Goal: Task Accomplishment & Management: Use online tool/utility

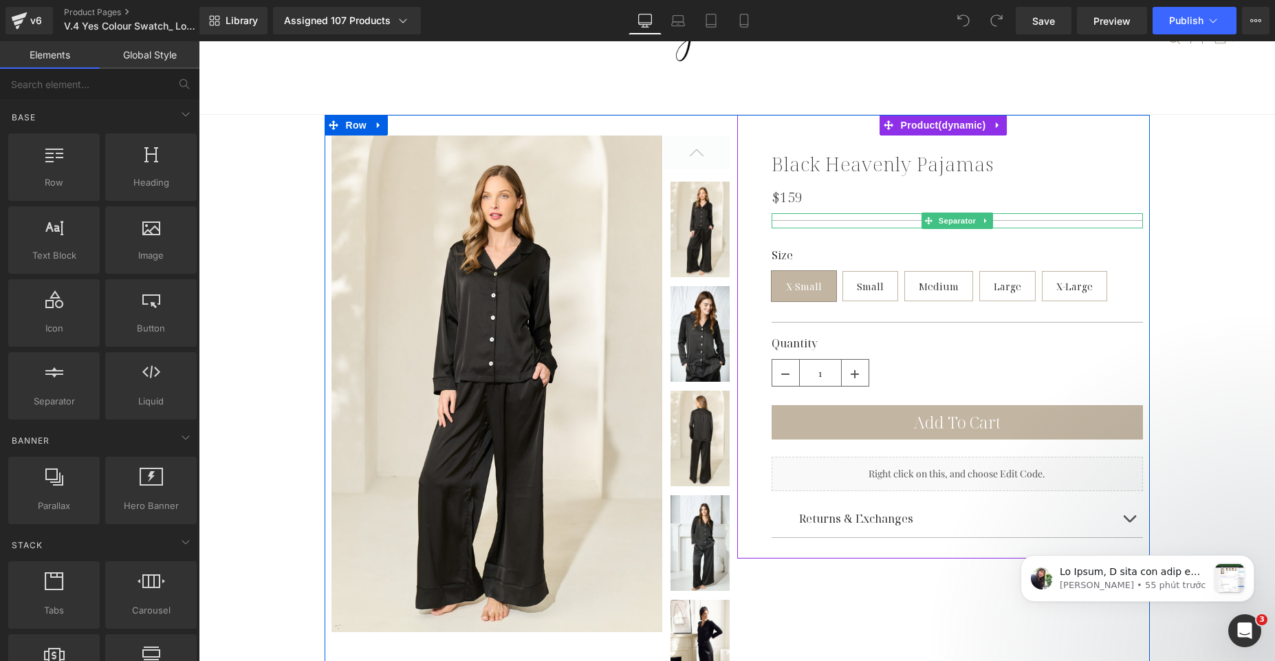
click at [878, 223] on div at bounding box center [957, 220] width 371 height 15
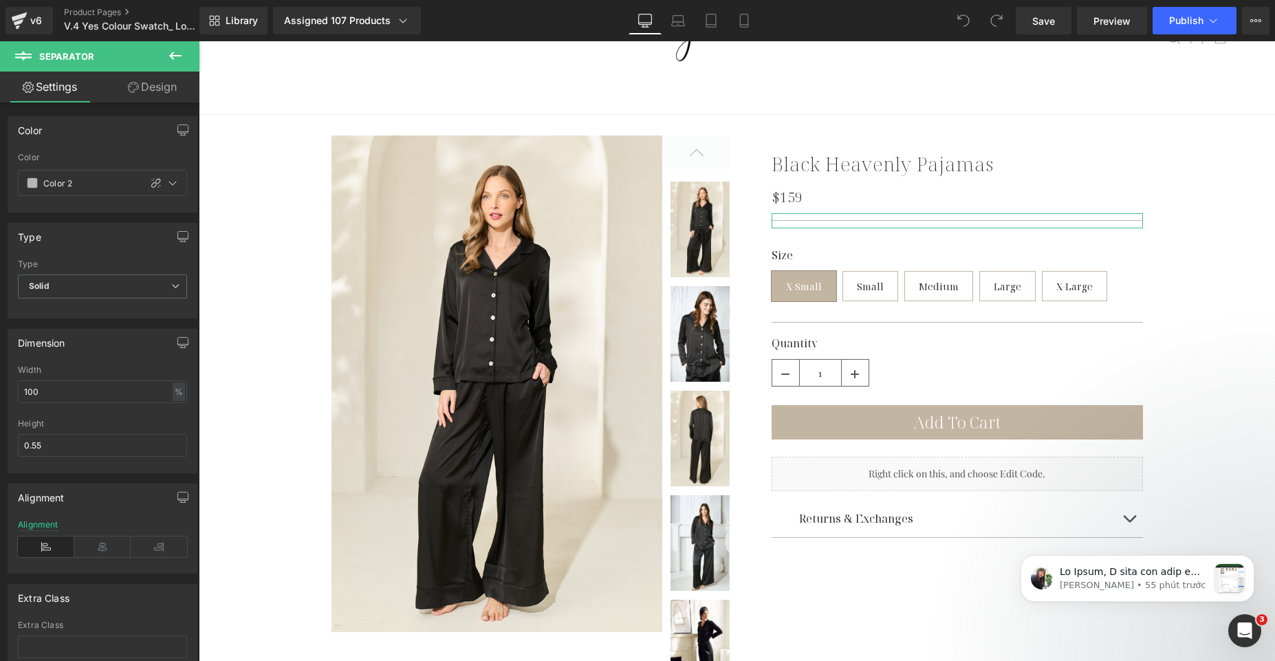
click at [111, 83] on link "Design" at bounding box center [152, 87] width 100 height 31
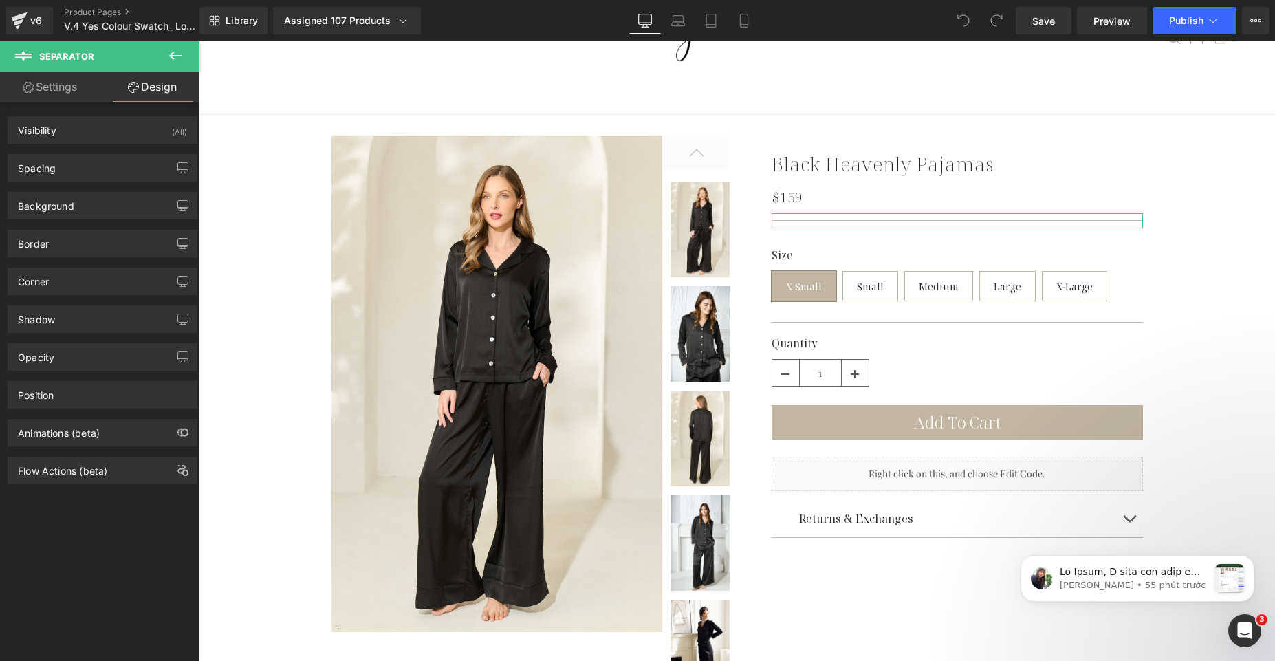
click at [74, 95] on link "Settings" at bounding box center [50, 87] width 100 height 31
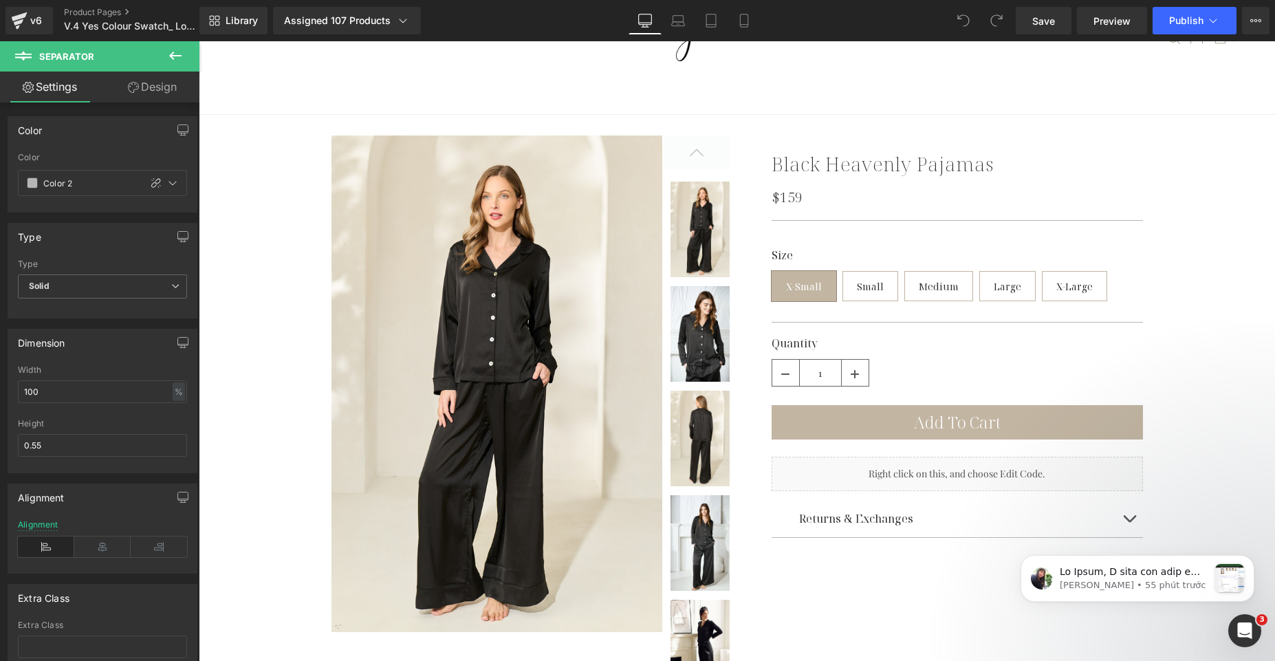
click at [171, 66] on button at bounding box center [175, 56] width 48 height 30
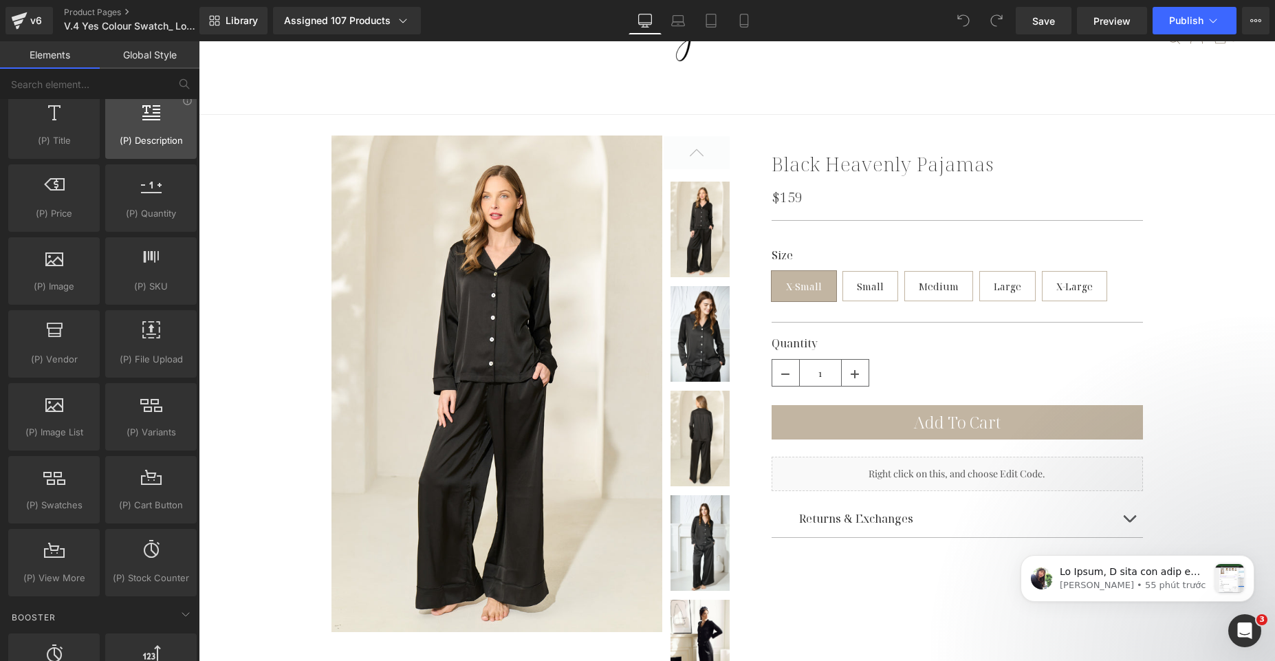
scroll to position [1486, 0]
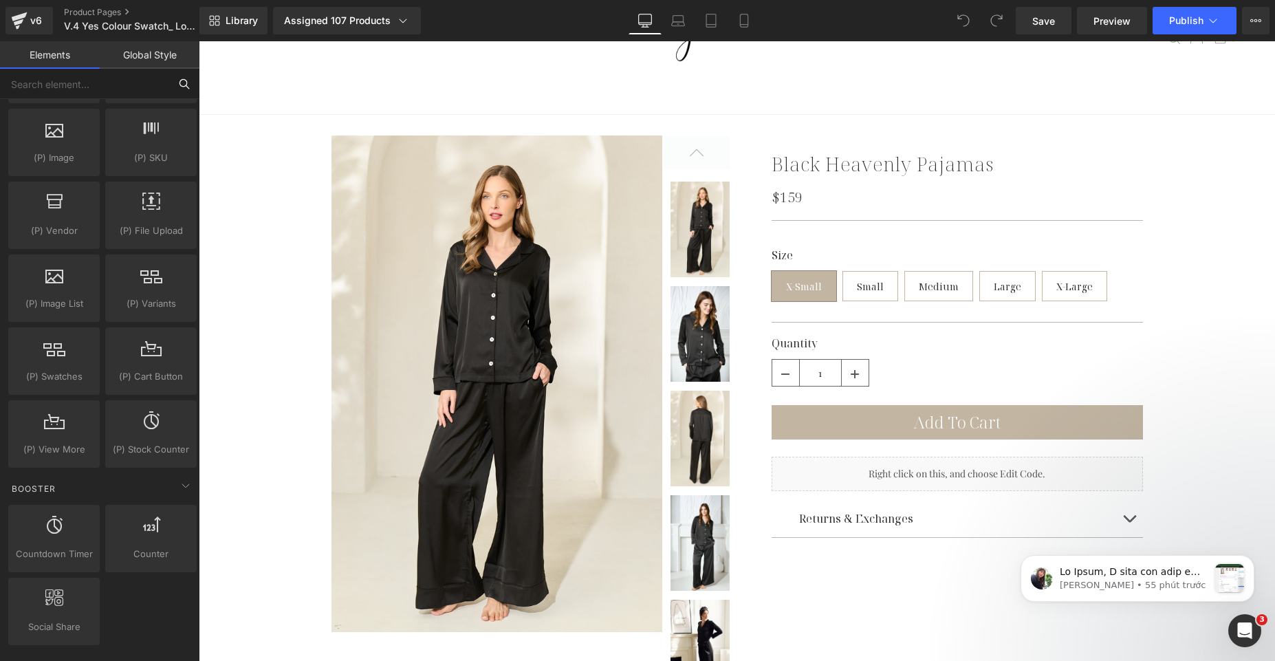
click at [121, 94] on input "text" at bounding box center [84, 84] width 169 height 30
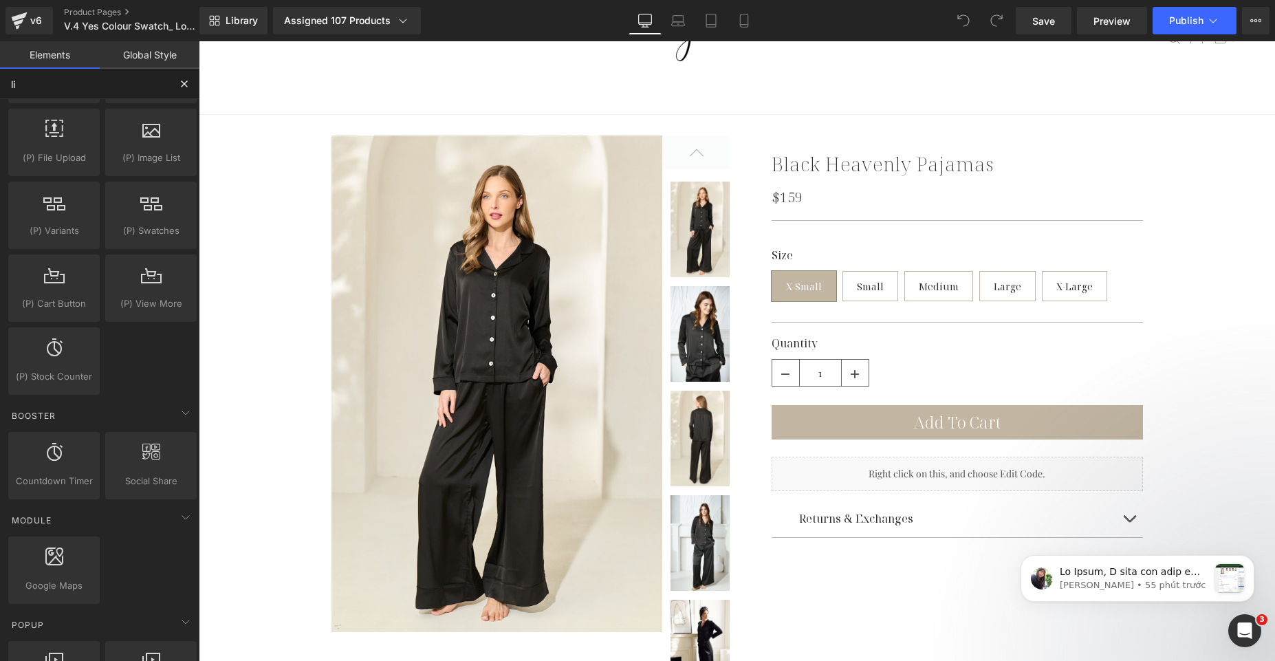
type input "liq"
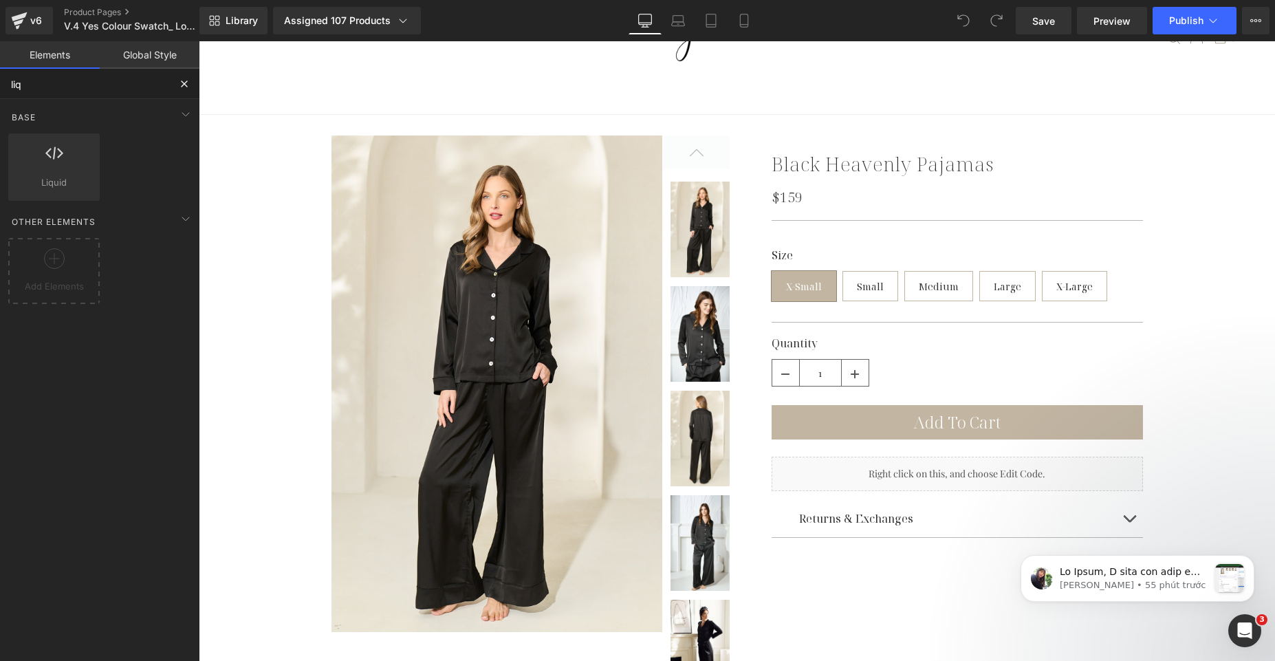
scroll to position [0, 0]
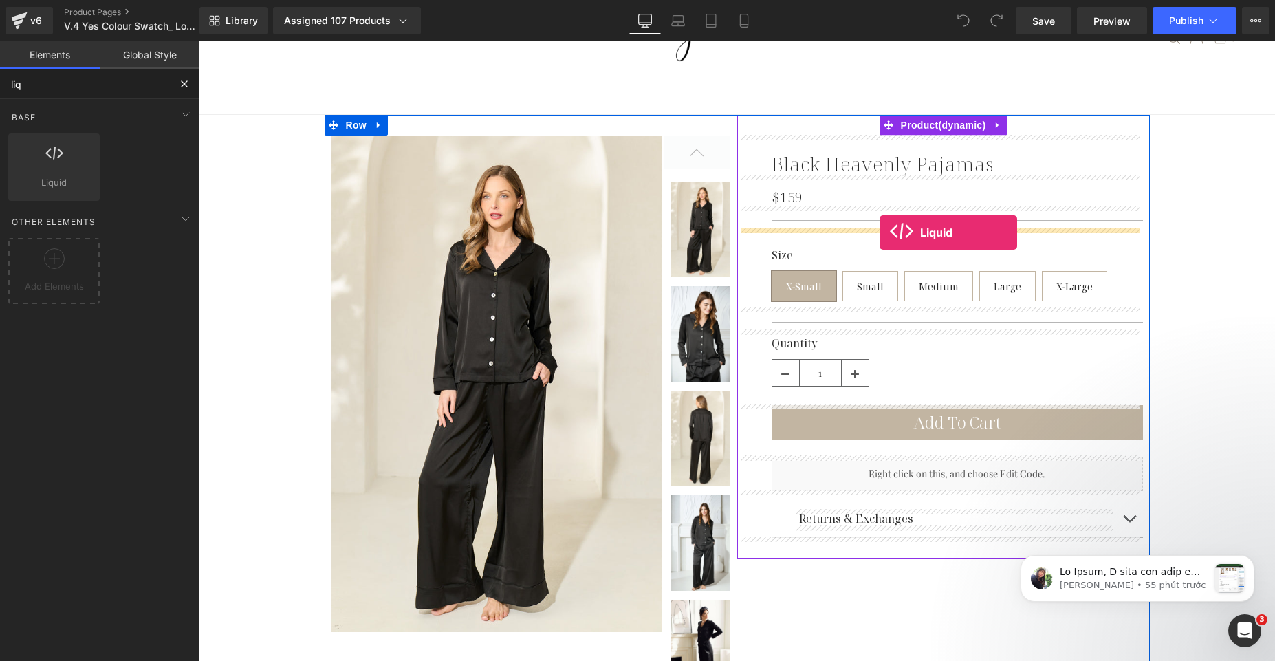
drag, startPoint x: 274, startPoint y: 218, endPoint x: 880, endPoint y: 232, distance: 605.5
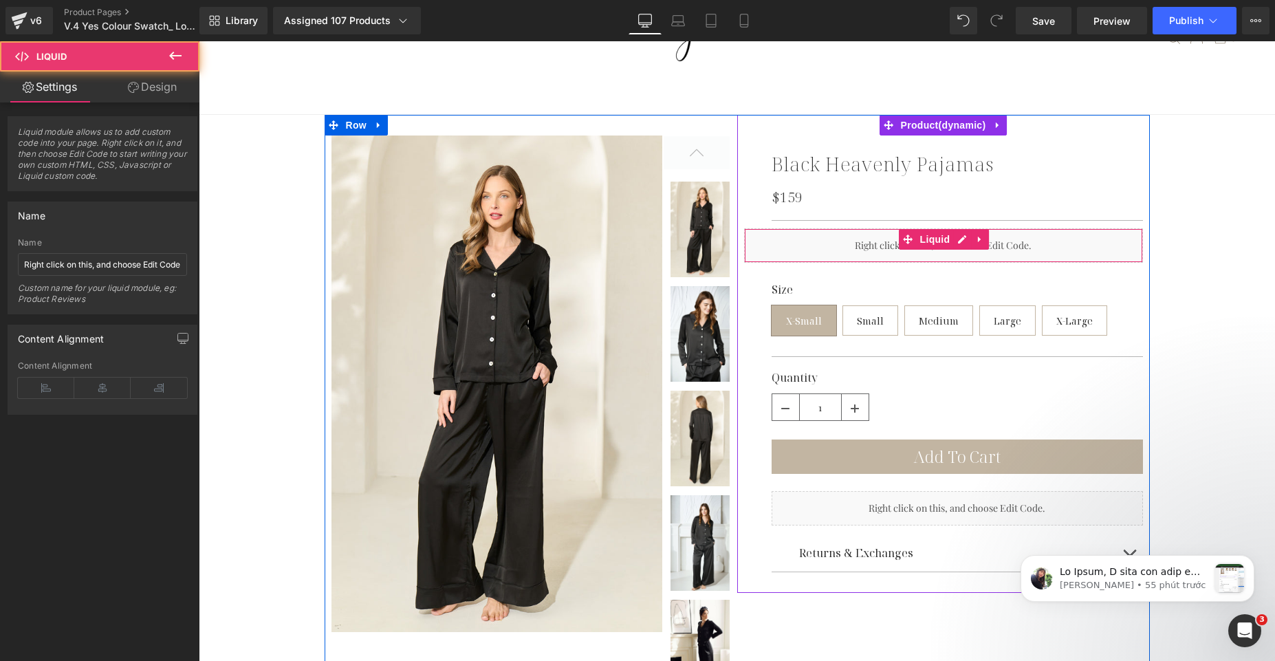
click at [867, 246] on div "Liquid" at bounding box center [943, 245] width 399 height 34
click at [871, 259] on div at bounding box center [944, 260] width 398 height 3
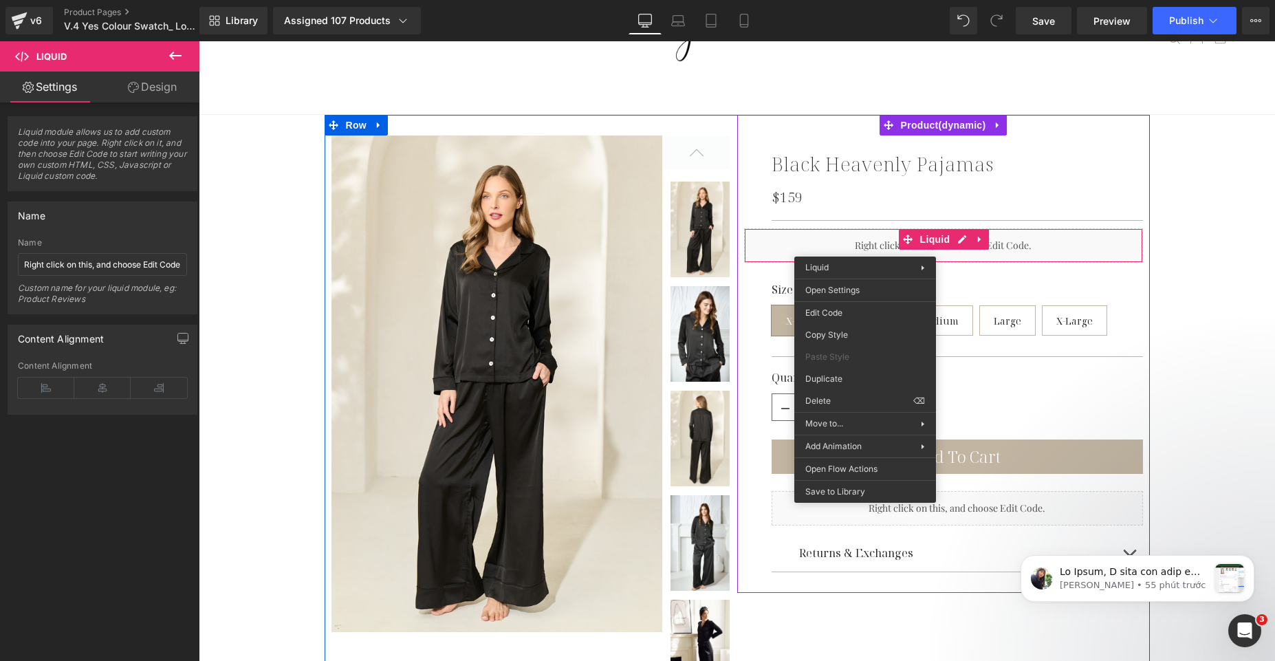
click at [1054, 246] on div "Liquid" at bounding box center [943, 245] width 399 height 34
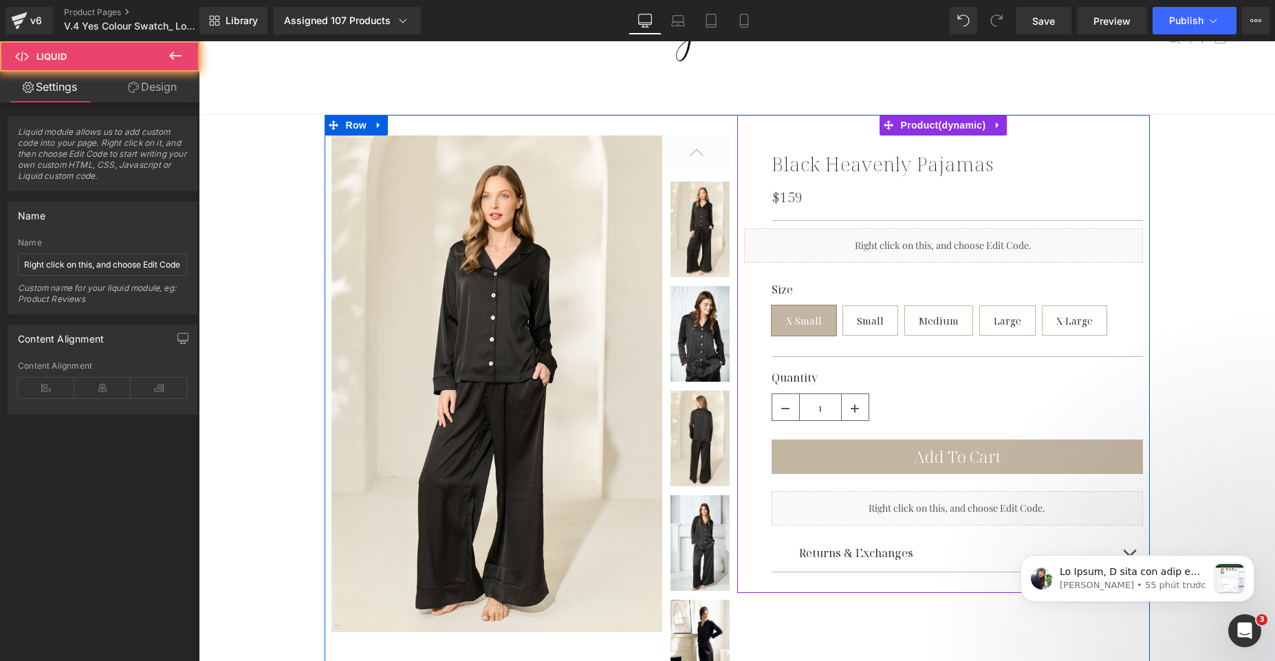
click at [1126, 241] on div "Liquid" at bounding box center [943, 245] width 399 height 34
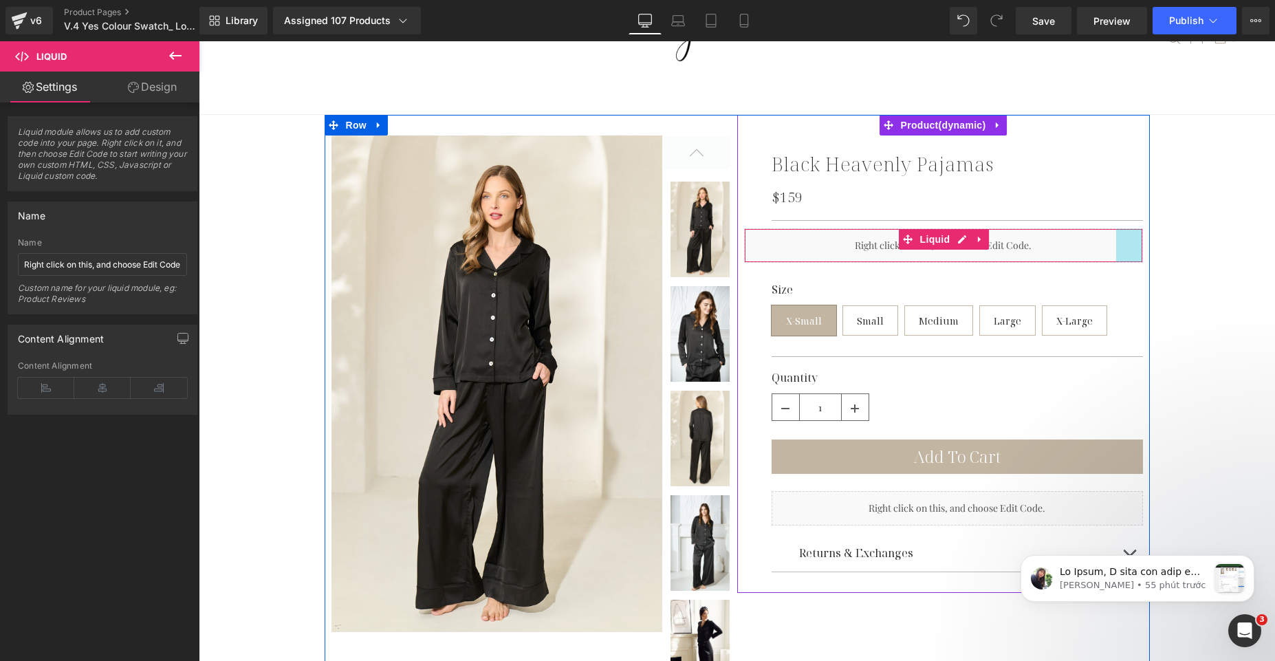
drag, startPoint x: 1136, startPoint y: 244, endPoint x: 1105, endPoint y: 246, distance: 31.7
click at [1116, 246] on div "38px" at bounding box center [1129, 245] width 26 height 33
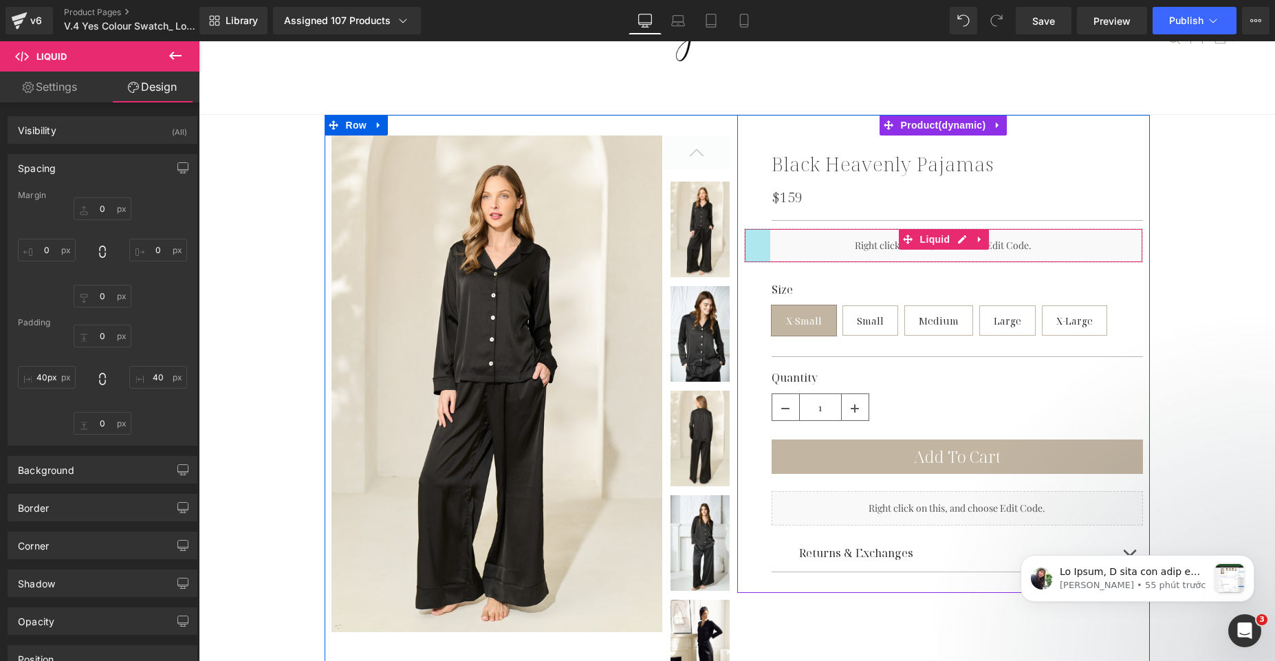
type input "41px"
drag, startPoint x: 740, startPoint y: 242, endPoint x: 768, endPoint y: 239, distance: 28.3
click at [768, 239] on div "Liquid 41px 40px" at bounding box center [943, 245] width 399 height 34
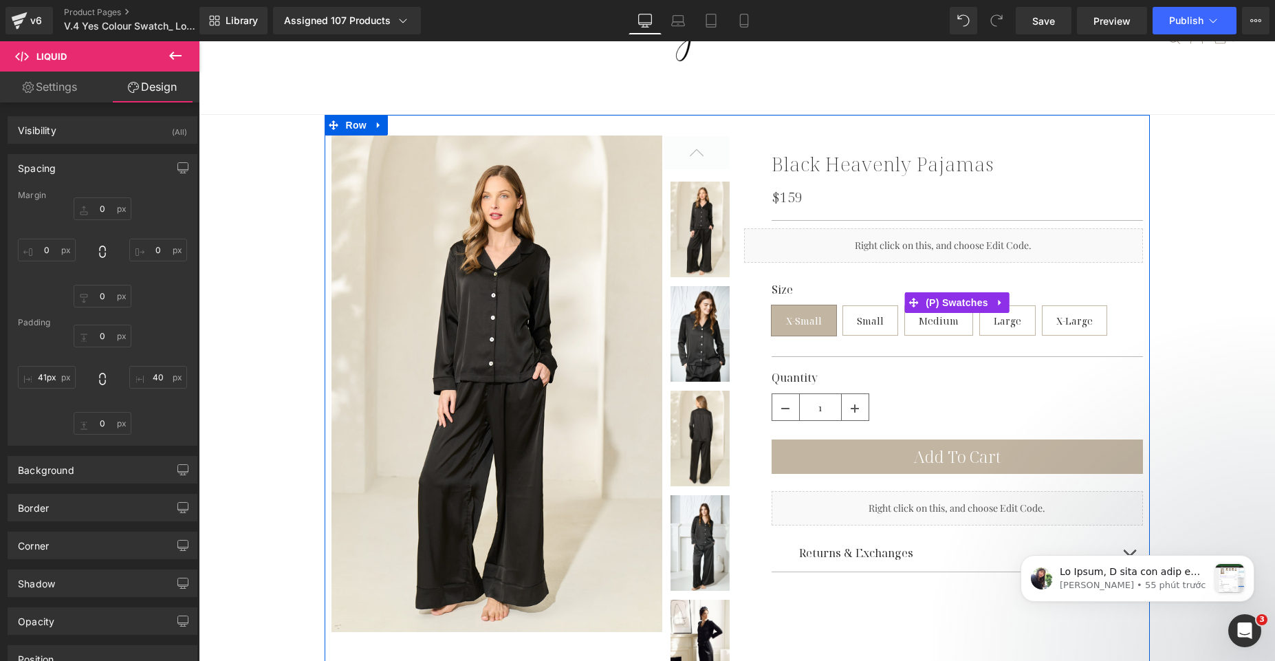
click at [788, 318] on span "X-Small" at bounding box center [804, 320] width 36 height 29
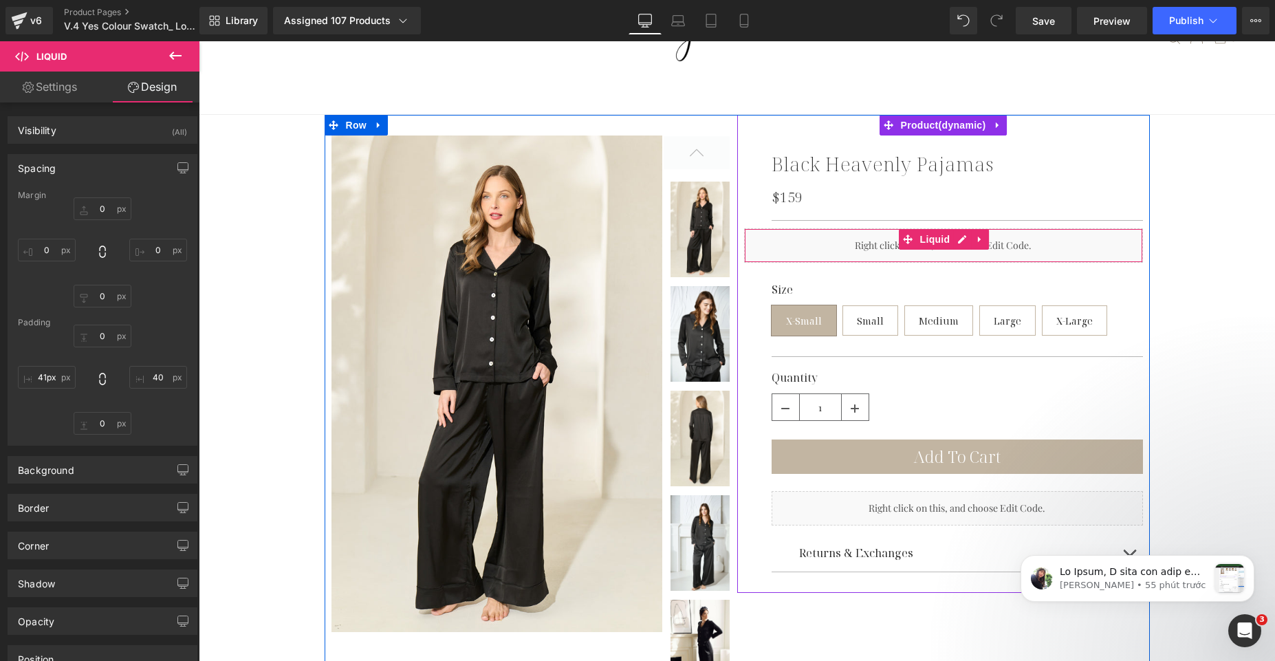
click at [820, 250] on div "Liquid 41px 40px" at bounding box center [943, 245] width 399 height 34
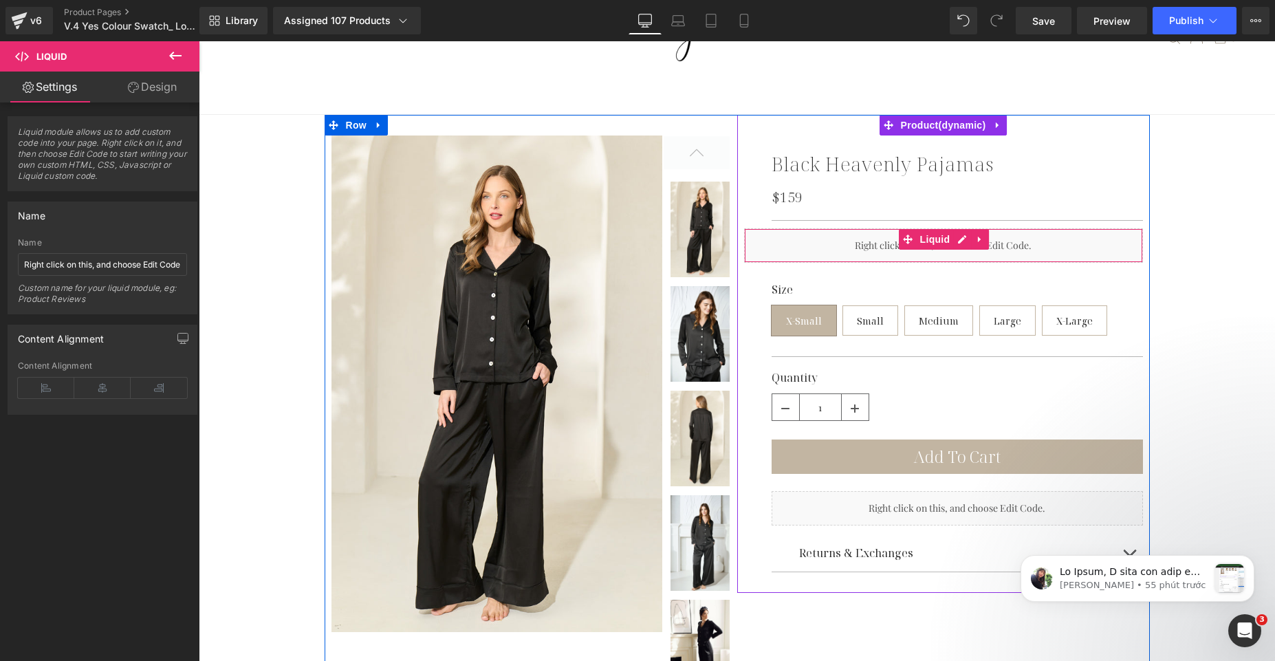
click at [861, 252] on div "Liquid 41px 40px" at bounding box center [943, 245] width 399 height 34
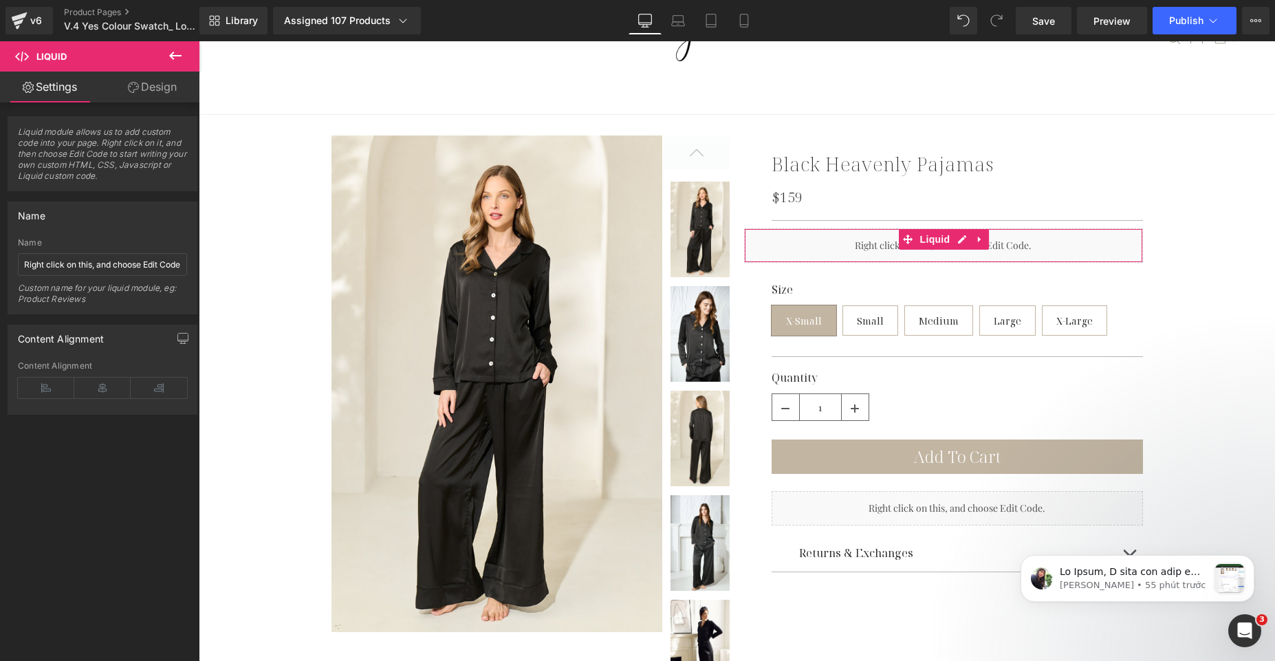
click at [137, 96] on link "Design" at bounding box center [152, 87] width 100 height 31
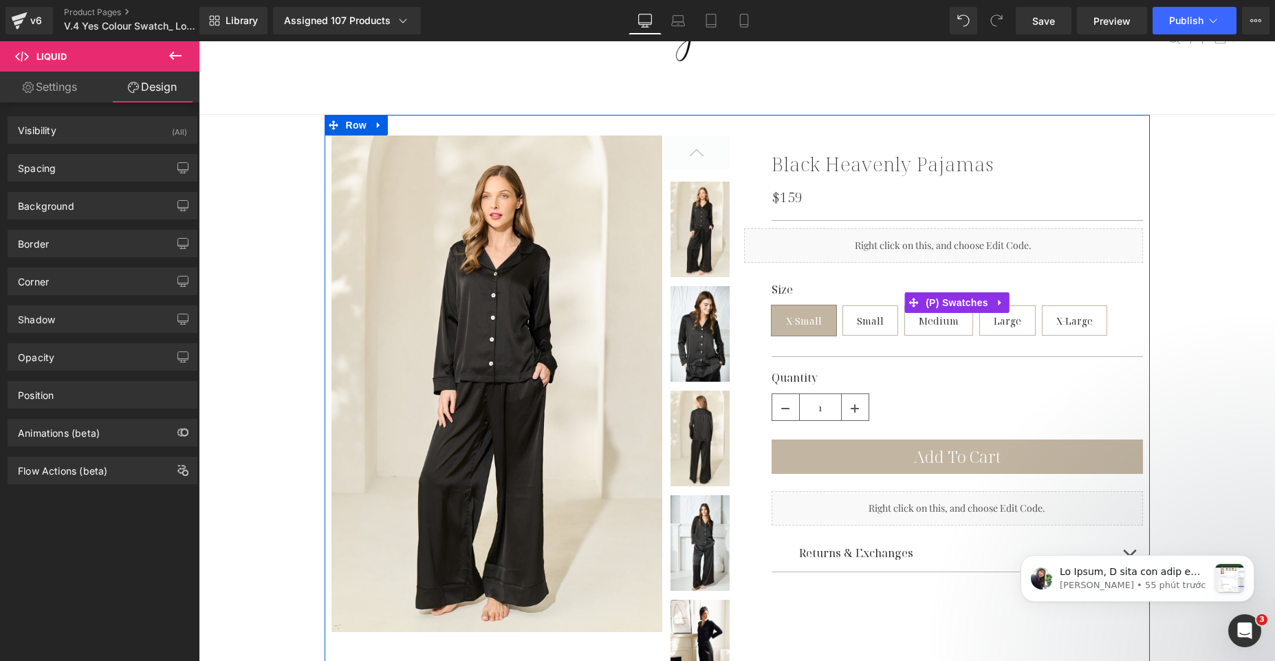
click at [832, 319] on div "Size X-Small Small Medium Large X-Large" at bounding box center [957, 312] width 371 height 58
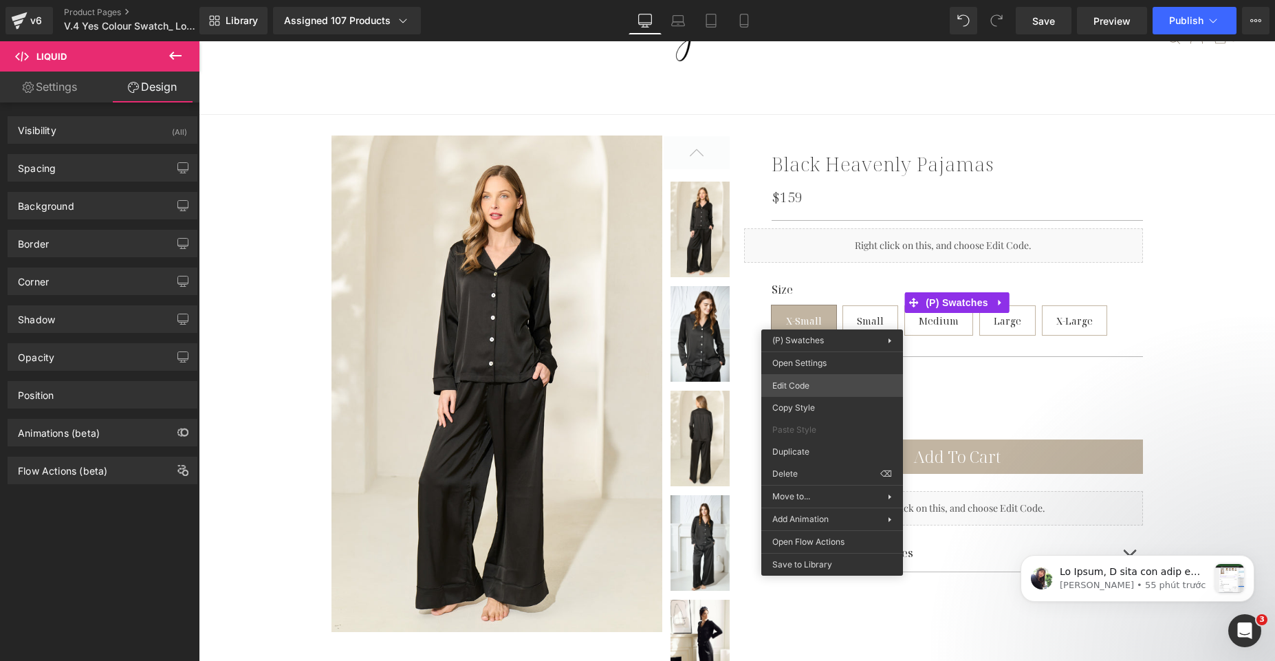
click at [813, 0] on div "Liquid You are previewing how the will restyle your page. You can not edit Elem…" at bounding box center [637, 0] width 1275 height 0
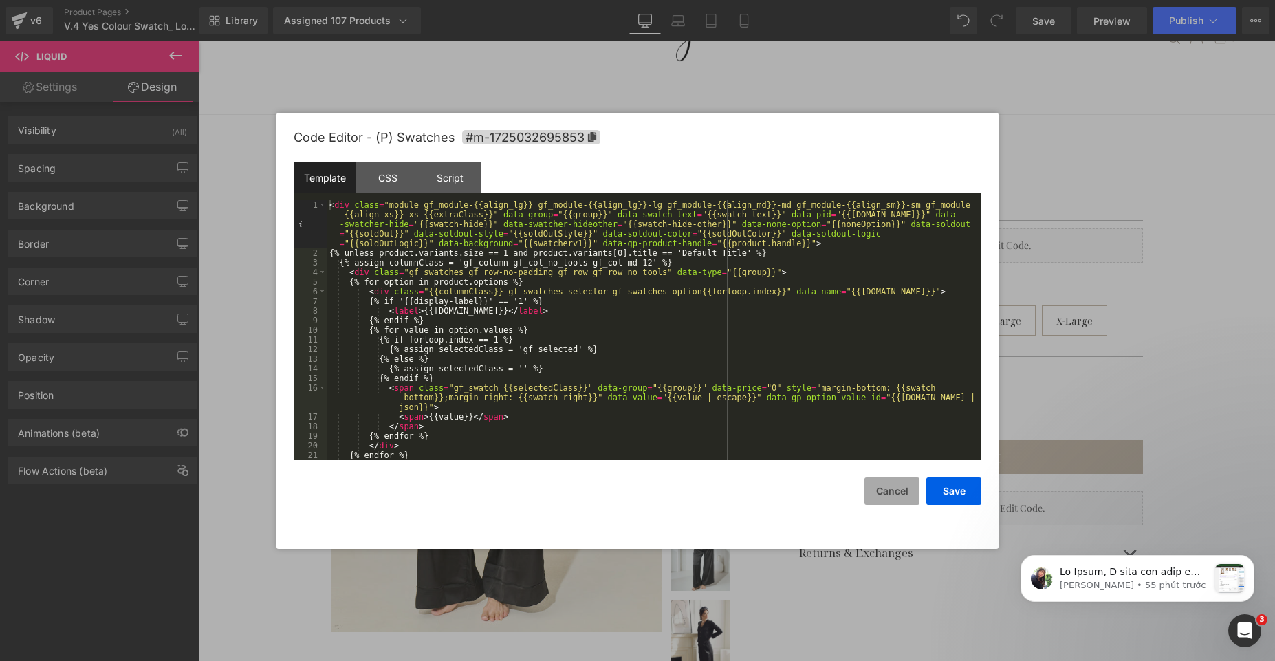
click at [898, 495] on button "Cancel" at bounding box center [892, 491] width 55 height 28
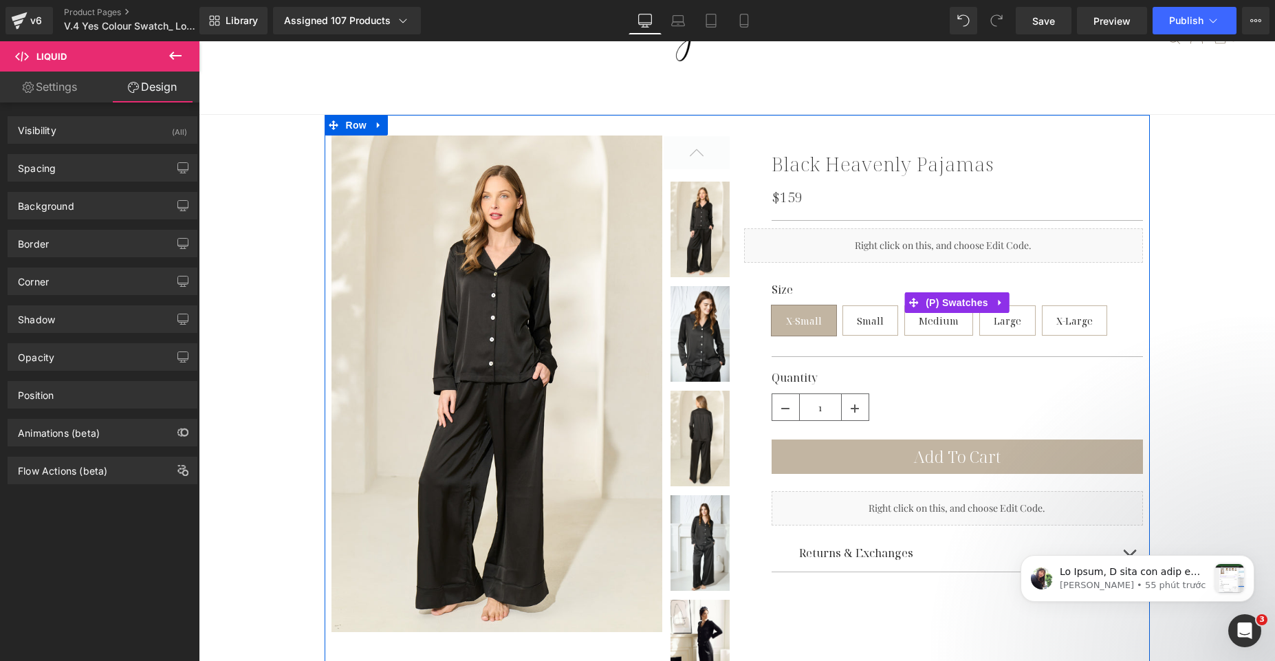
click at [896, 326] on div "Size X-Small Small Medium Large X-Large" at bounding box center [957, 312] width 371 height 58
click at [894, 320] on div "Size X-Small Small Medium Large X-Large" at bounding box center [957, 312] width 371 height 58
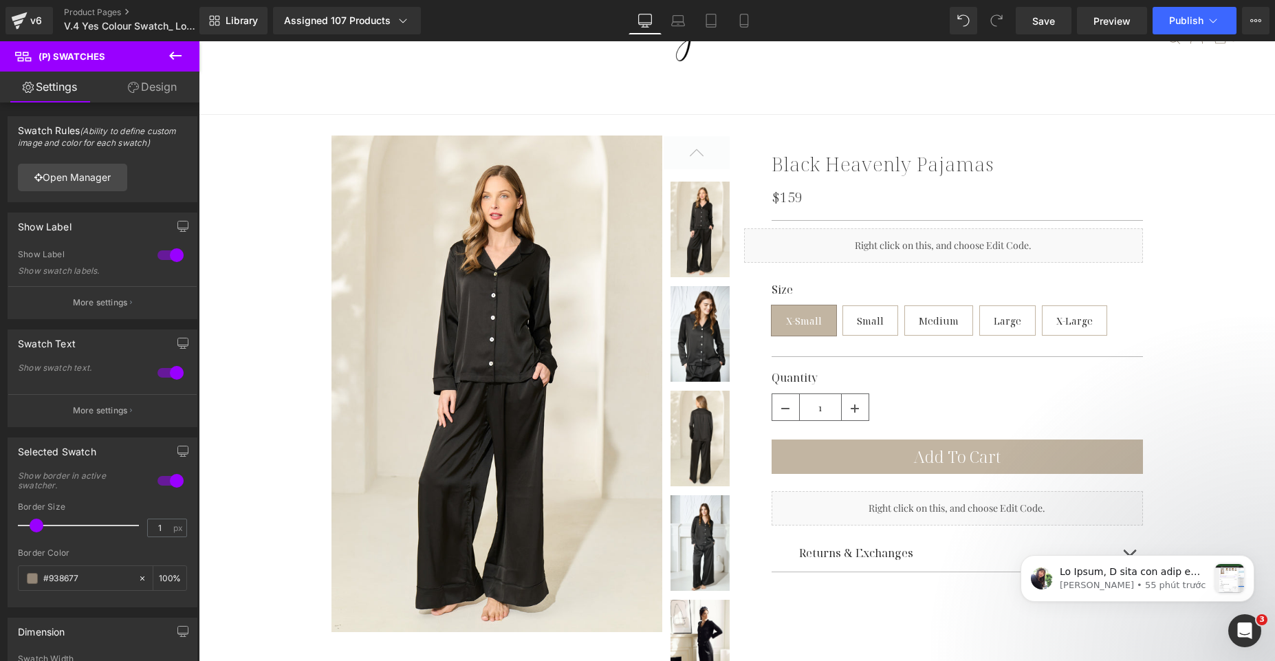
click at [134, 82] on icon at bounding box center [133, 87] width 11 height 11
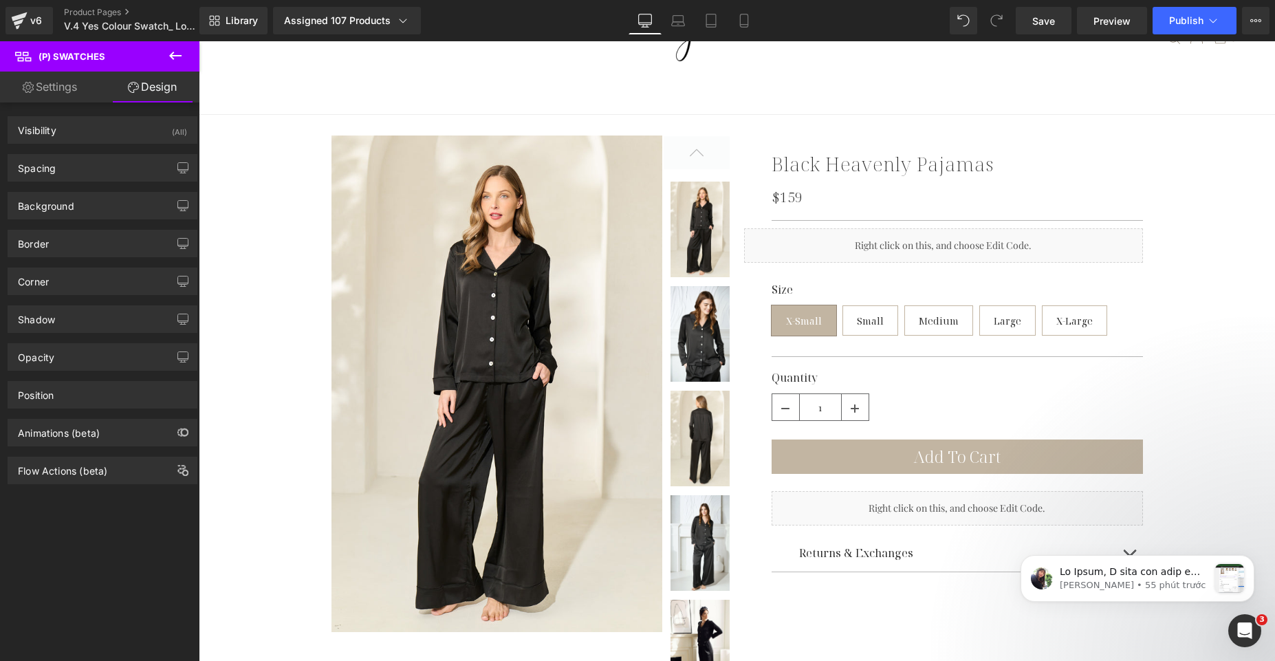
type input "0"
type input "40"
type input "0"
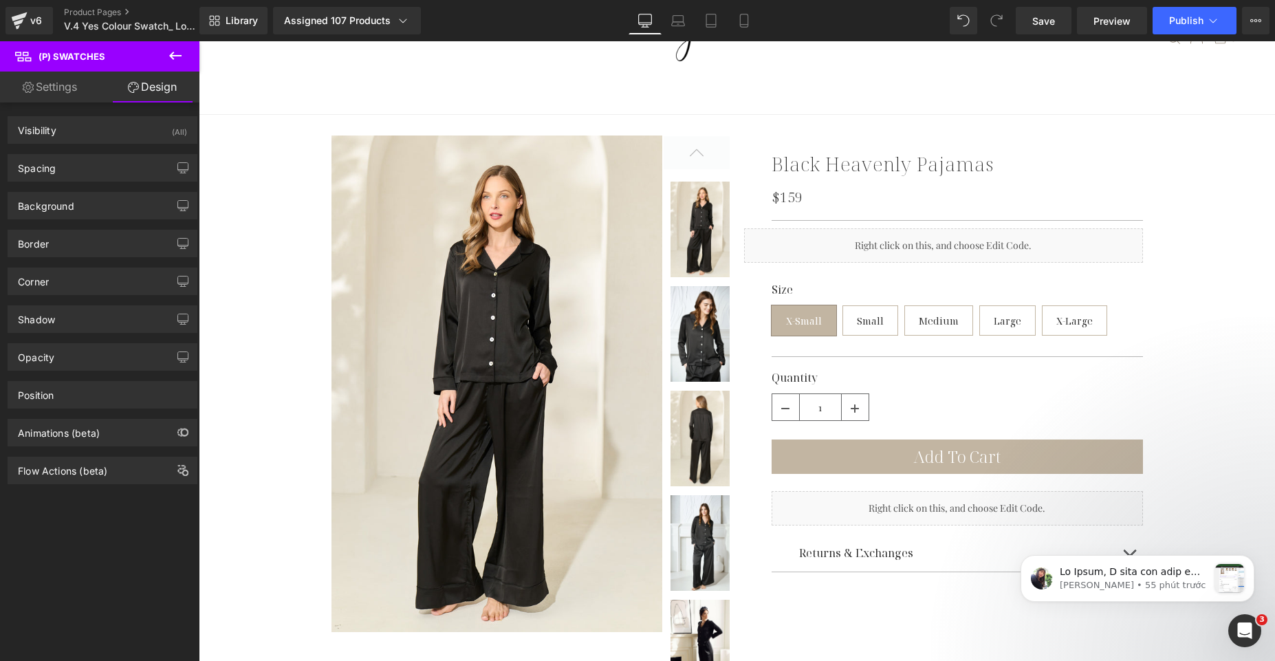
type input "0"
click at [102, 170] on div "Spacing" at bounding box center [102, 168] width 188 height 26
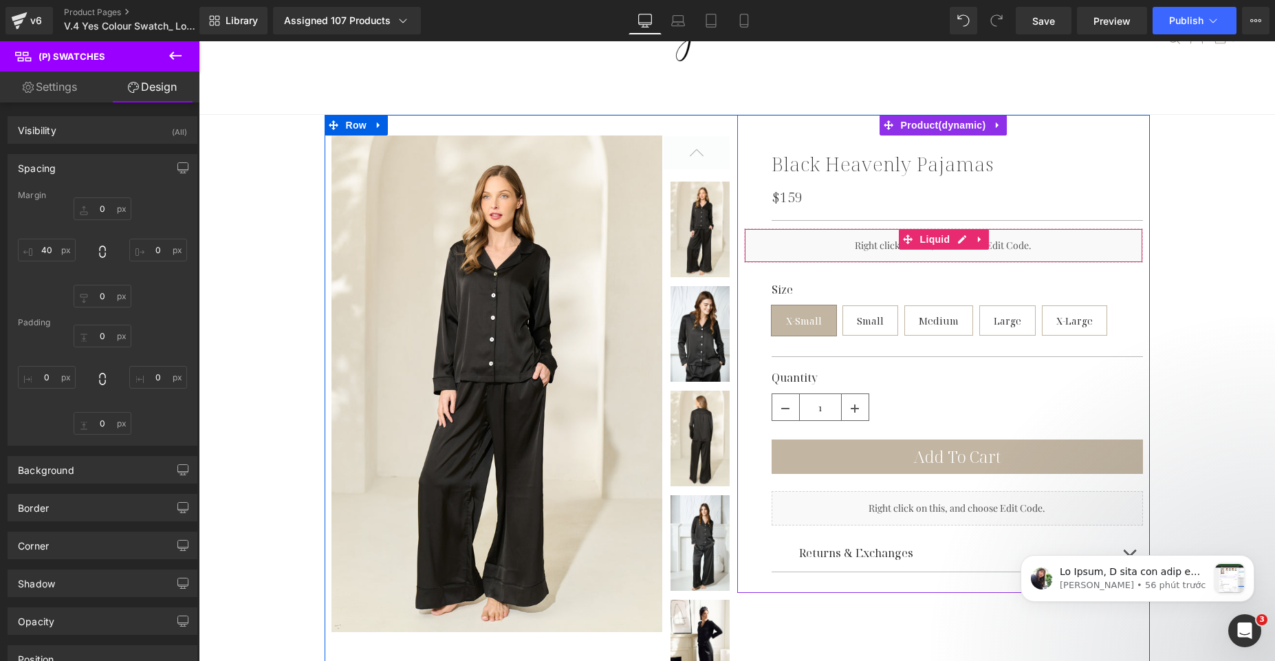
click at [817, 245] on div "Liquid 41px 40px" at bounding box center [943, 245] width 399 height 34
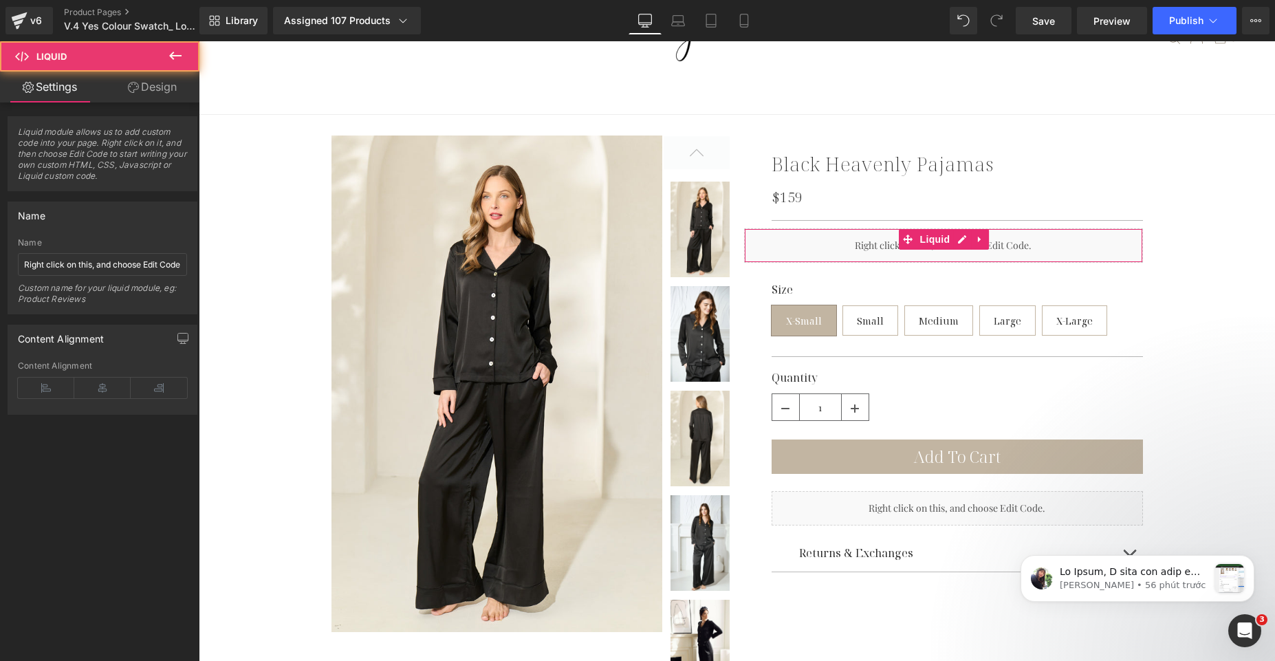
click at [138, 96] on link "Design" at bounding box center [152, 87] width 100 height 31
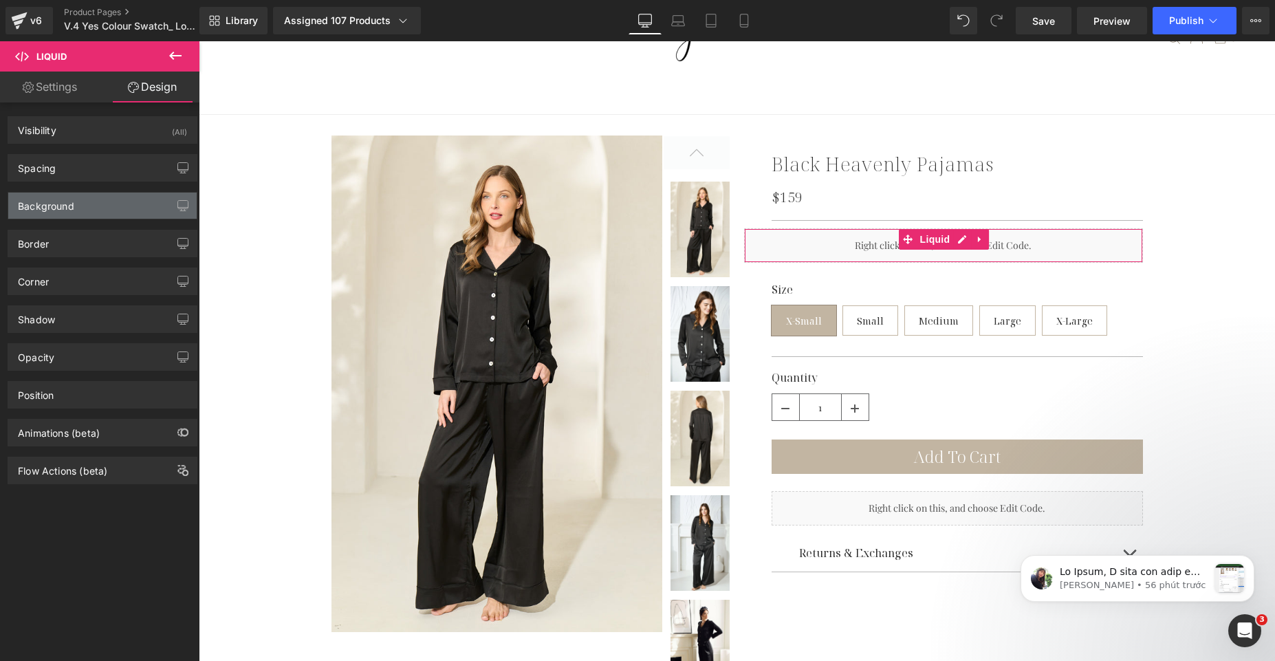
type input "0"
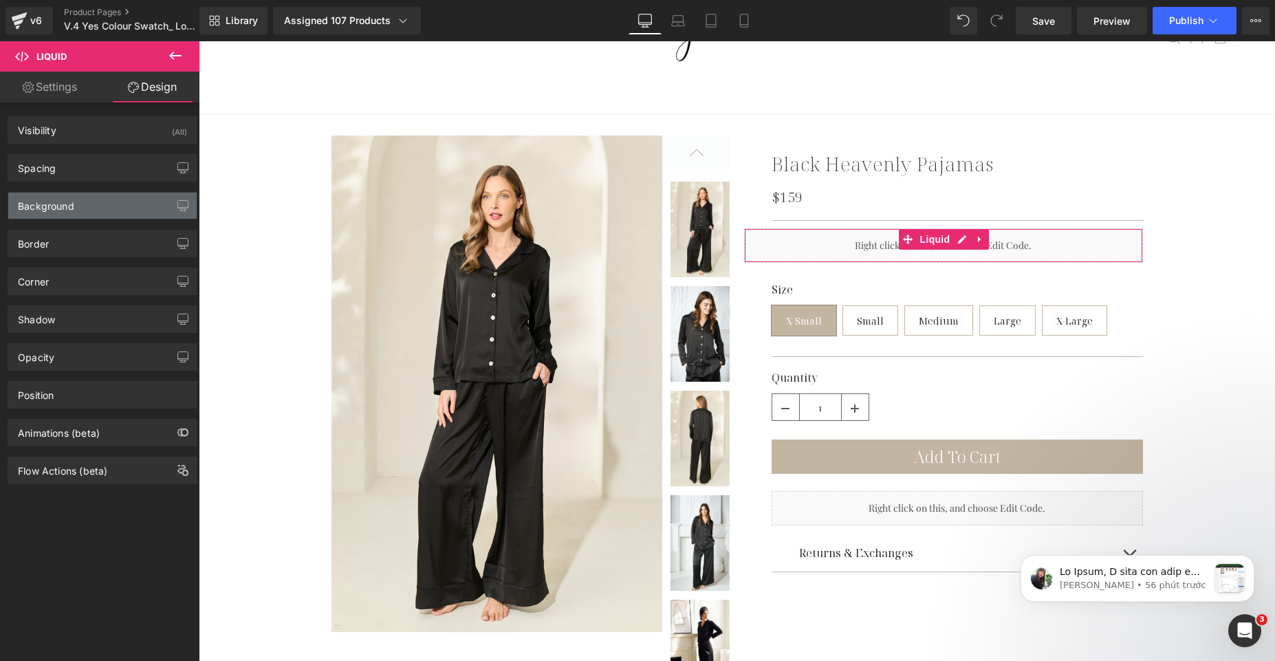
type input "40"
type input "0"
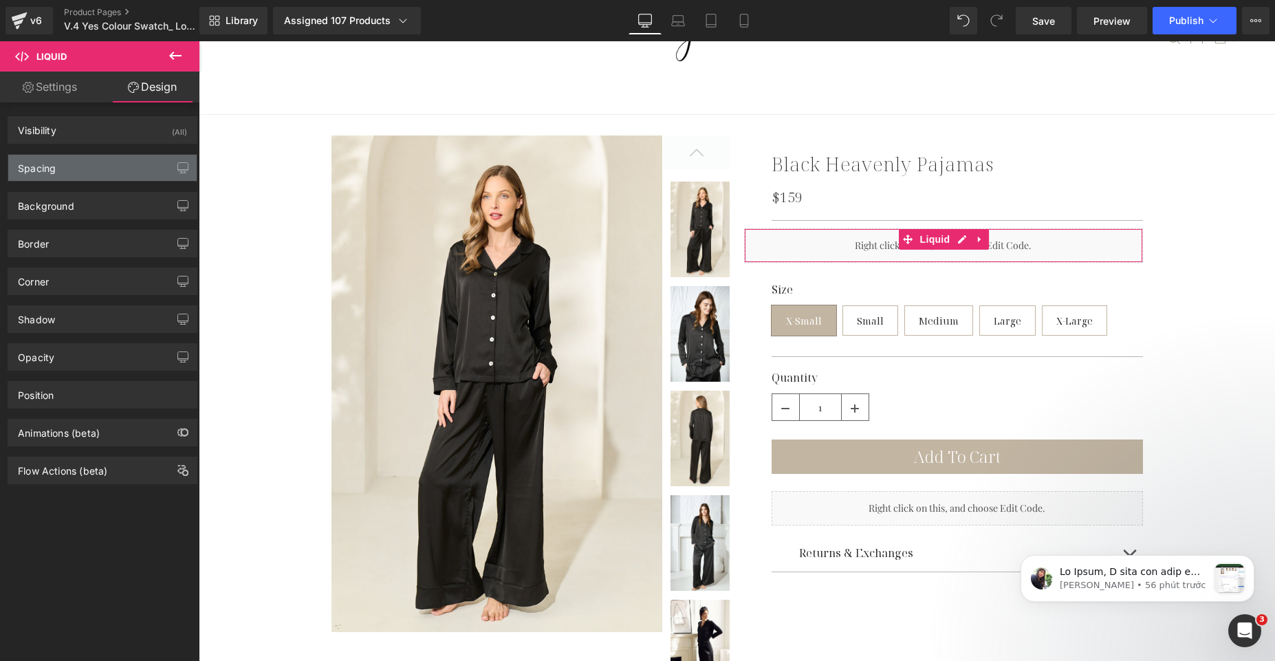
click at [96, 177] on div "Spacing" at bounding box center [102, 168] width 188 height 26
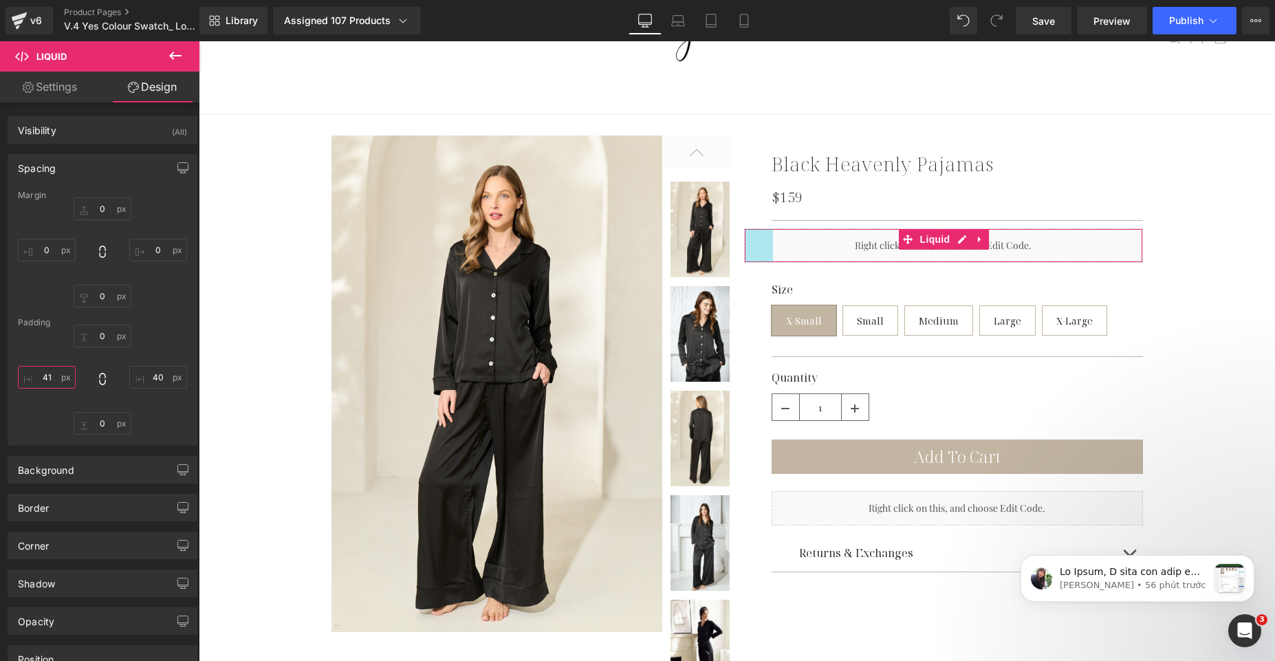
click at [58, 380] on input "41" at bounding box center [47, 377] width 58 height 23
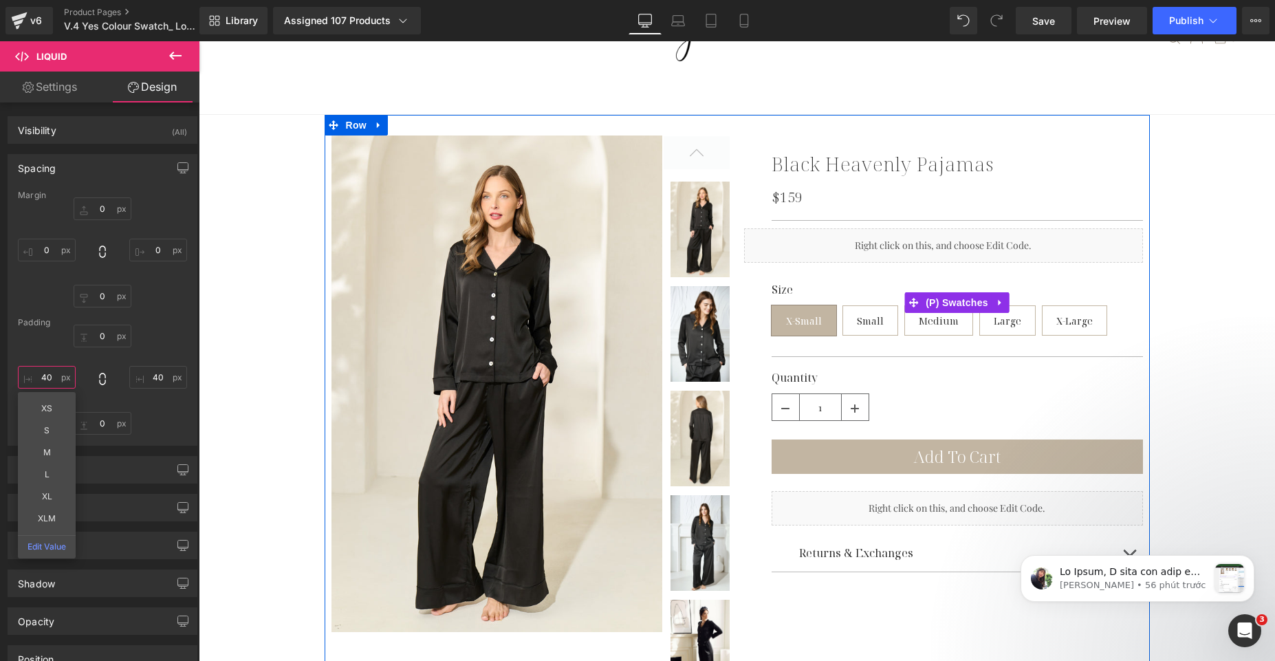
type input "40"
click at [836, 318] on div "Size X-Small Small Medium Large X-Large" at bounding box center [957, 312] width 371 height 58
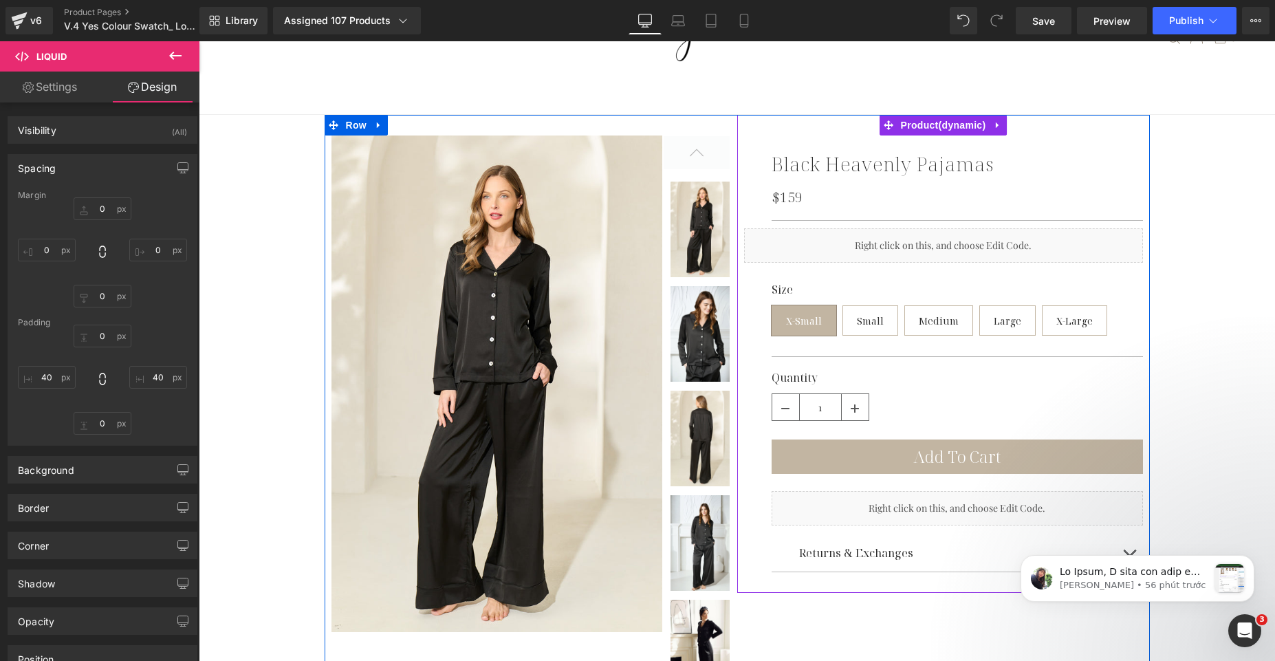
click at [761, 321] on div "Black Heavenly Pajamas (P) Title $159 $0 (P) Price Separator Liquid 40px 40px C…" at bounding box center [943, 354] width 399 height 437
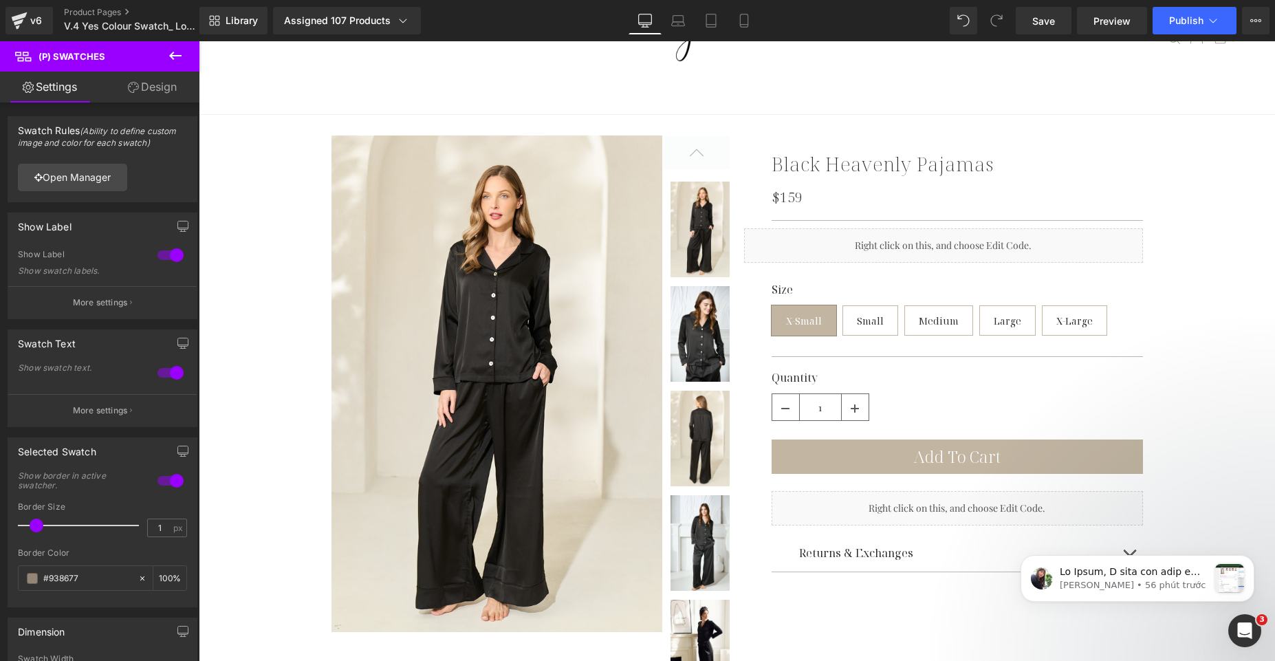
click at [144, 89] on link "Design" at bounding box center [152, 87] width 100 height 31
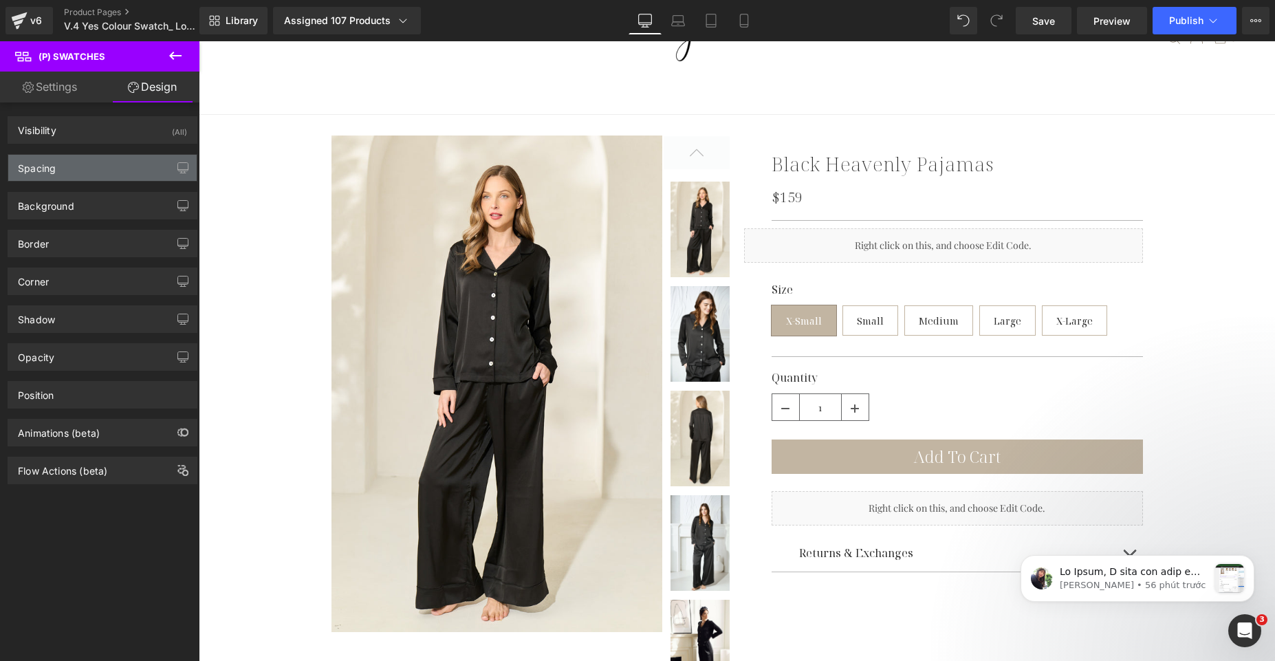
click at [76, 172] on div "Spacing" at bounding box center [102, 168] width 188 height 26
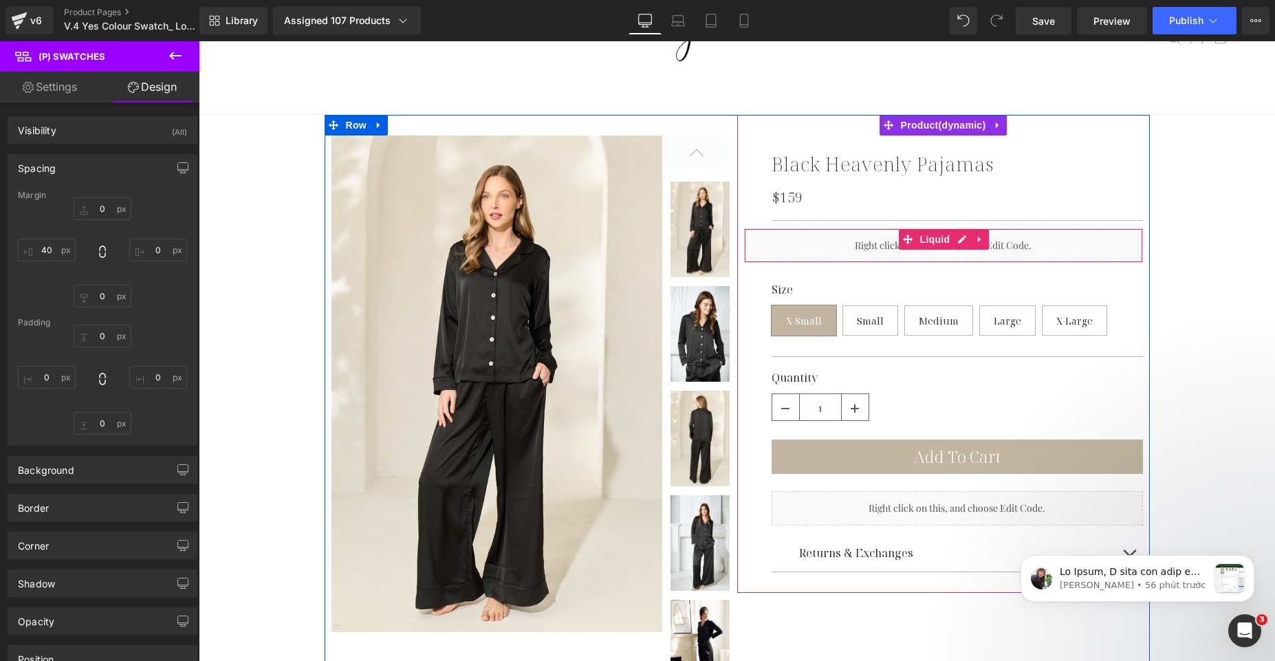
click at [797, 255] on div "Liquid 40px 40px" at bounding box center [943, 245] width 399 height 34
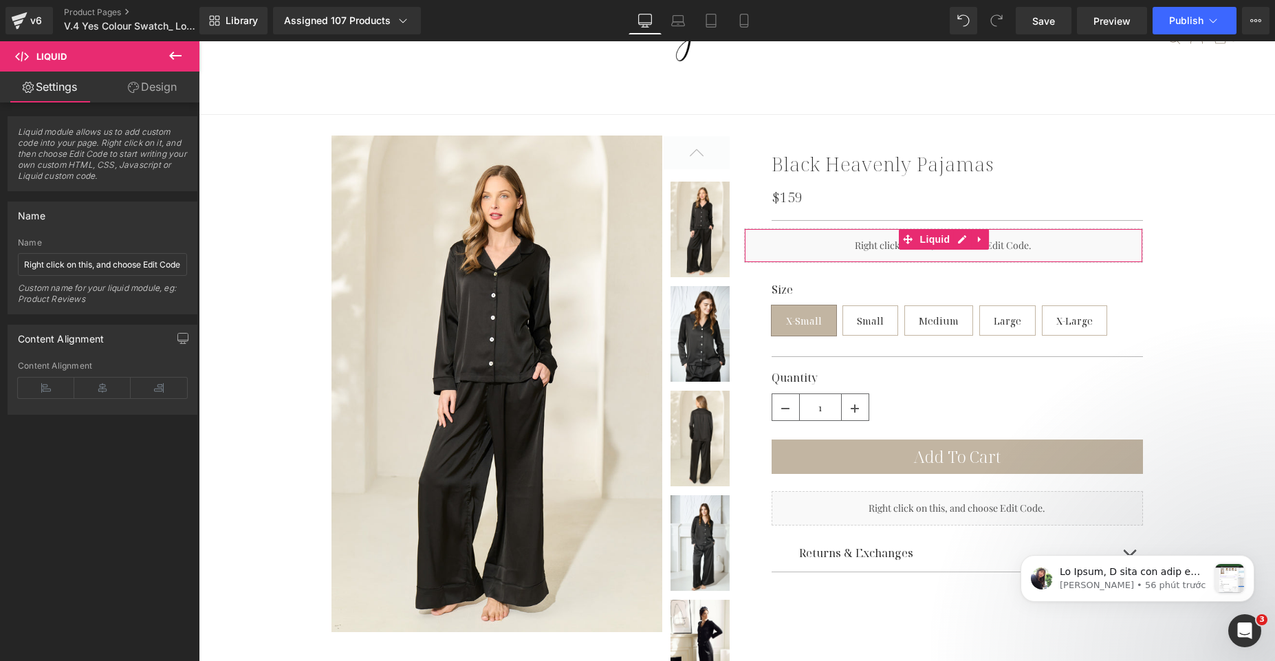
click at [153, 94] on link "Design" at bounding box center [152, 87] width 100 height 31
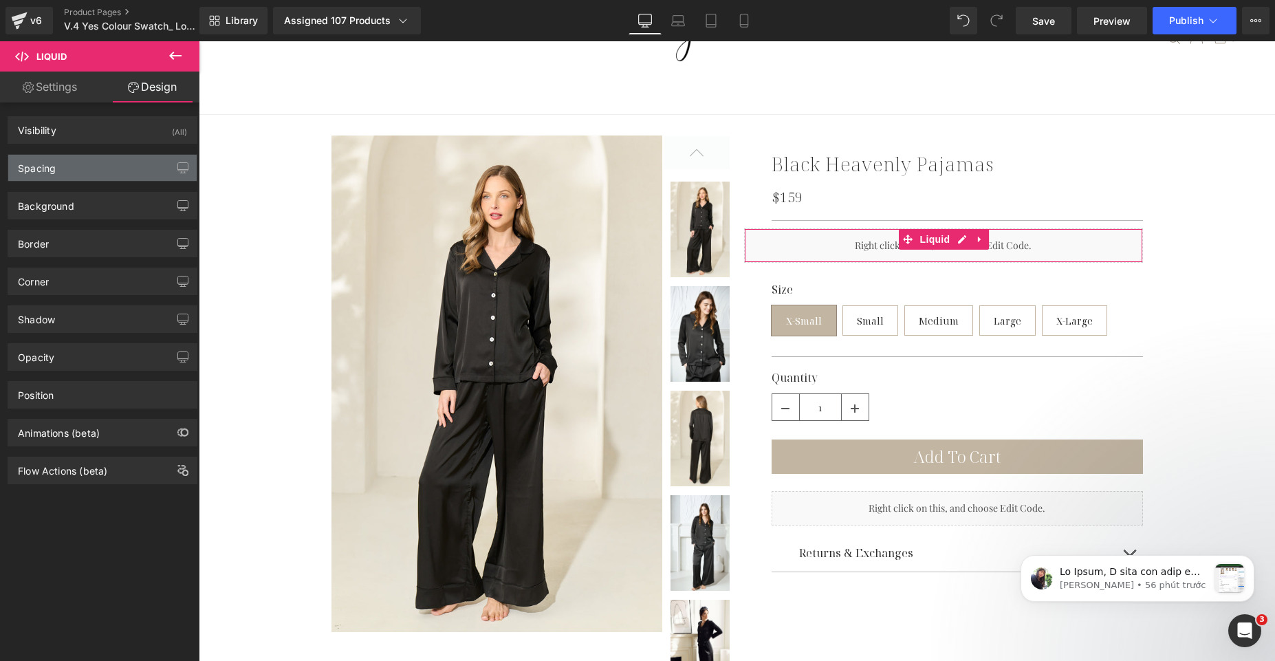
click at [99, 160] on div "Spacing" at bounding box center [102, 168] width 188 height 26
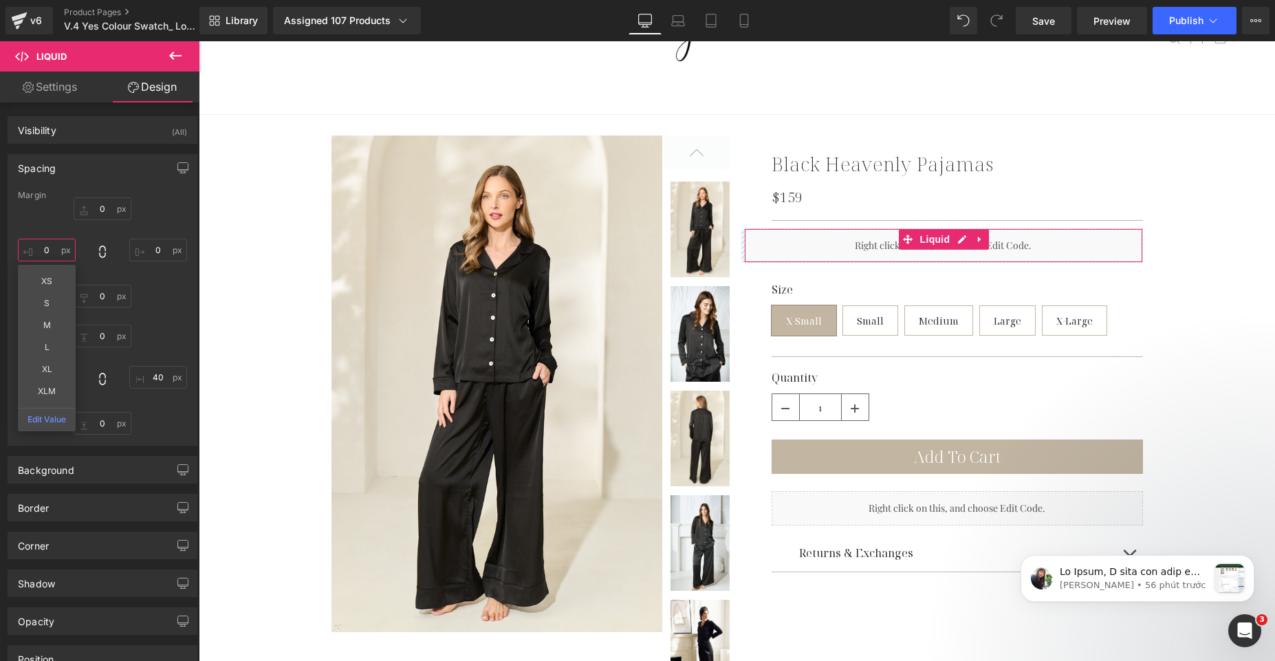
click at [52, 242] on input "0" at bounding box center [47, 250] width 58 height 23
type input "40"
click at [142, 409] on div "0px 0 40px 40 0px 0 40px 40" at bounding box center [102, 380] width 169 height 110
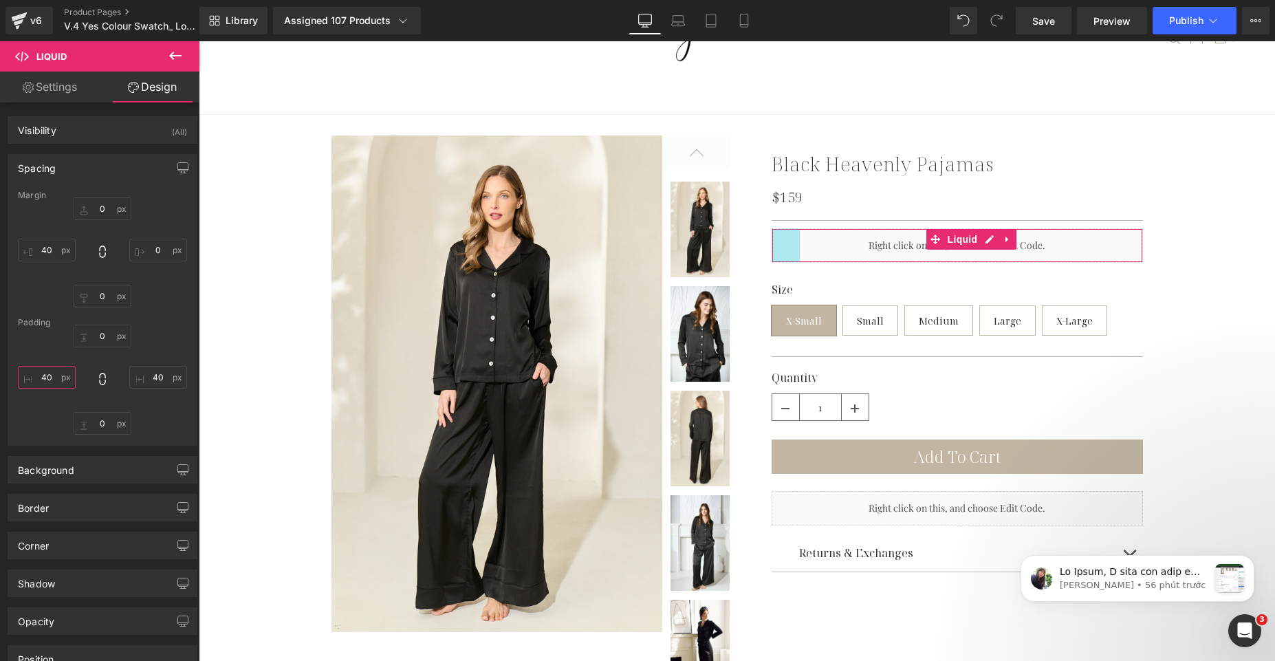
click at [56, 381] on input "40" at bounding box center [47, 377] width 58 height 23
type input "0"
drag, startPoint x: 152, startPoint y: 377, endPoint x: 159, endPoint y: 379, distance: 7.2
click at [153, 376] on input "40" at bounding box center [158, 377] width 58 height 23
type input "0"
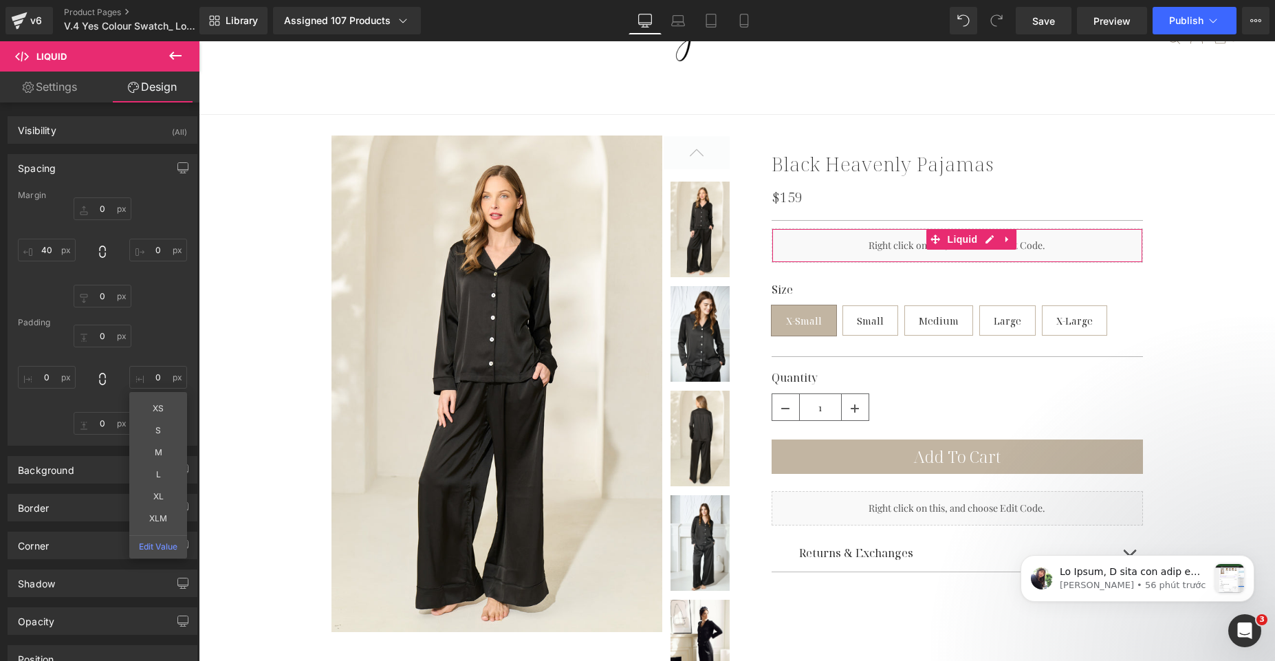
click at [50, 415] on div "0px 0 0 0 XS S M L XL XLM Edit Value 0px 0 0 0" at bounding box center [102, 380] width 169 height 110
click at [47, 93] on link "Settings" at bounding box center [50, 87] width 100 height 31
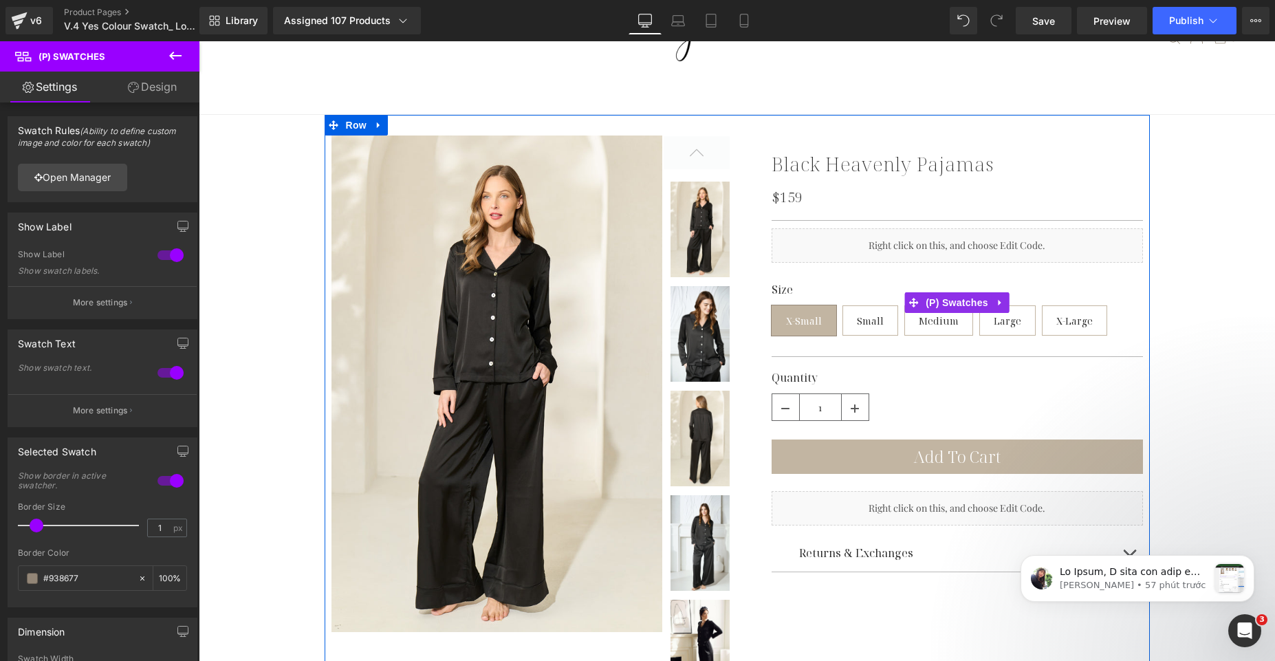
click at [835, 321] on div "Size X-Small Small Medium Large X-Large" at bounding box center [957, 312] width 371 height 58
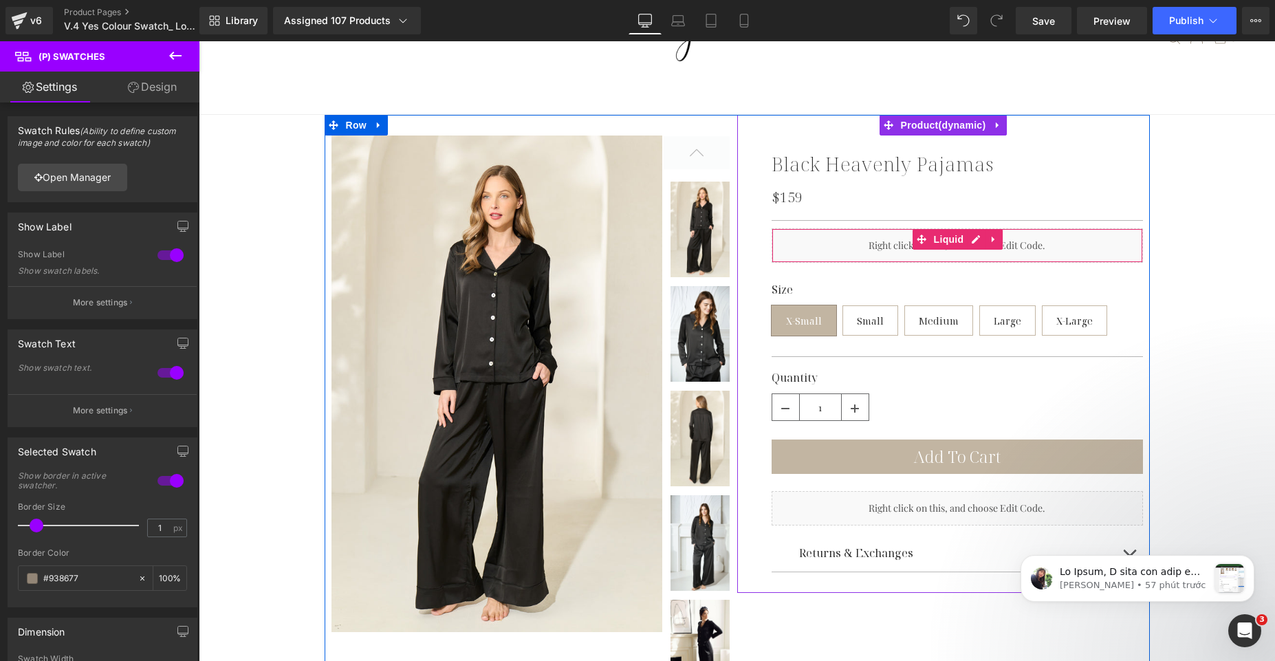
click at [821, 240] on div "Liquid" at bounding box center [957, 245] width 371 height 34
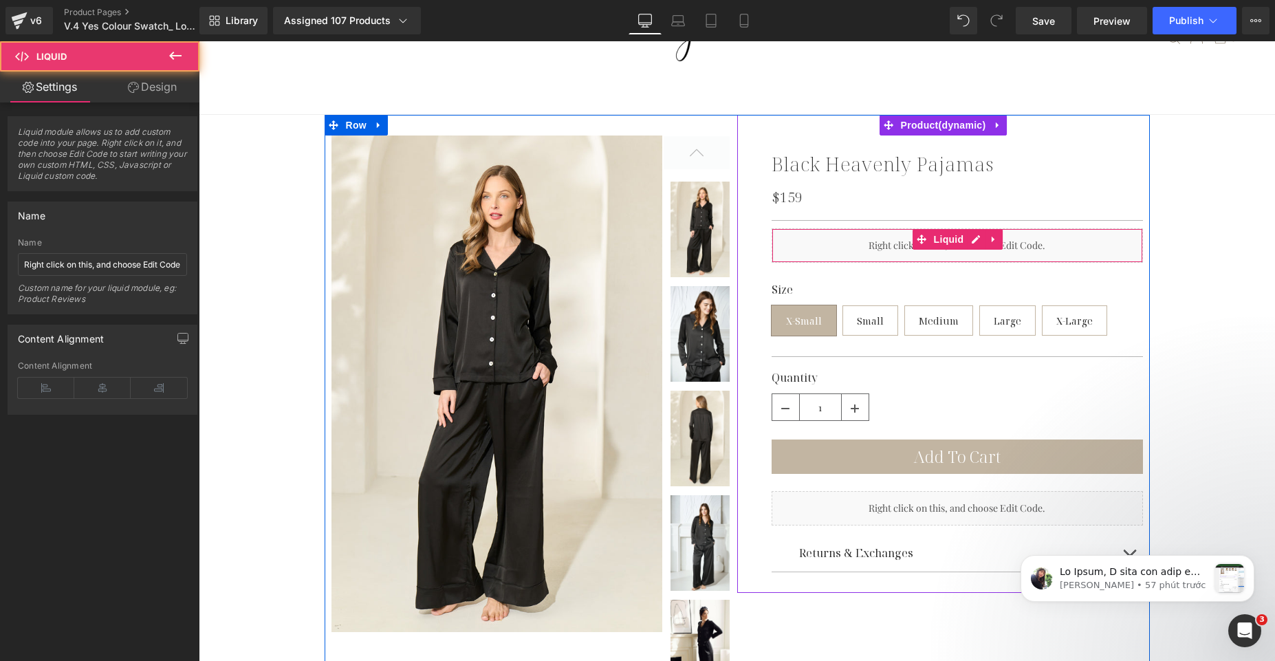
click at [885, 246] on div "Liquid" at bounding box center [957, 245] width 371 height 34
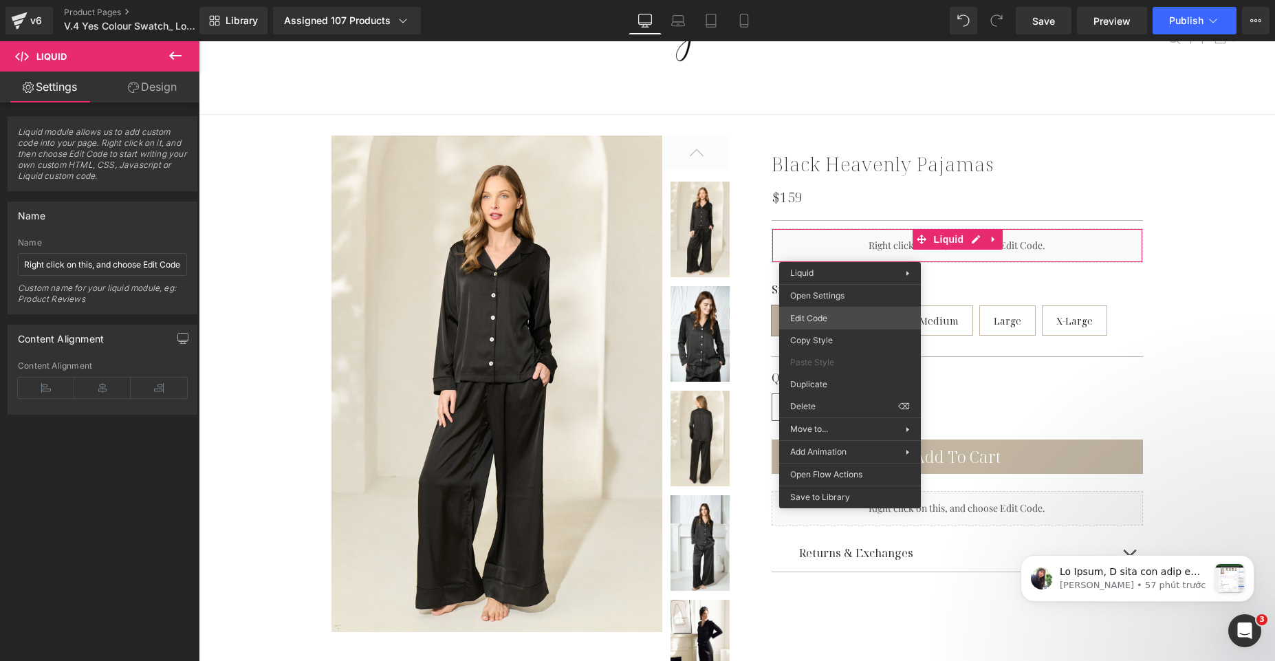
click at [834, 0] on div "Liquid You are previewing how the will restyle your page. You can not edit Elem…" at bounding box center [637, 0] width 1275 height 0
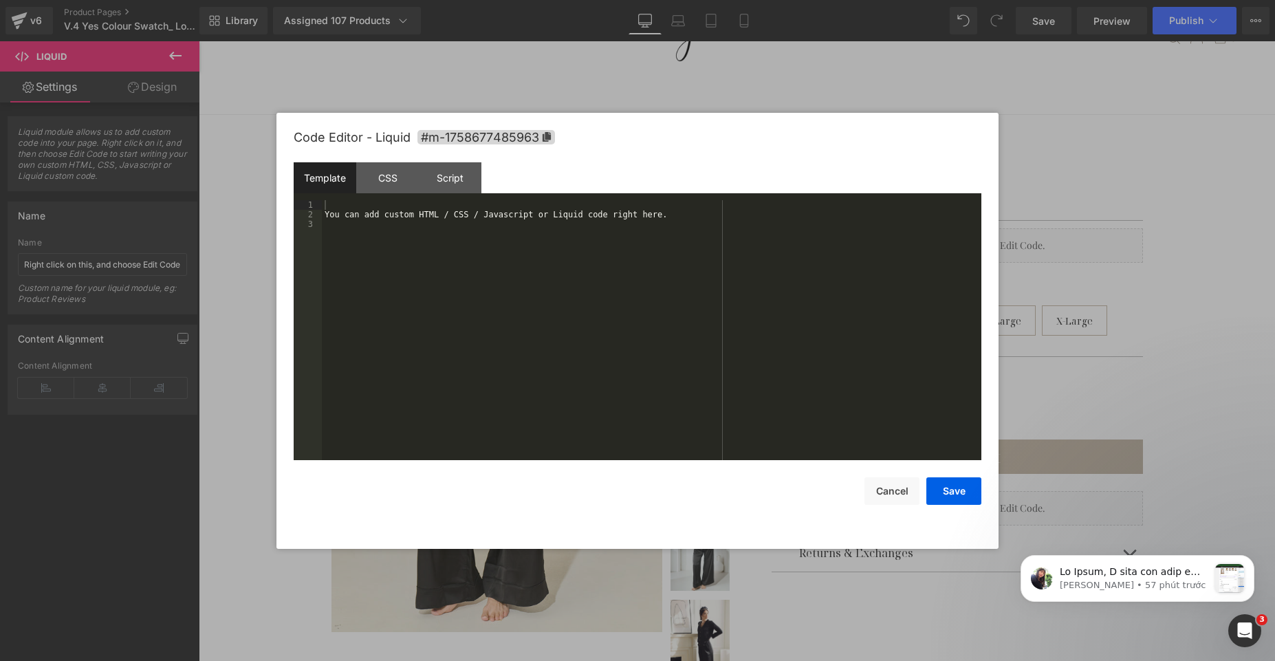
click at [709, 303] on div "You can add custom HTML / CSS / Javascript or Liquid code right here." at bounding box center [652, 339] width 660 height 279
click at [939, 480] on button "Save" at bounding box center [954, 491] width 55 height 28
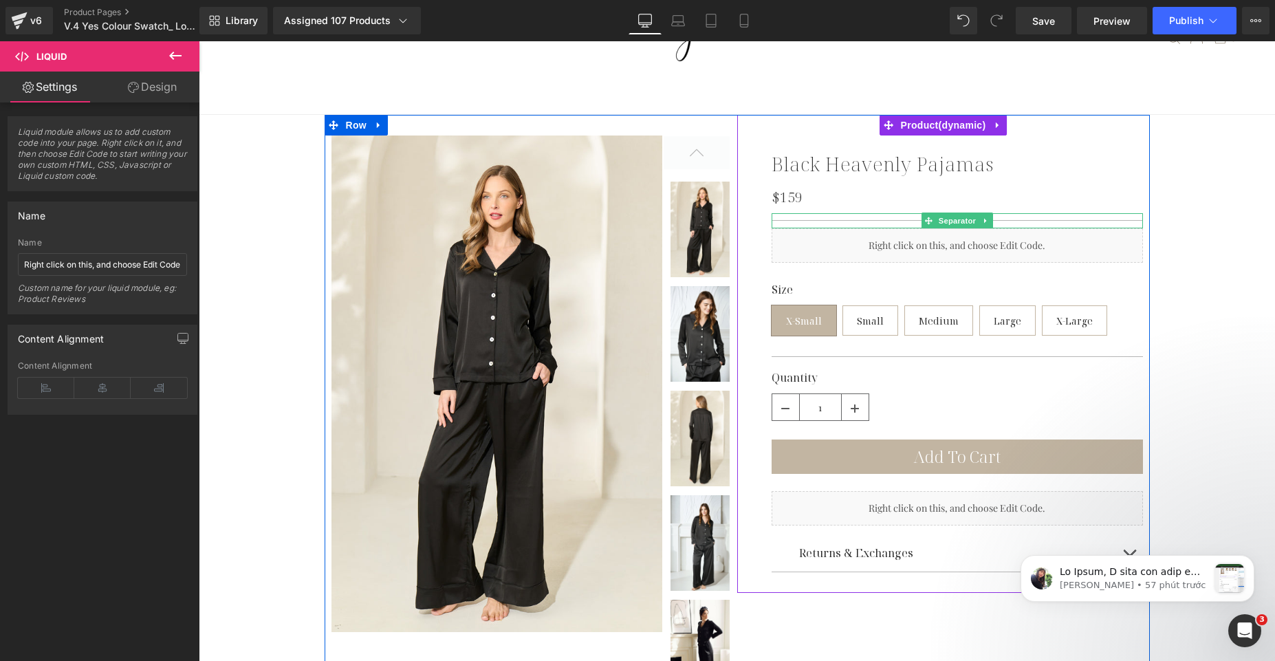
click at [827, 220] on hr at bounding box center [957, 220] width 371 height 1
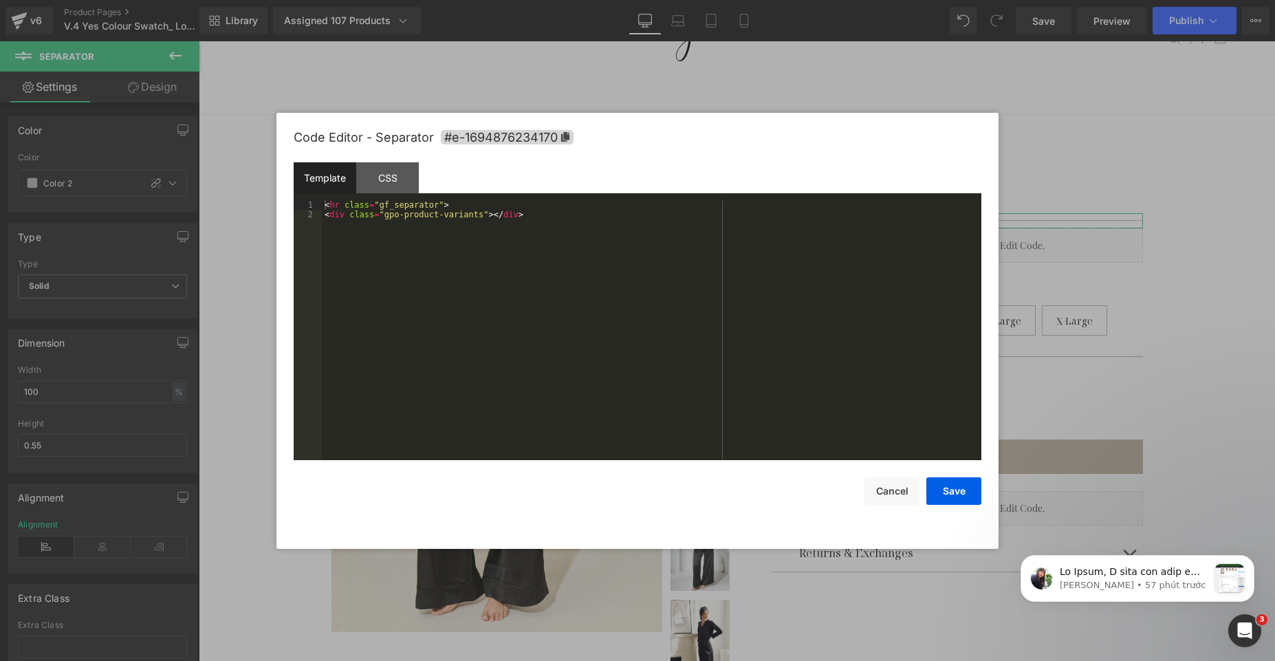
click at [826, 0] on div "Liquid You are previewing how the will restyle your page. You can not edit Elem…" at bounding box center [637, 0] width 1275 height 0
drag, startPoint x: 505, startPoint y: 213, endPoint x: 266, endPoint y: 213, distance: 239.4
click at [266, 213] on body "Liquid You are previewing how the will restyle your page. You can not edit Elem…" at bounding box center [637, 330] width 1275 height 661
click at [942, 493] on button "Save" at bounding box center [954, 491] width 55 height 28
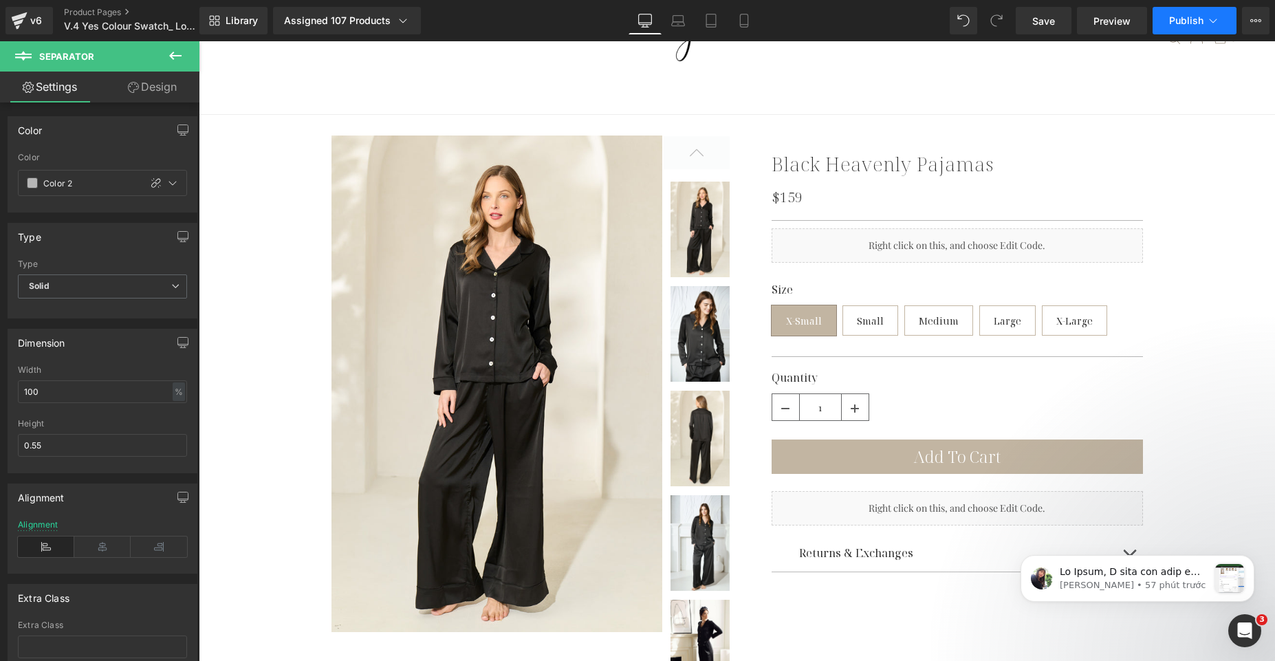
click at [1180, 24] on span "Publish" at bounding box center [1186, 20] width 34 height 11
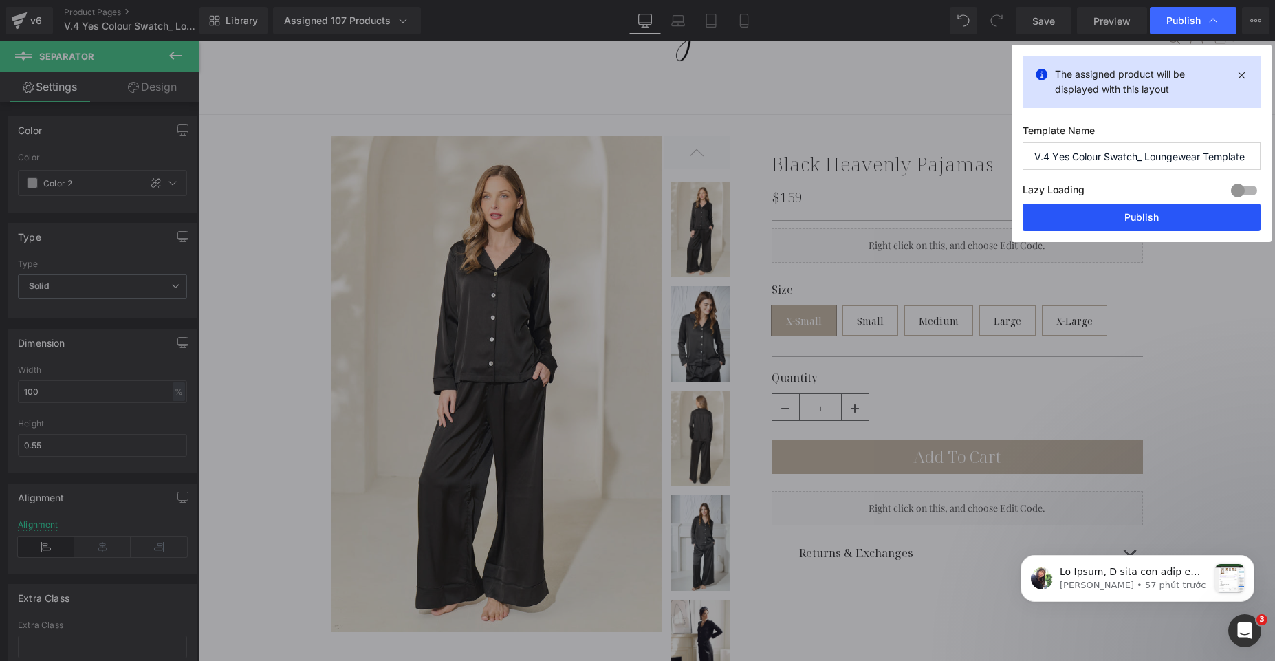
click at [1116, 209] on button "Publish" at bounding box center [1142, 218] width 238 height 28
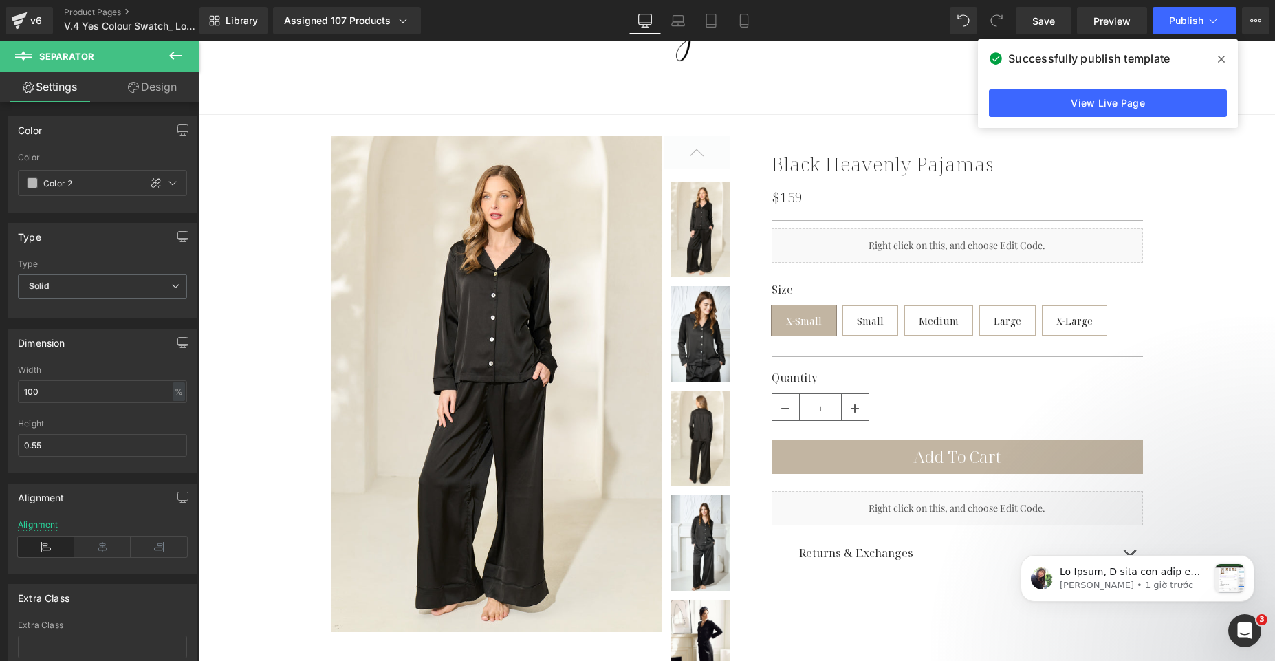
click at [1218, 63] on icon at bounding box center [1221, 59] width 7 height 11
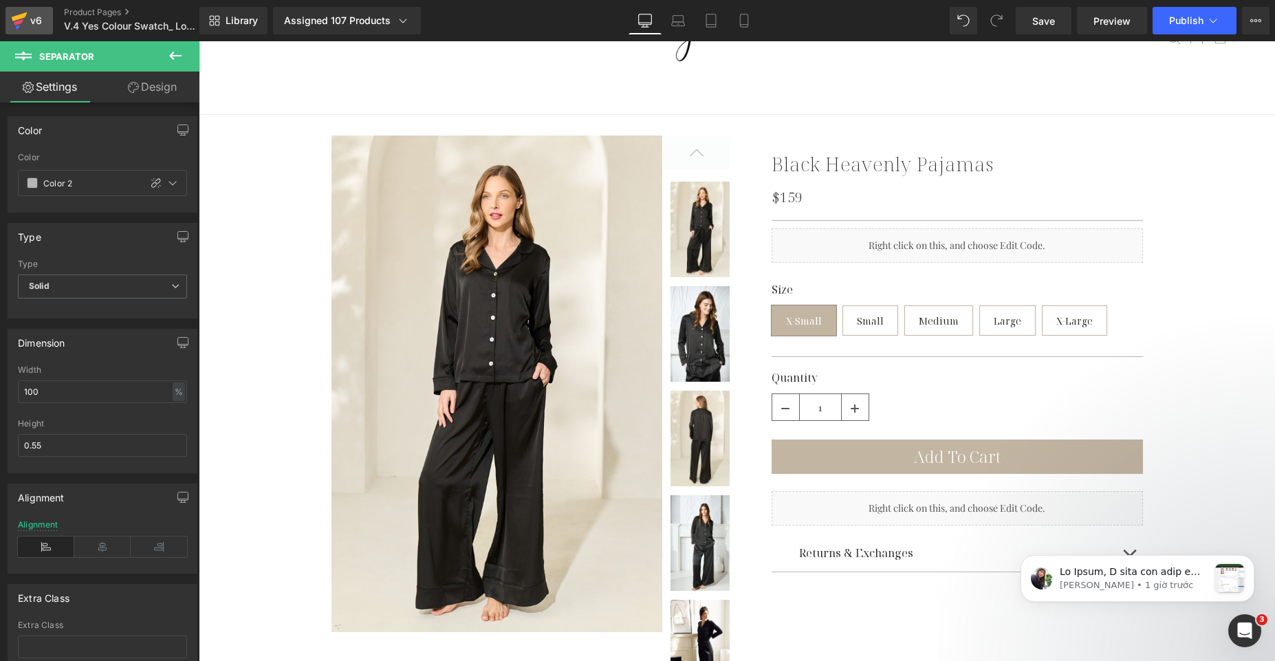
click at [37, 24] on div "v6" at bounding box center [36, 21] width 17 height 18
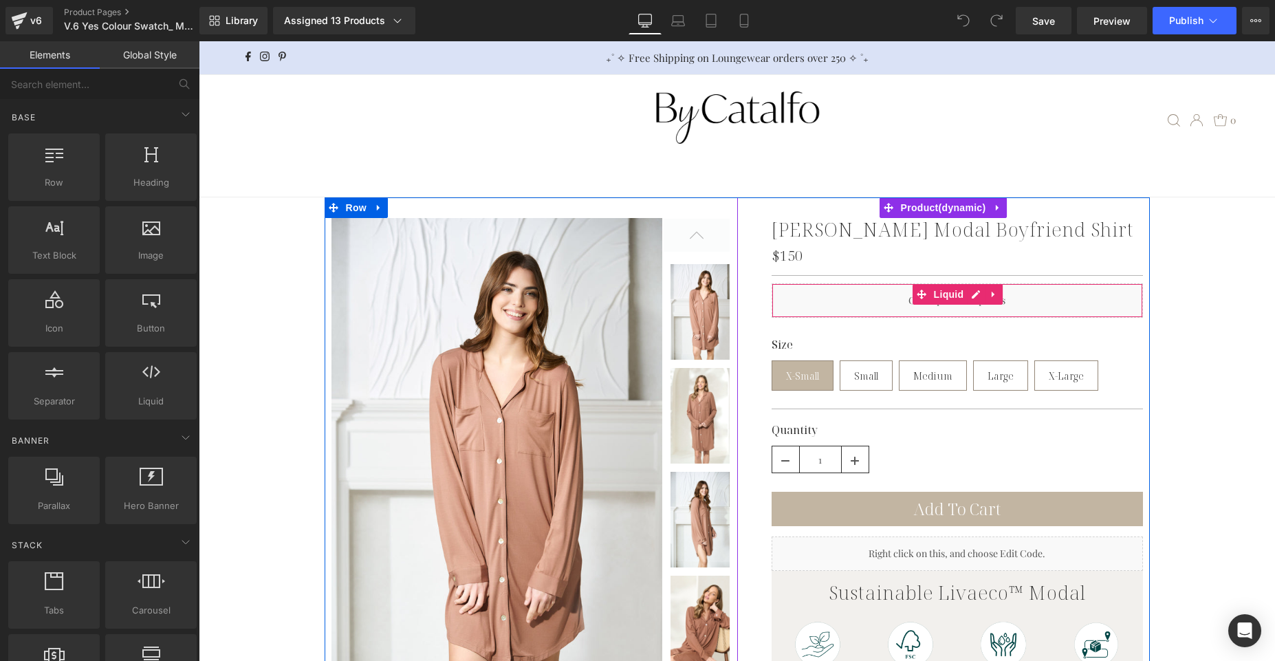
click at [833, 308] on div "Liquid" at bounding box center [957, 300] width 371 height 34
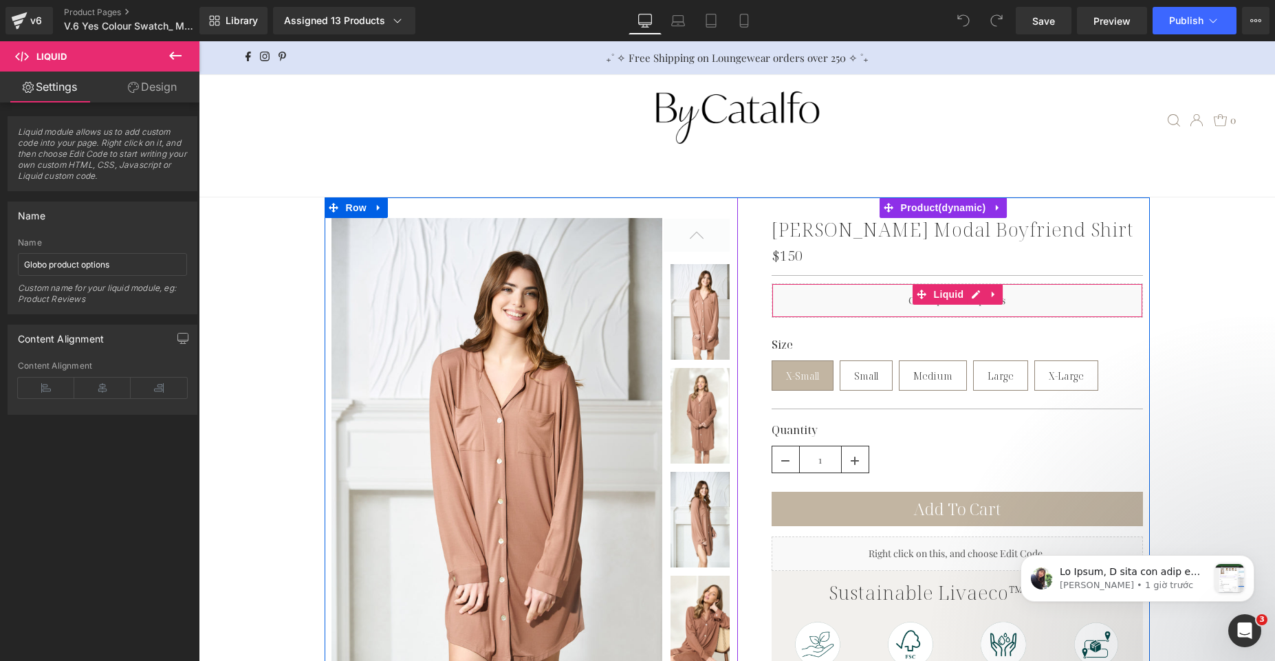
click at [875, 297] on div "Liquid" at bounding box center [957, 300] width 371 height 34
click at [871, 277] on div at bounding box center [957, 275] width 371 height 15
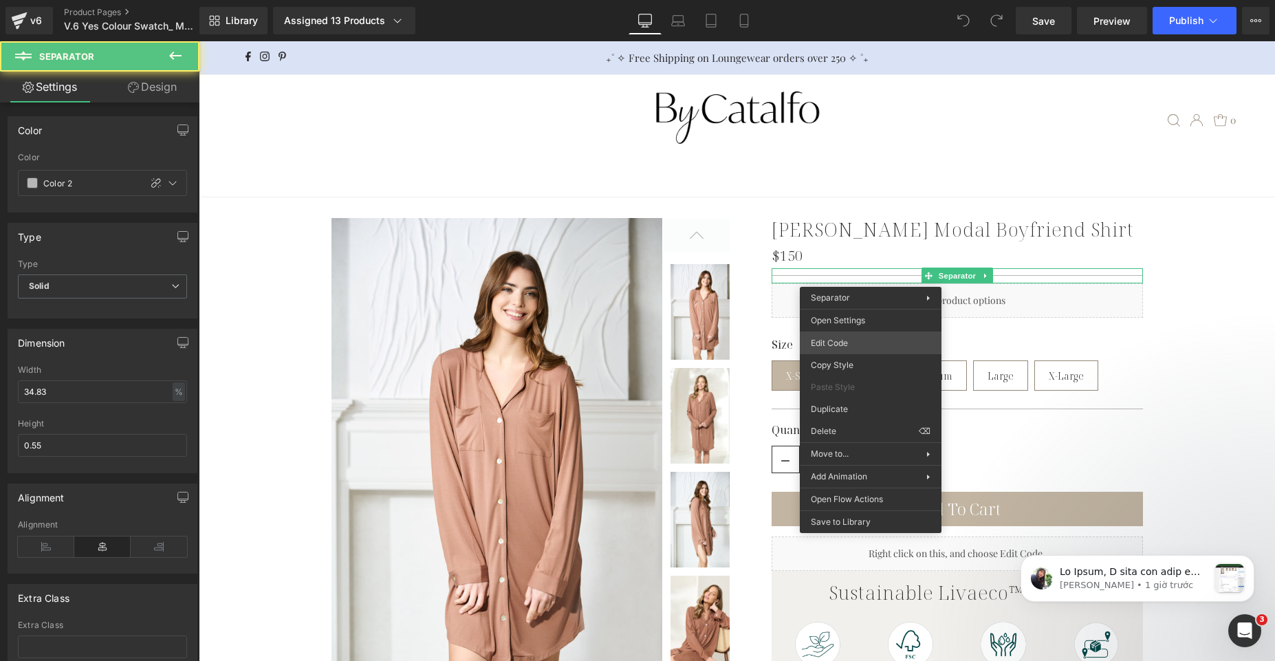
click at [872, 0] on div "You are previewing how the will restyle your page. You can not edit Elements in…" at bounding box center [637, 0] width 1275 height 0
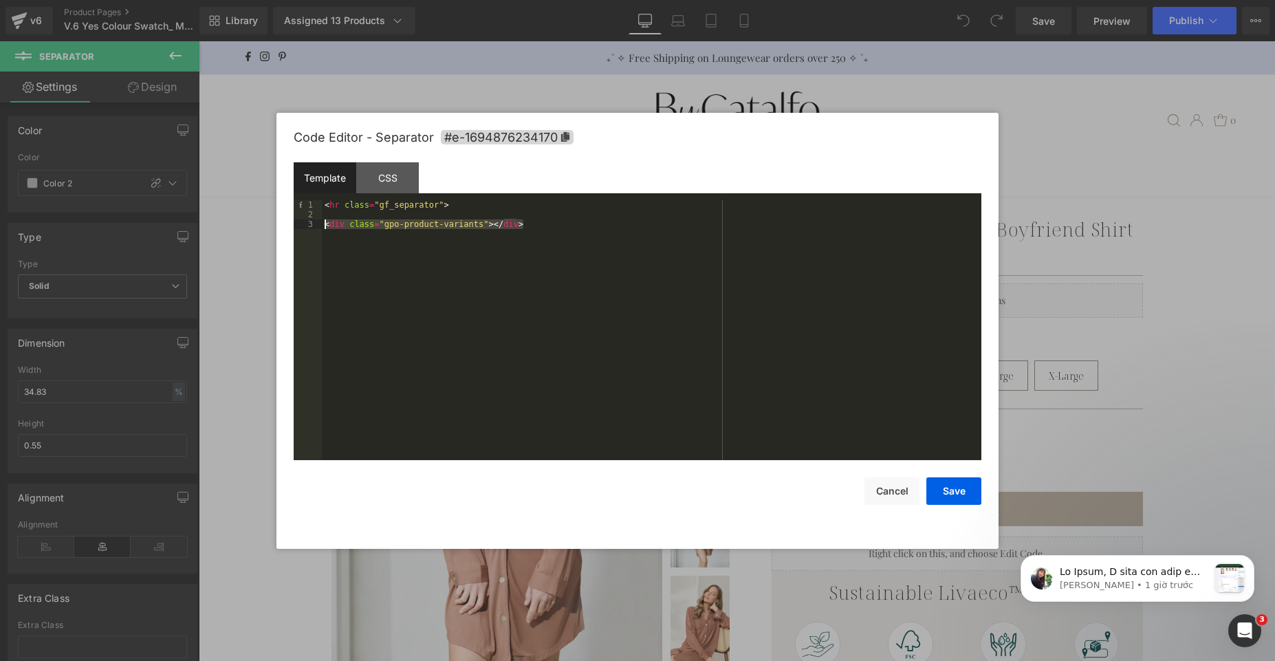
drag, startPoint x: 629, startPoint y: 240, endPoint x: 275, endPoint y: 226, distance: 353.9
click at [275, 226] on body "You are previewing how the will restyle your page. You can not edit Elements in…" at bounding box center [637, 330] width 1275 height 661
click at [958, 491] on button "Save" at bounding box center [954, 491] width 55 height 28
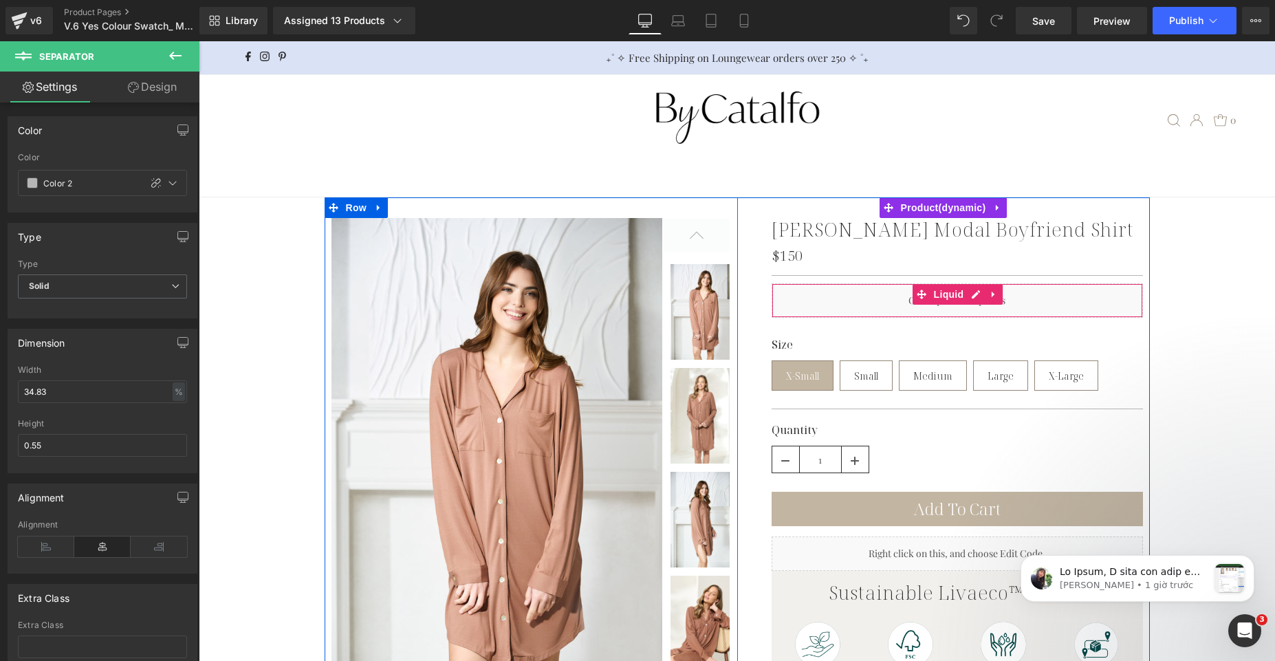
click at [902, 304] on div "Liquid" at bounding box center [957, 300] width 371 height 34
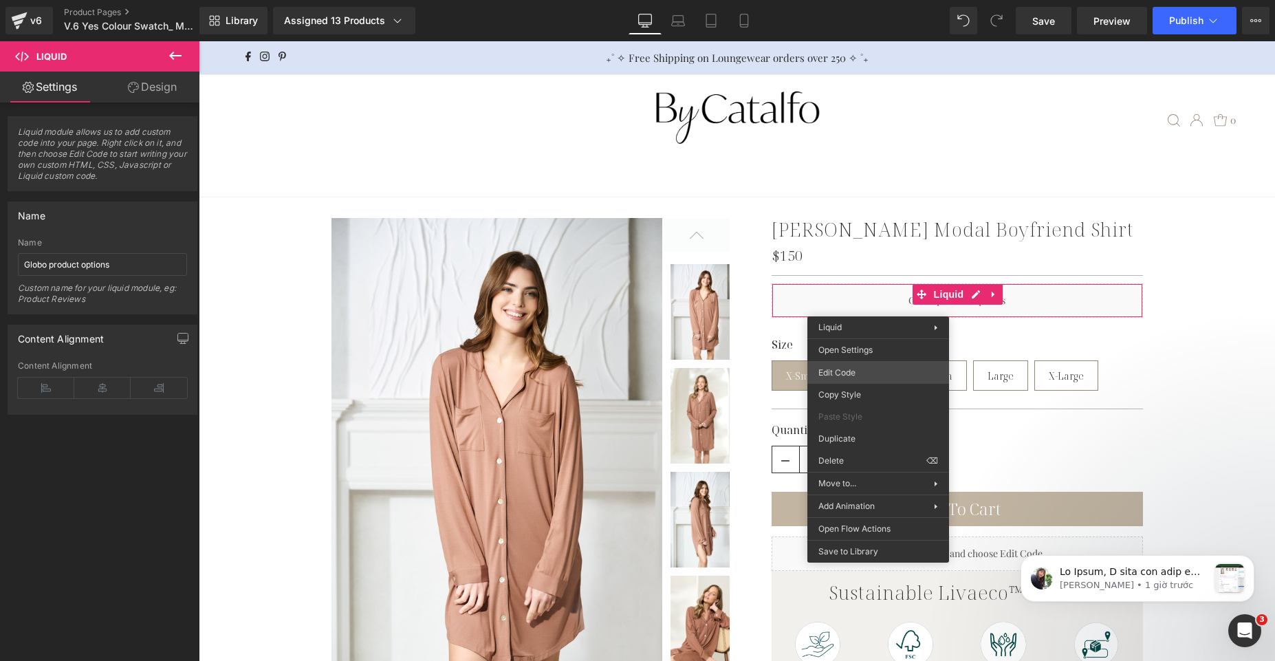
click at [887, 0] on div "You are previewing how the will restyle your page. You can not edit Elements in…" at bounding box center [637, 0] width 1275 height 0
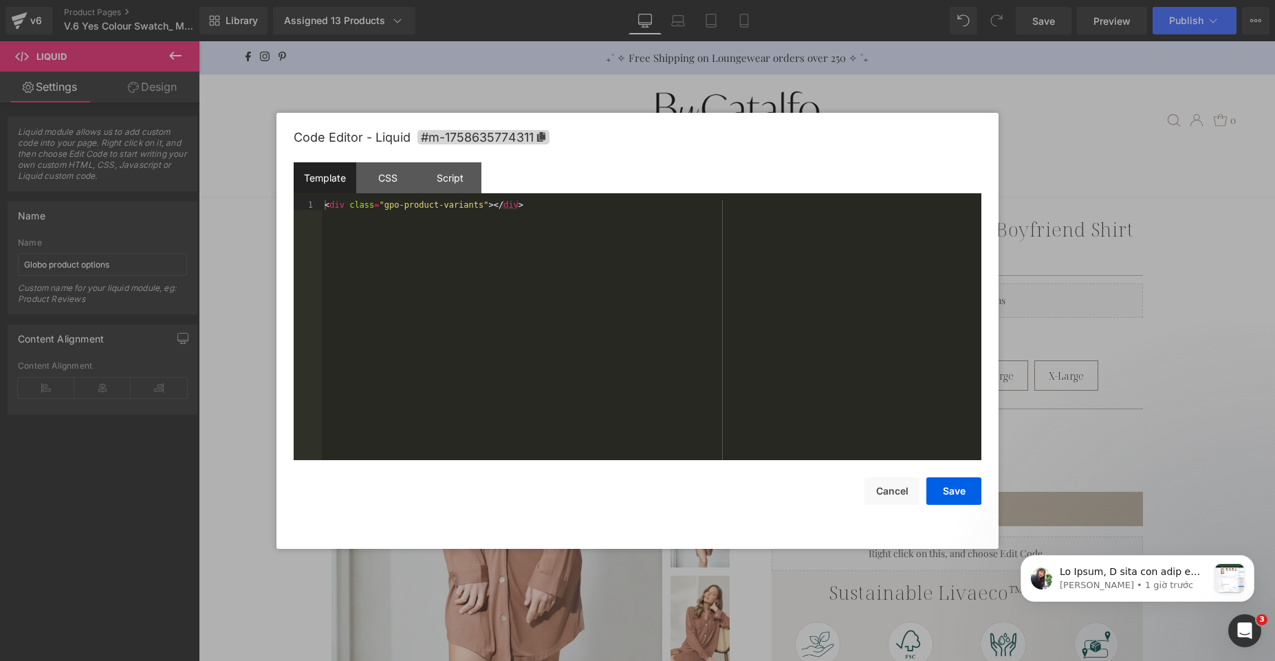
click at [642, 259] on div "< div class = "gpo-product-variants" > </ div >" at bounding box center [652, 339] width 660 height 279
click at [964, 491] on button "Save" at bounding box center [954, 491] width 55 height 28
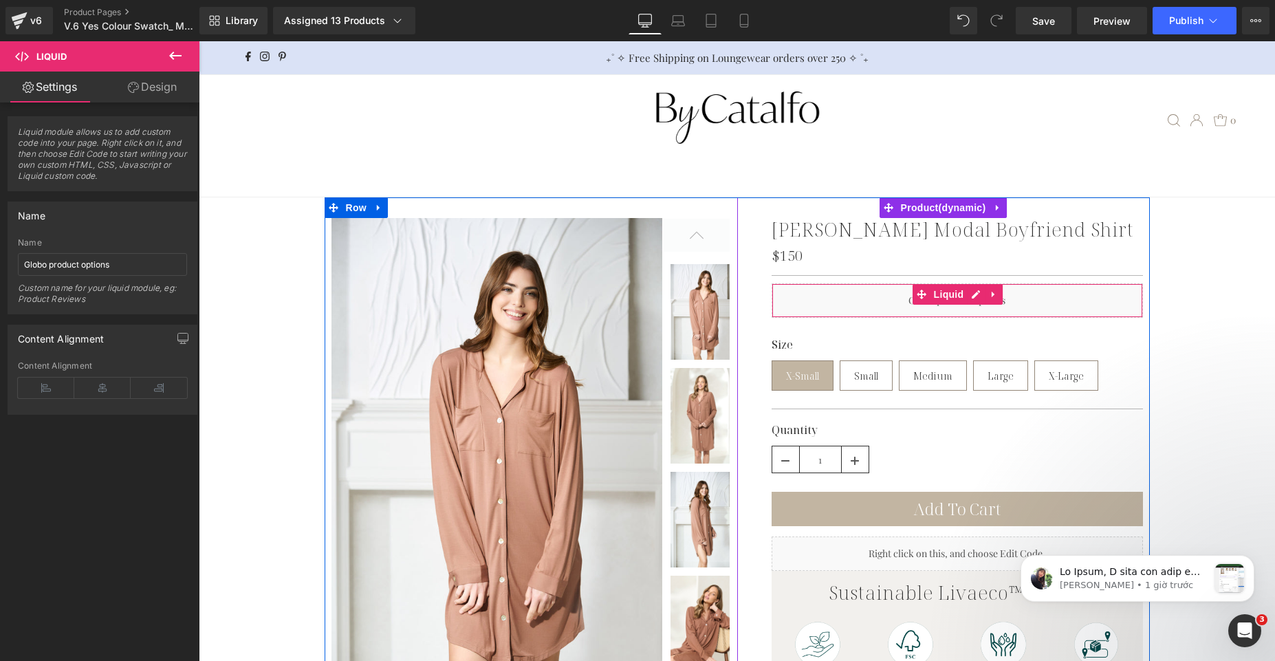
click at [891, 296] on div "Liquid" at bounding box center [957, 300] width 371 height 34
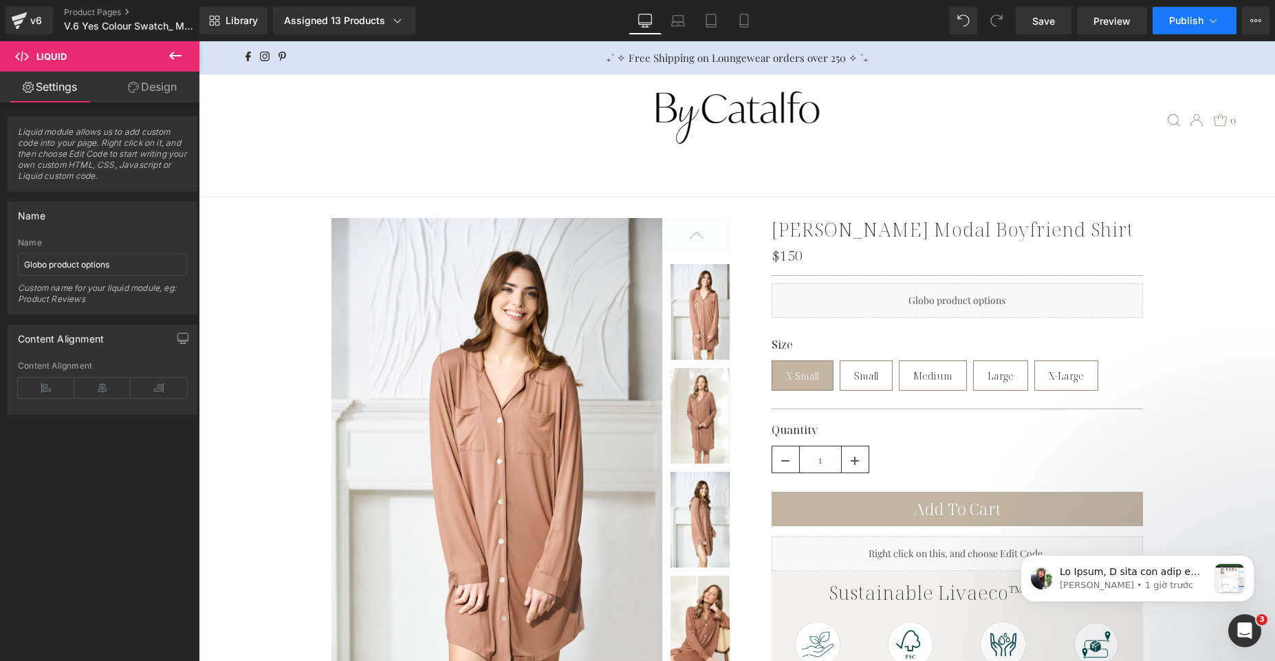
click at [1210, 25] on icon at bounding box center [1213, 21] width 14 height 14
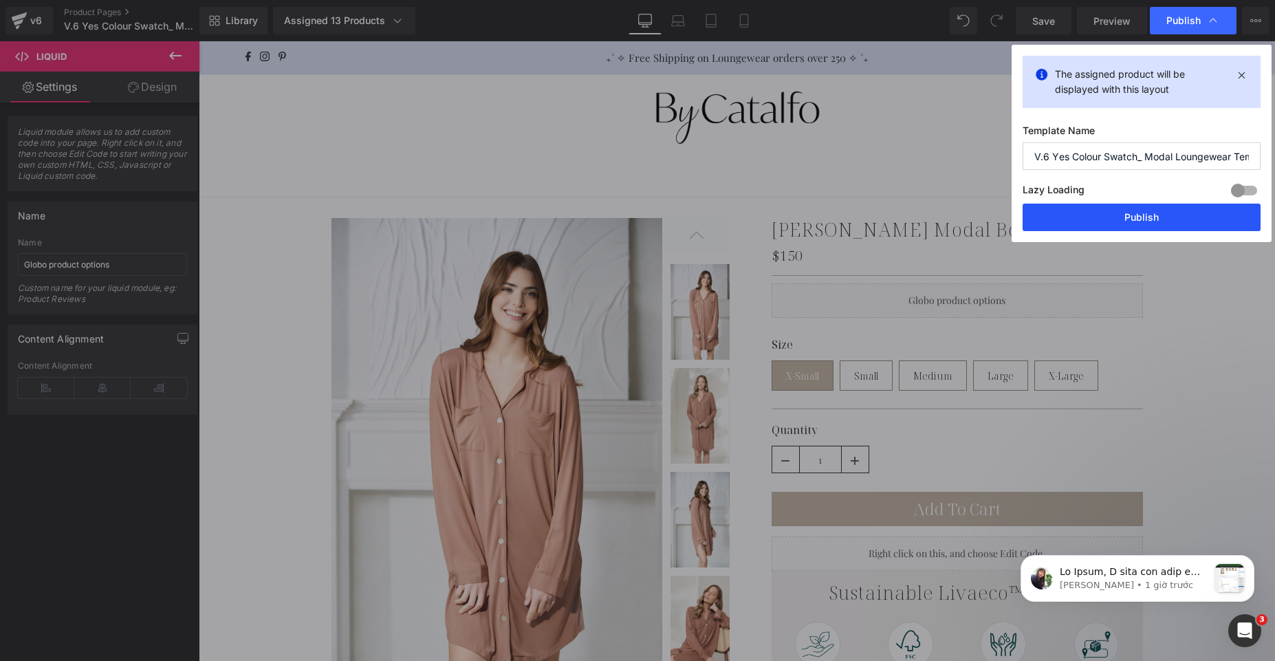
click at [1134, 216] on button "Publish" at bounding box center [1142, 218] width 238 height 28
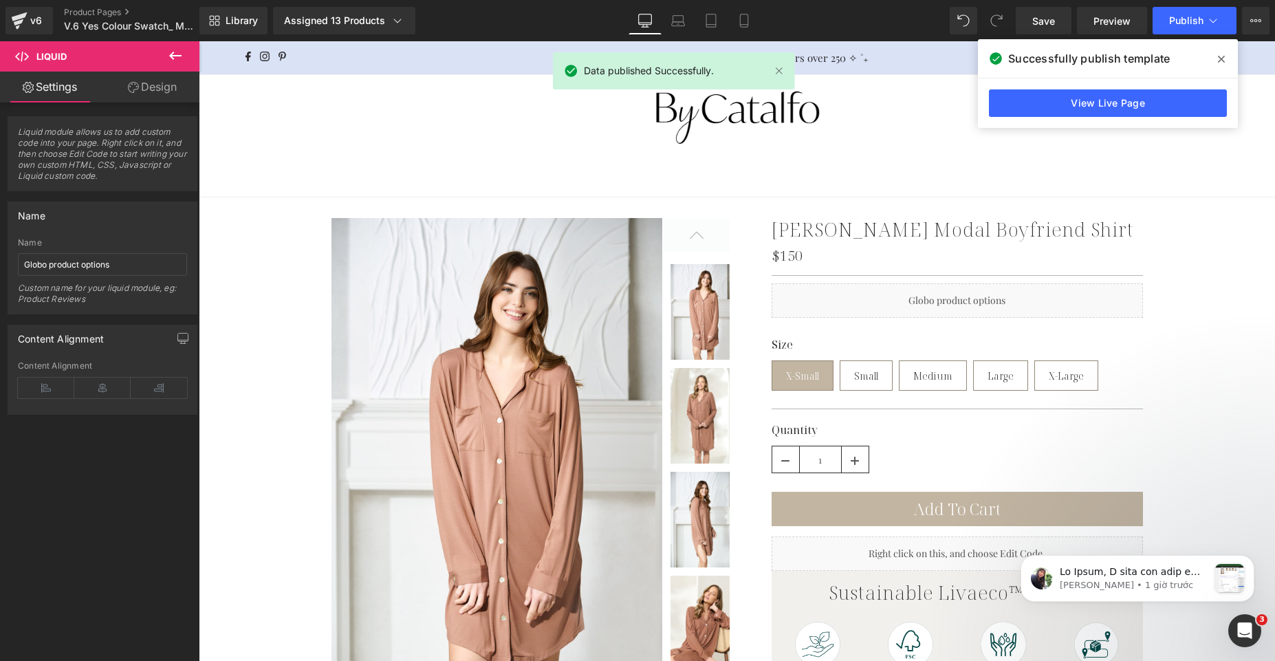
drag, startPoint x: 1222, startPoint y: 59, endPoint x: 890, endPoint y: 4, distance: 336.8
click at [1222, 59] on icon at bounding box center [1221, 59] width 7 height 11
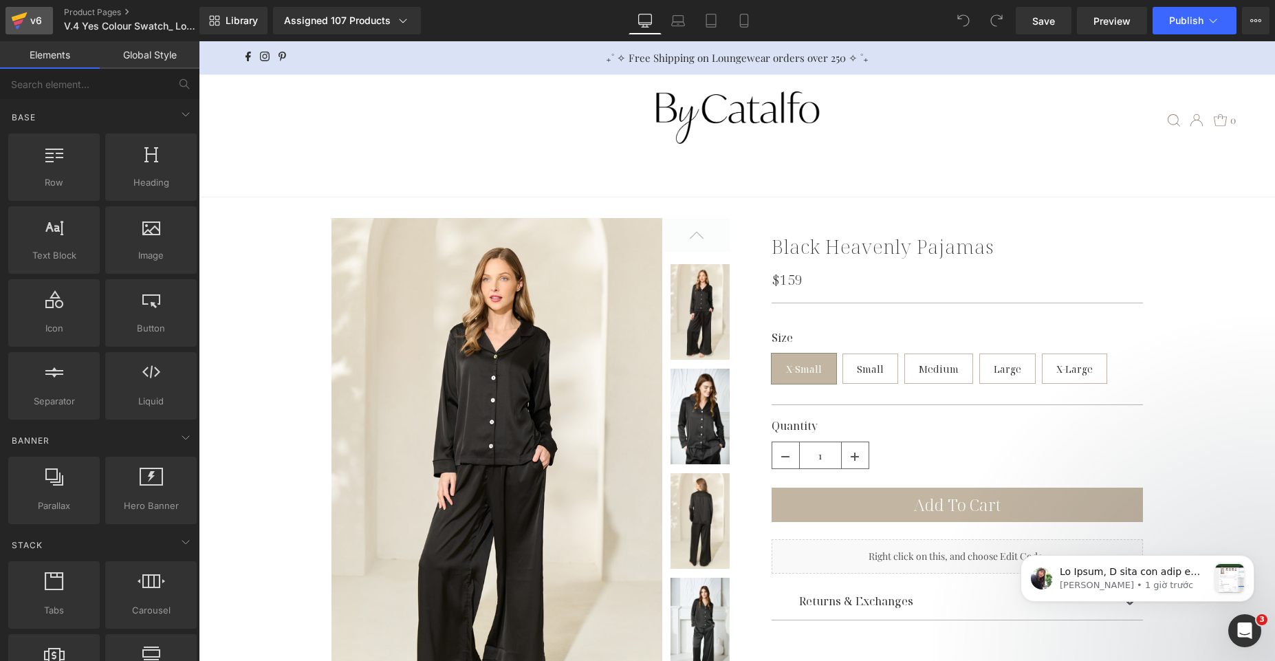
click at [46, 17] on link "v6" at bounding box center [29, 21] width 47 height 28
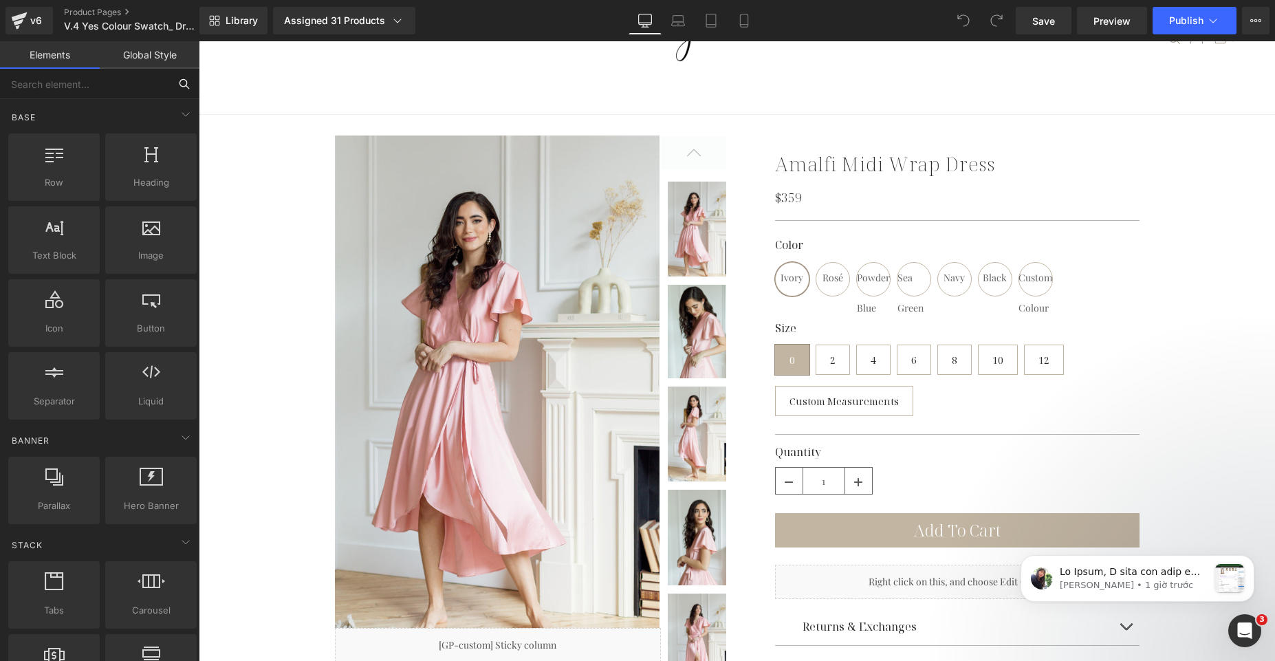
click at [137, 80] on input "text" at bounding box center [84, 84] width 169 height 30
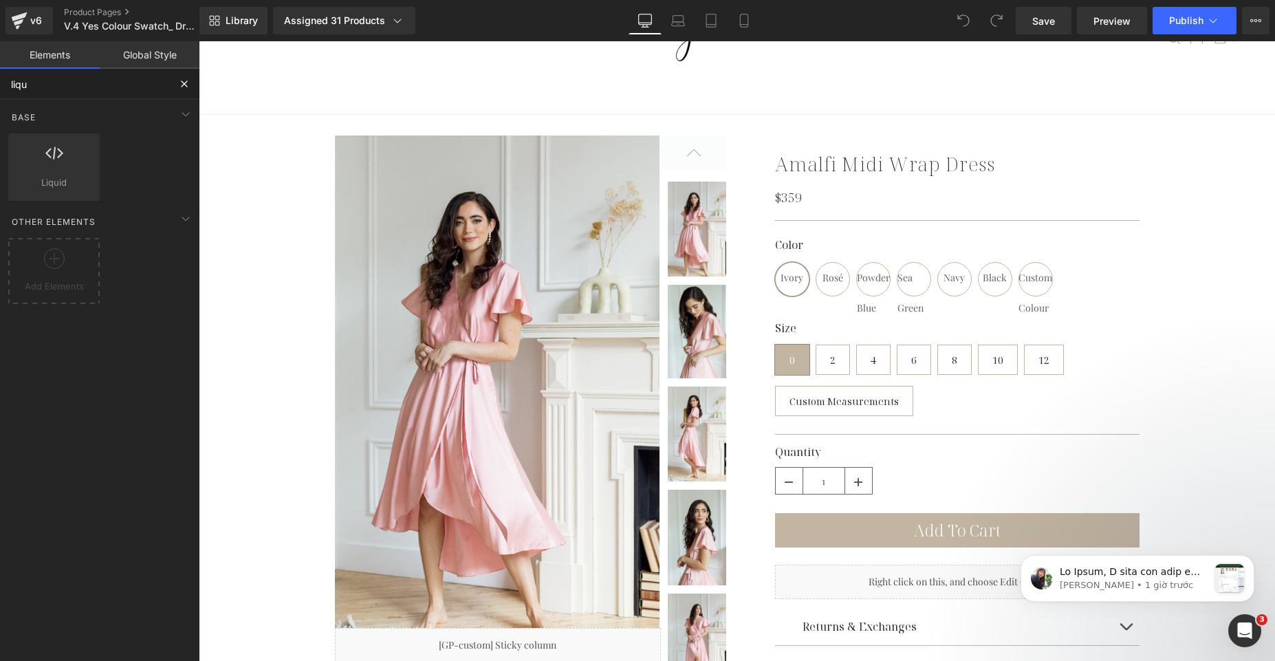
type input "liqui"
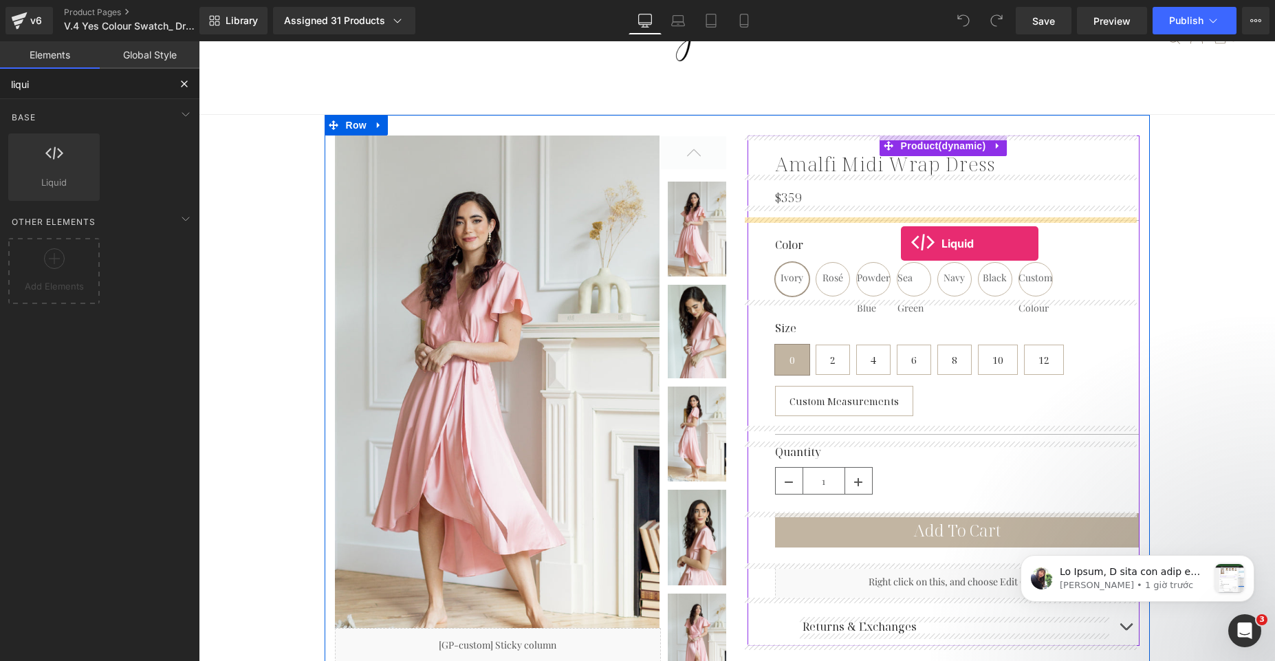
drag, startPoint x: 249, startPoint y: 201, endPoint x: 901, endPoint y: 244, distance: 653.5
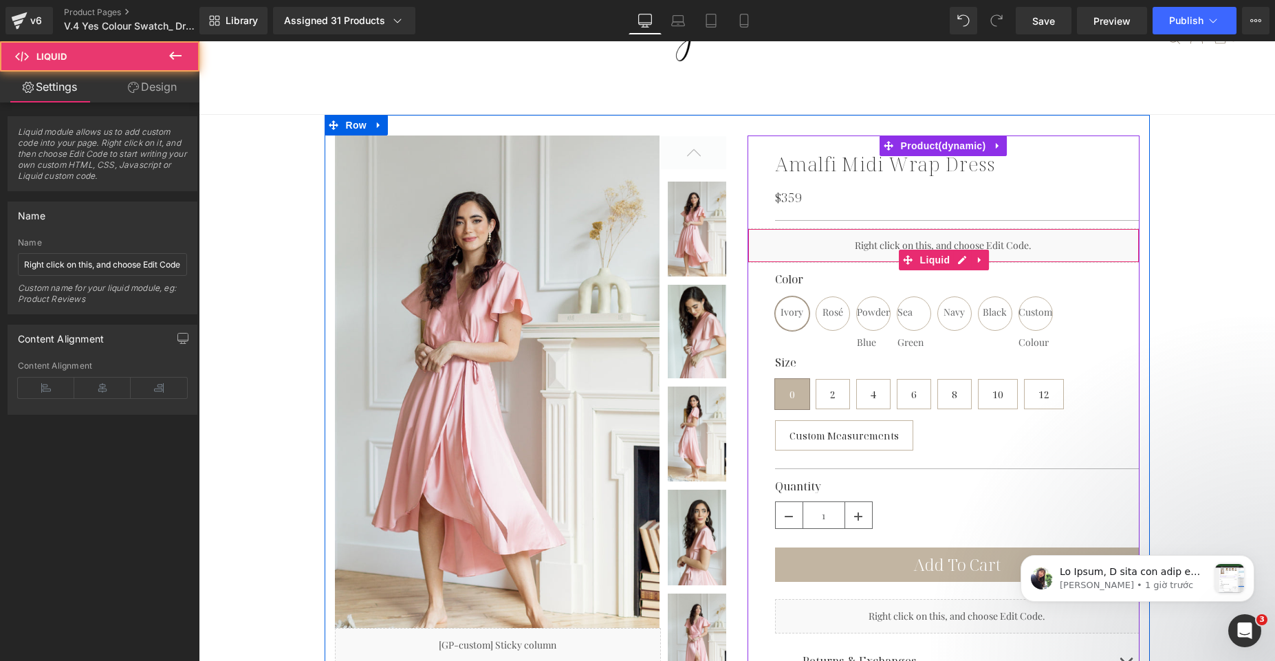
click at [857, 240] on div "Liquid" at bounding box center [944, 245] width 392 height 34
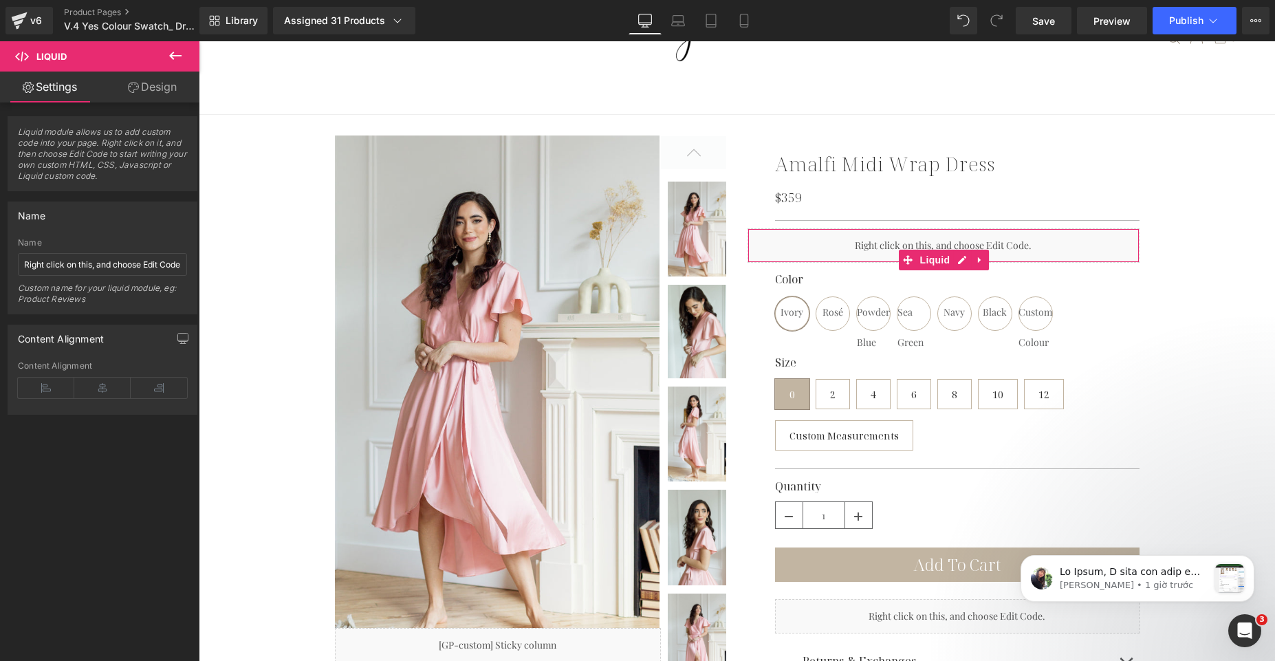
click at [133, 87] on icon at bounding box center [133, 87] width 11 height 11
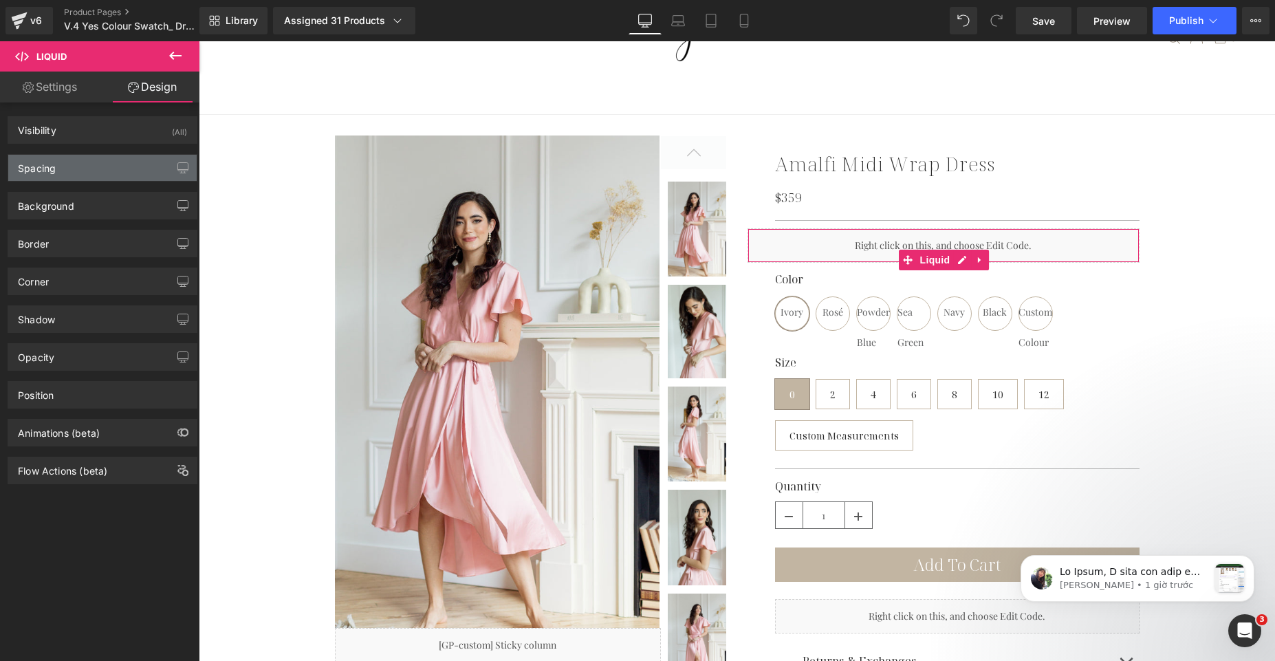
click at [76, 168] on div "Spacing" at bounding box center [102, 168] width 188 height 26
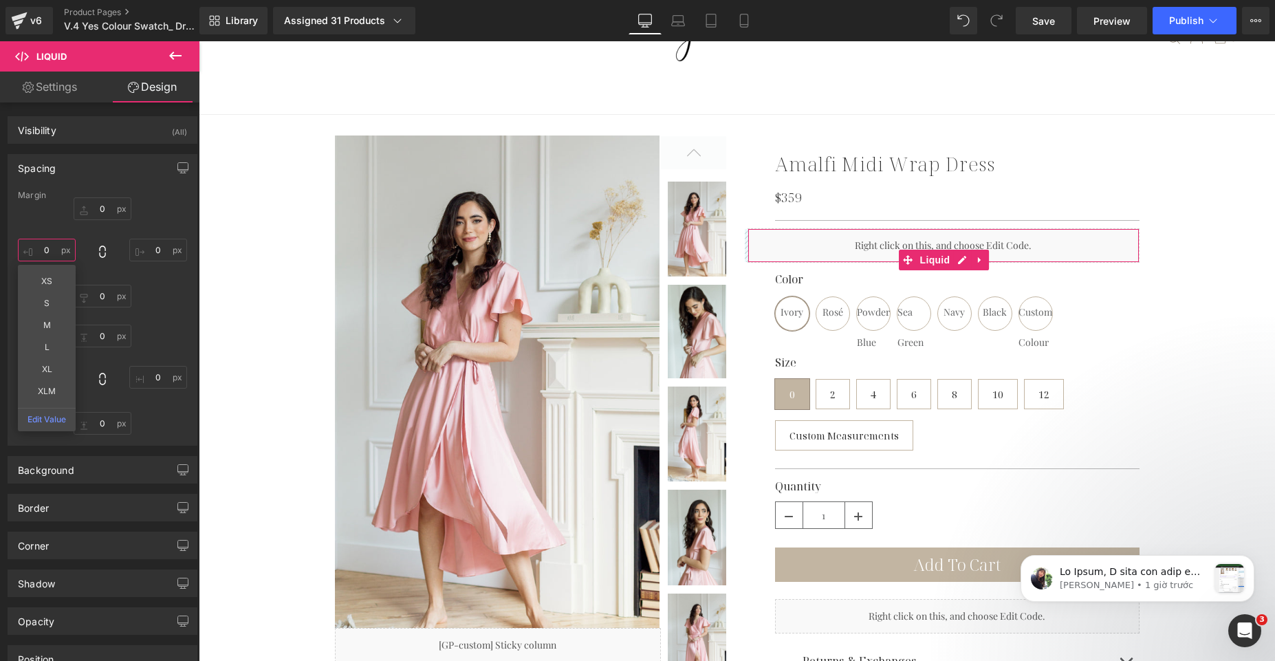
click at [51, 246] on input "0" at bounding box center [47, 250] width 58 height 23
click at [158, 302] on div "0px 0 0px 0 0px 0 0px 0 XS S M L XL XLM Edit Value" at bounding box center [102, 252] width 169 height 110
click at [50, 248] on input "0" at bounding box center [47, 250] width 58 height 23
type input "40"
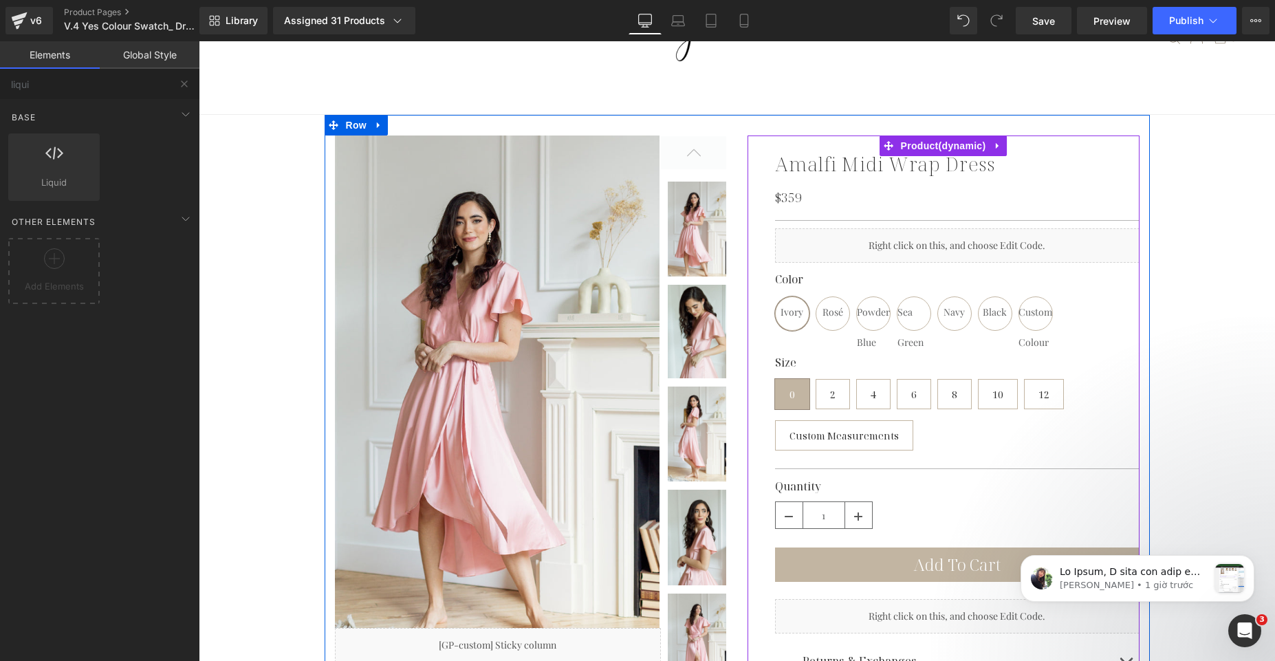
click at [936, 252] on span "Liquid" at bounding box center [951, 260] width 30 height 17
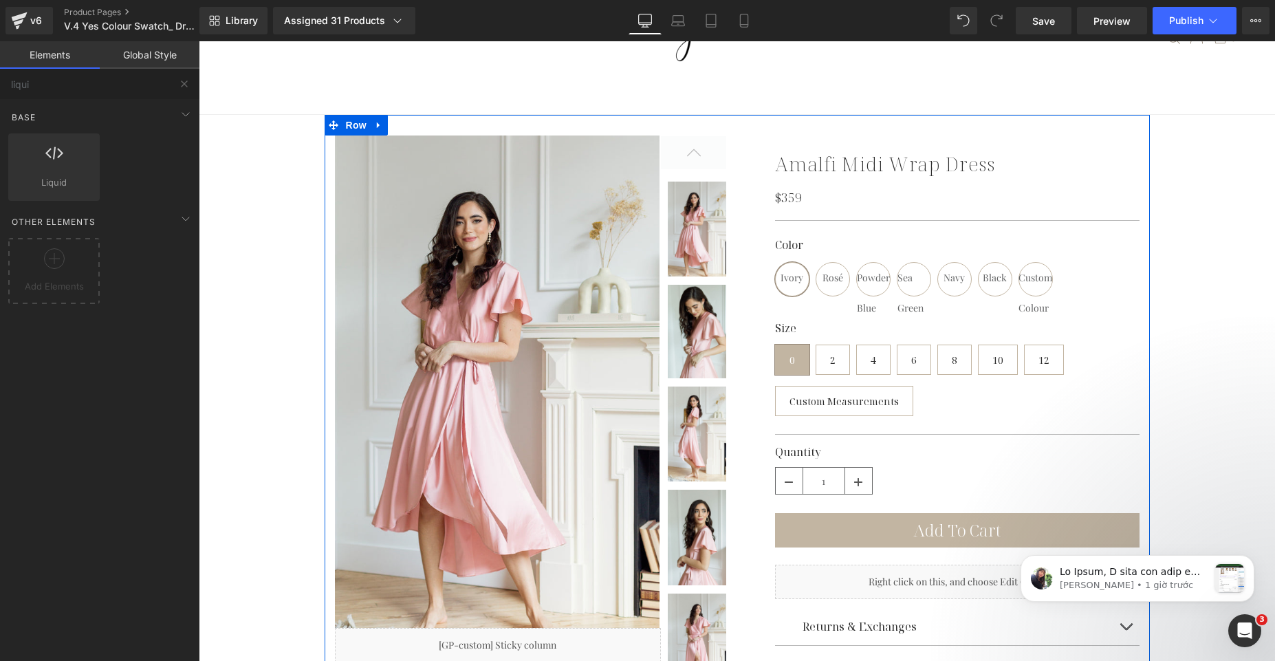
click at [866, 216] on div at bounding box center [957, 220] width 365 height 15
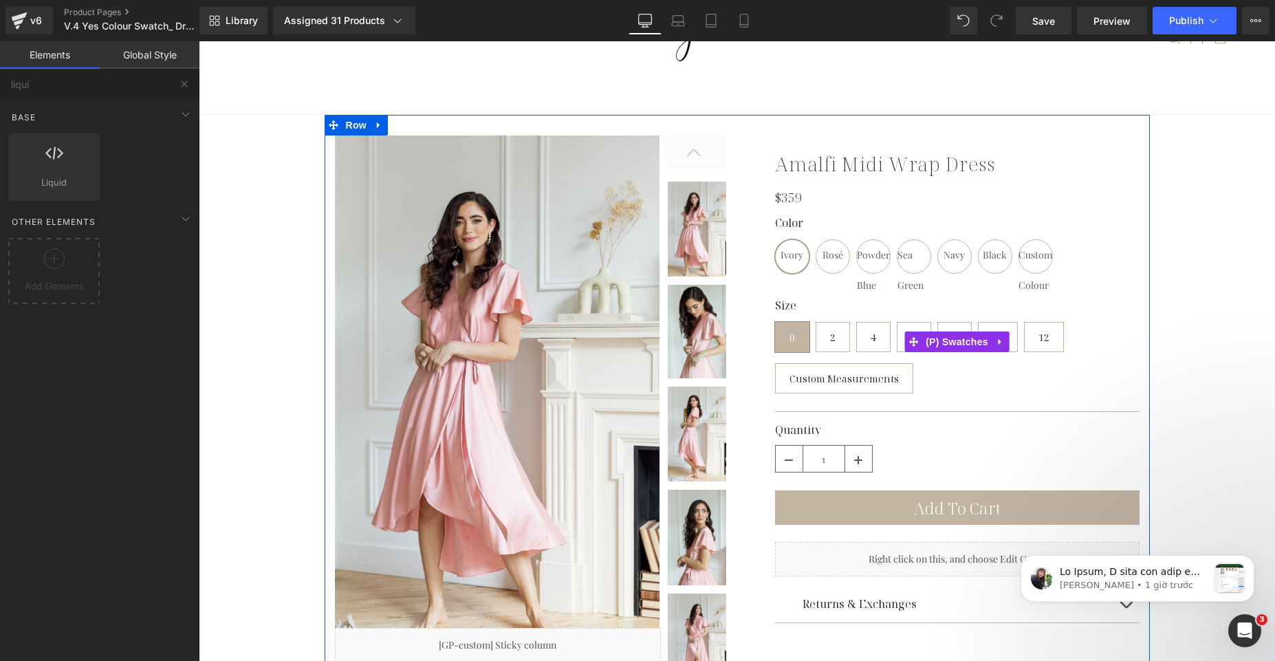
drag, startPoint x: 1025, startPoint y: 411, endPoint x: 863, endPoint y: 292, distance: 201.3
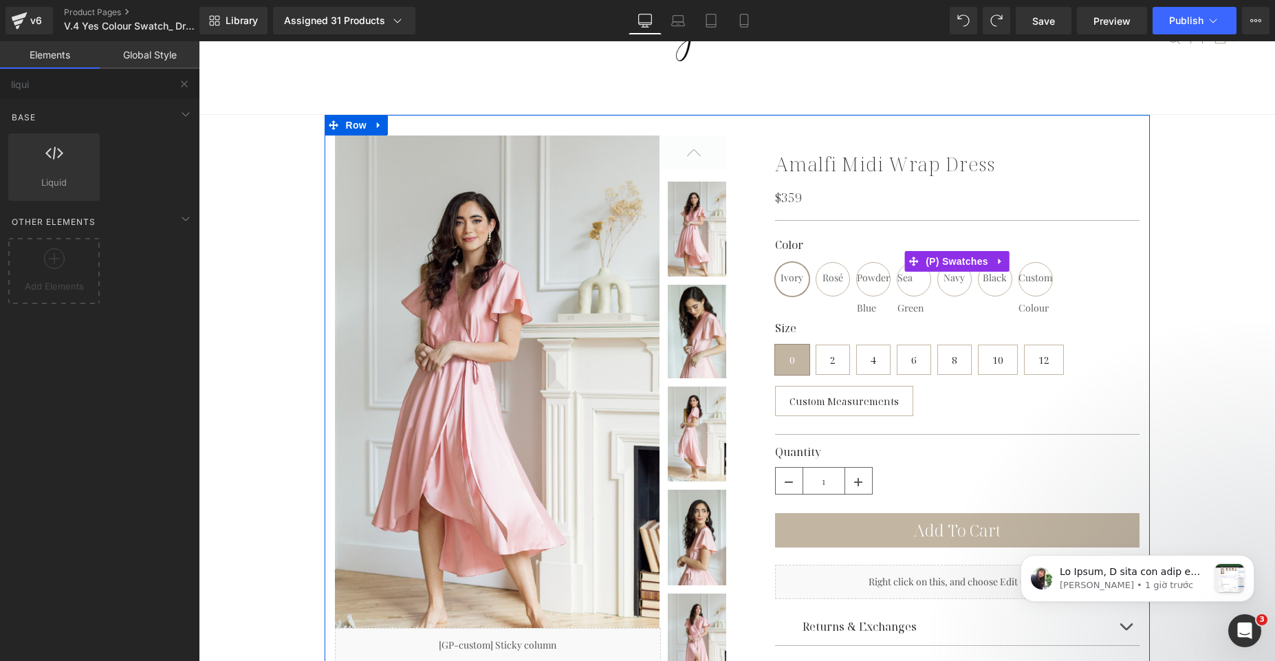
click at [882, 213] on div "Separator" at bounding box center [957, 220] width 365 height 15
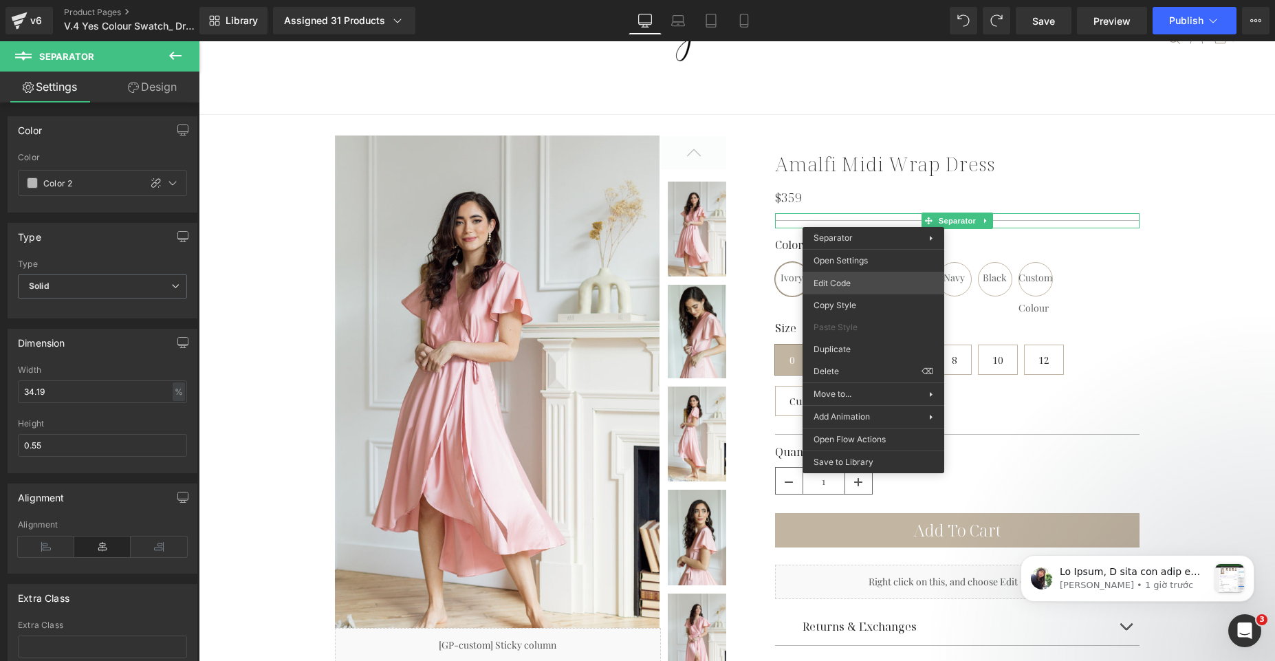
click at [855, 0] on div "Liquid You are previewing how the will restyle your page. You can not edit Elem…" at bounding box center [637, 0] width 1275 height 0
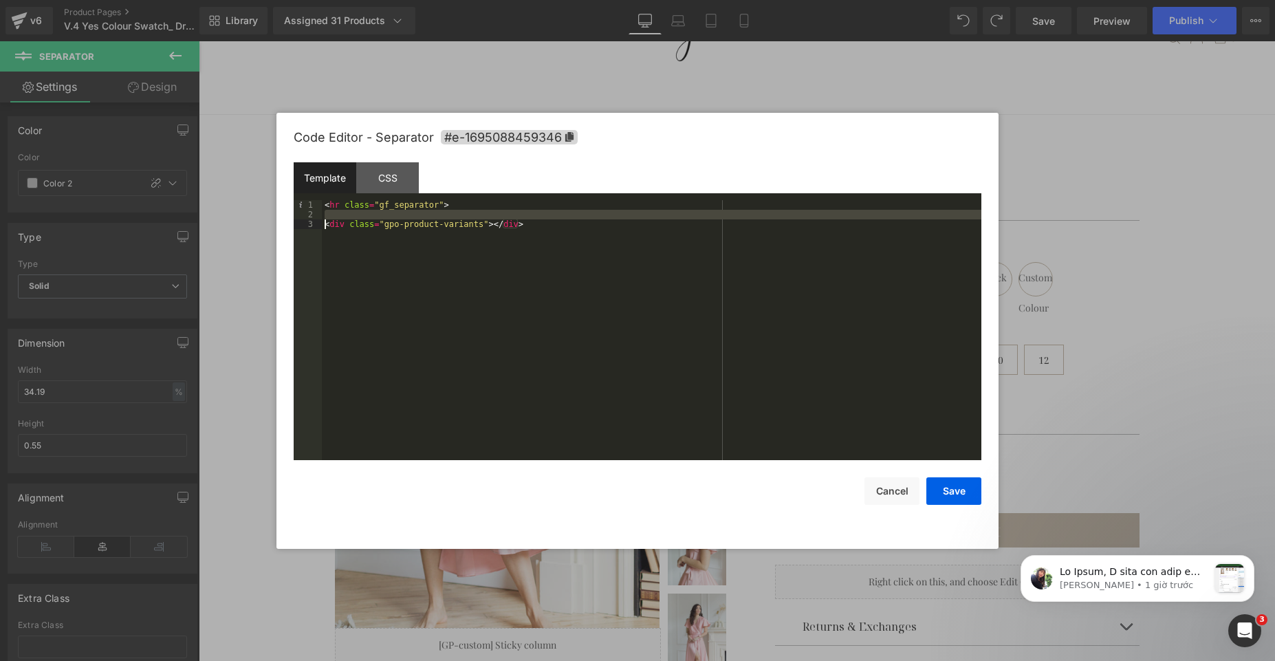
drag, startPoint x: 562, startPoint y: 218, endPoint x: 298, endPoint y: 220, distance: 264.1
click at [298, 220] on pre "1 2 3 < hr class = "gf_separator" > < div class = "gpo-product-variants" > </ d…" at bounding box center [638, 330] width 688 height 260
drag, startPoint x: 532, startPoint y: 224, endPoint x: 270, endPoint y: 224, distance: 262.1
click at [270, 224] on body "Liquid You are previewing how the will restyle your page. You can not edit Elem…" at bounding box center [637, 330] width 1275 height 661
click at [944, 493] on button "Save" at bounding box center [954, 491] width 55 height 28
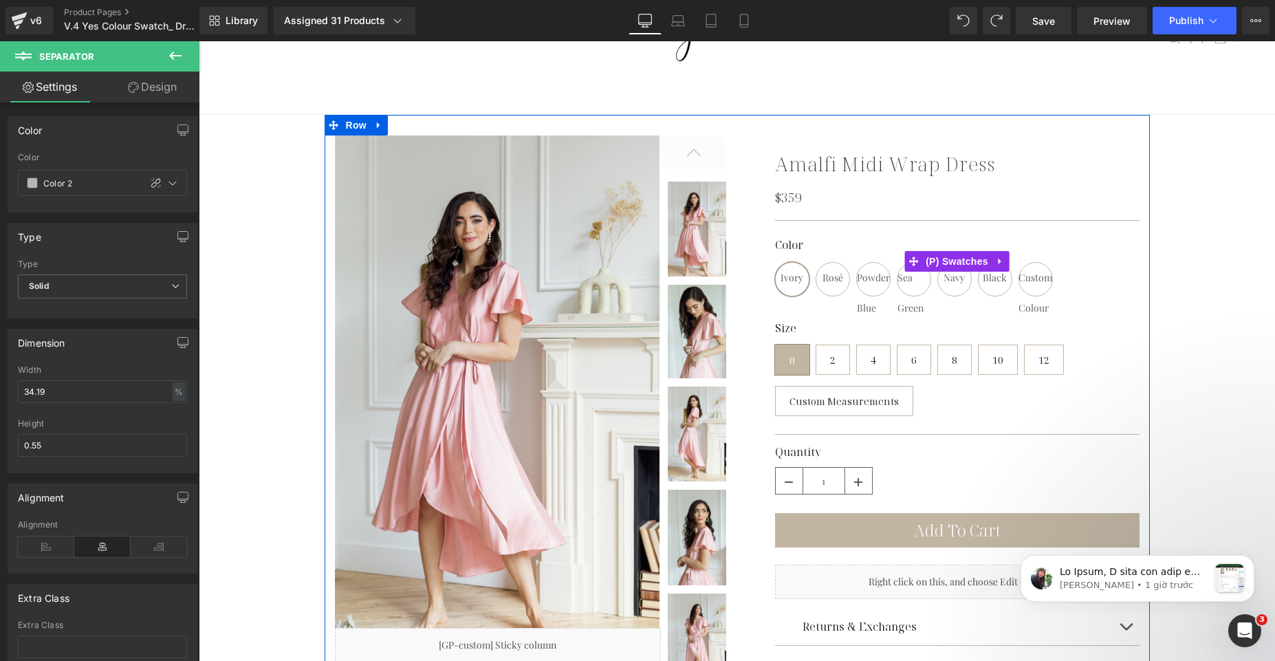
click at [931, 299] on div "Color Ivory Rosé Powder Blue Sea Green Navy Black Custom Colour" at bounding box center [957, 271] width 365 height 65
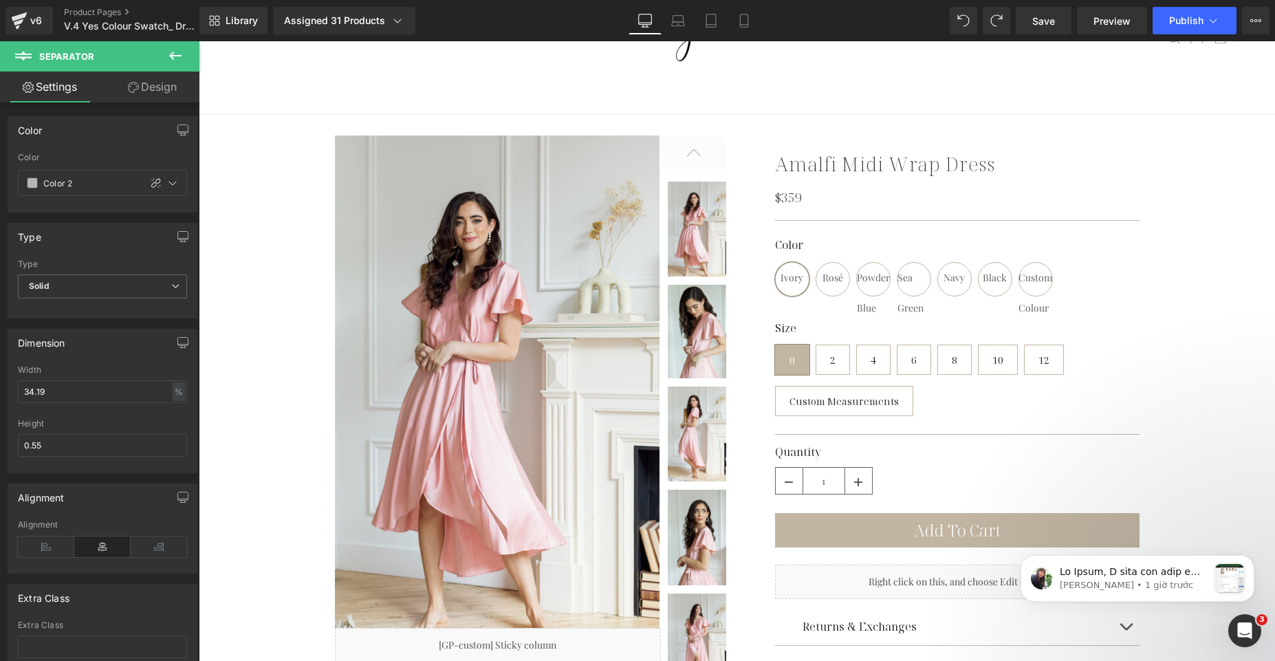
click at [169, 89] on link "Design" at bounding box center [152, 87] width 100 height 31
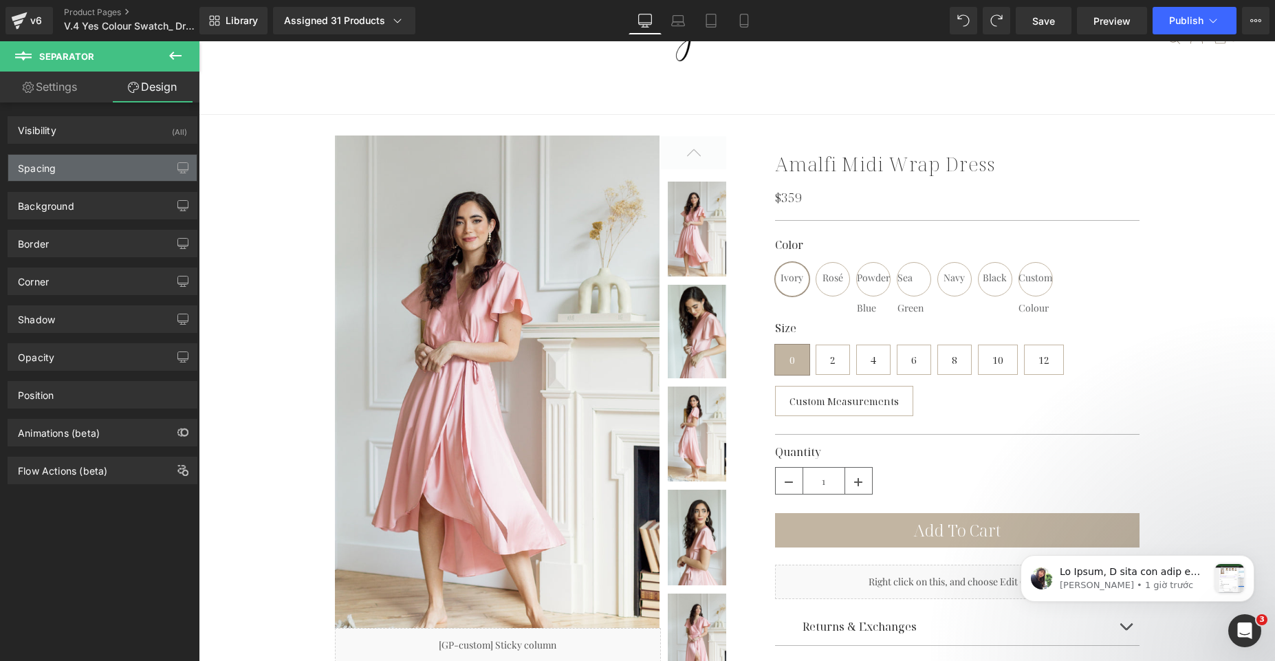
click at [107, 174] on div "Spacing" at bounding box center [102, 168] width 188 height 26
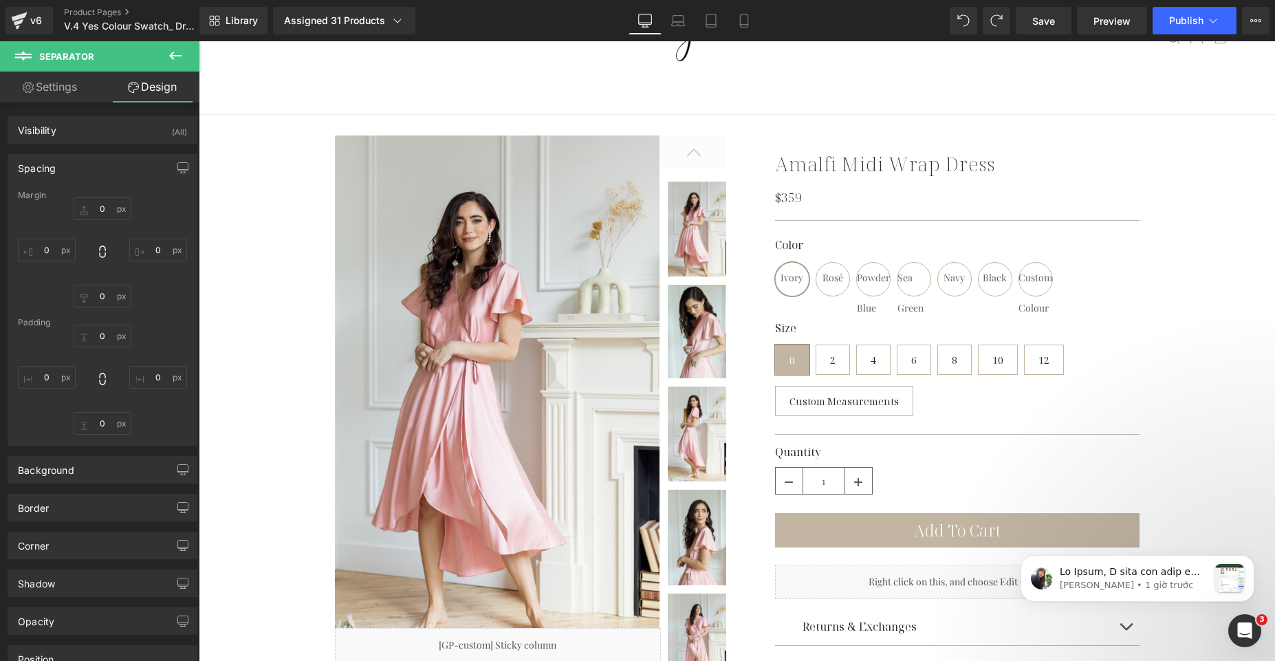
click at [107, 173] on div "Spacing" at bounding box center [102, 168] width 188 height 26
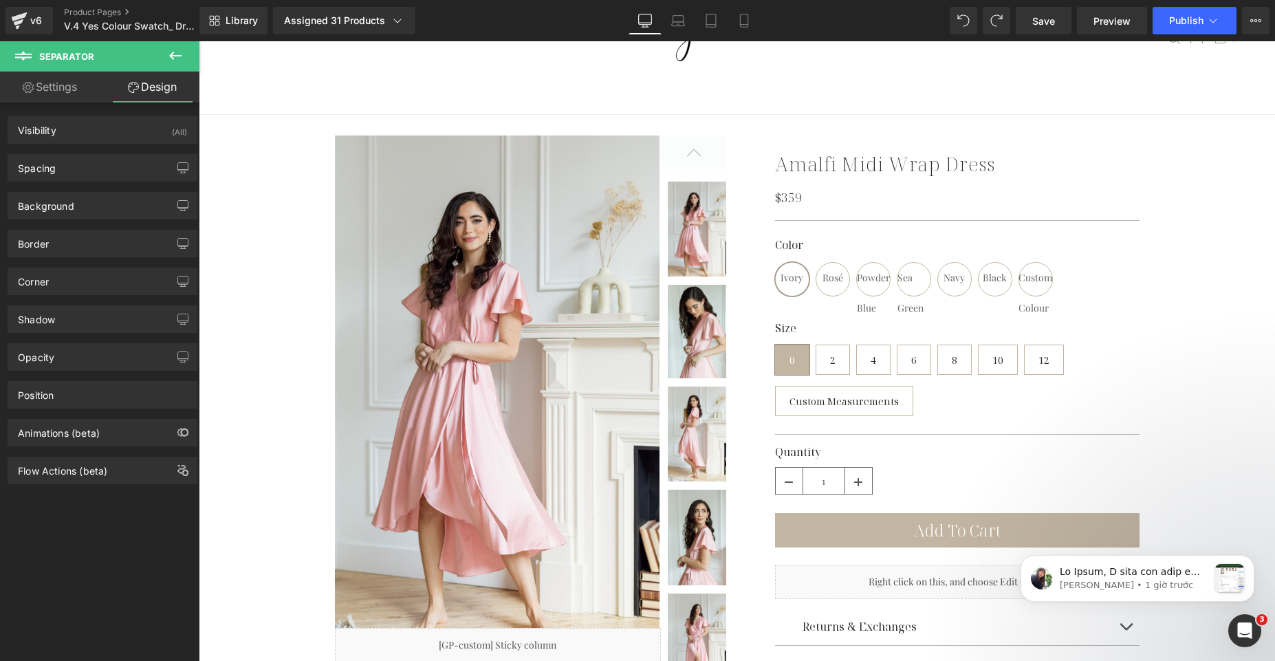
click at [70, 94] on link "Settings" at bounding box center [50, 87] width 100 height 31
type input "0"
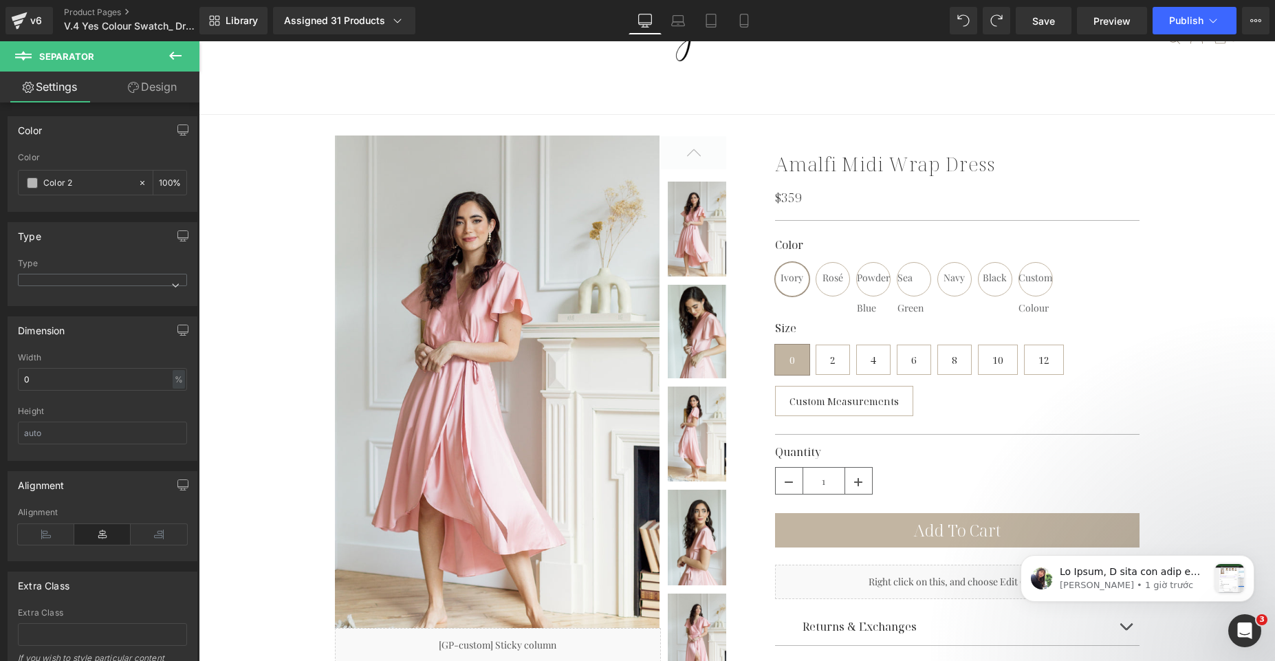
click at [145, 93] on link "Design" at bounding box center [152, 87] width 100 height 31
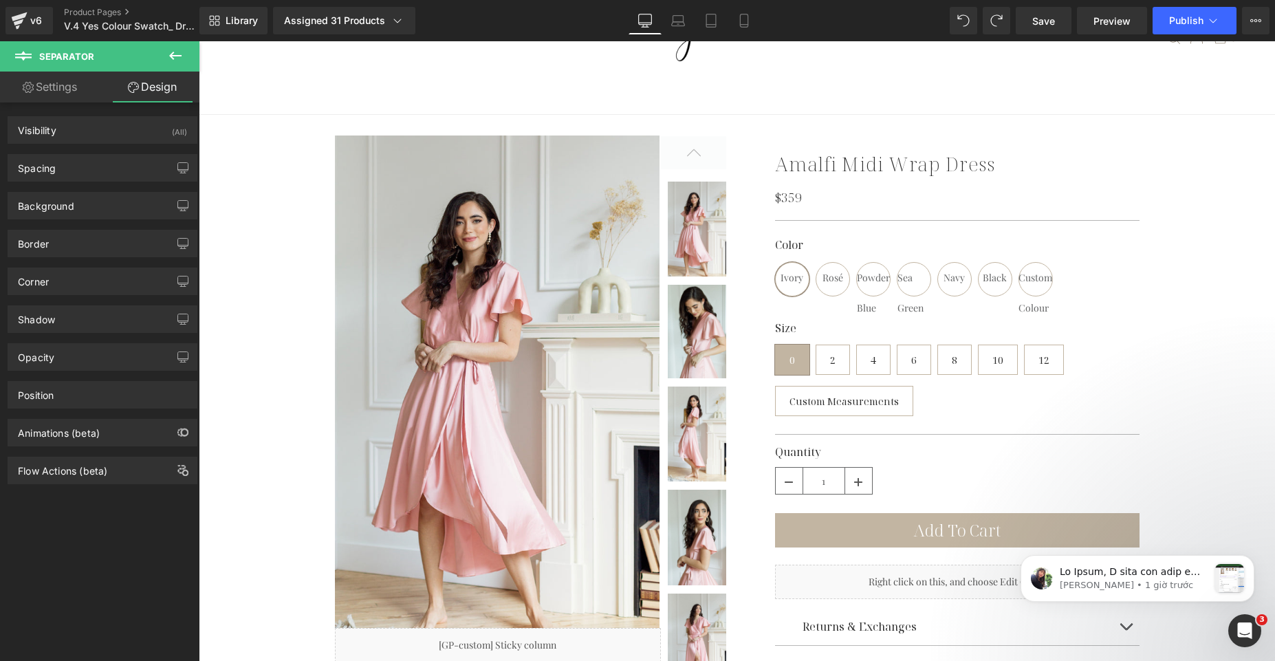
click at [69, 98] on link "Settings" at bounding box center [50, 87] width 100 height 31
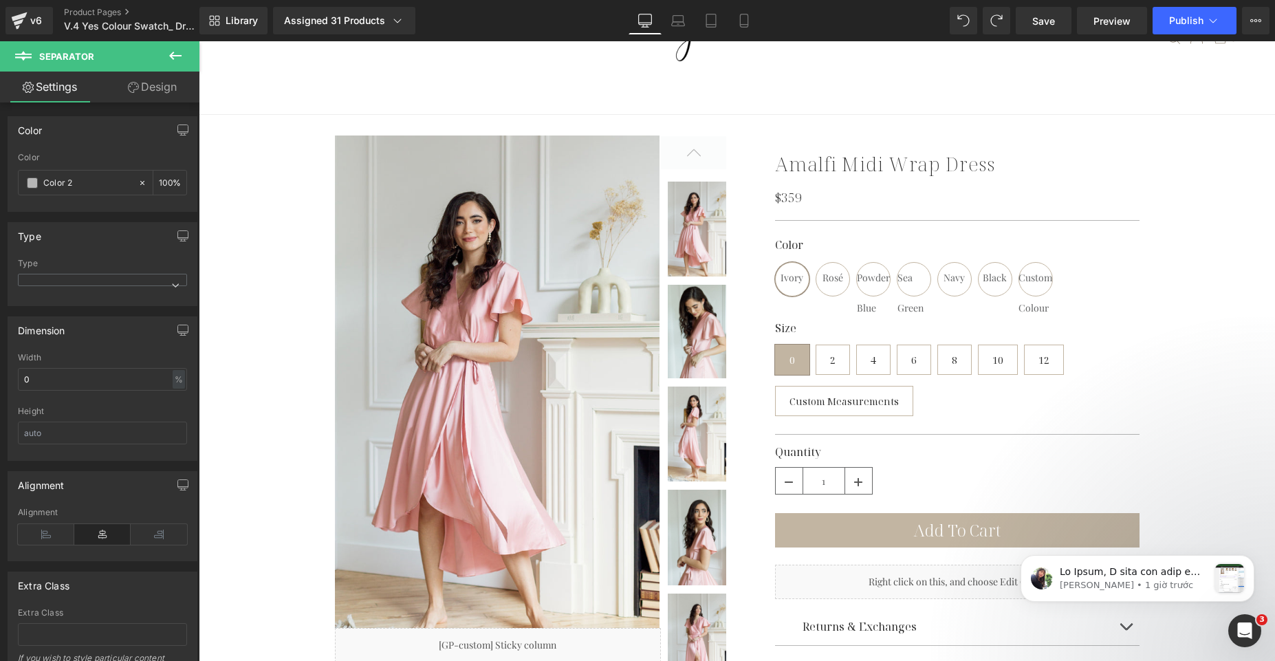
click at [132, 98] on link "Design" at bounding box center [152, 87] width 100 height 31
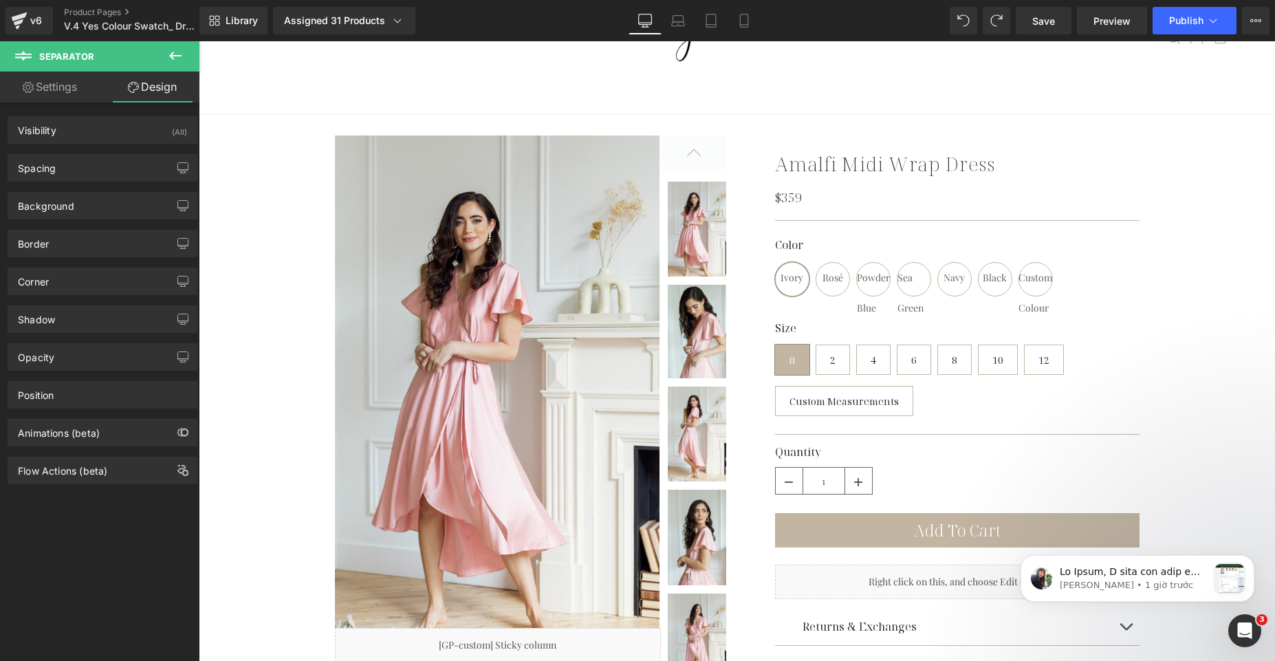
click at [182, 55] on icon at bounding box center [175, 55] width 17 height 17
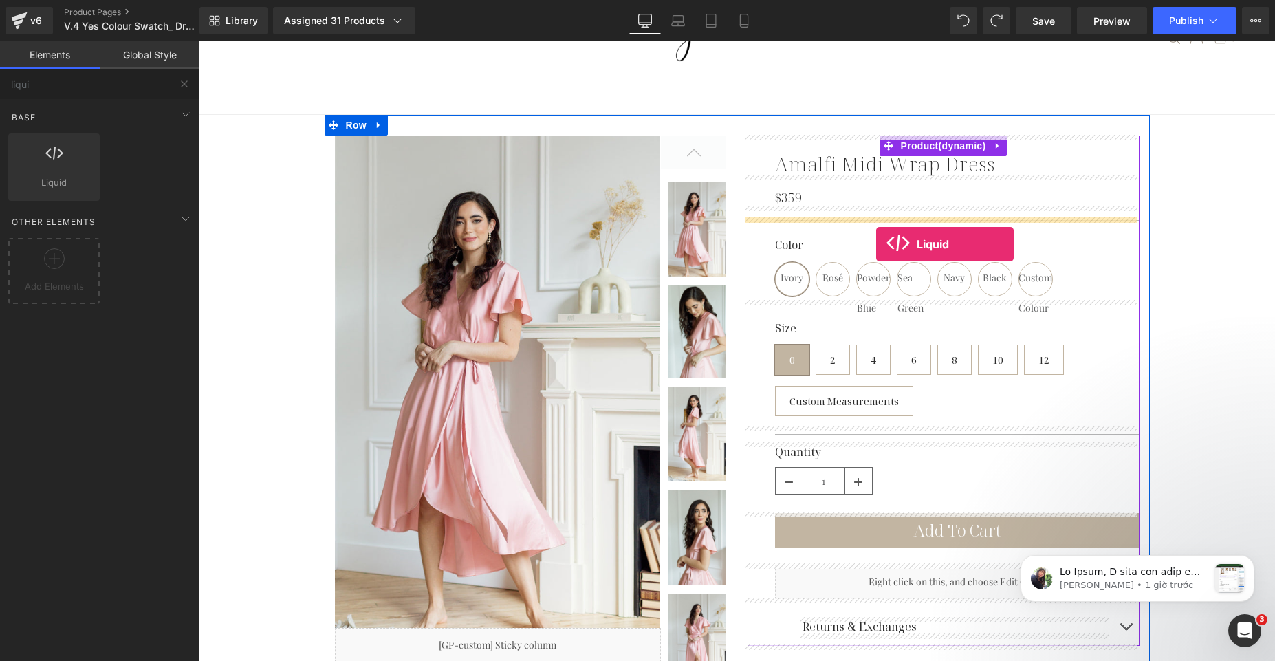
drag, startPoint x: 367, startPoint y: 219, endPoint x: 876, endPoint y: 244, distance: 509.6
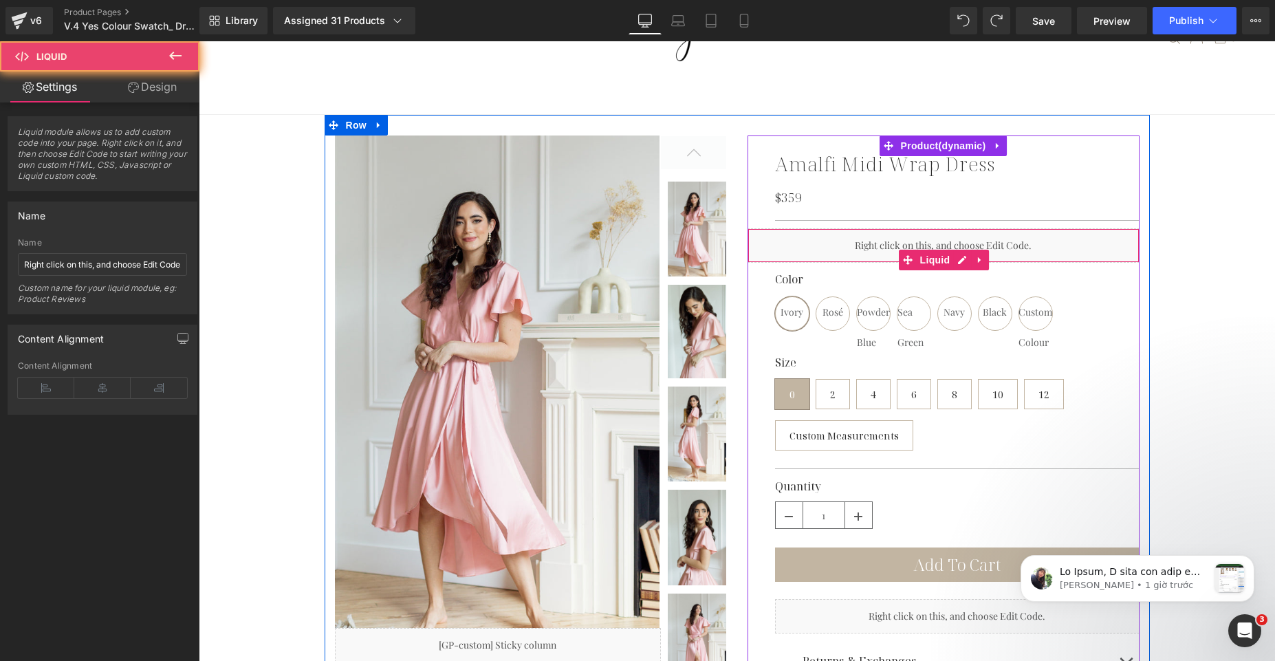
click at [841, 244] on div "Liquid" at bounding box center [944, 245] width 392 height 34
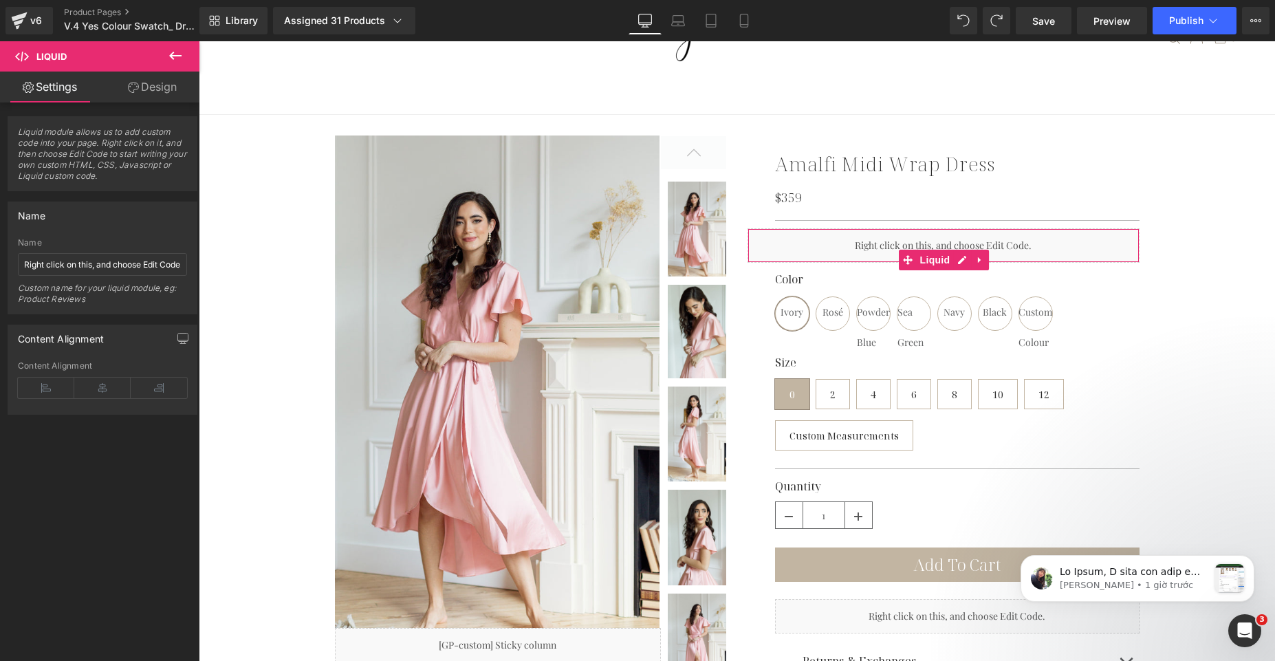
click at [140, 89] on link "Design" at bounding box center [152, 87] width 100 height 31
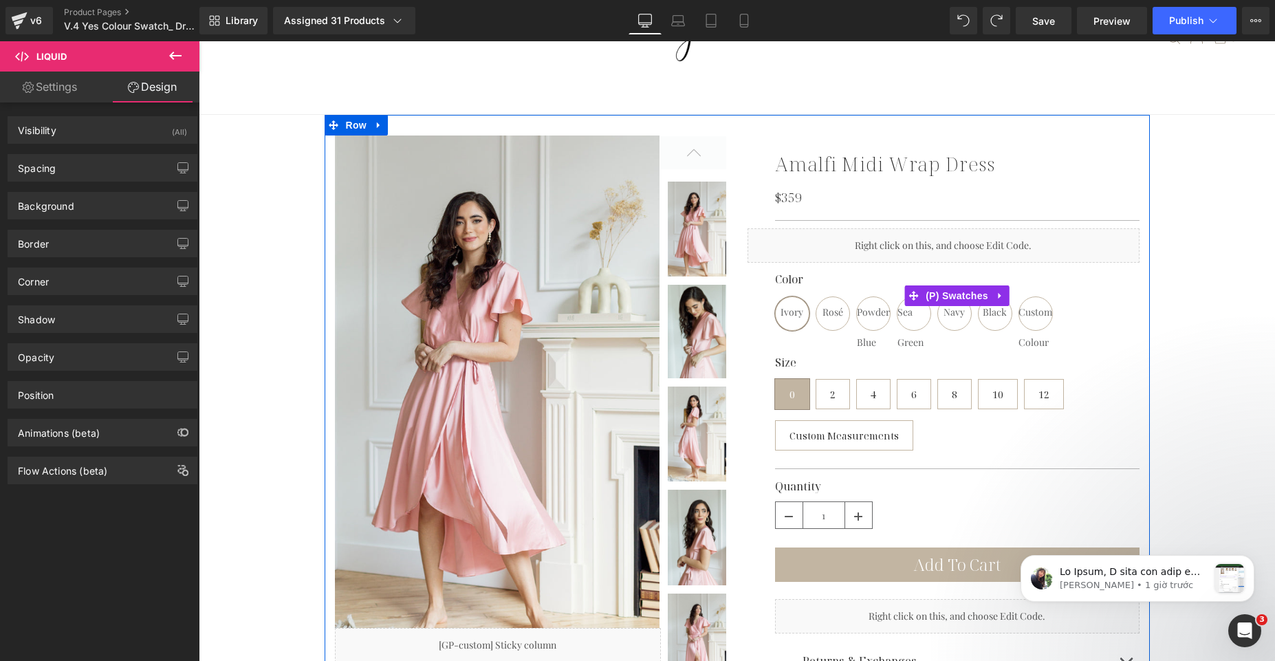
click at [898, 330] on span "Sea Green" at bounding box center [914, 313] width 33 height 33
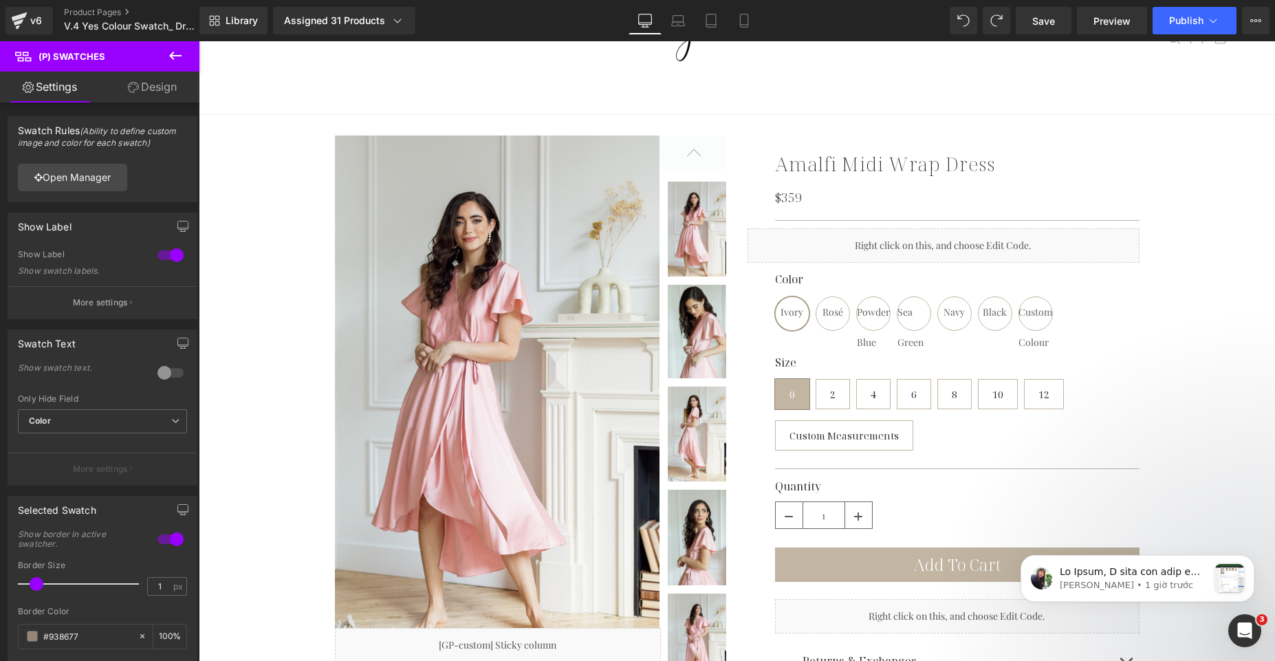
click at [140, 91] on link "Design" at bounding box center [152, 87] width 100 height 31
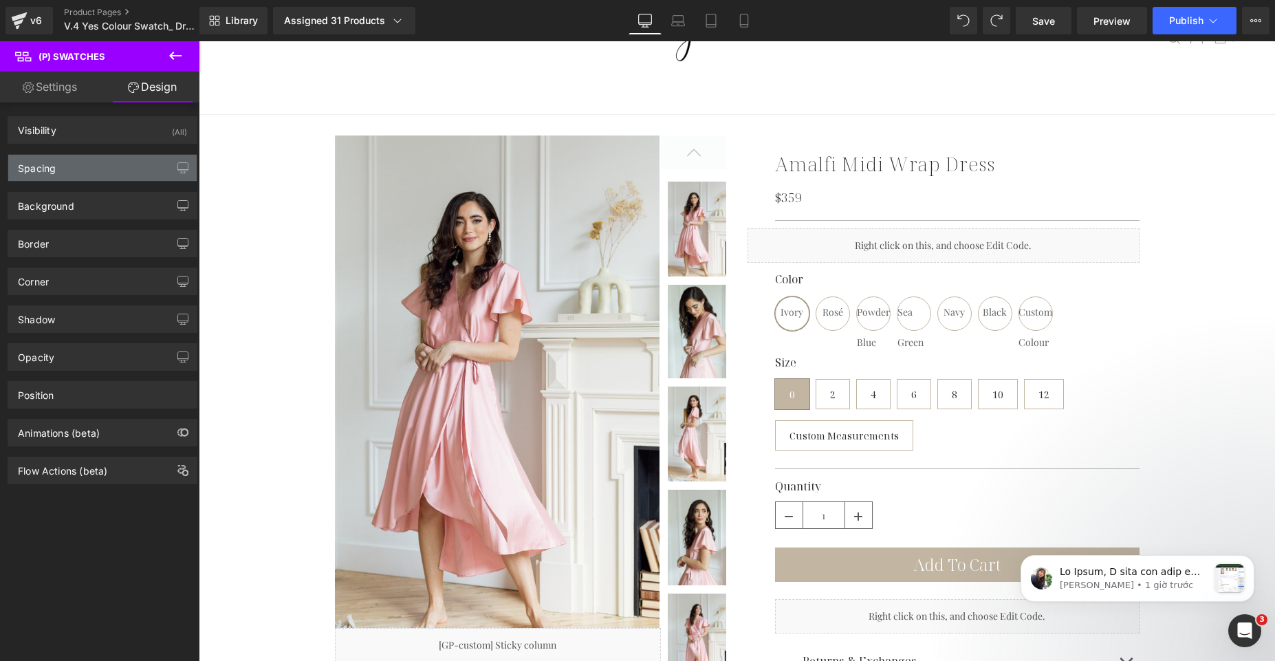
click at [100, 177] on div "Spacing" at bounding box center [102, 168] width 188 height 26
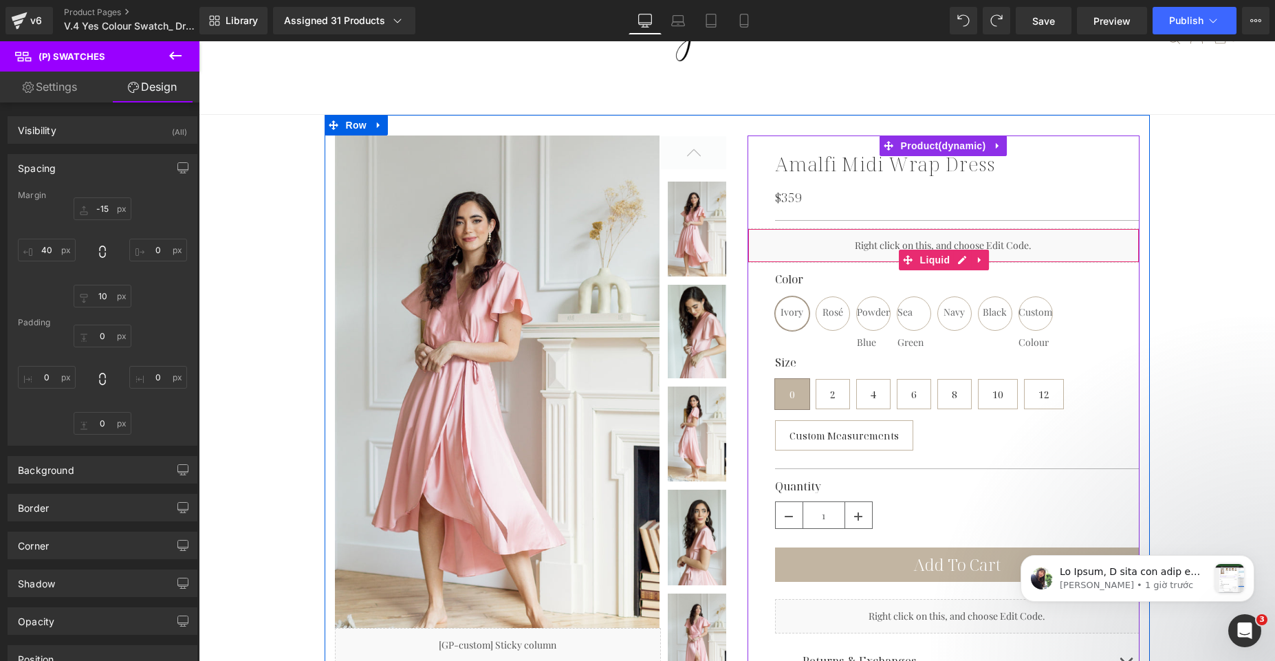
click at [810, 248] on div "Liquid" at bounding box center [944, 245] width 392 height 34
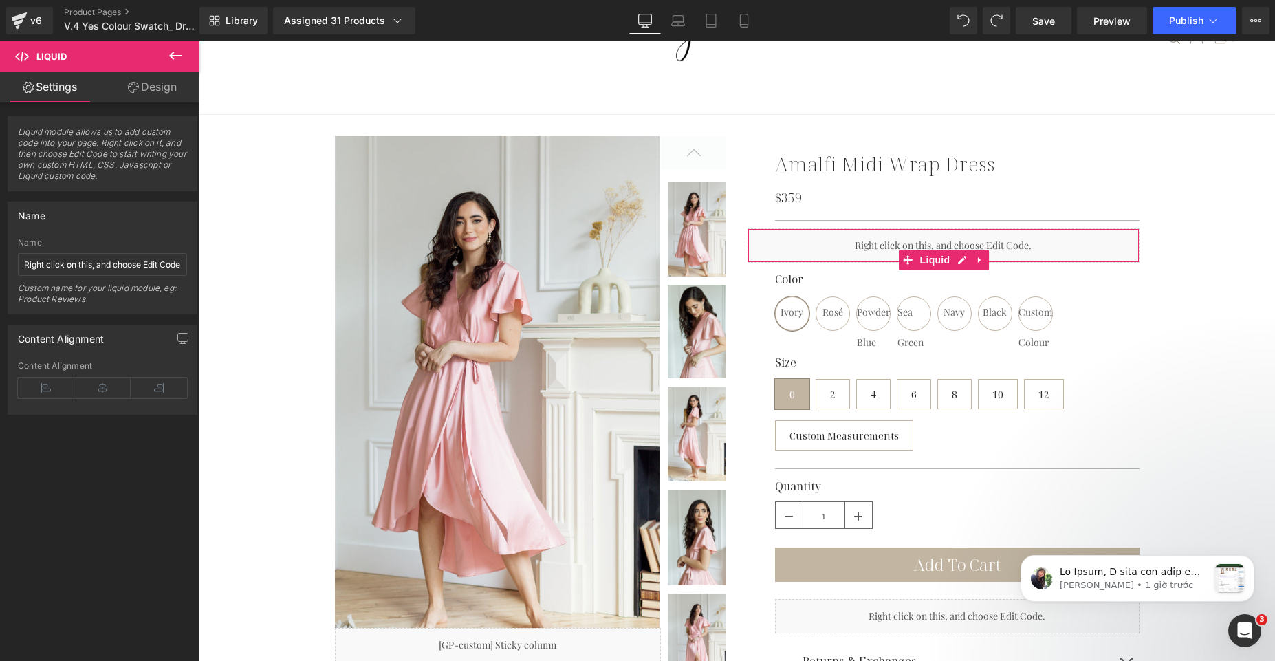
click at [141, 94] on link "Design" at bounding box center [152, 87] width 100 height 31
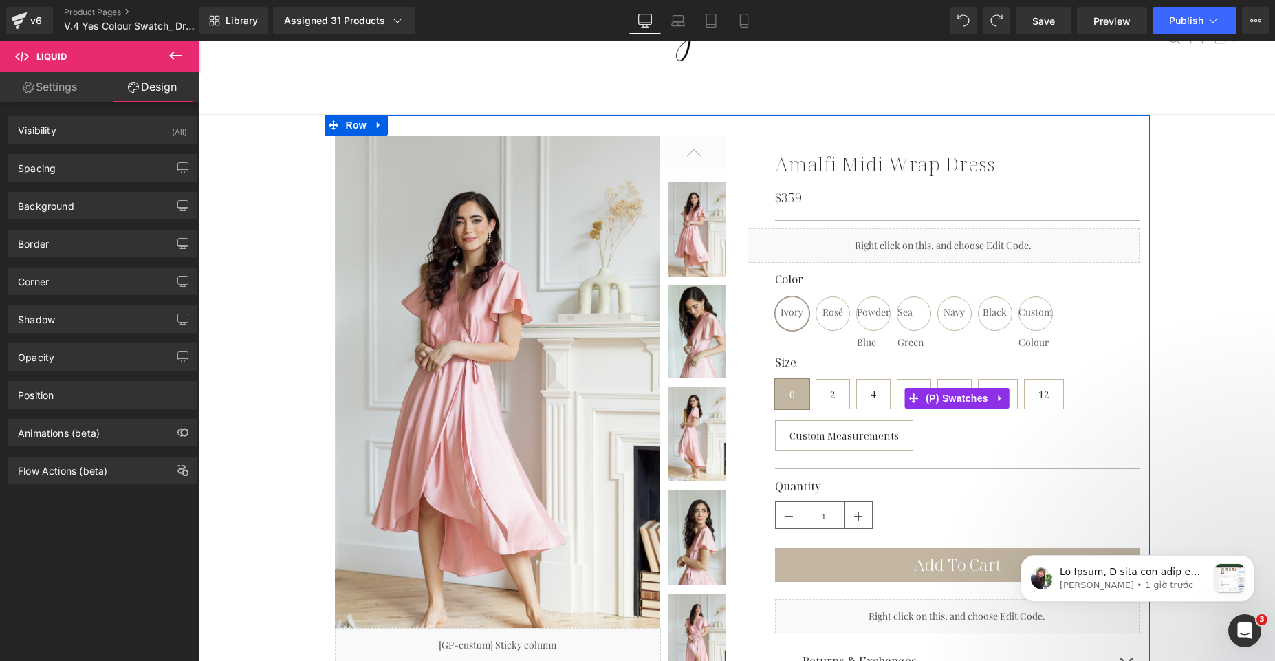
click at [887, 338] on div "Color [PERSON_NAME][GEOGRAPHIC_DATA] Powder Blue Sea Green Navy Black Custom Co…" at bounding box center [957, 399] width 365 height 126
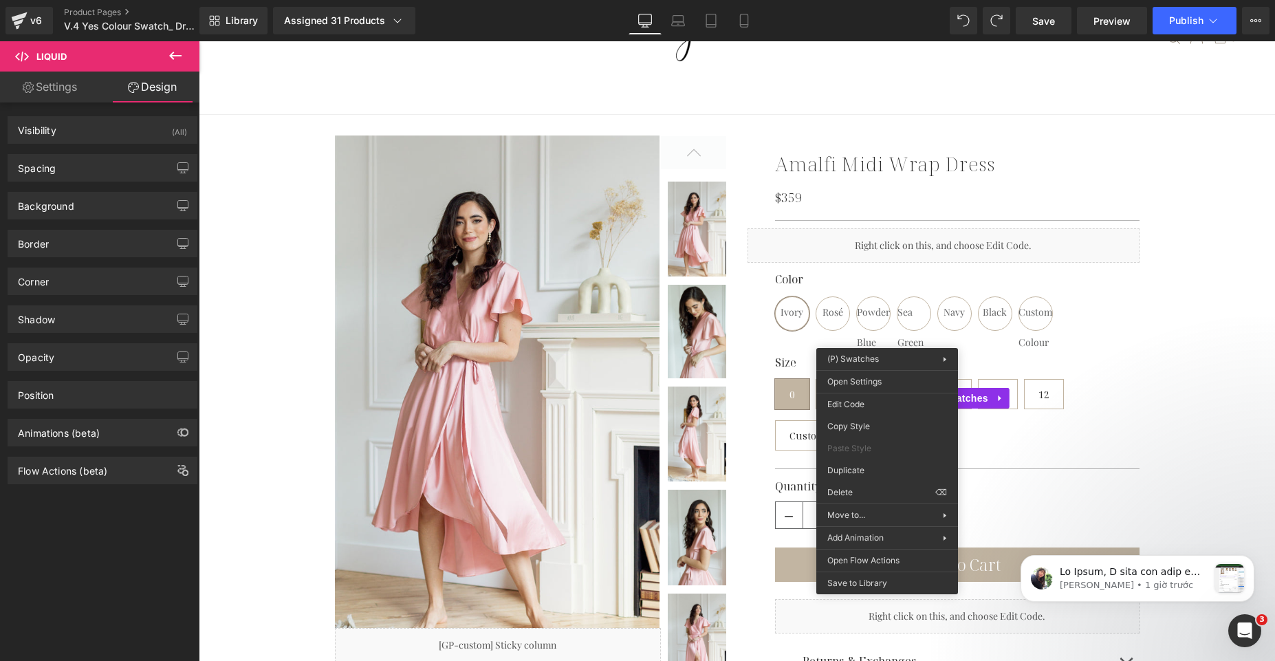
drag, startPoint x: 1076, startPoint y: 424, endPoint x: 878, endPoint y: 382, distance: 202.5
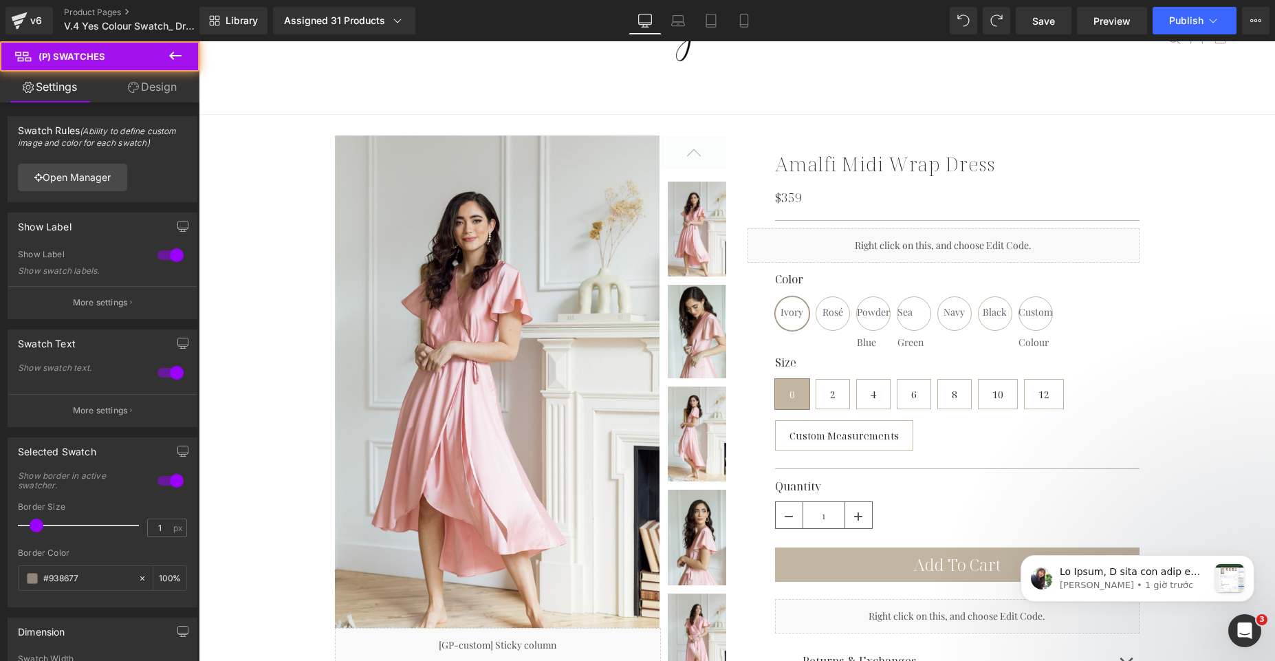
click at [153, 89] on link "Design" at bounding box center [152, 87] width 100 height 31
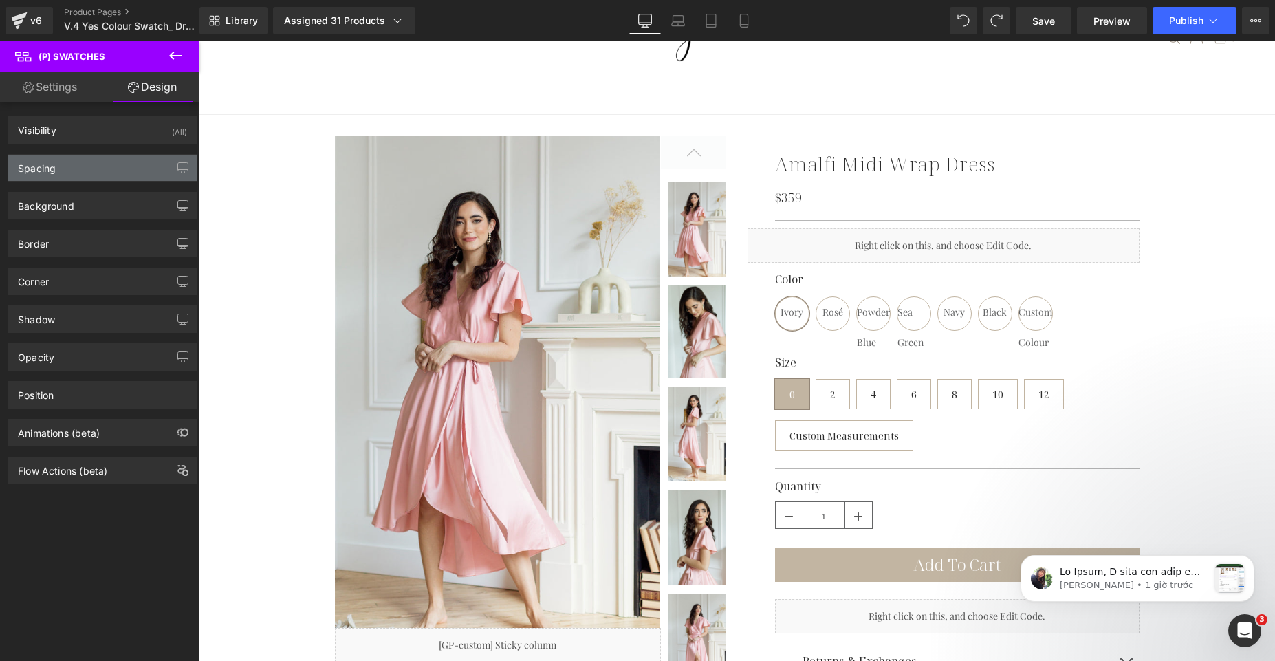
click at [117, 161] on div "Spacing" at bounding box center [102, 168] width 188 height 26
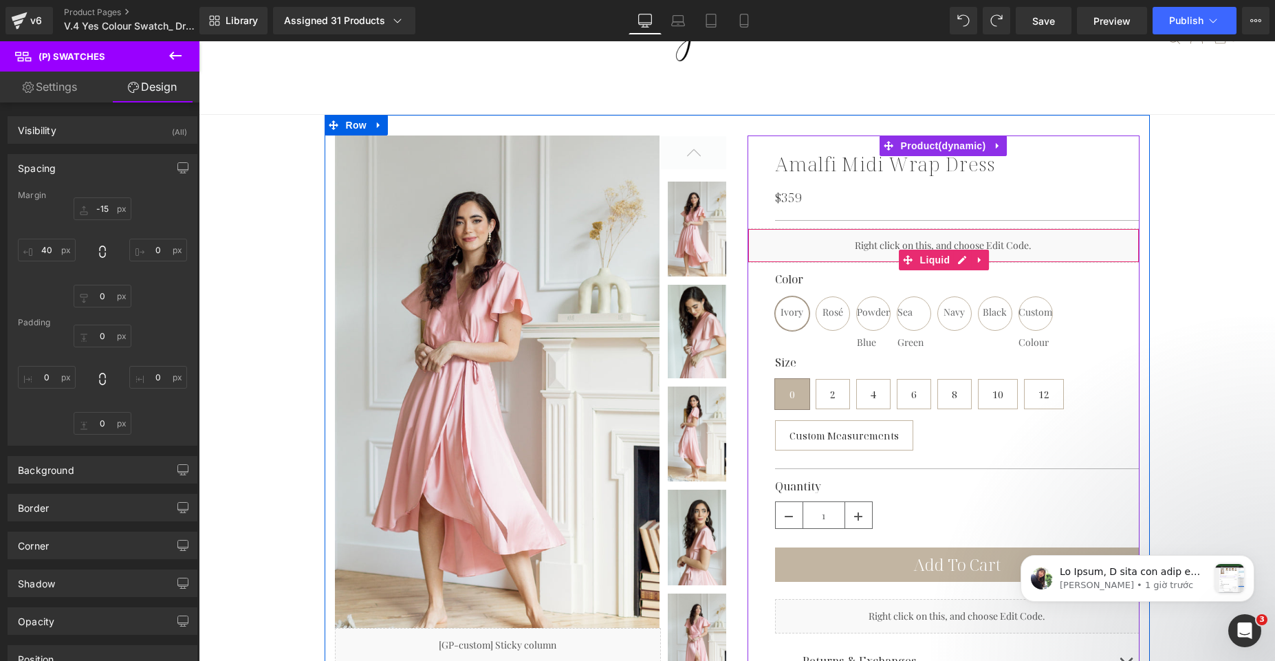
click at [834, 248] on div "Liquid" at bounding box center [944, 245] width 392 height 34
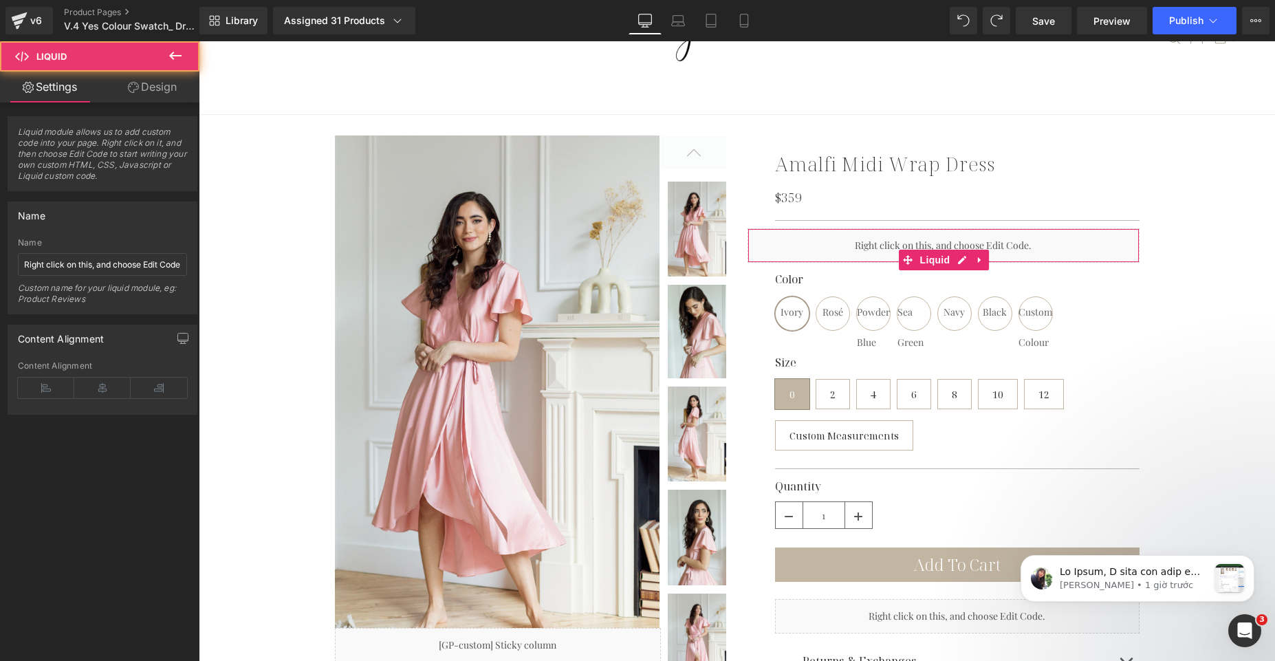
click at [163, 100] on link "Design" at bounding box center [152, 87] width 100 height 31
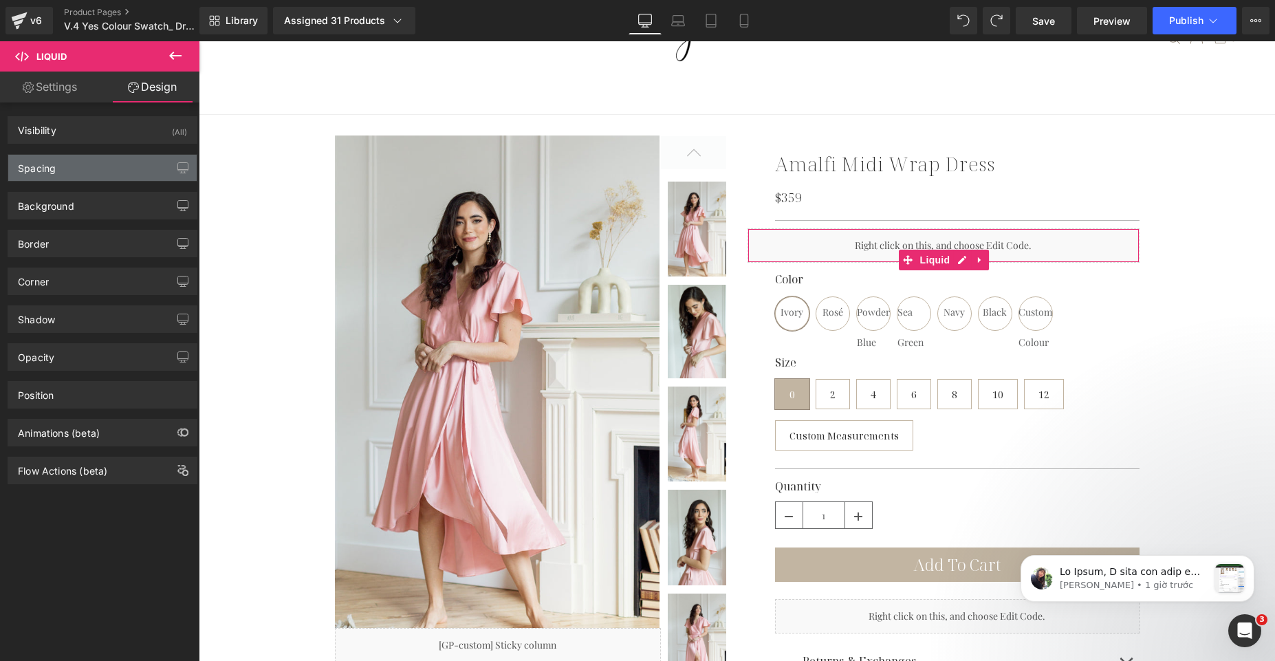
type input "0"
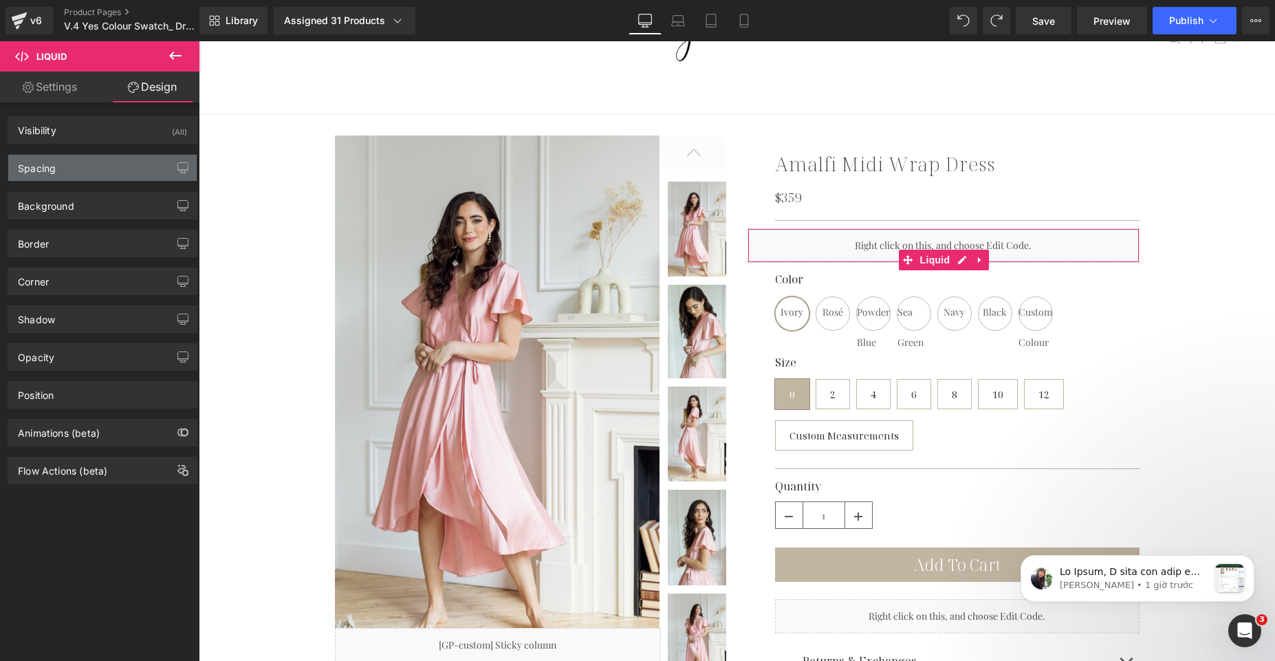
type input "0"
click at [73, 178] on div "Spacing" at bounding box center [102, 168] width 188 height 26
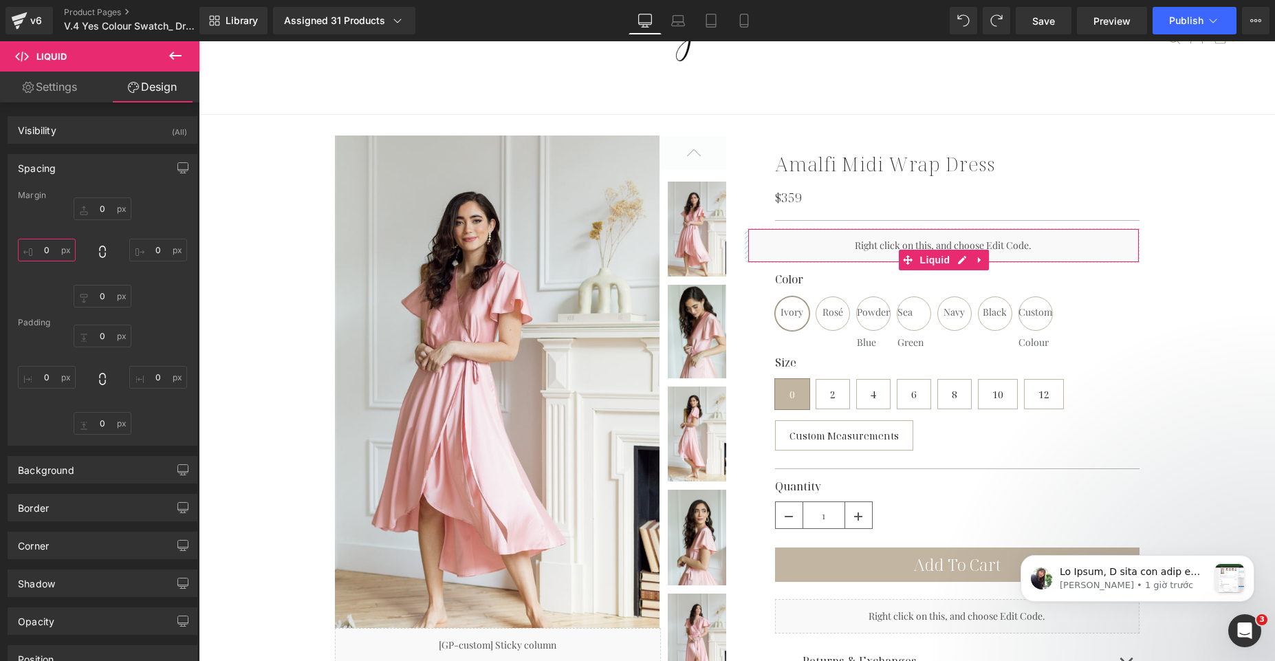
click at [51, 254] on input "0" at bounding box center [47, 250] width 58 height 23
type input "40"
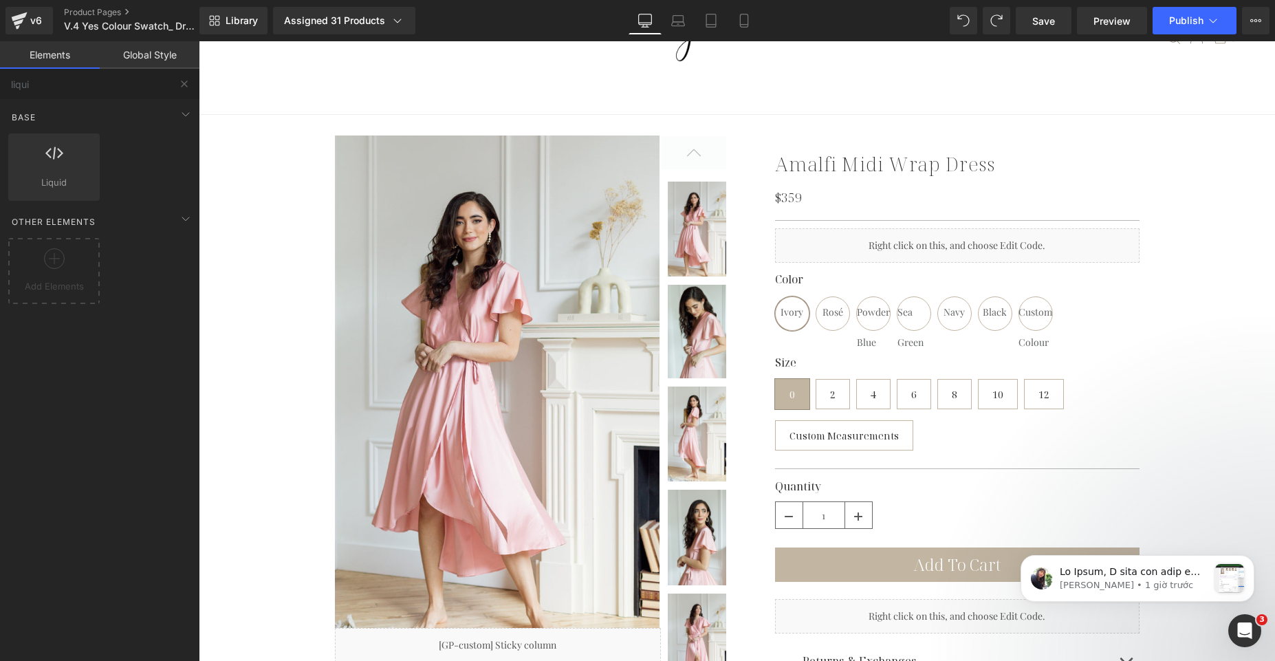
click at [916, 246] on div "Liquid" at bounding box center [957, 245] width 365 height 34
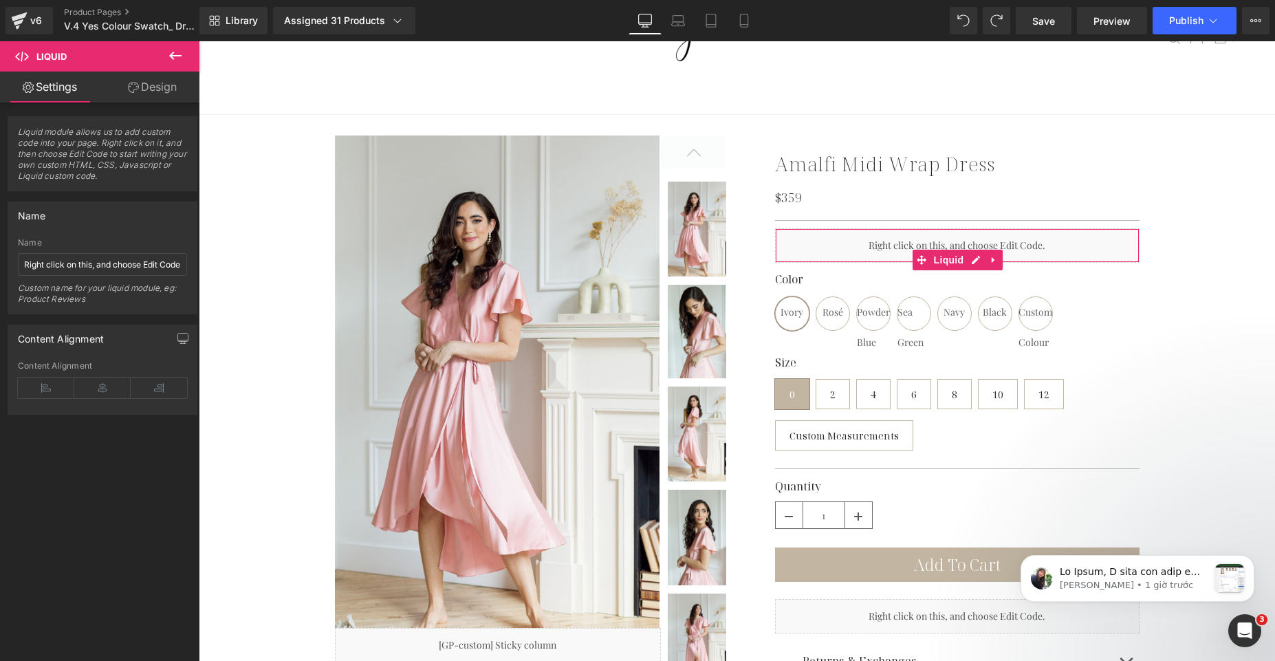
click at [138, 96] on link "Design" at bounding box center [152, 87] width 100 height 31
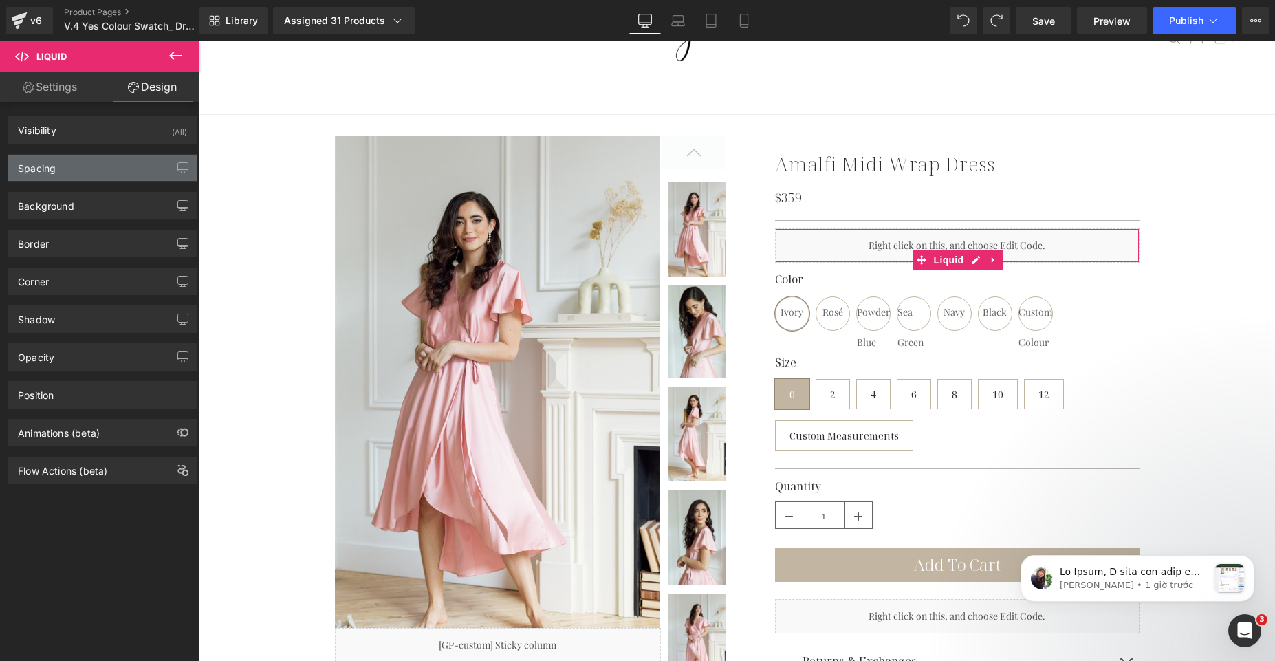
click at [125, 161] on div "Spacing" at bounding box center [102, 168] width 188 height 26
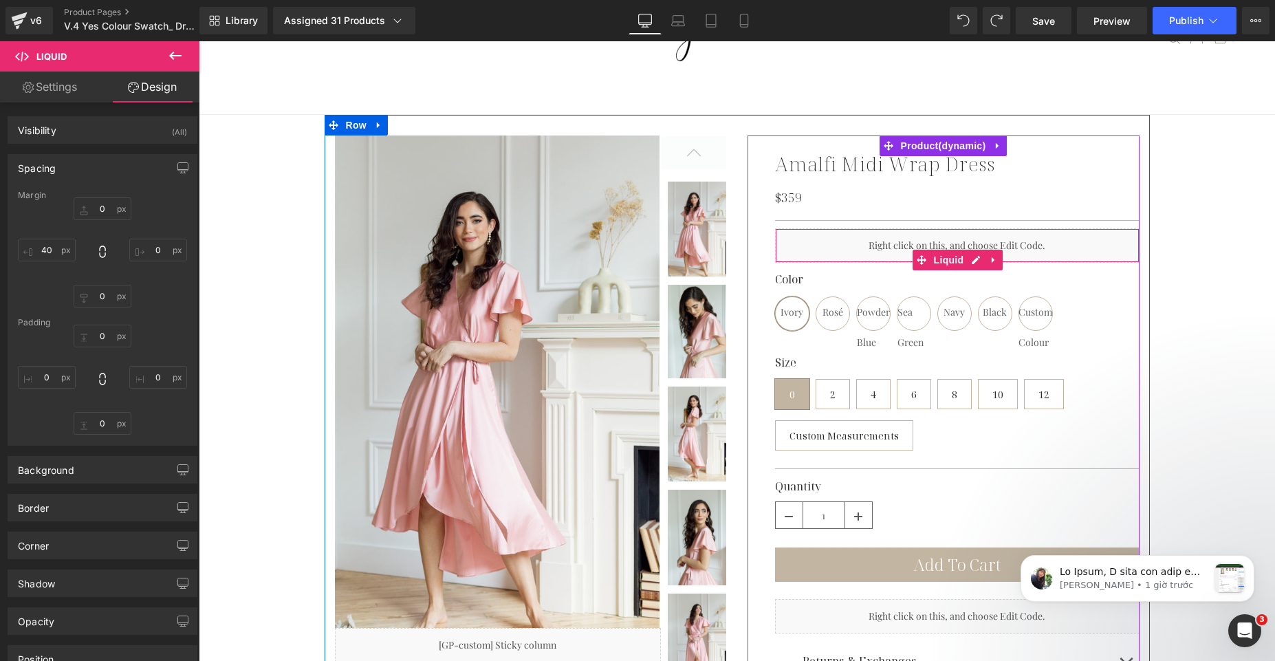
click at [878, 249] on div "Liquid" at bounding box center [957, 245] width 365 height 34
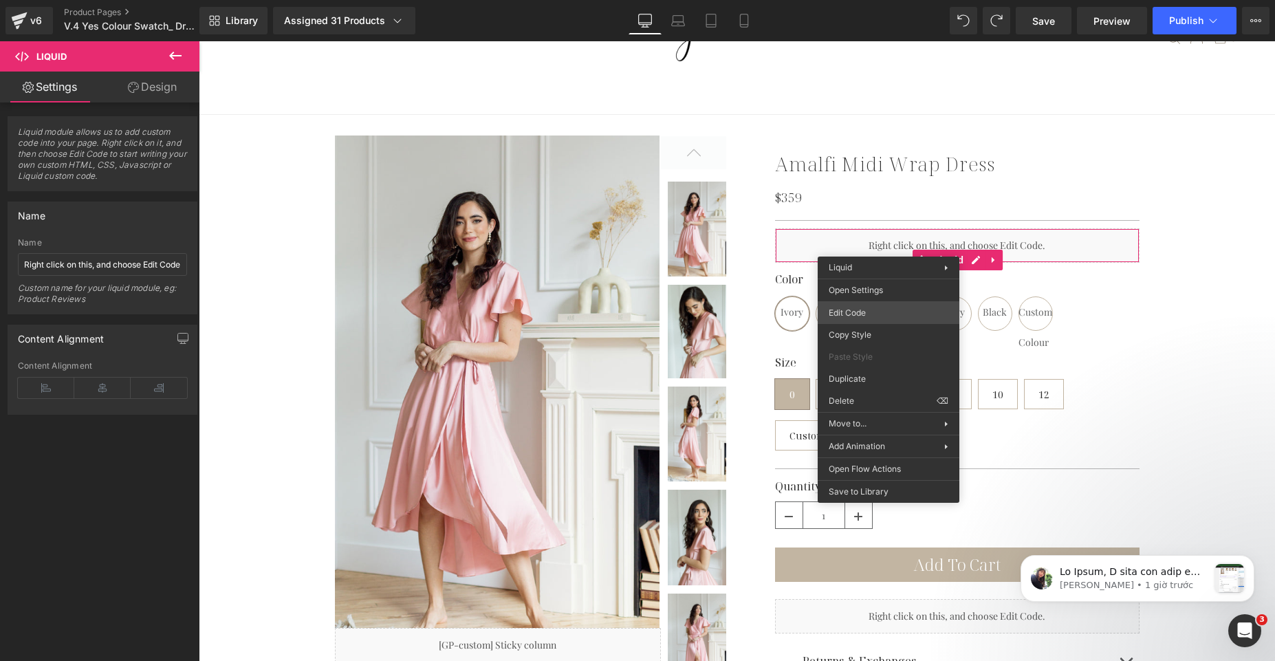
click at [863, 0] on div "Liquid You are previewing how the will restyle your page. You can not edit Elem…" at bounding box center [637, 0] width 1275 height 0
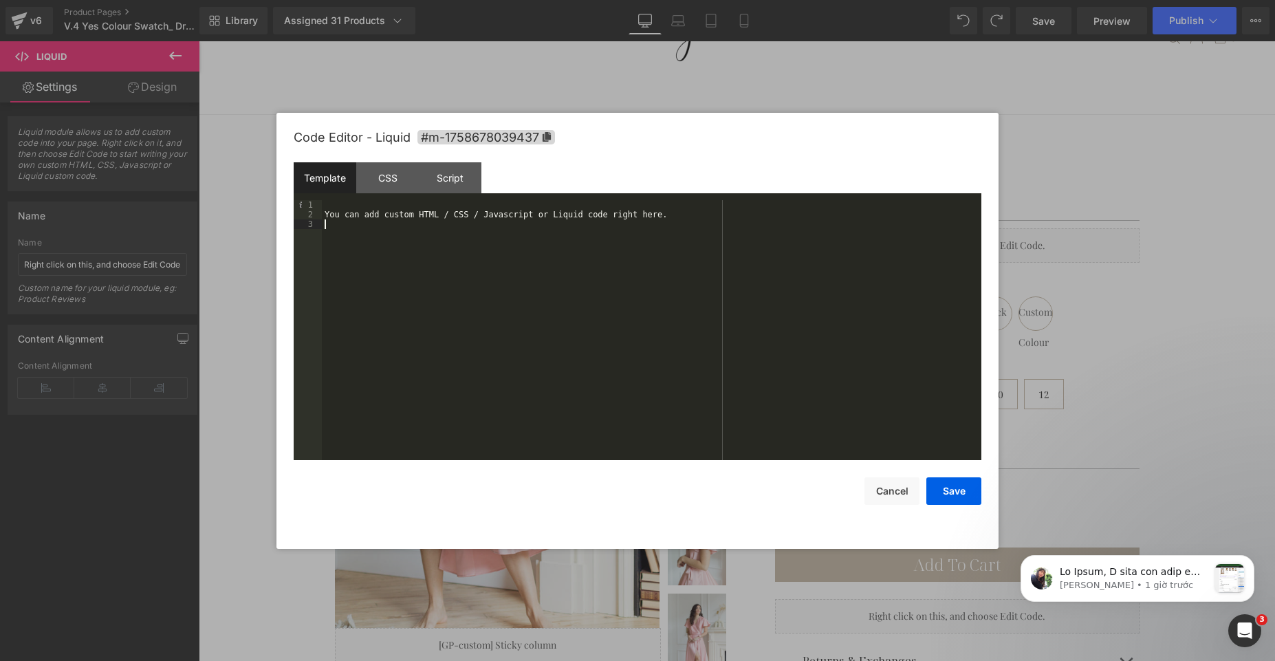
click at [674, 293] on div "You can add custom HTML / CSS / Javascript or Liquid code right here." at bounding box center [652, 339] width 660 height 279
click at [962, 490] on button "Save" at bounding box center [954, 491] width 55 height 28
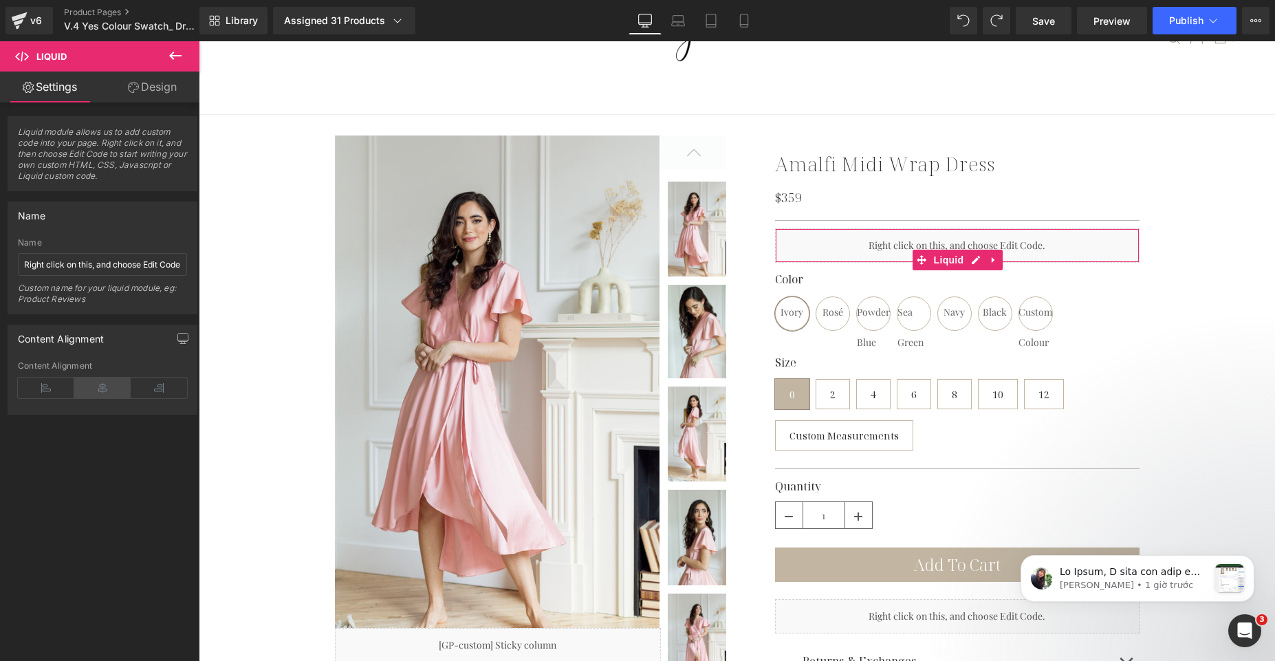
click at [109, 390] on icon at bounding box center [102, 388] width 56 height 21
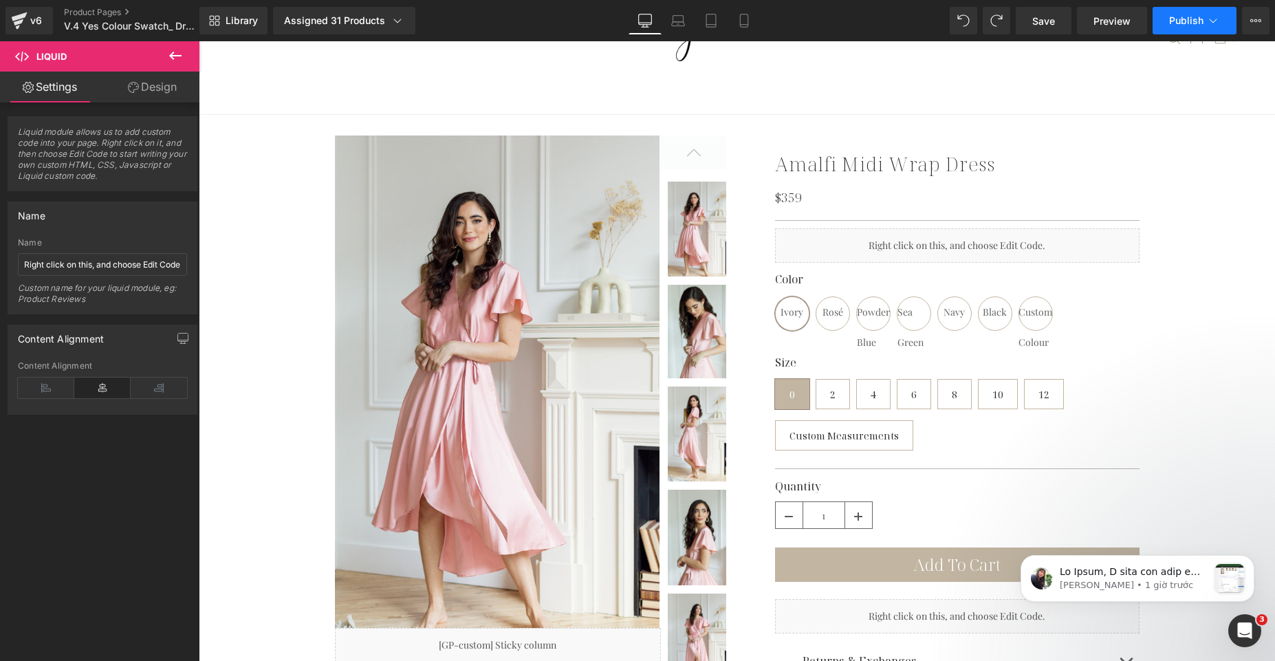
click at [1191, 28] on button "Publish" at bounding box center [1195, 21] width 84 height 28
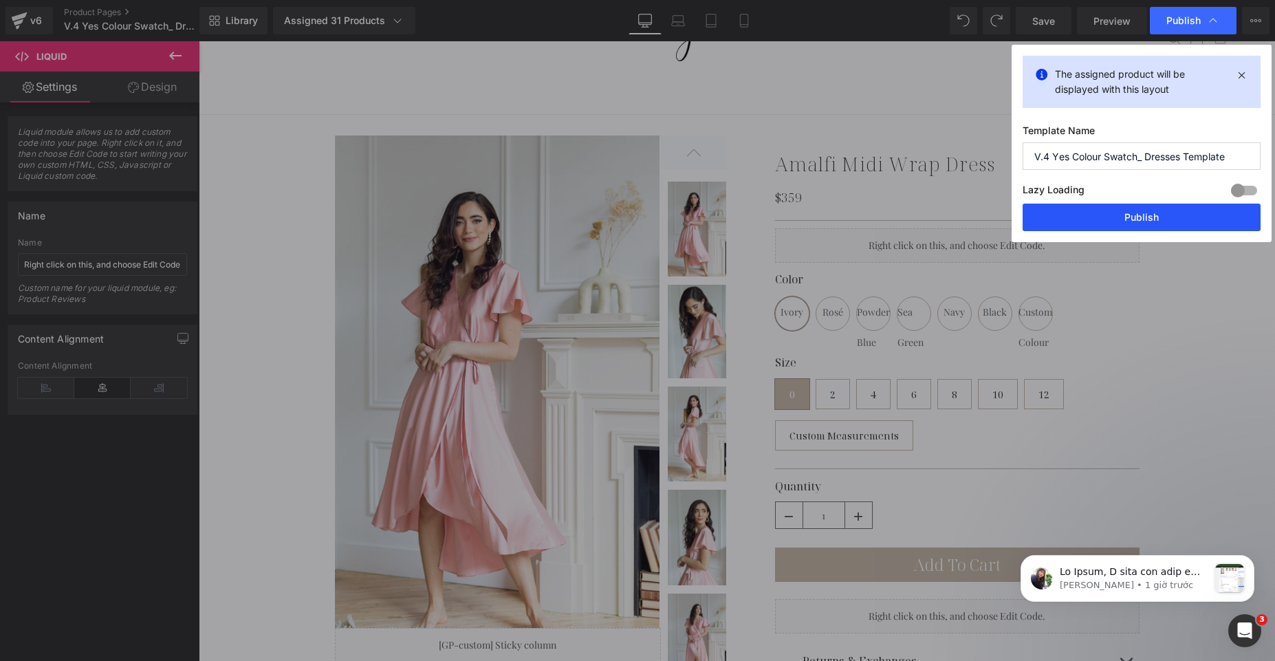
click at [1146, 217] on button "Publish" at bounding box center [1142, 218] width 238 height 28
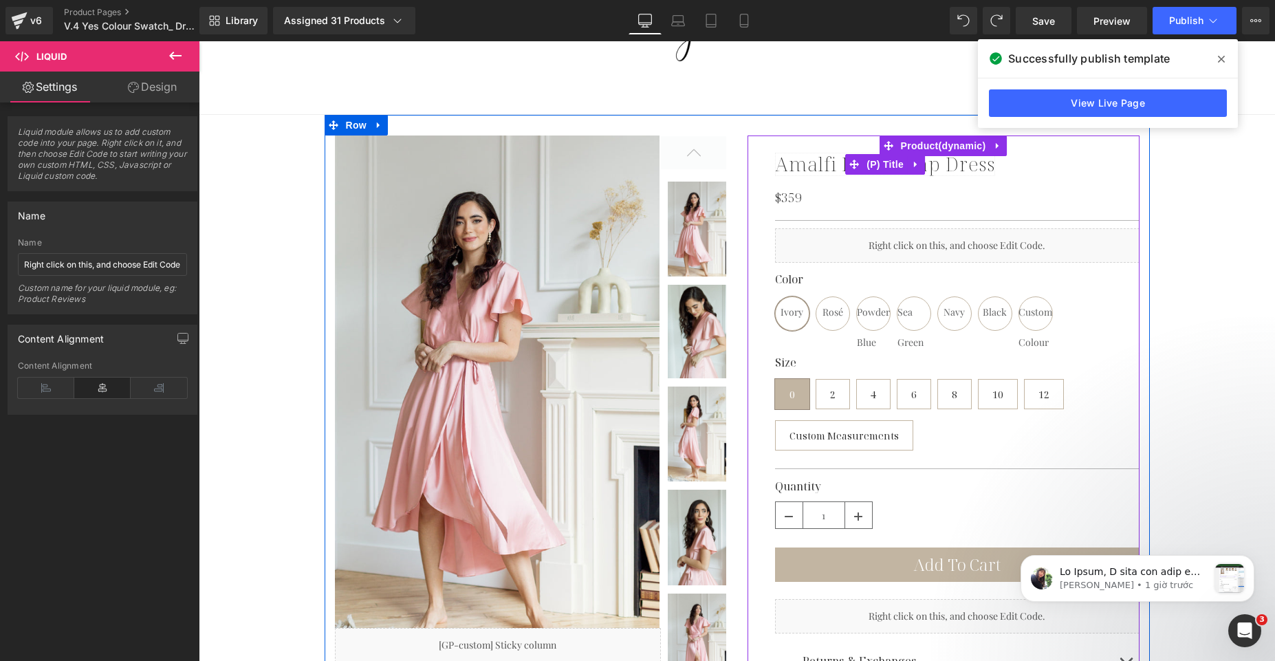
click at [802, 162] on link "Amalfi Midi Wrap Dress" at bounding box center [885, 164] width 220 height 23
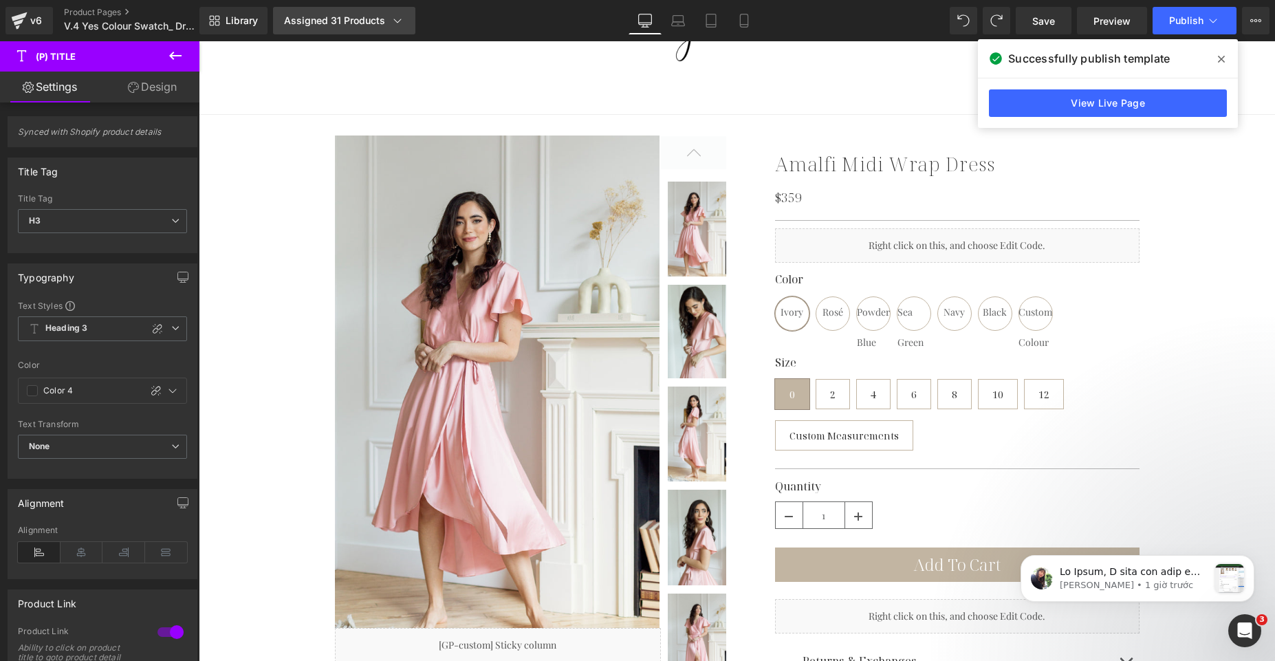
click at [358, 23] on div "Assigned 31 Products" at bounding box center [344, 21] width 120 height 14
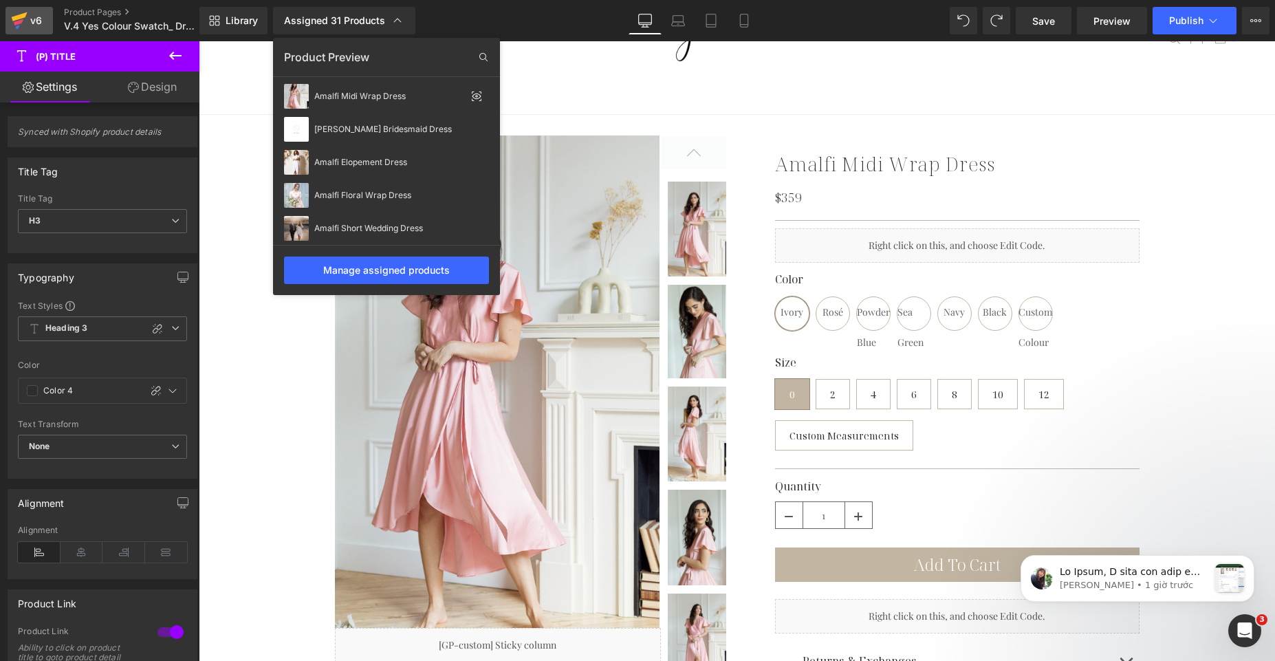
click at [38, 24] on div "v6" at bounding box center [36, 21] width 17 height 18
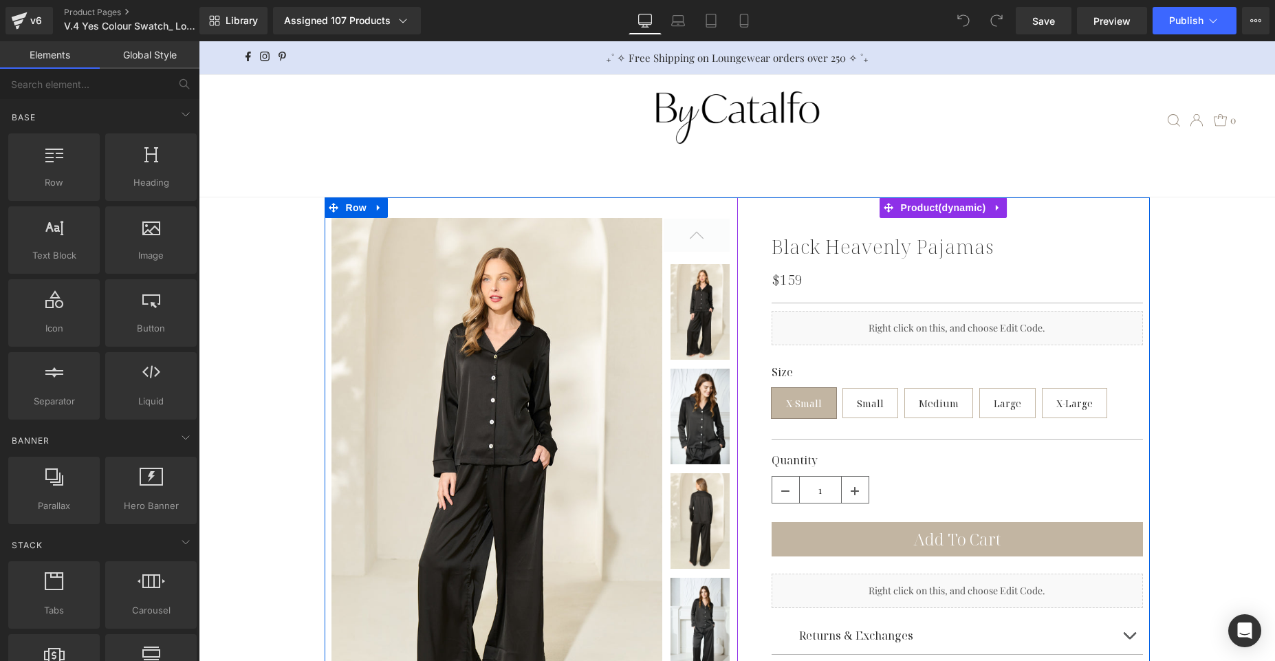
click at [842, 320] on div "Liquid" at bounding box center [957, 328] width 371 height 34
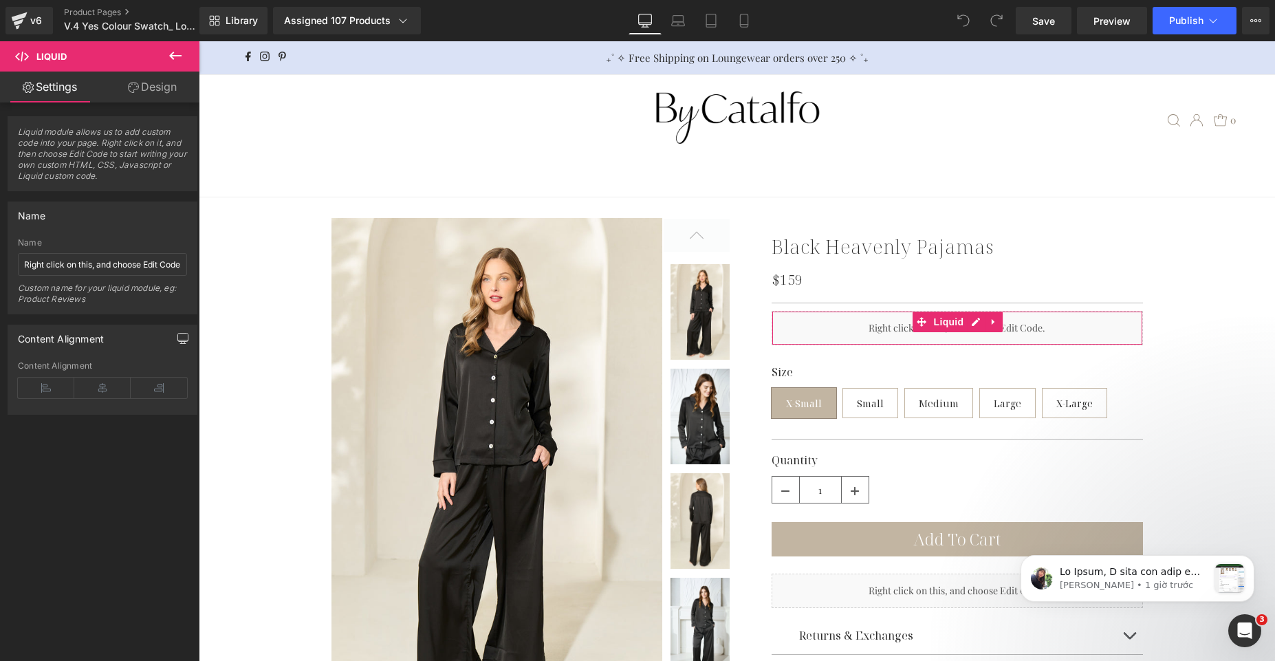
click at [178, 341] on icon "button" at bounding box center [183, 338] width 10 height 8
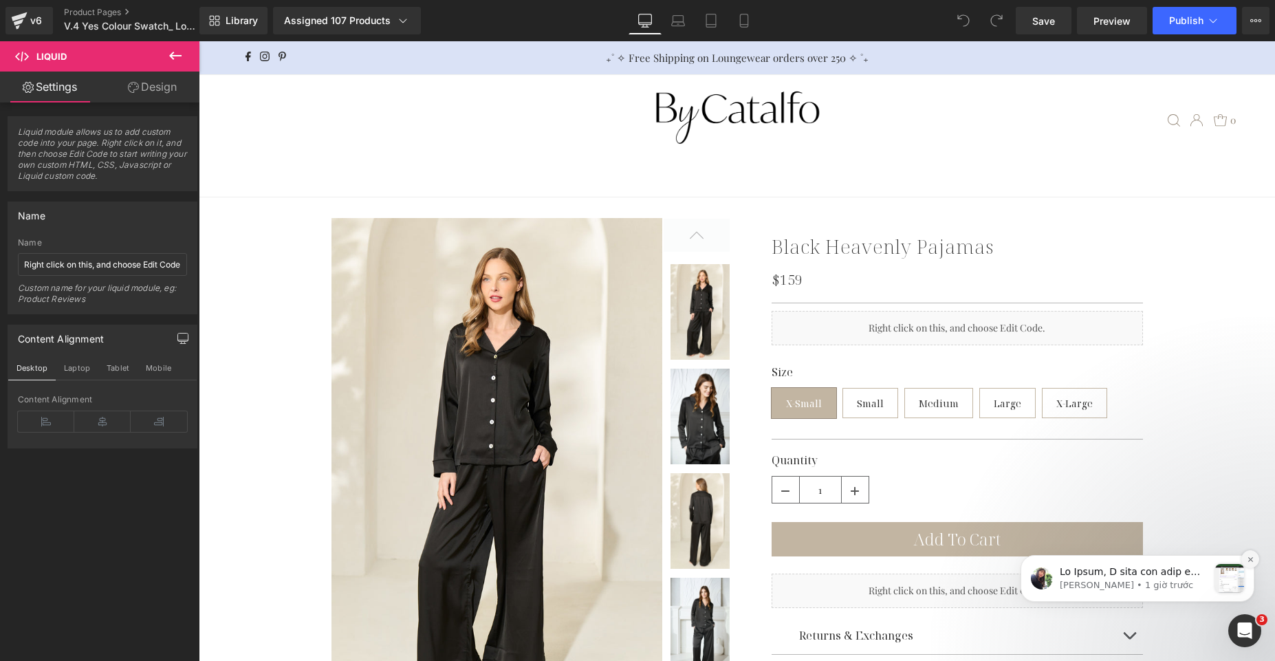
click at [1249, 561] on icon "Dismiss notification" at bounding box center [1251, 560] width 8 height 8
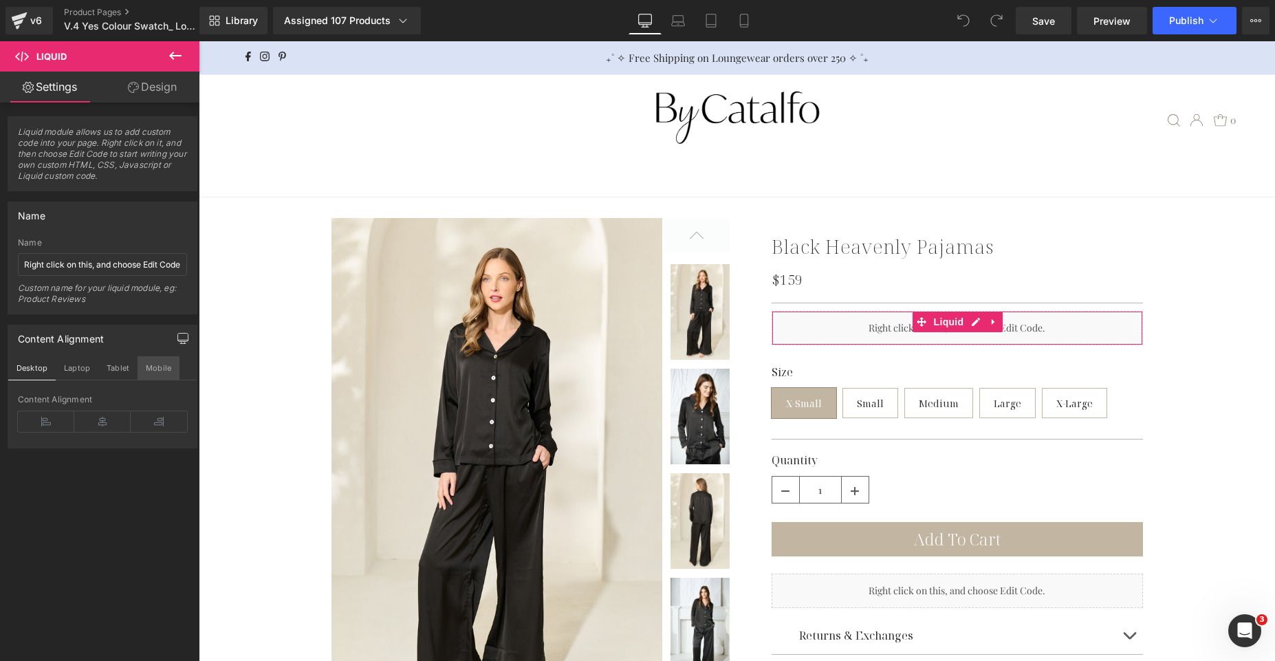
click at [144, 371] on button "Mobile" at bounding box center [159, 367] width 42 height 23
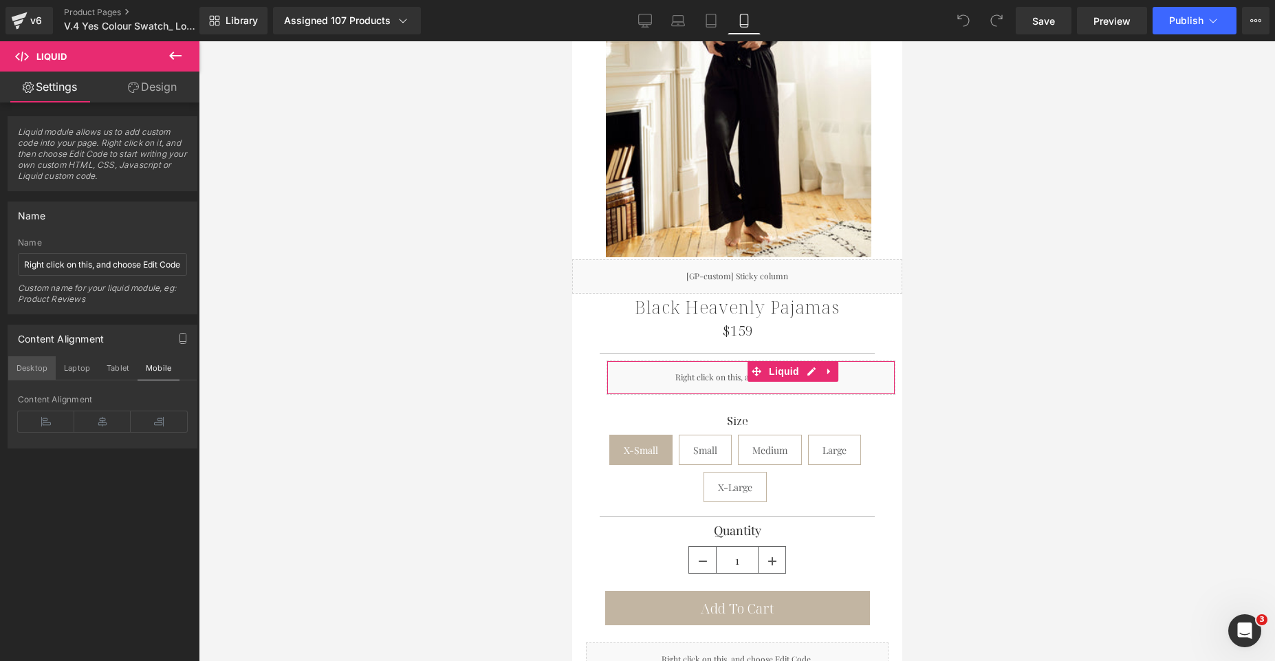
click at [47, 372] on button "Desktop" at bounding box center [31, 367] width 47 height 23
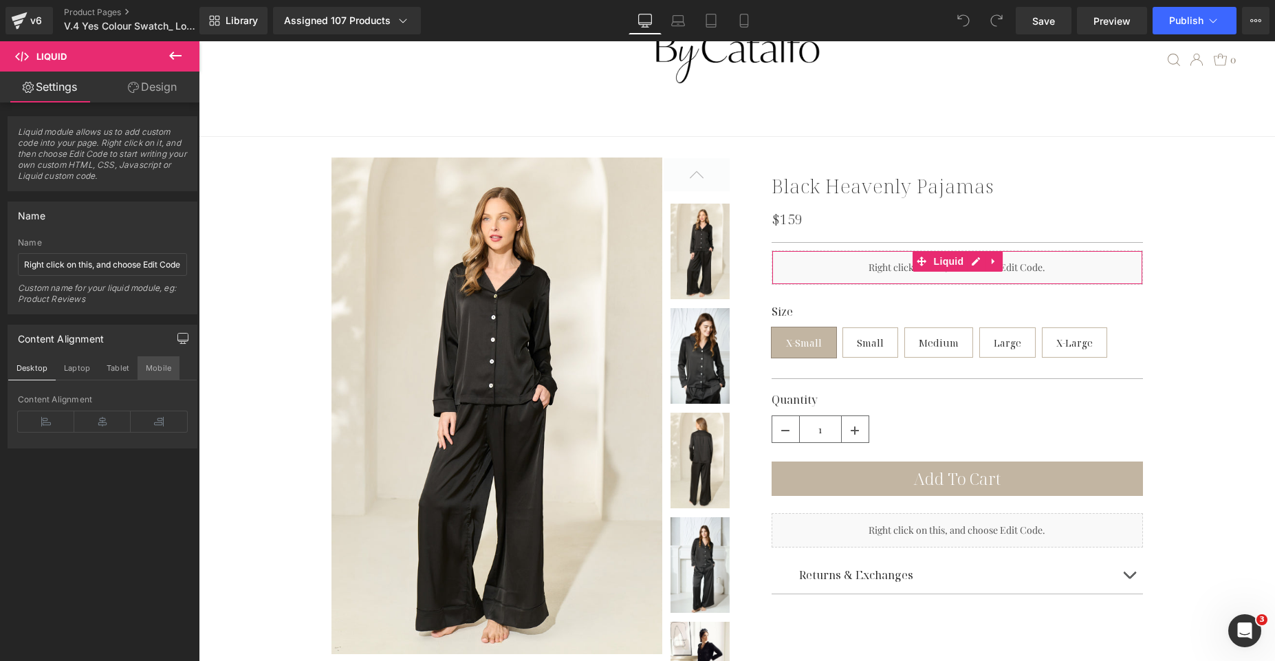
click at [146, 377] on button "Mobile" at bounding box center [159, 367] width 42 height 23
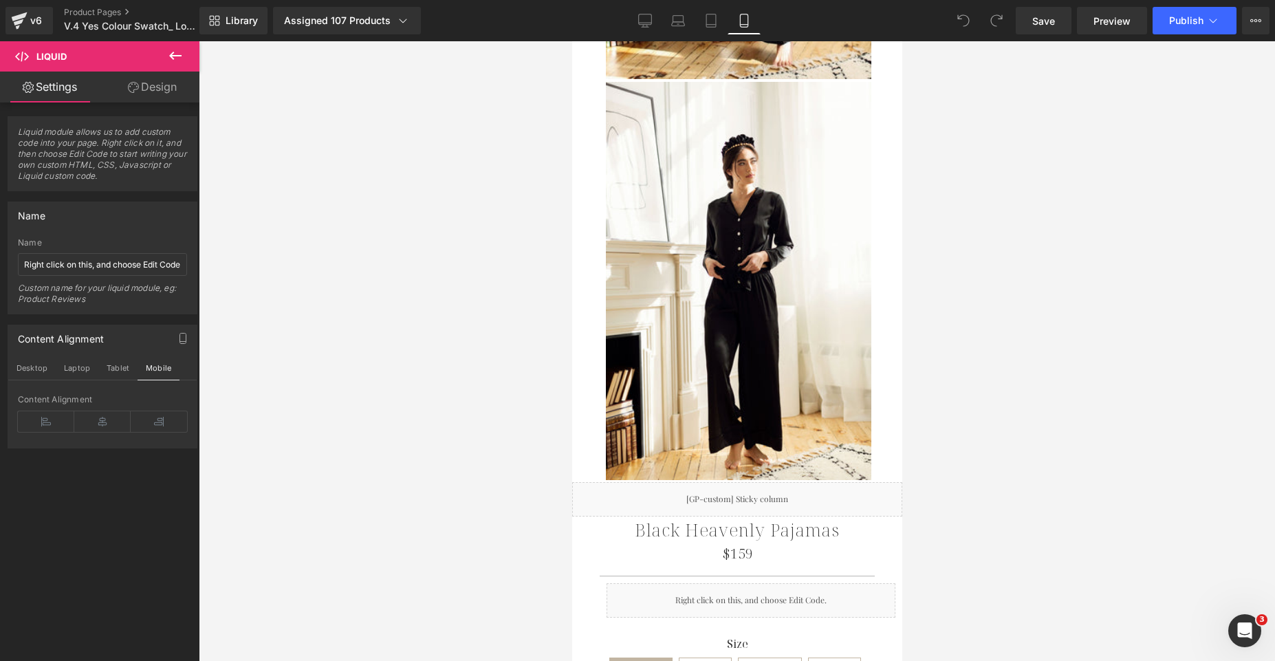
scroll to position [2717, 0]
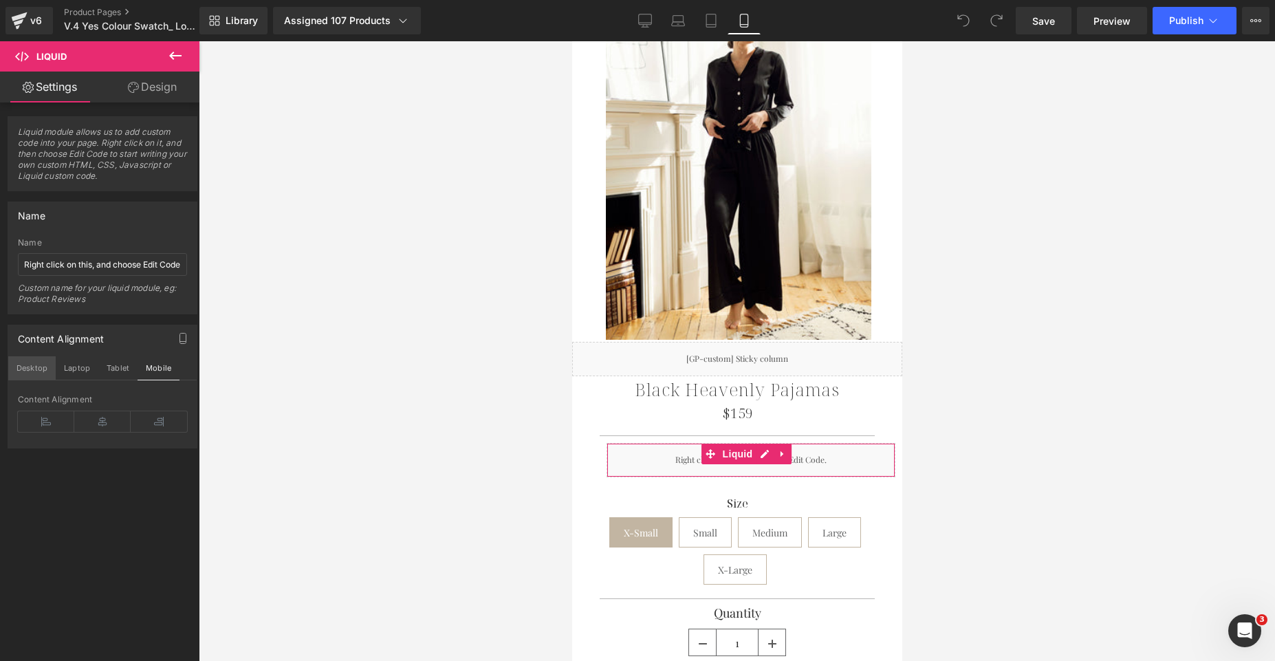
click at [34, 372] on button "Desktop" at bounding box center [31, 367] width 47 height 23
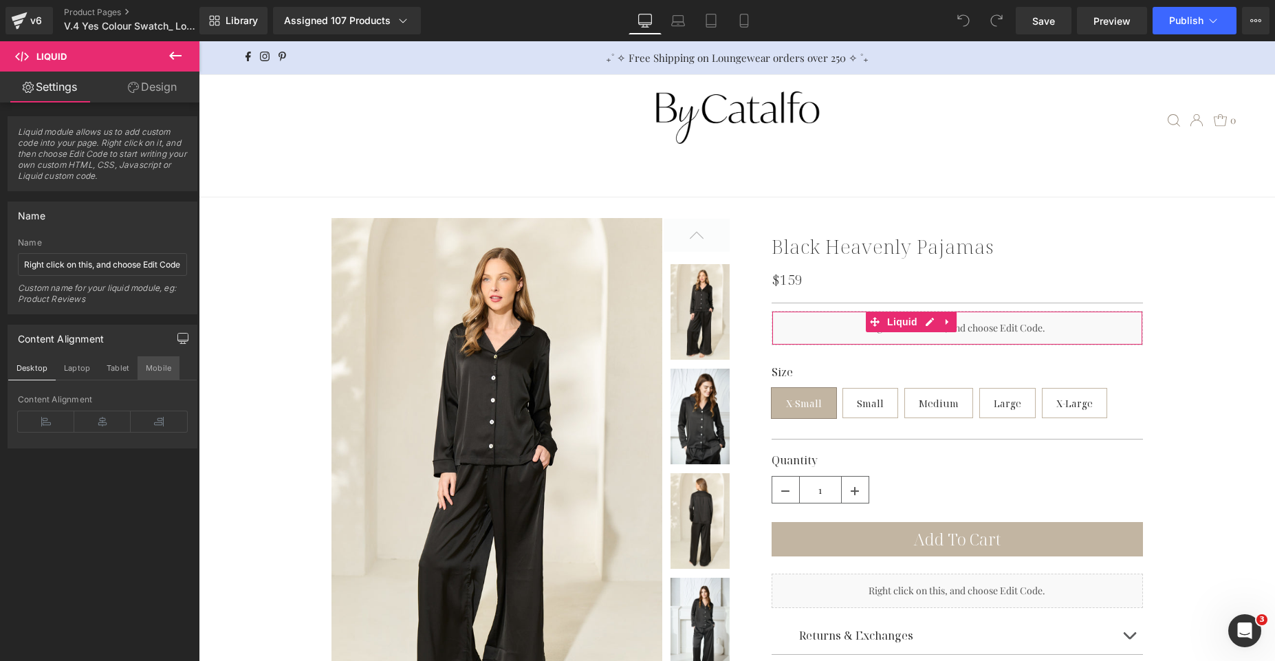
click at [171, 365] on button "Mobile" at bounding box center [159, 367] width 42 height 23
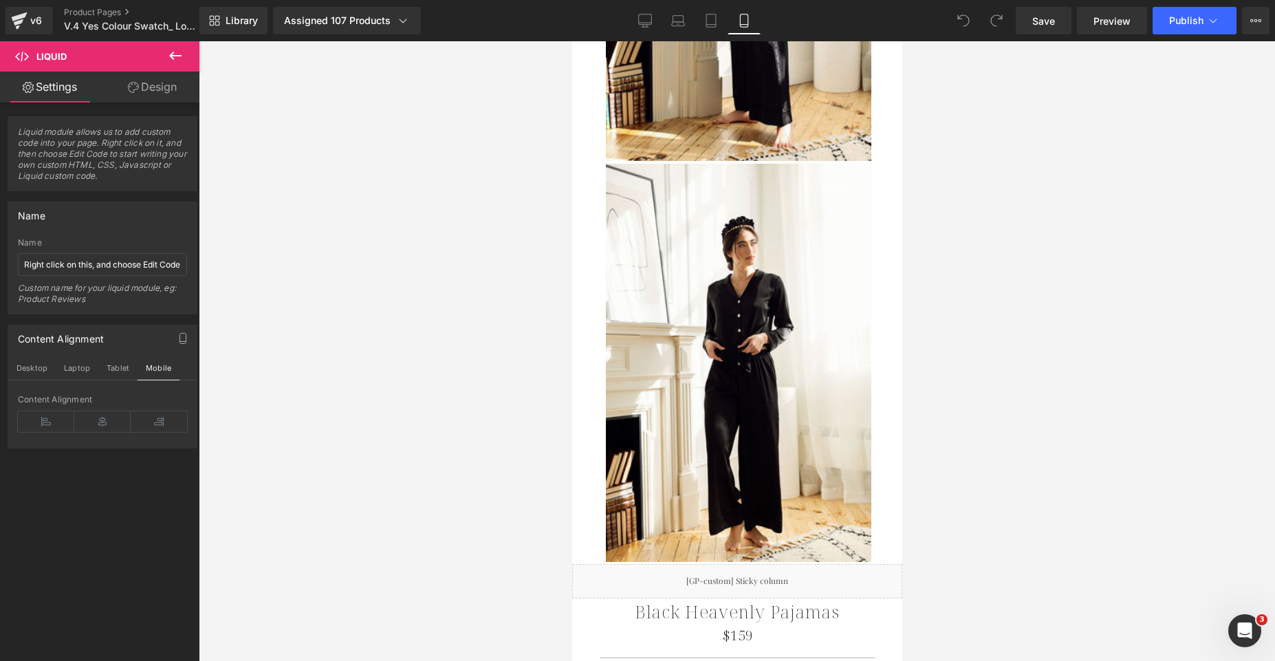
scroll to position [2739, 0]
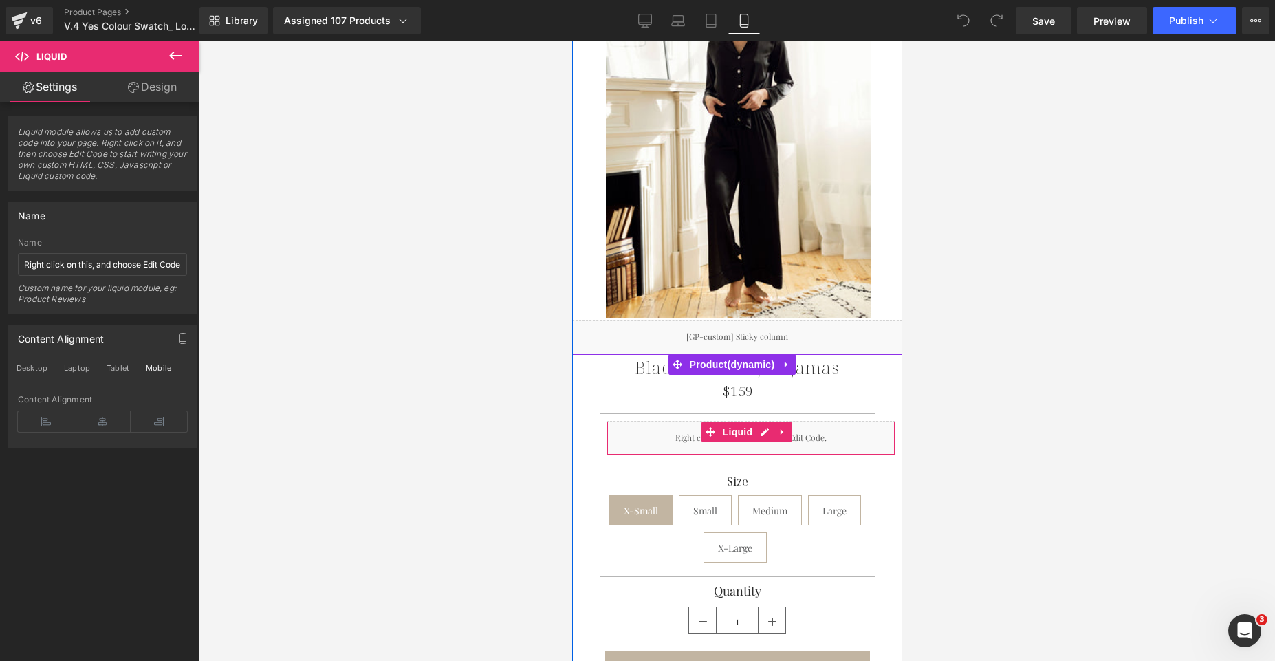
click at [797, 421] on div "Liquid" at bounding box center [750, 438] width 289 height 34
click at [717, 421] on div "Liquid" at bounding box center [750, 438] width 289 height 34
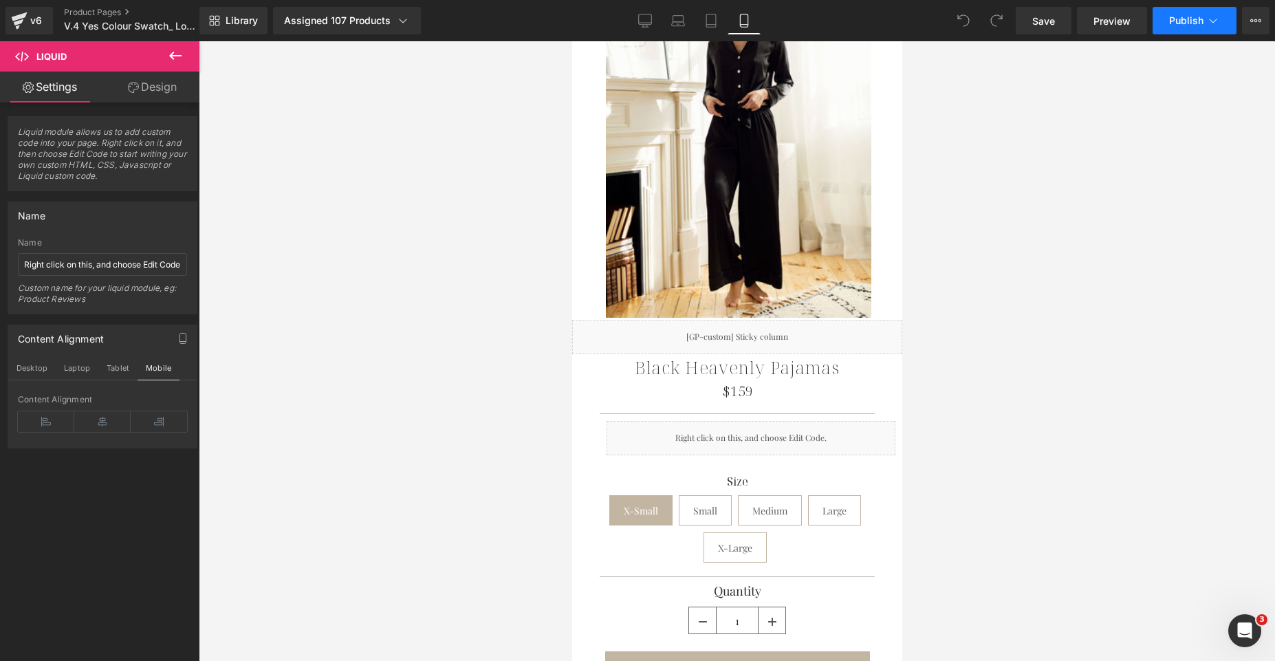
click at [1193, 20] on span "Publish" at bounding box center [1186, 20] width 34 height 11
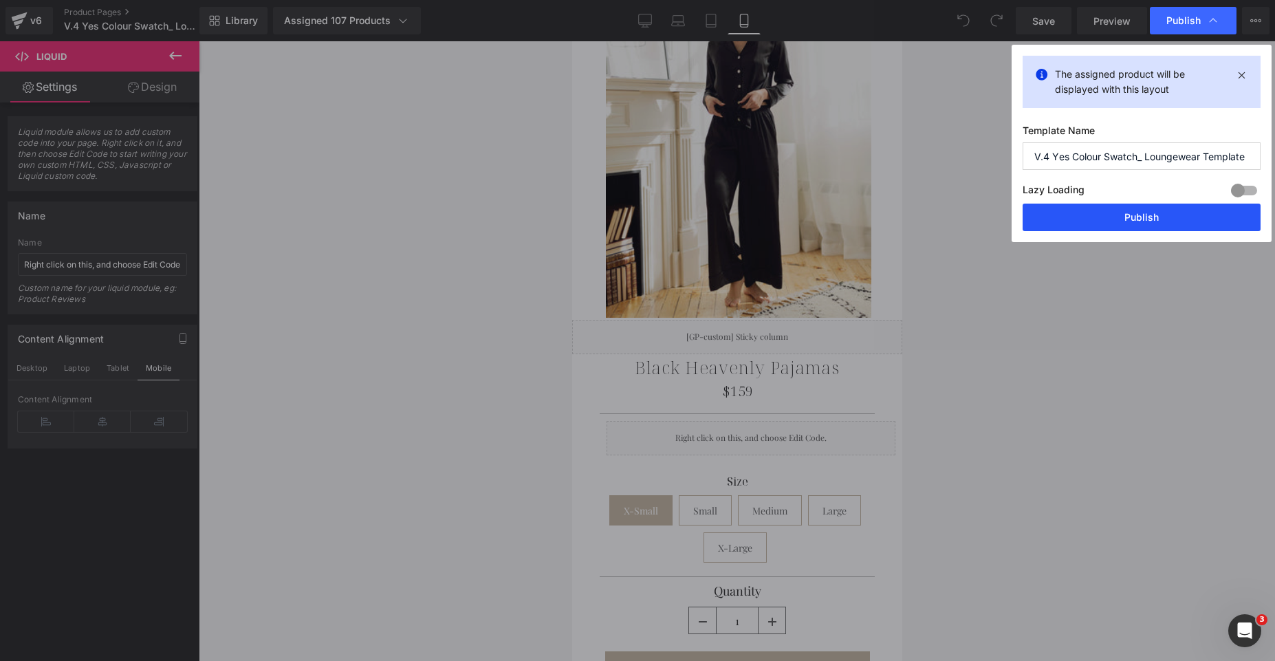
click at [1102, 216] on button "Publish" at bounding box center [1142, 218] width 238 height 28
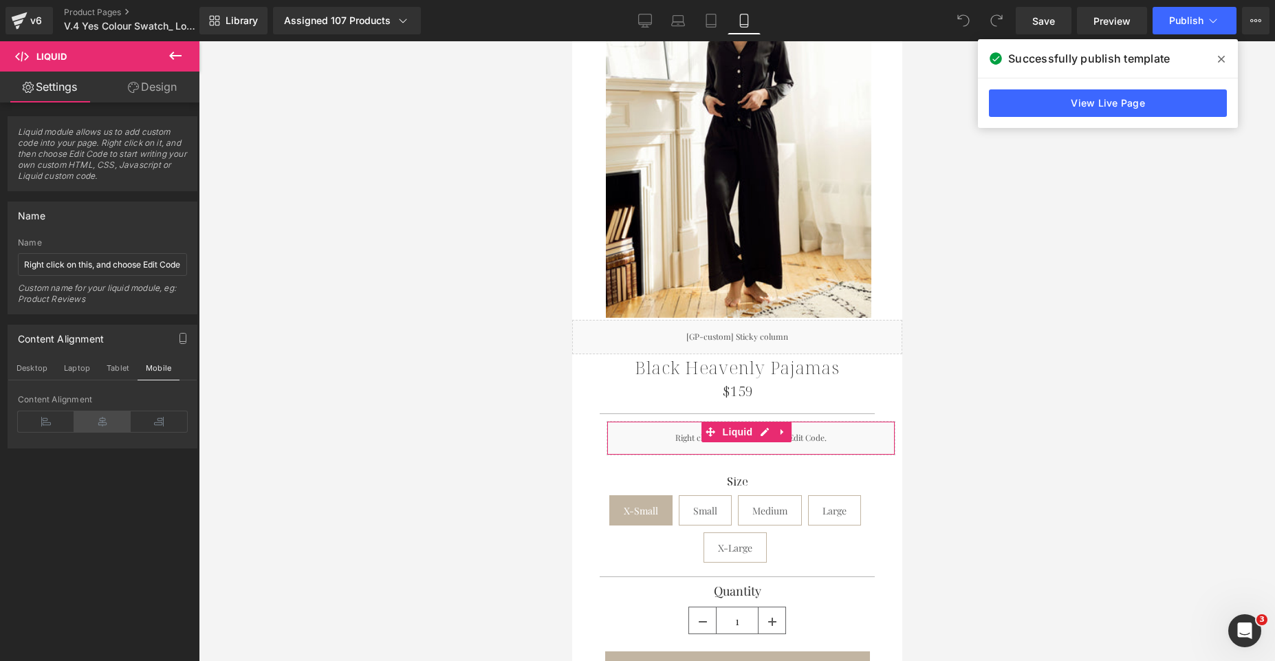
click at [110, 424] on icon at bounding box center [102, 421] width 56 height 21
click at [138, 443] on div at bounding box center [102, 443] width 169 height 9
click at [122, 364] on button "Tablet" at bounding box center [117, 367] width 39 height 23
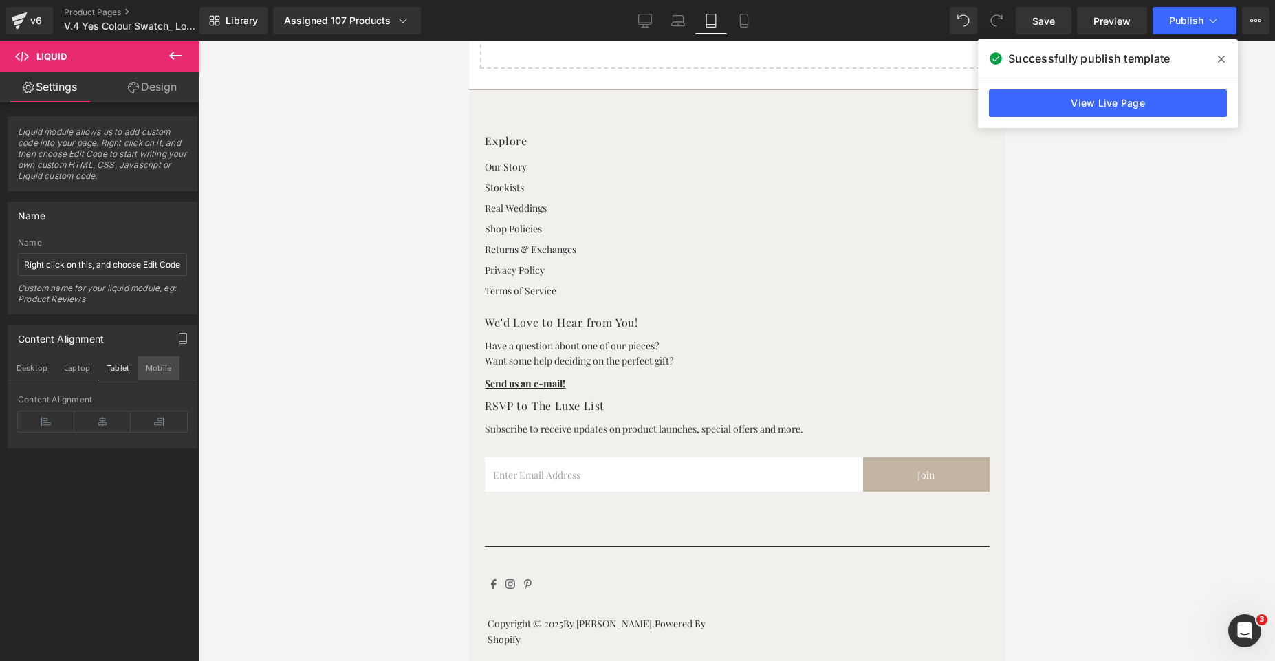
scroll to position [0, 0]
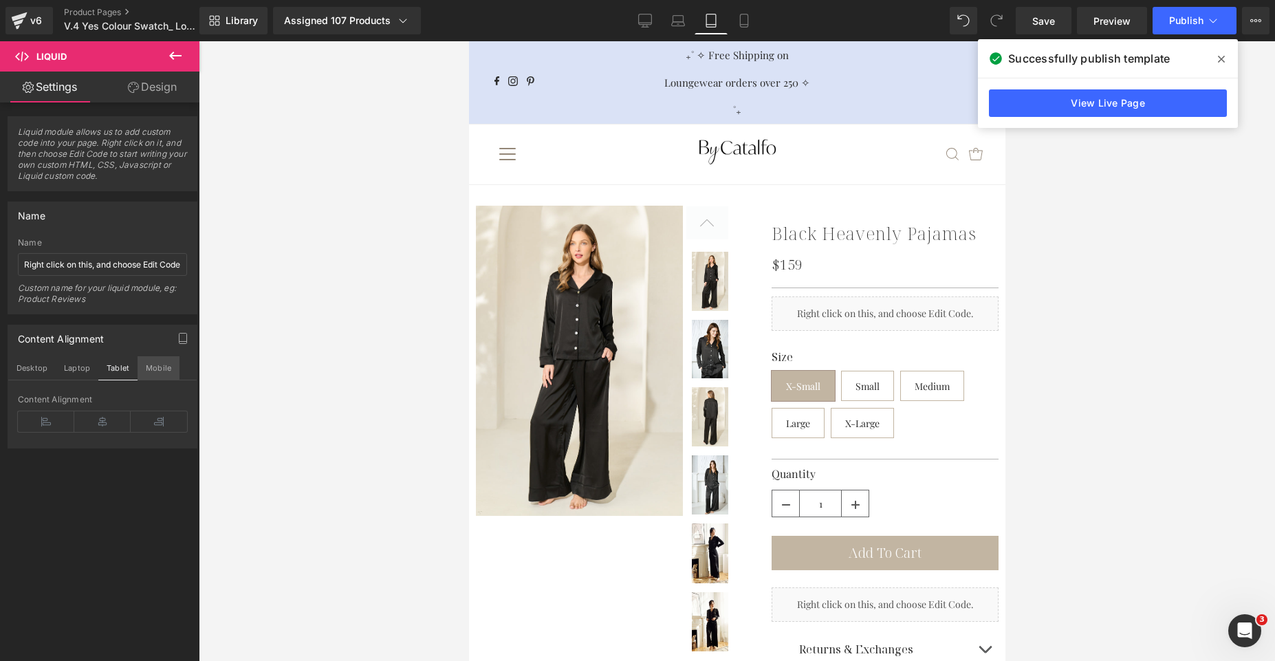
click at [167, 375] on button "Mobile" at bounding box center [159, 367] width 42 height 23
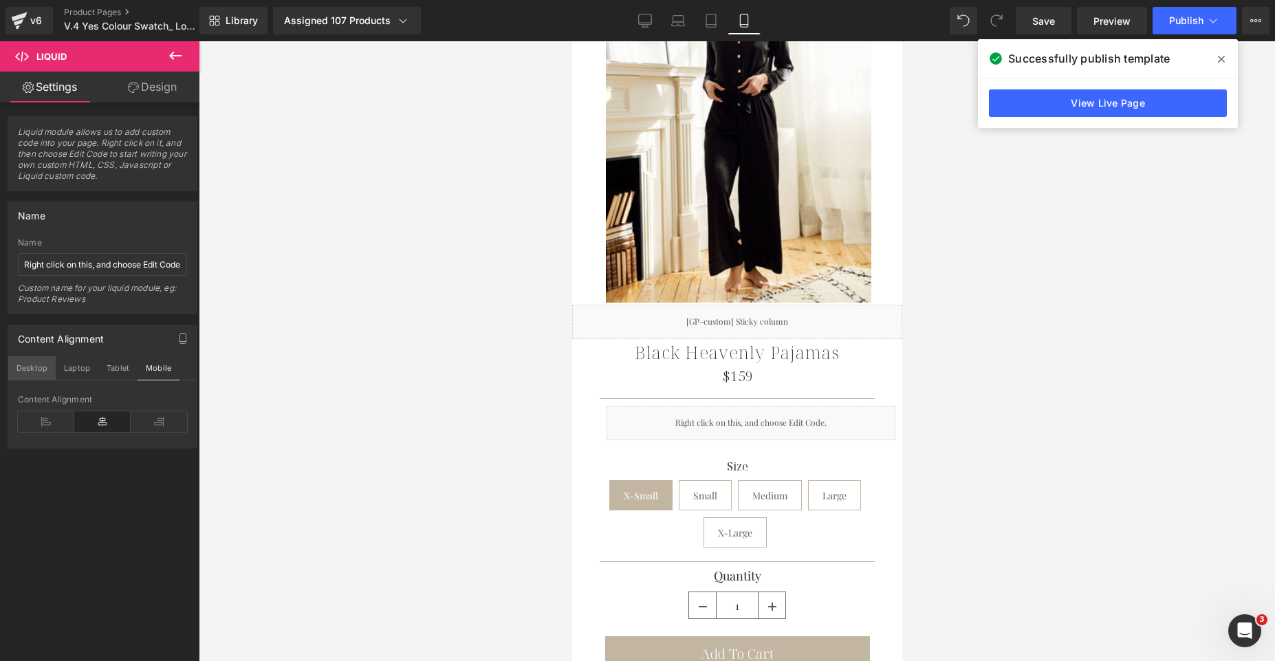
click at [17, 363] on button "Desktop" at bounding box center [31, 367] width 47 height 23
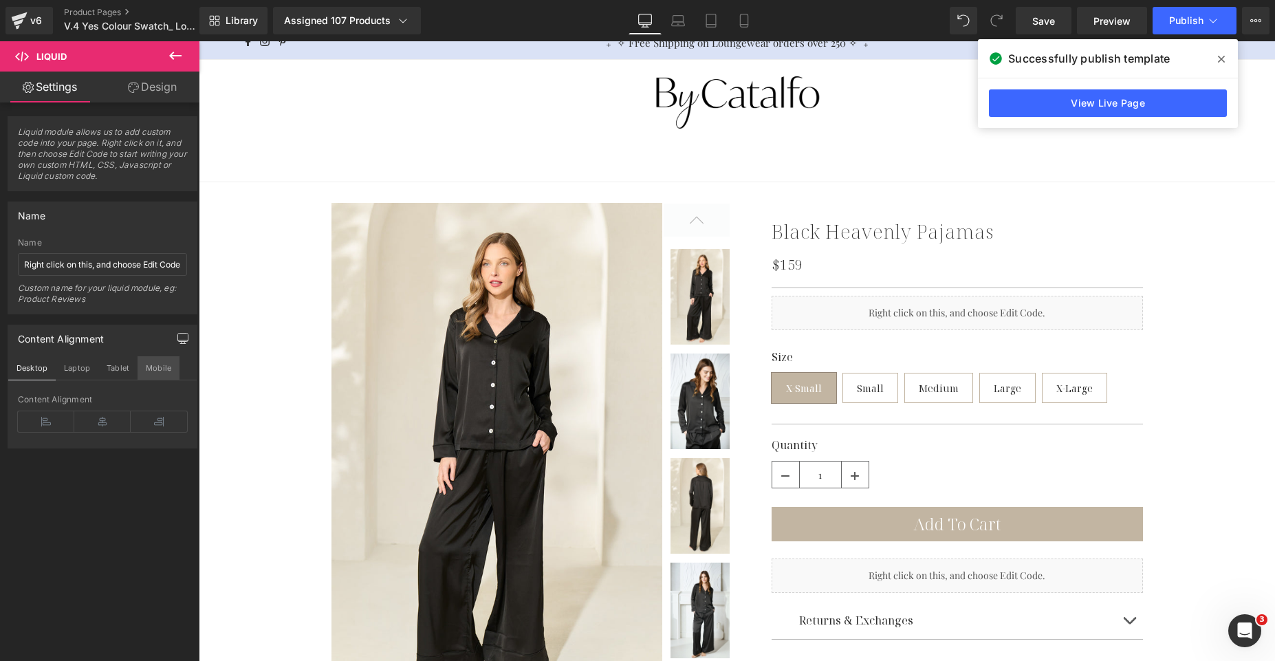
click at [155, 379] on button "Mobile" at bounding box center [159, 367] width 42 height 23
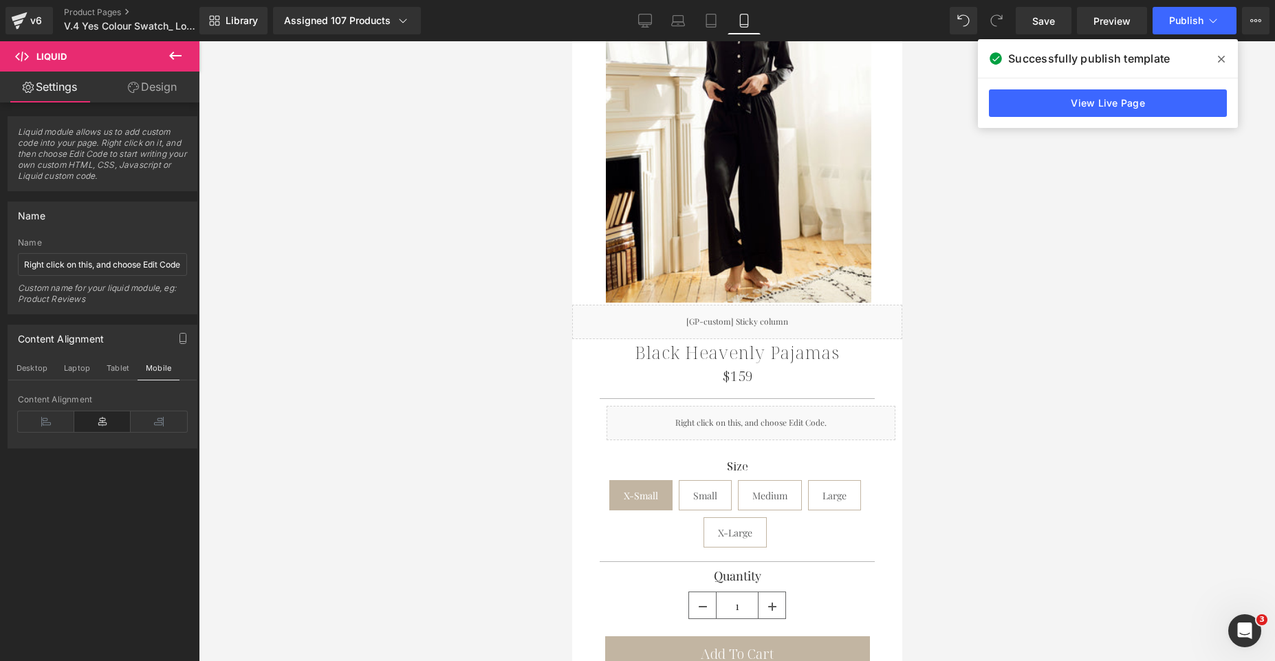
click at [1223, 59] on icon at bounding box center [1221, 59] width 7 height 11
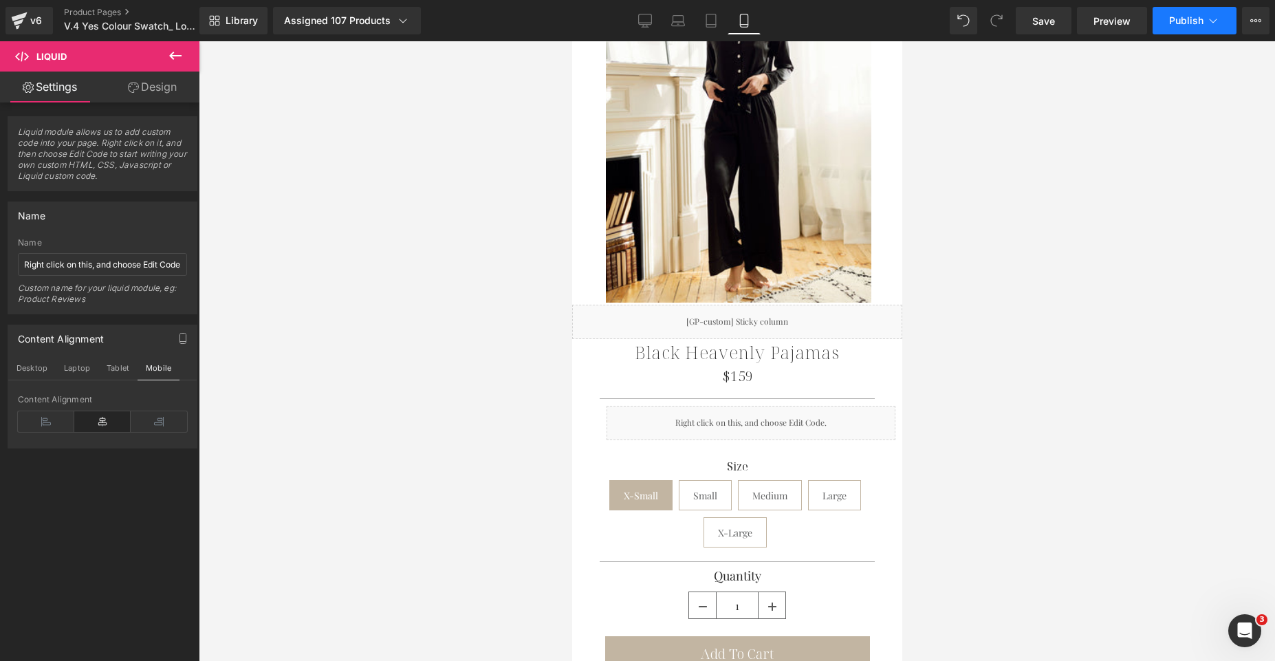
click at [1198, 27] on button "Publish" at bounding box center [1195, 21] width 84 height 28
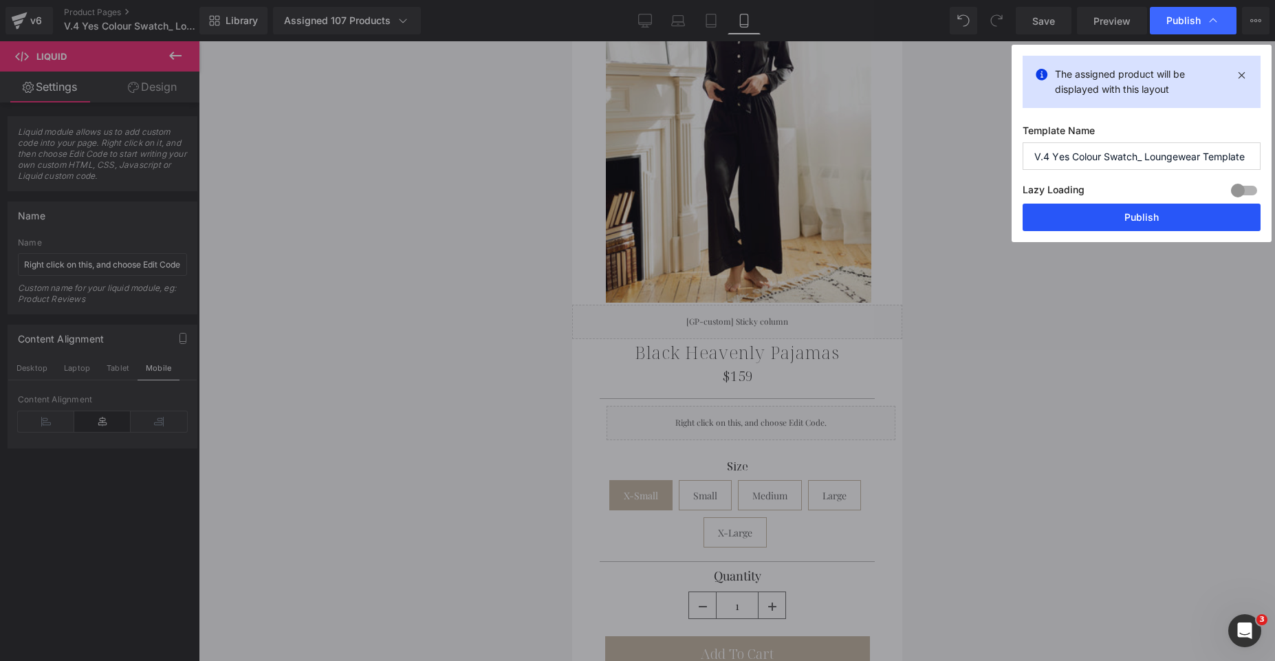
click at [1149, 225] on button "Publish" at bounding box center [1142, 218] width 238 height 28
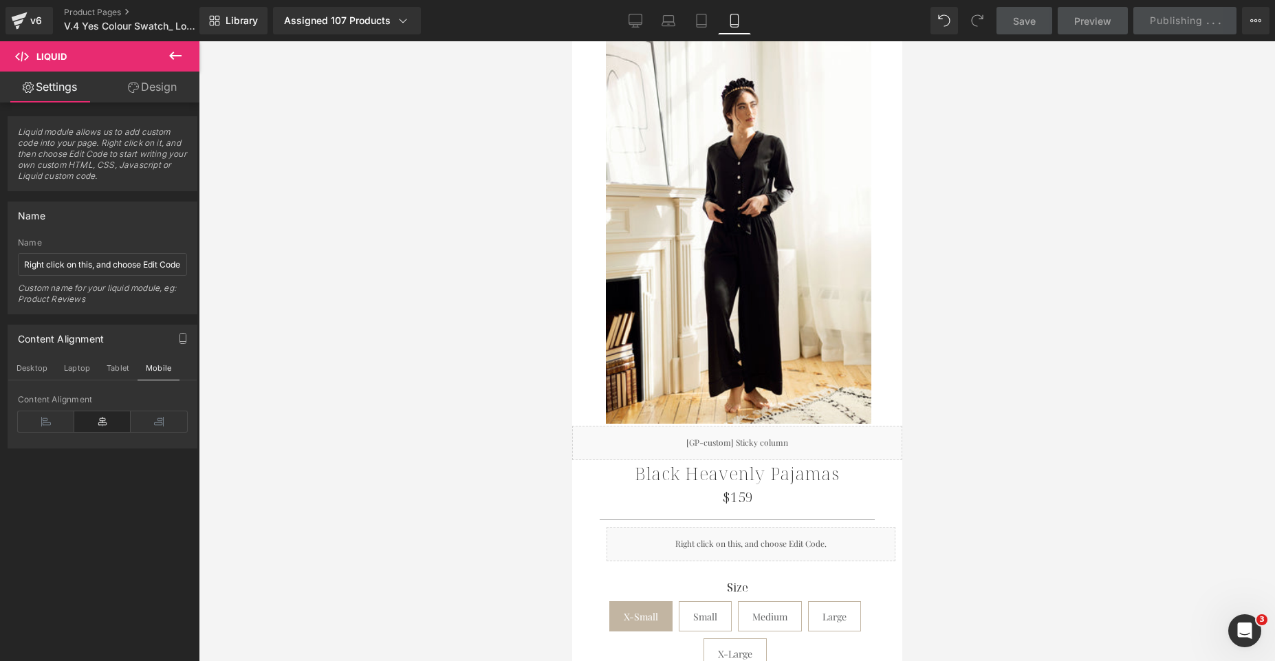
scroll to position [2424, 0]
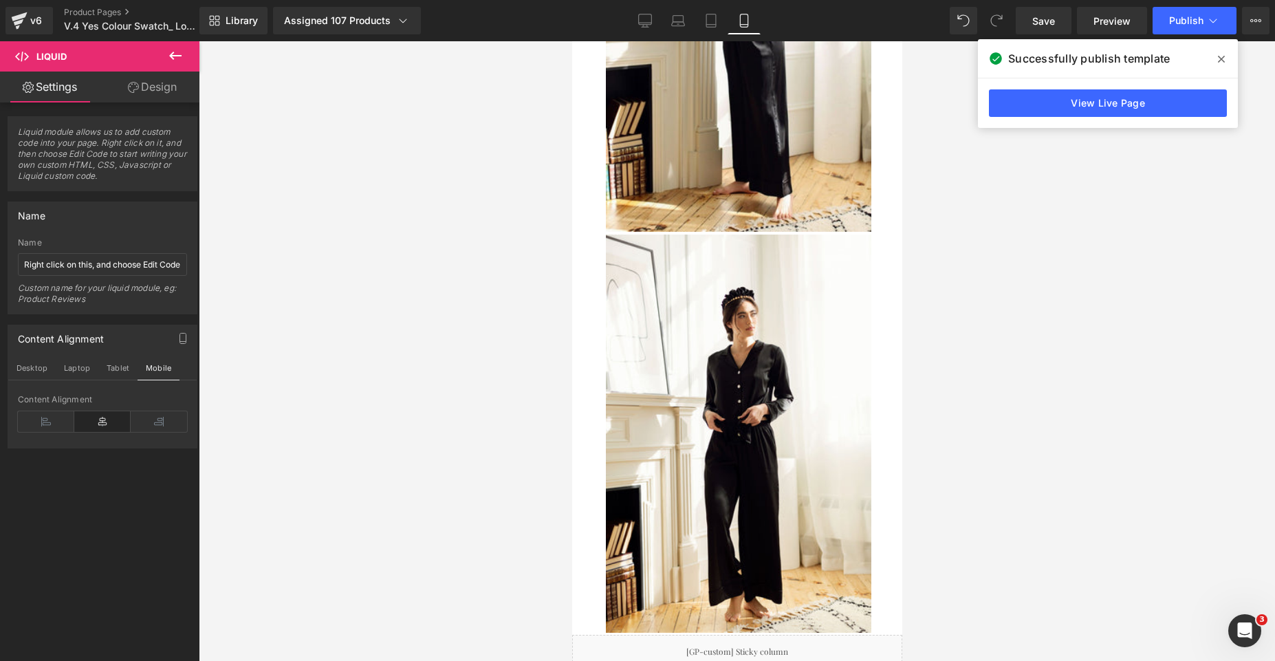
click at [1224, 60] on icon at bounding box center [1221, 59] width 7 height 11
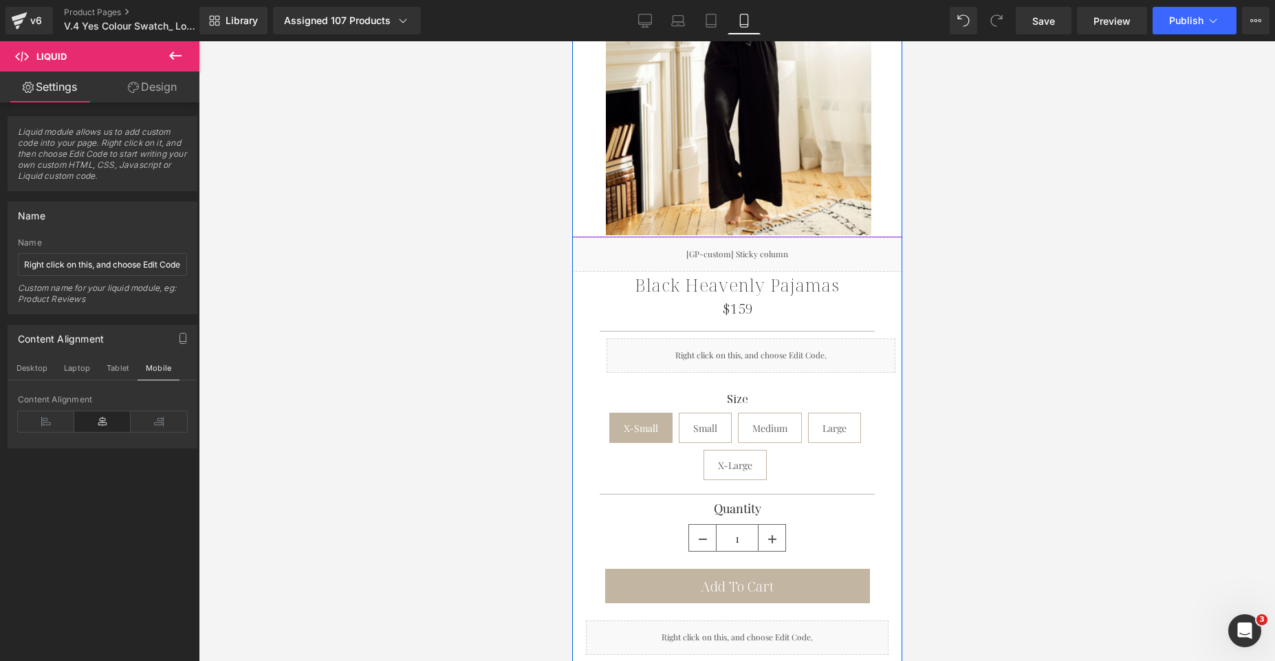
scroll to position [2919, 0]
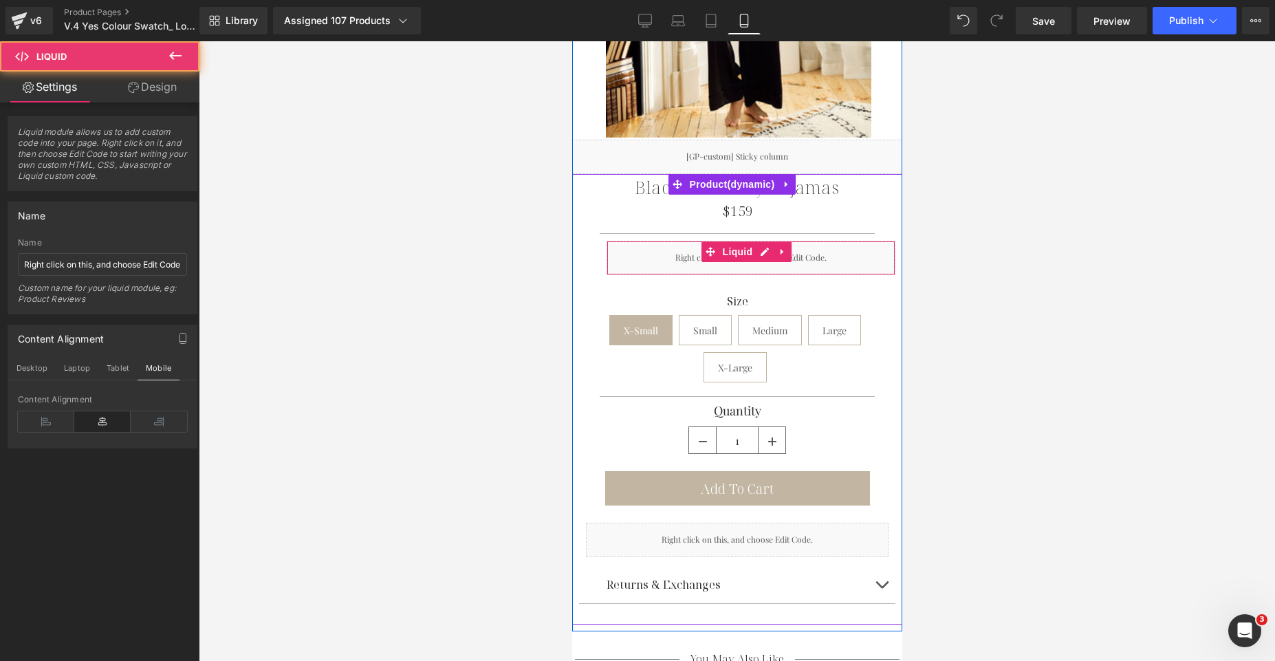
click at [816, 241] on div "Liquid" at bounding box center [750, 258] width 289 height 34
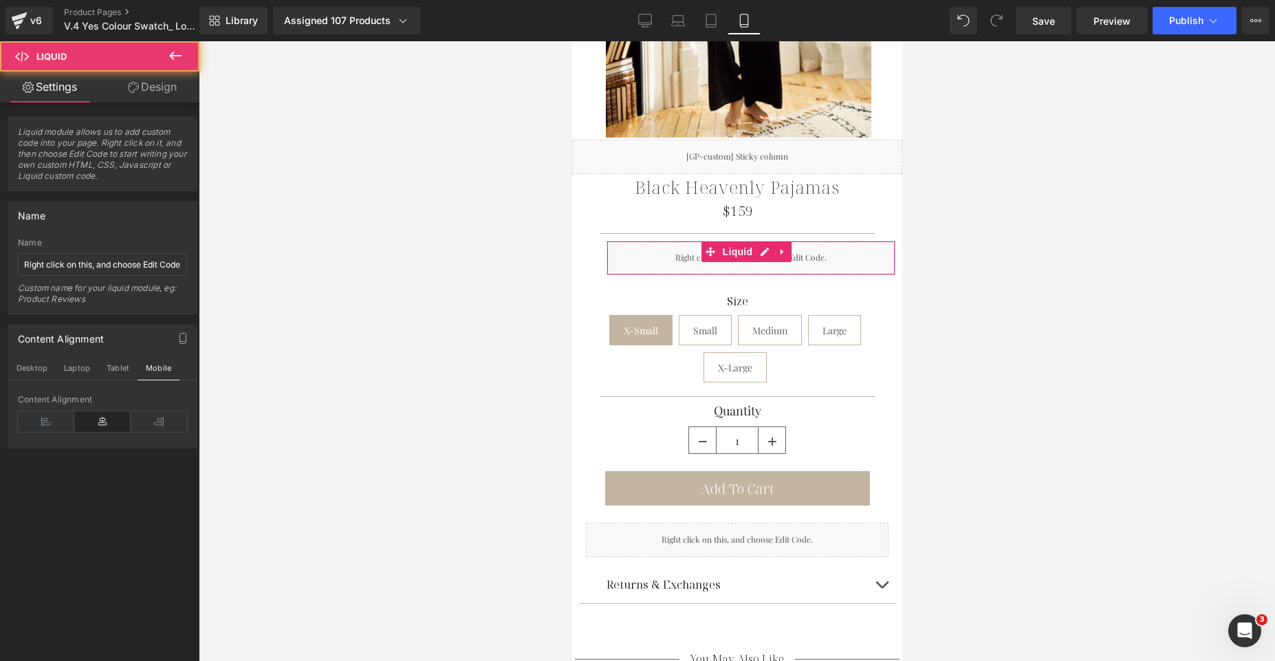
click at [167, 91] on link "Design" at bounding box center [152, 87] width 100 height 31
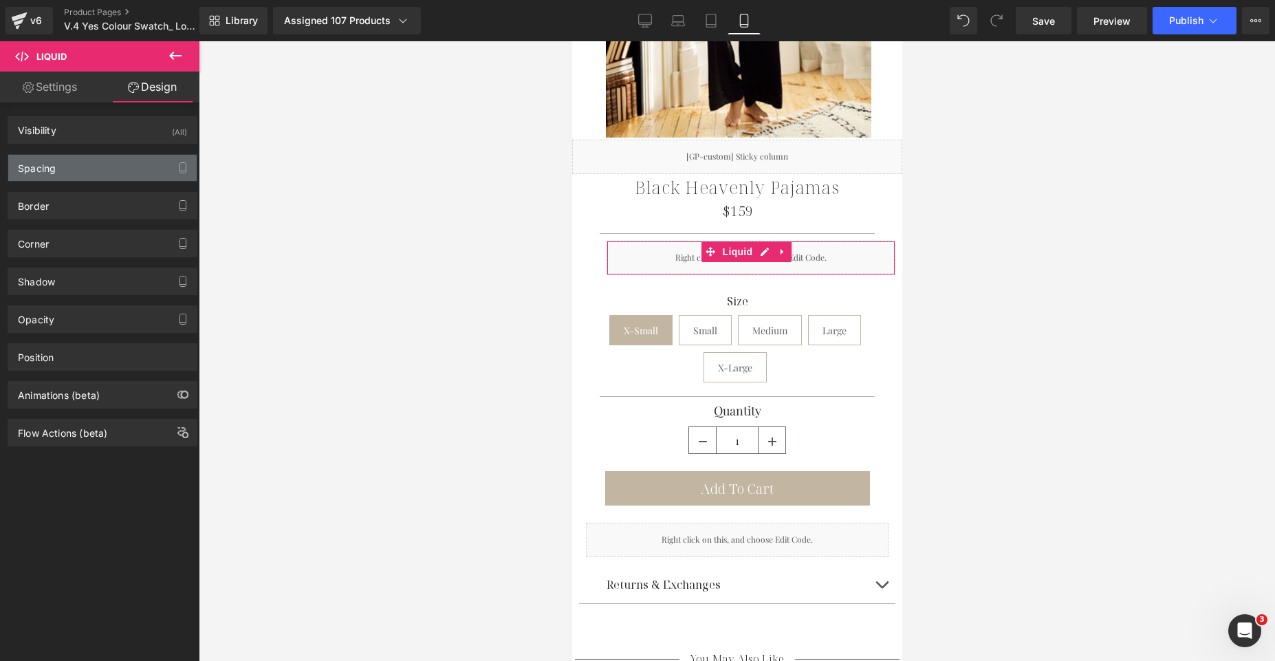
click at [130, 173] on div "Spacing" at bounding box center [102, 168] width 188 height 26
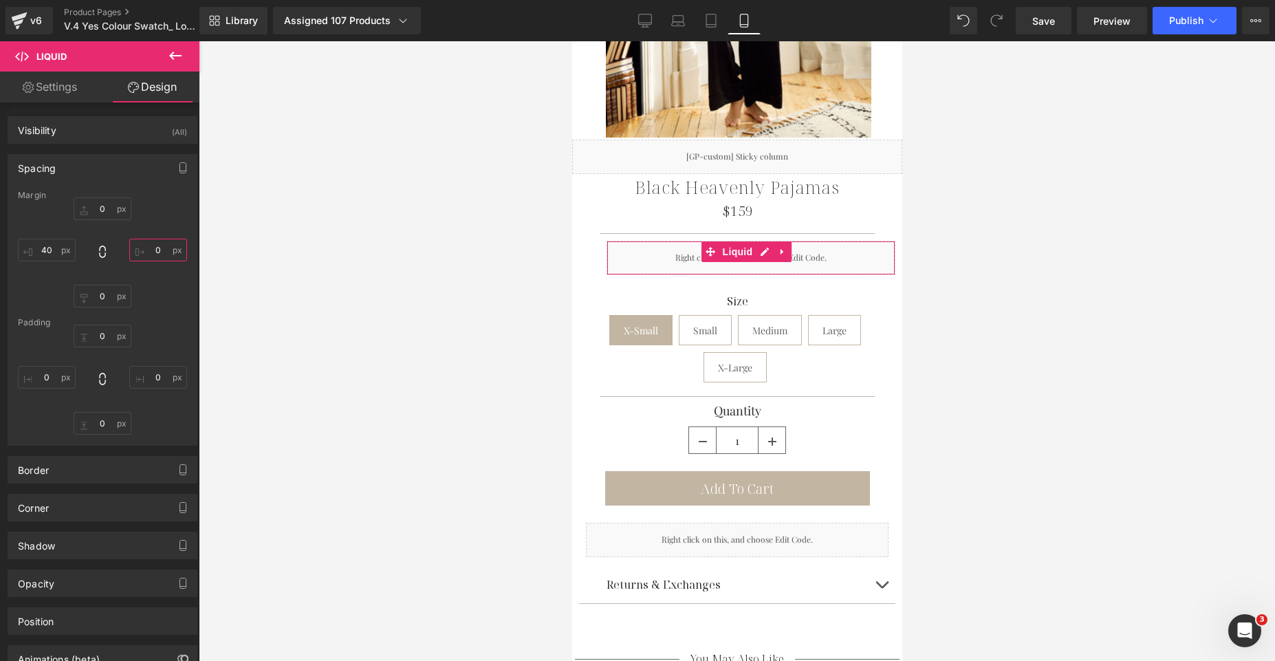
click at [151, 250] on input "0" at bounding box center [158, 250] width 58 height 23
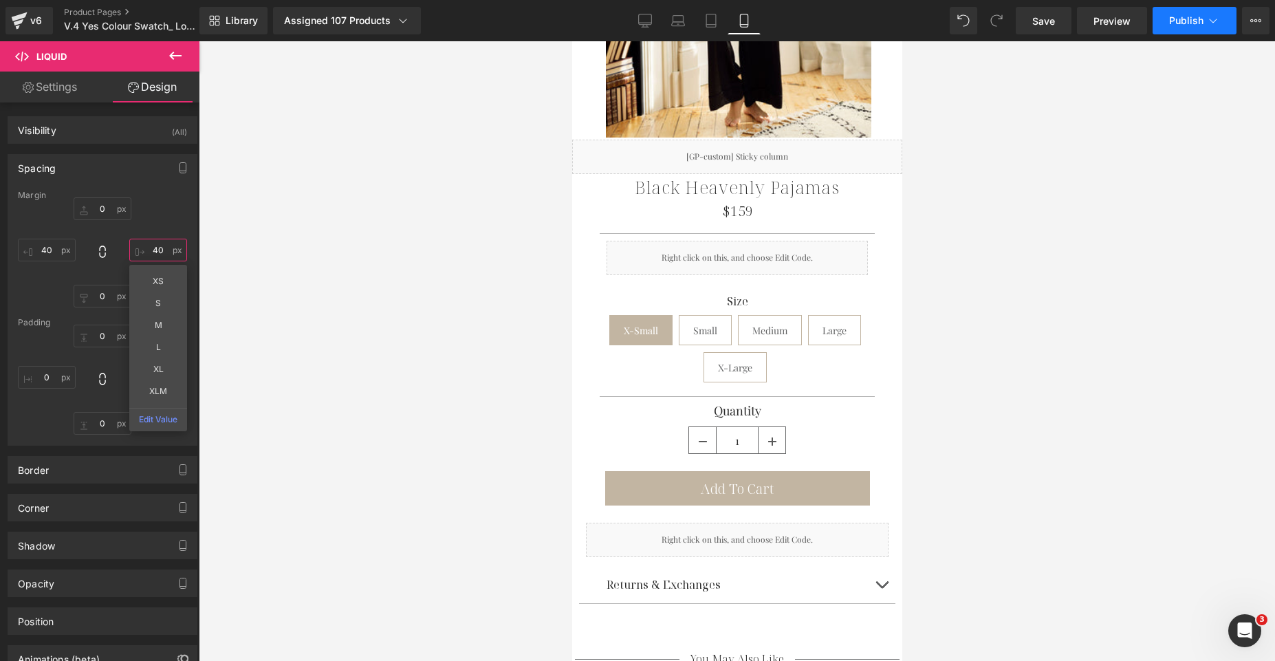
type input "40"
click at [1177, 25] on span "Publish" at bounding box center [1186, 20] width 34 height 11
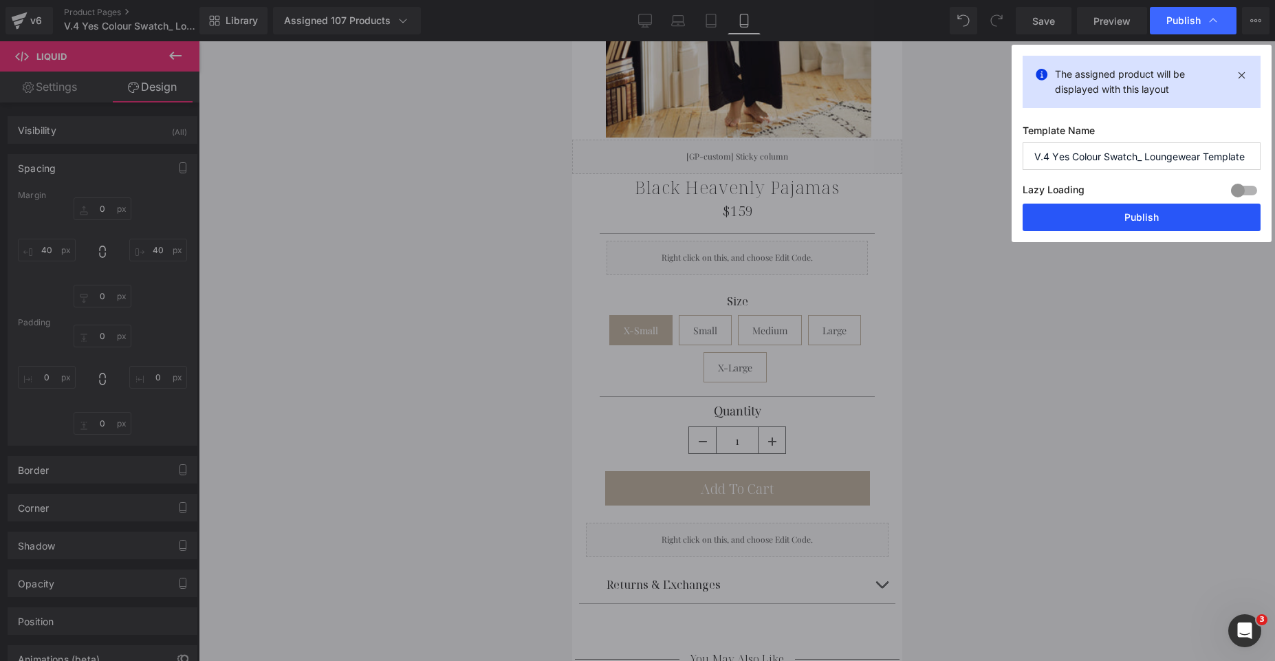
click at [1116, 211] on button "Publish" at bounding box center [1142, 218] width 238 height 28
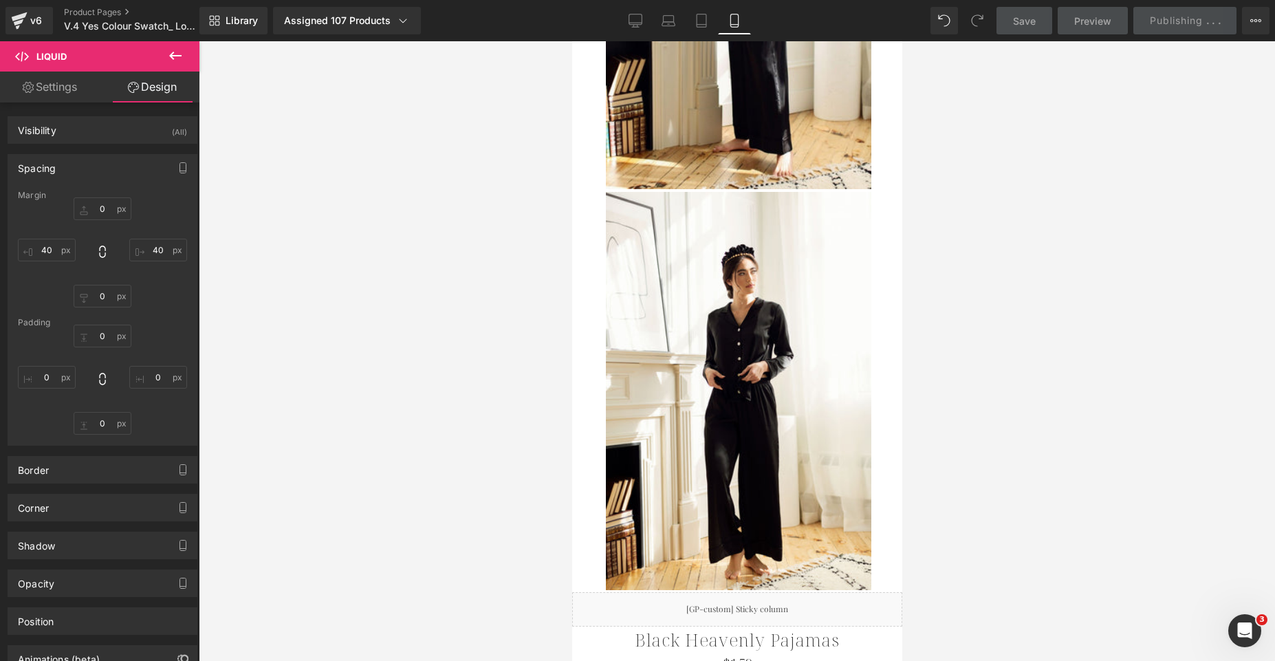
scroll to position [2424, 0]
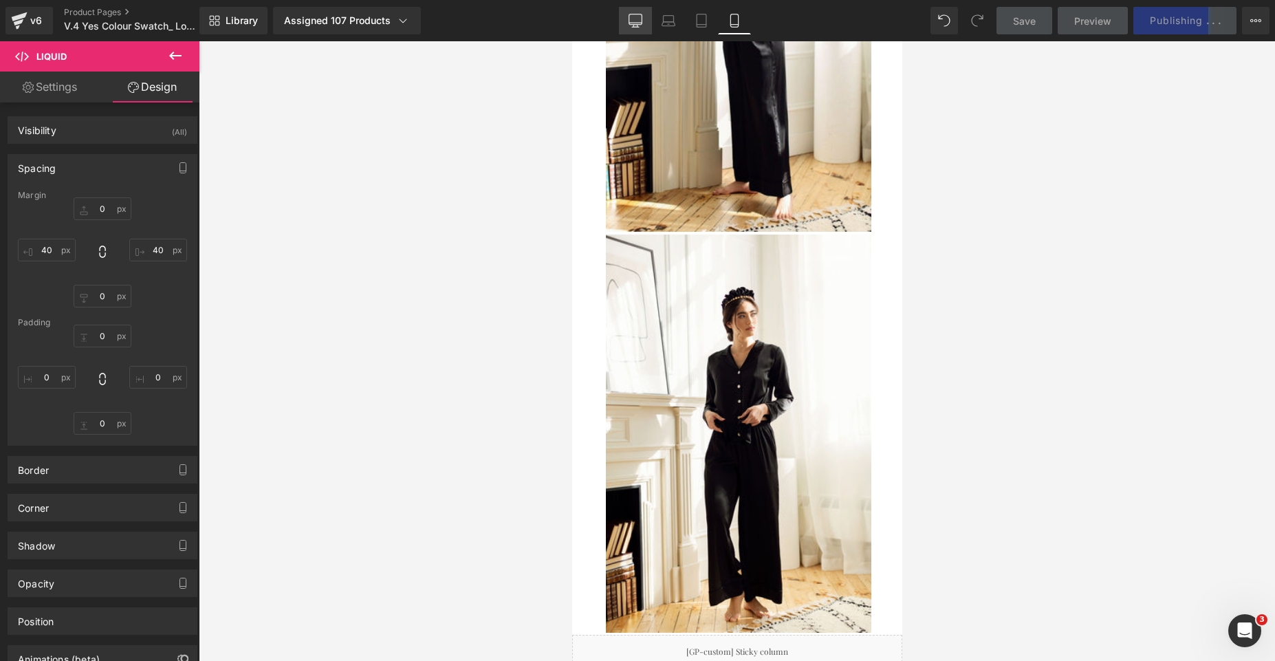
click at [637, 18] on icon at bounding box center [636, 21] width 14 height 14
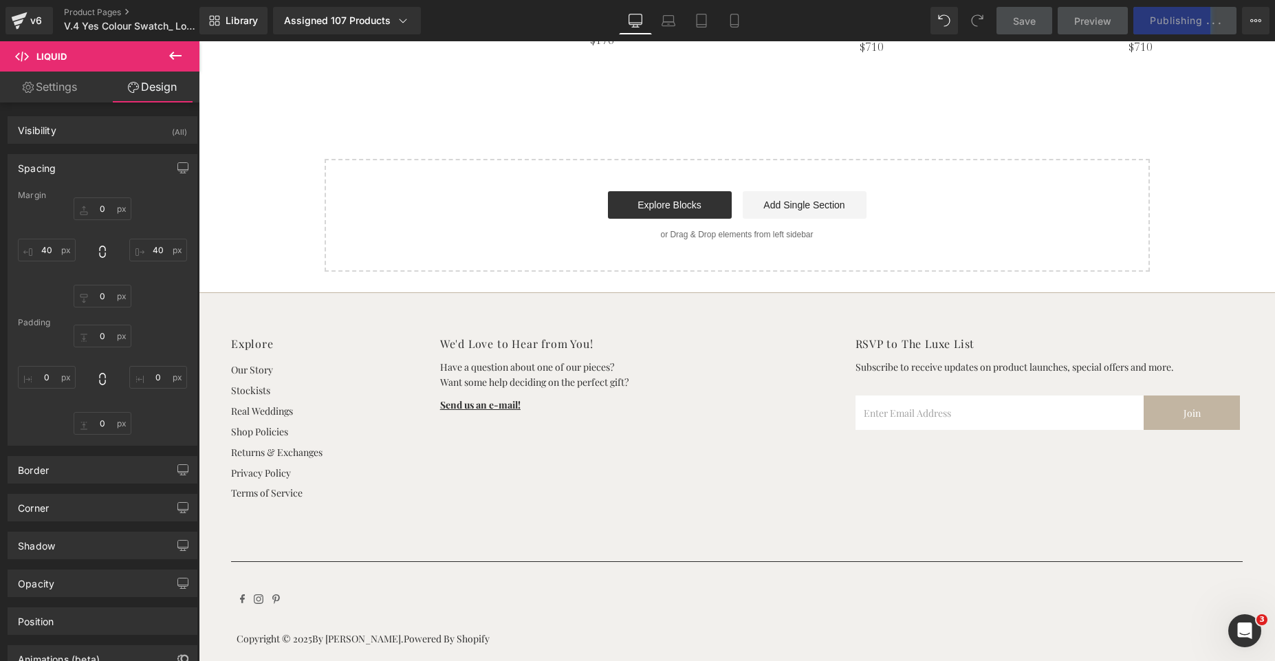
type input "0"
type input "40"
type input "0"
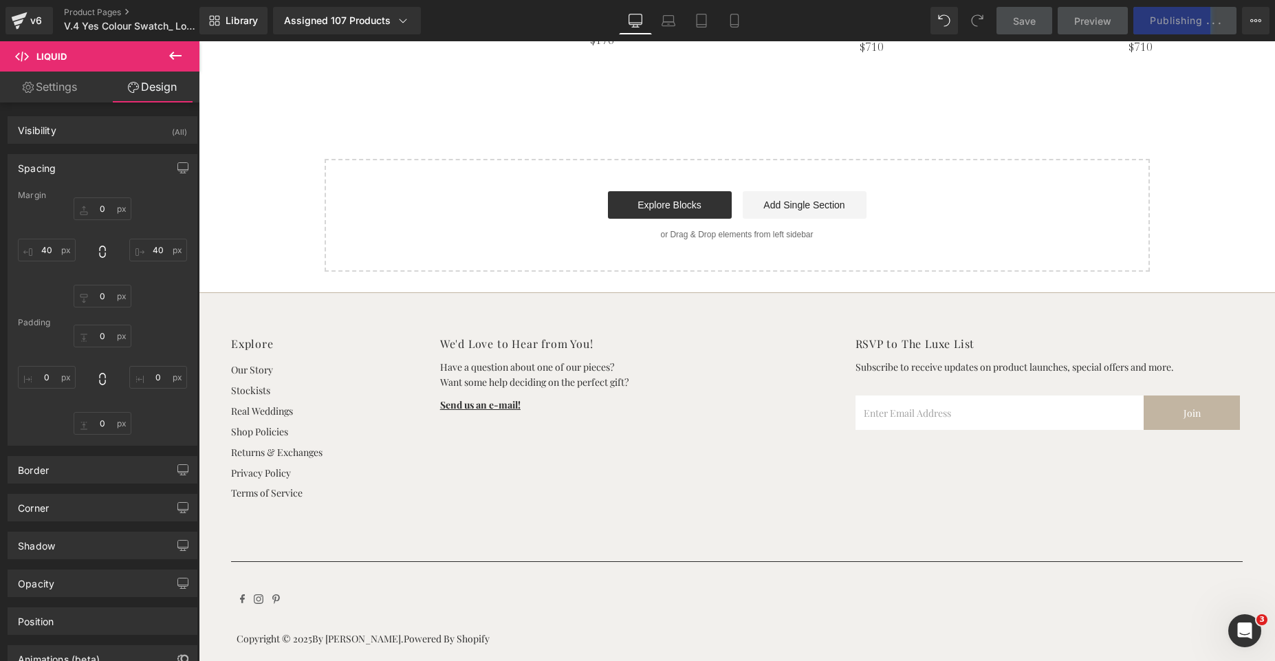
type input "0"
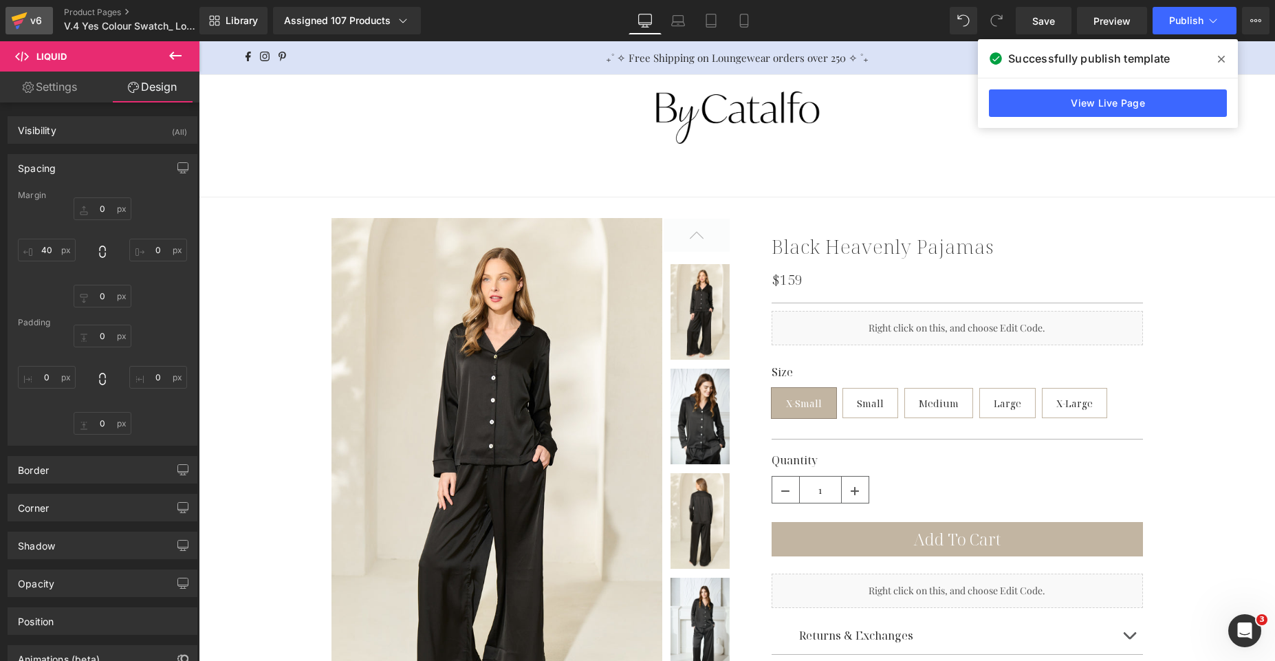
click at [41, 19] on div "v6" at bounding box center [36, 21] width 17 height 18
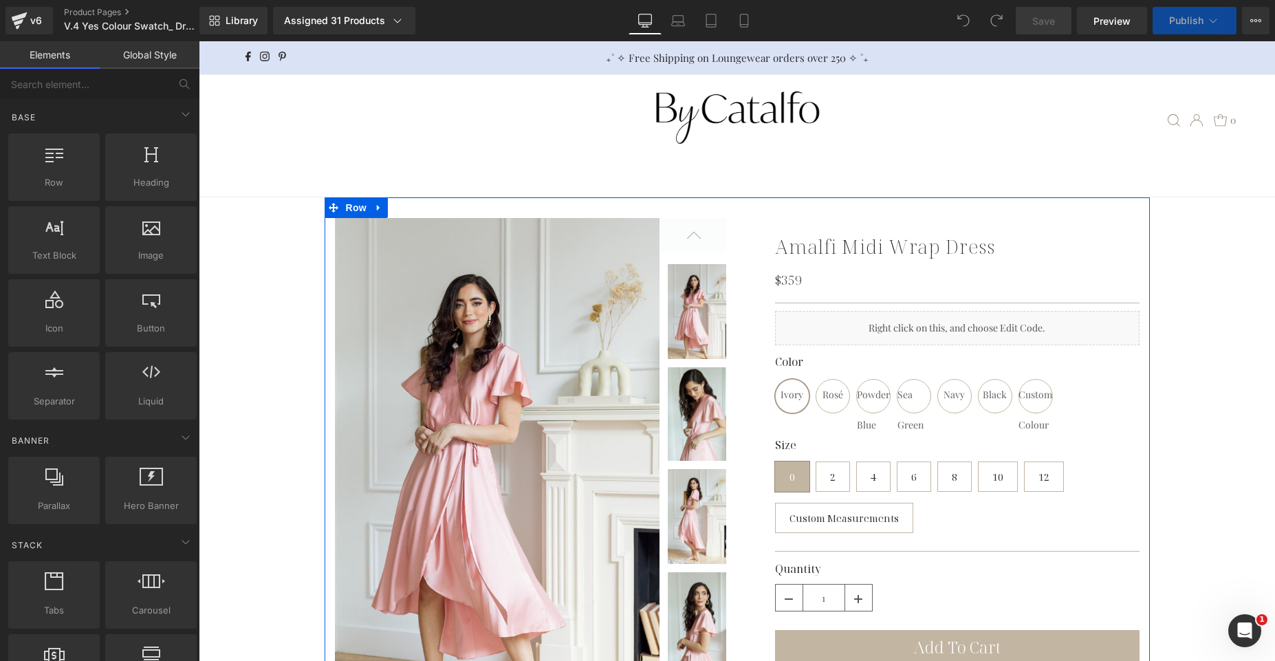
click at [887, 332] on div "Liquid" at bounding box center [957, 328] width 365 height 34
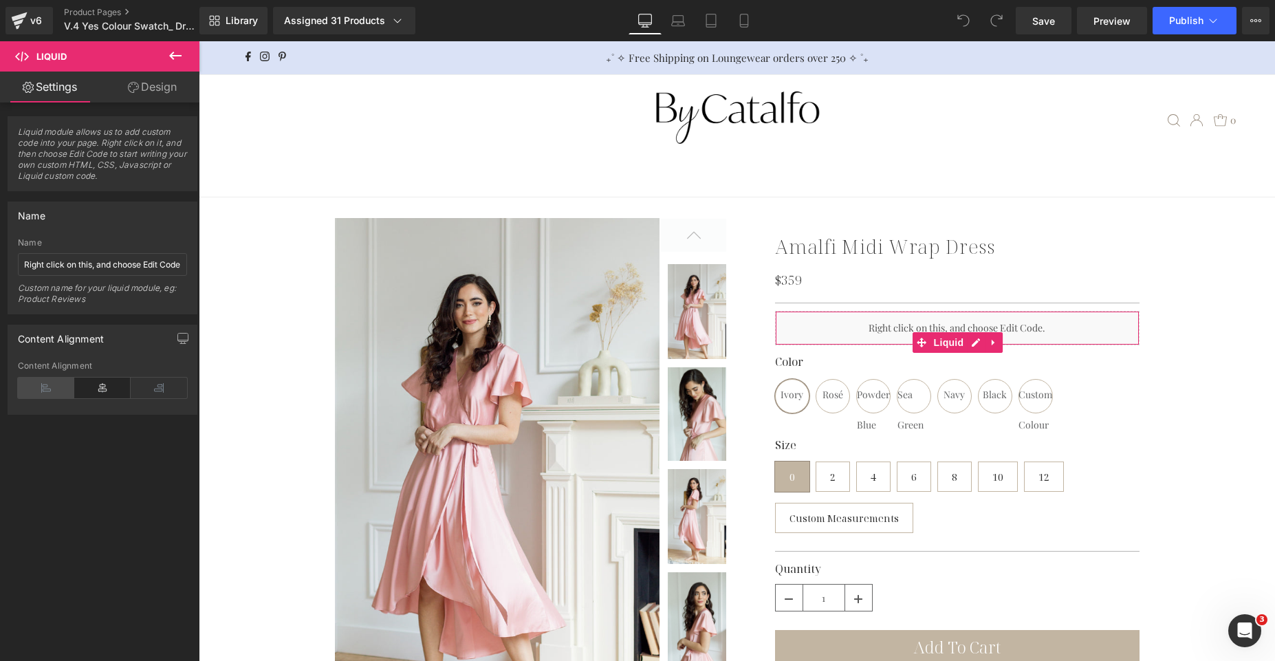
click at [69, 387] on icon at bounding box center [46, 388] width 56 height 21
click at [54, 387] on icon at bounding box center [46, 388] width 56 height 21
click at [177, 344] on button "button" at bounding box center [183, 338] width 22 height 26
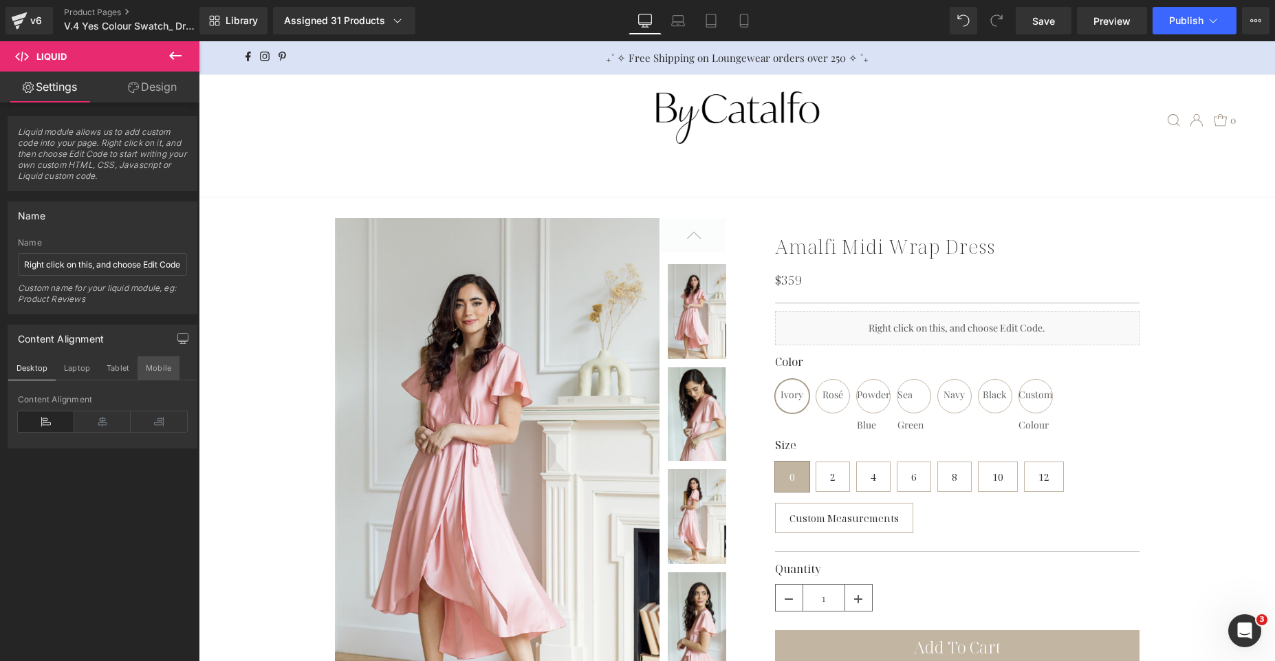
click at [156, 376] on button "Mobile" at bounding box center [159, 367] width 42 height 23
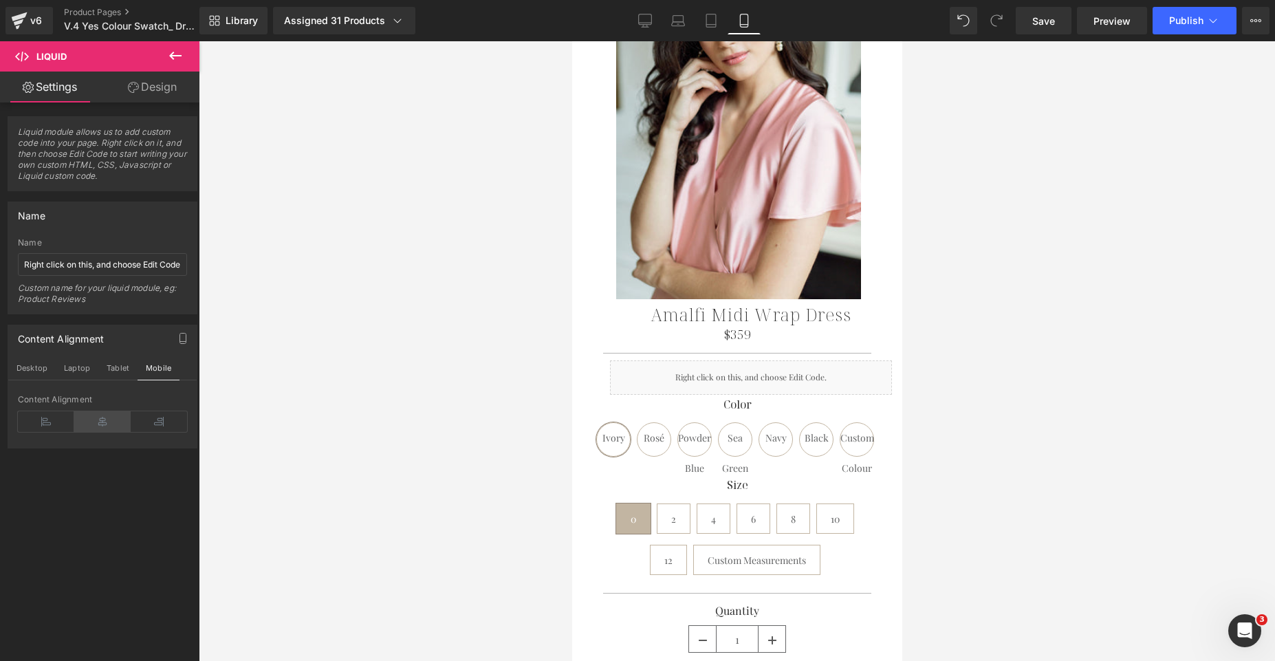
click at [96, 420] on icon at bounding box center [102, 421] width 56 height 21
click at [42, 372] on button "Desktop" at bounding box center [31, 367] width 47 height 23
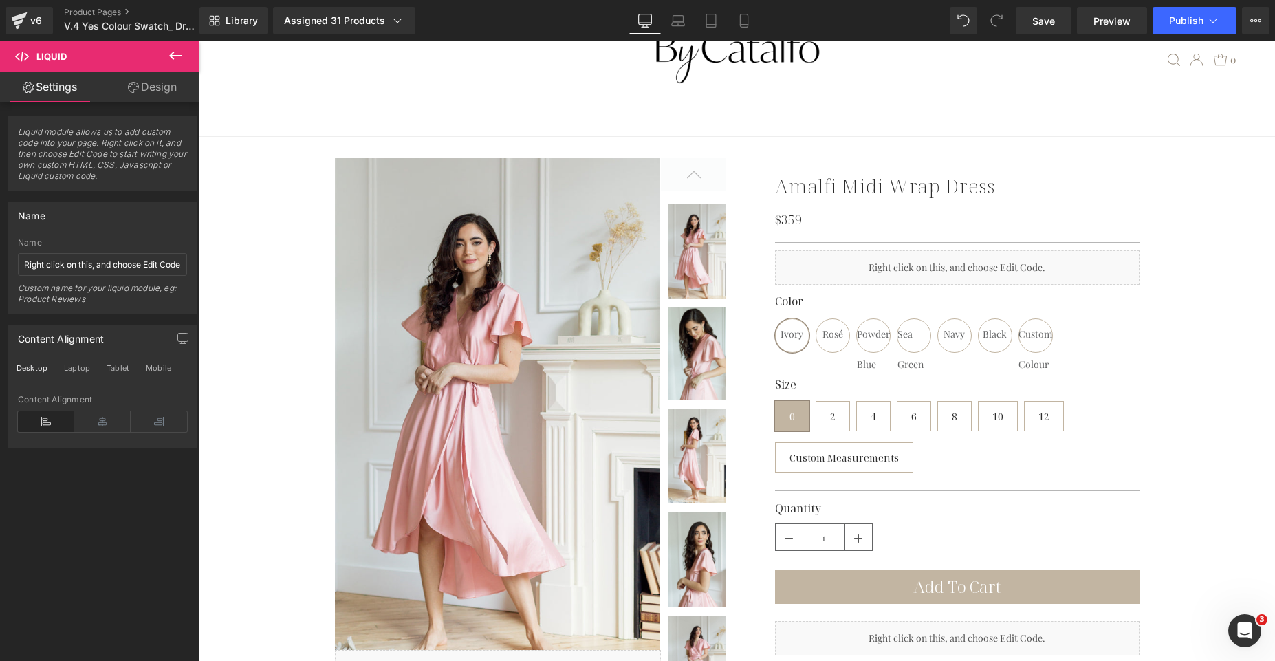
click at [47, 418] on icon at bounding box center [46, 421] width 56 height 21
click at [147, 371] on button "Mobile" at bounding box center [159, 367] width 42 height 23
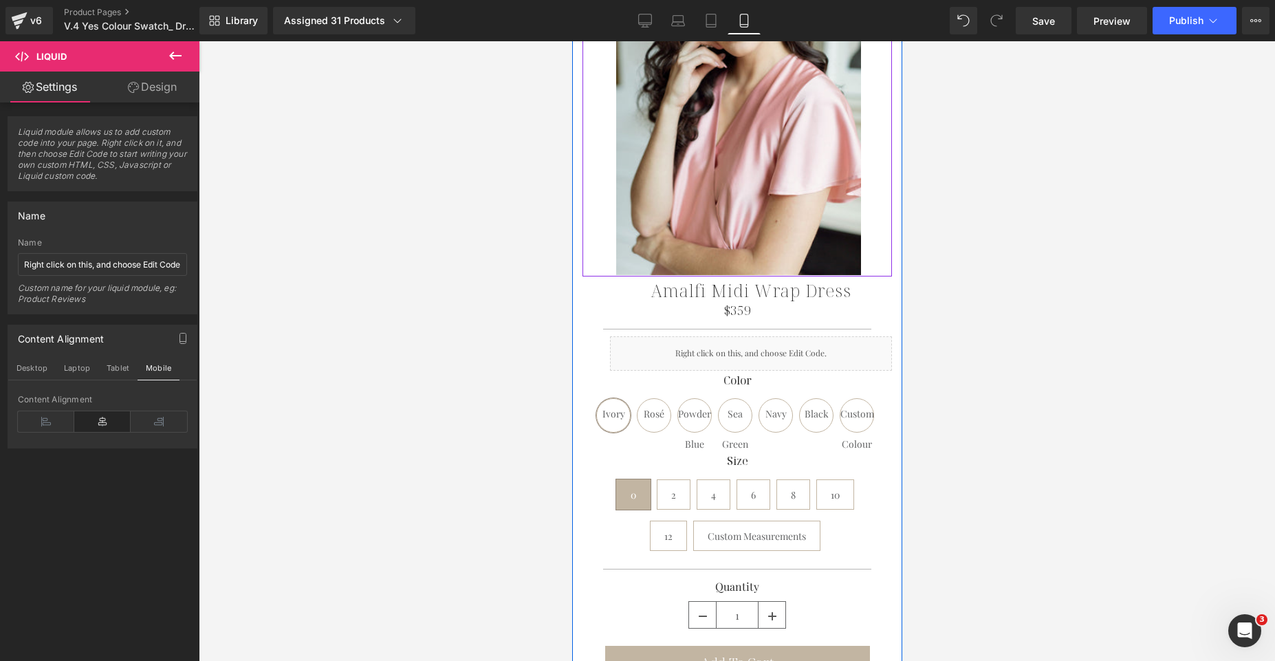
scroll to position [2724, 0]
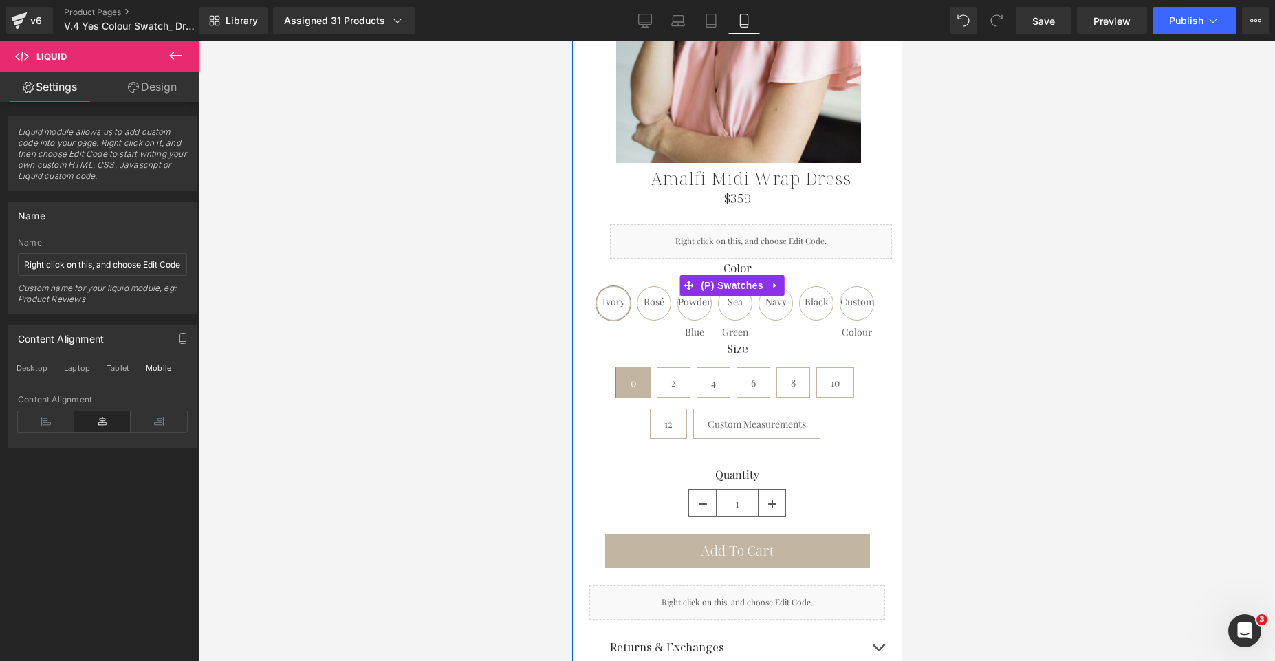
click at [777, 241] on div "Color [PERSON_NAME][GEOGRAPHIC_DATA] Powder Blue Sea Green Navy Black Custom Co…" at bounding box center [737, 284] width 282 height 87
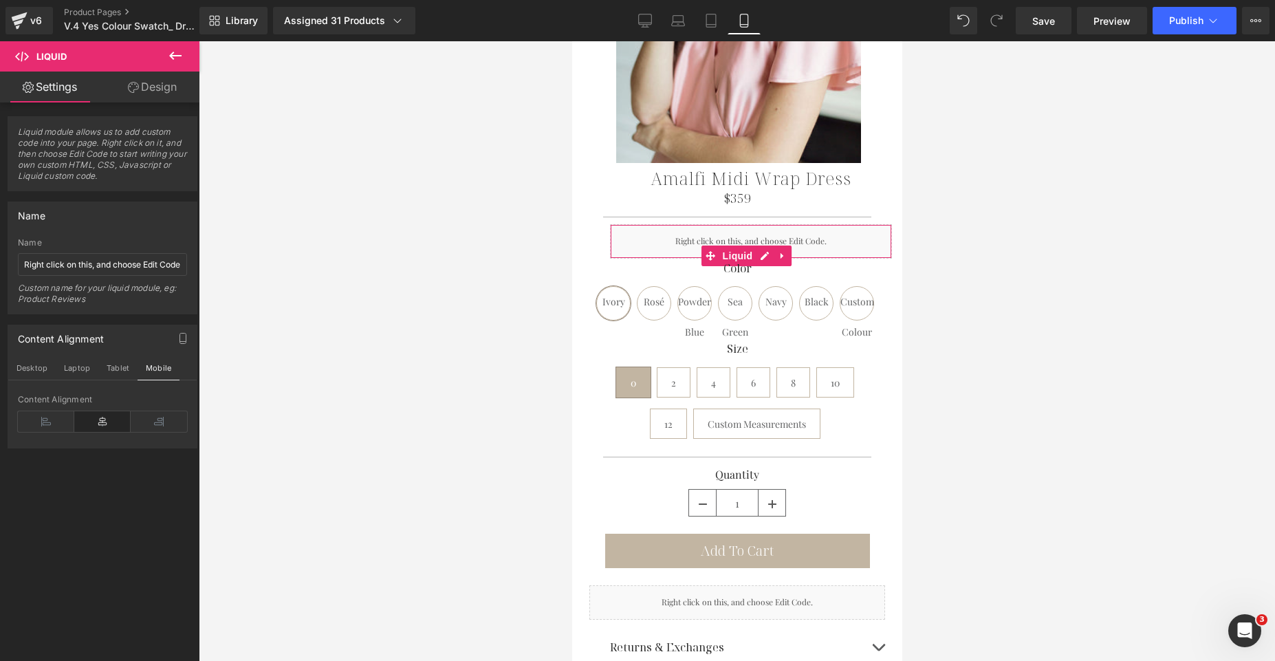
click at [160, 89] on link "Design" at bounding box center [152, 87] width 100 height 31
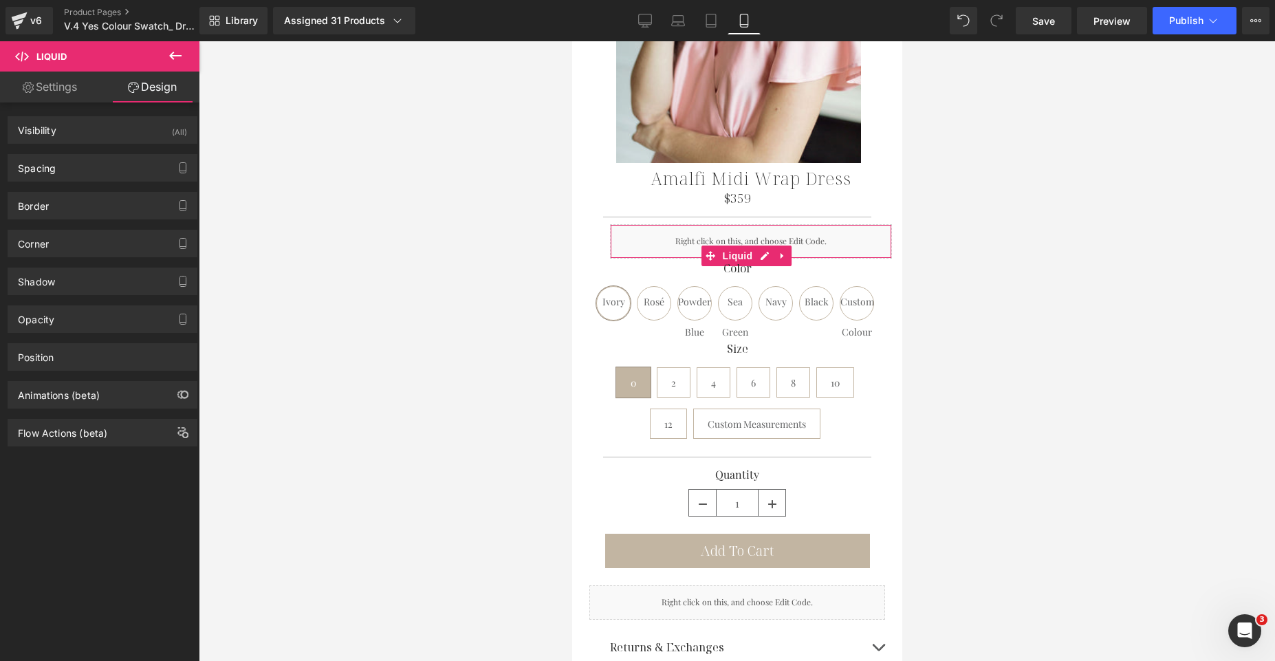
type input "0"
type input "40"
type input "0"
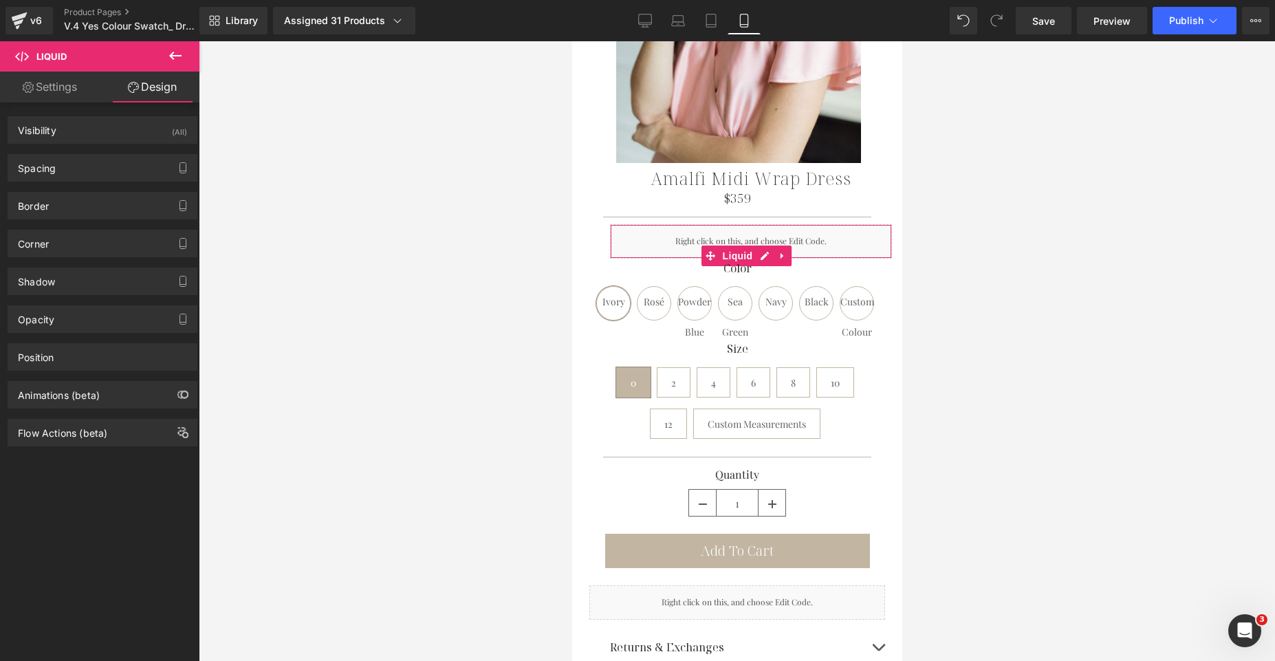
type input "0"
click at [70, 166] on div "Spacing" at bounding box center [102, 168] width 188 height 26
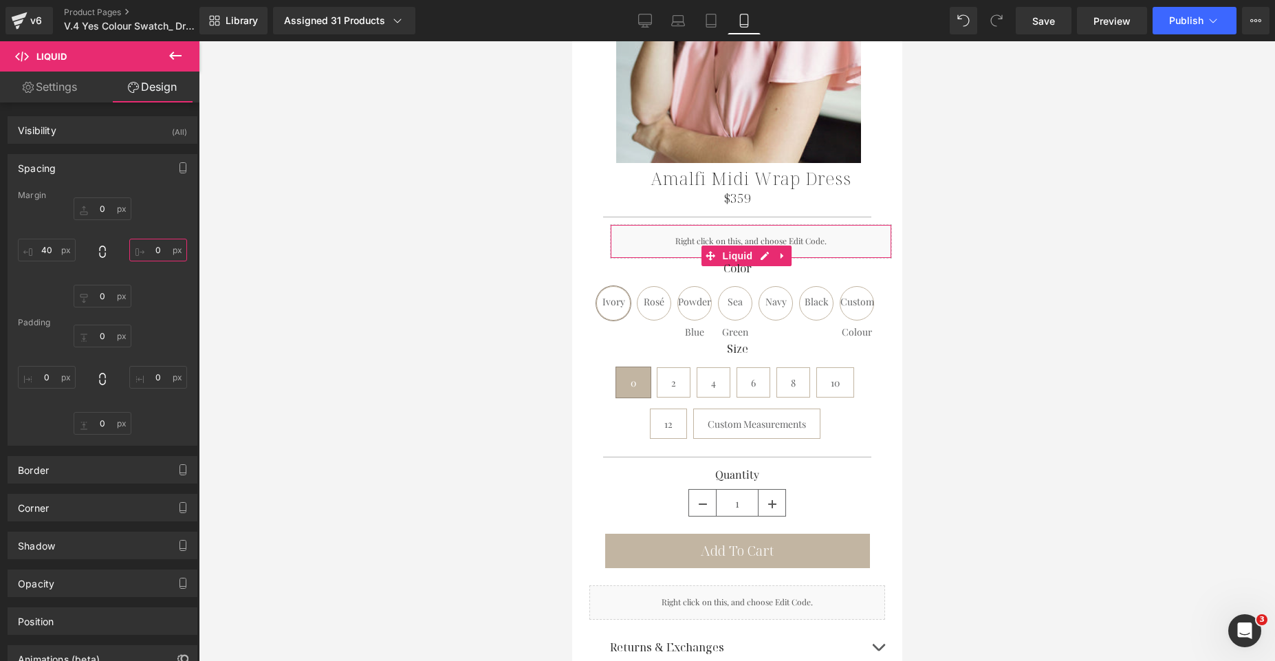
click at [151, 248] on input "0" at bounding box center [158, 250] width 58 height 23
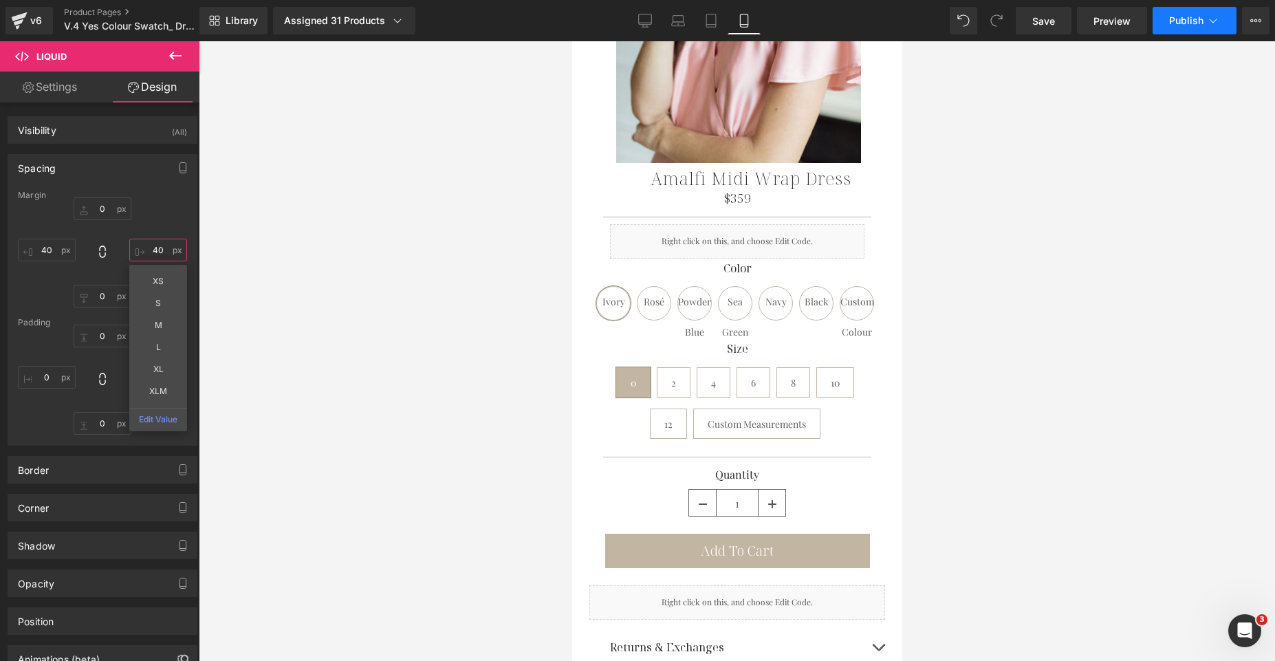
type input "40"
click at [1201, 18] on span "Publish" at bounding box center [1186, 20] width 34 height 11
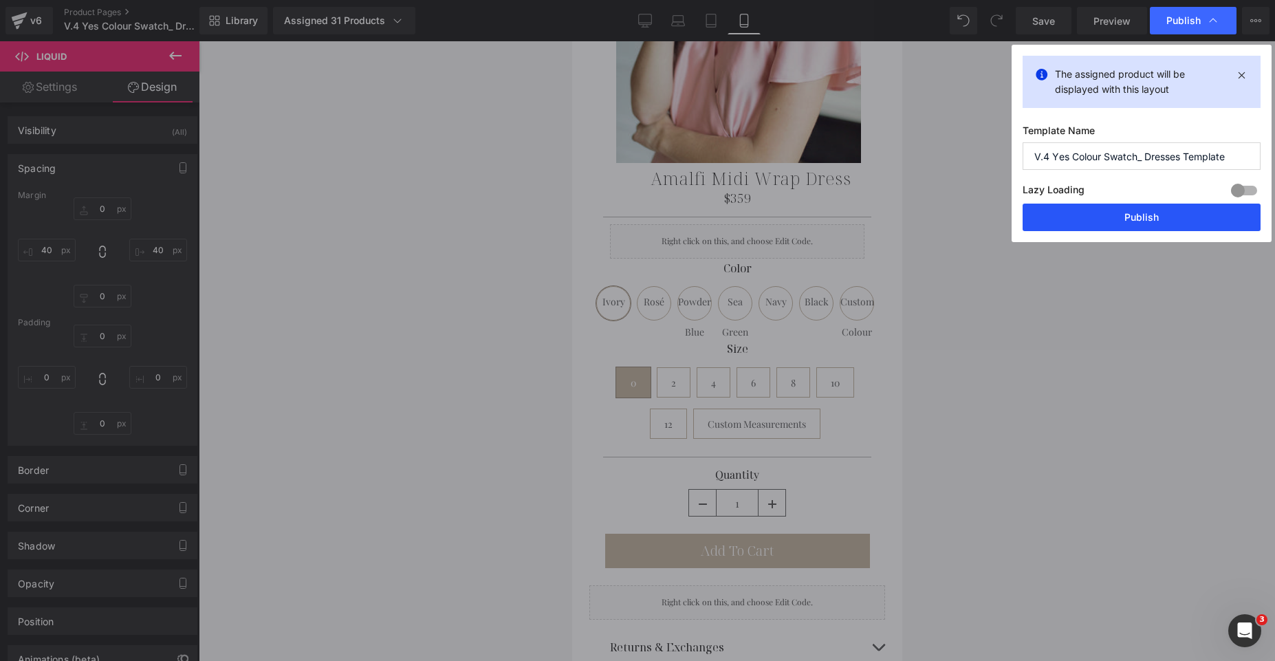
click at [1132, 213] on button "Publish" at bounding box center [1142, 218] width 238 height 28
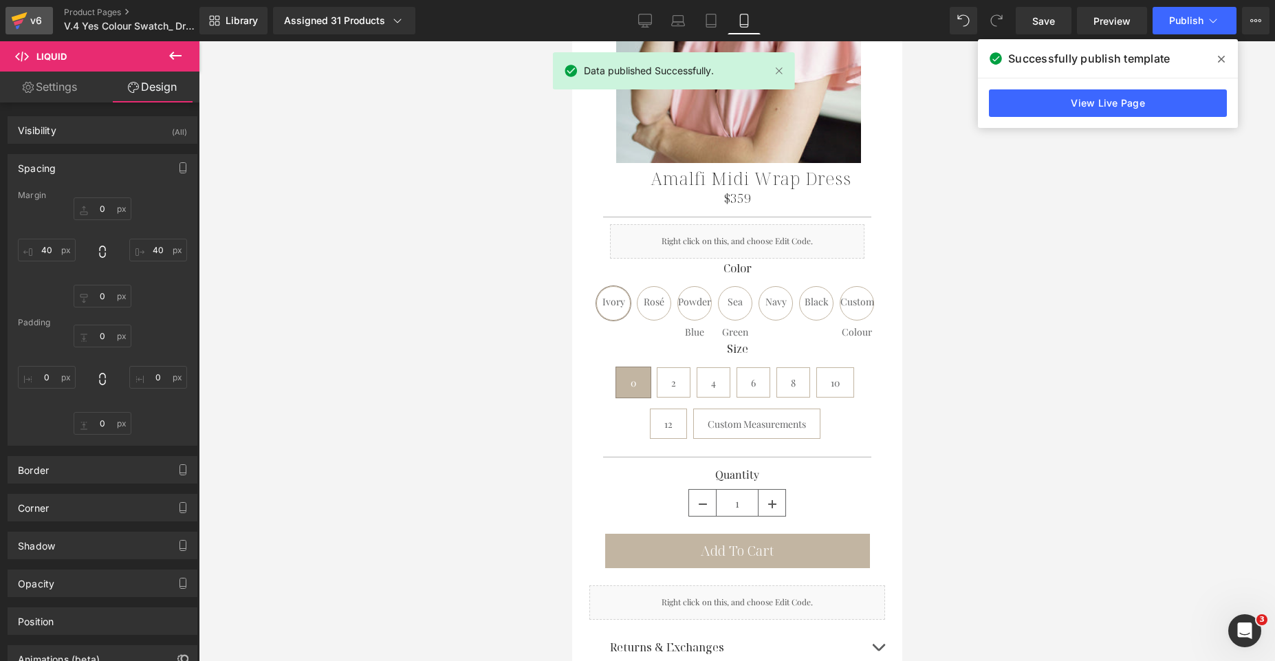
click at [39, 24] on div "v6" at bounding box center [36, 21] width 17 height 18
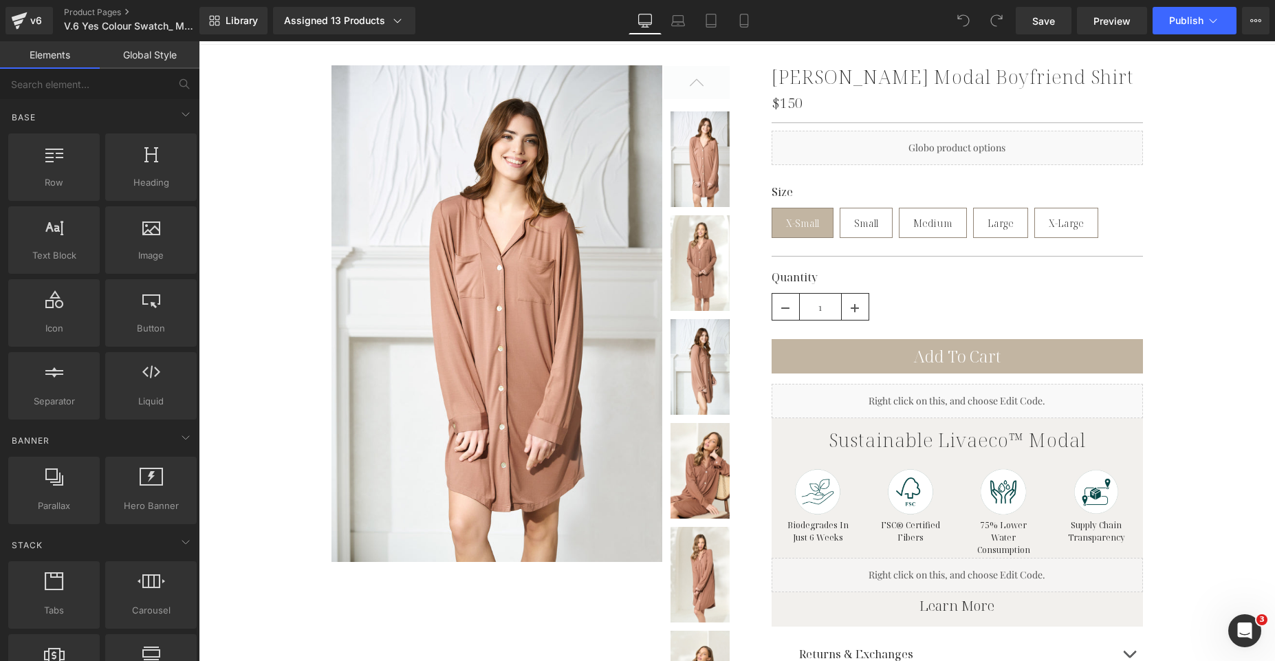
scroll to position [165, 0]
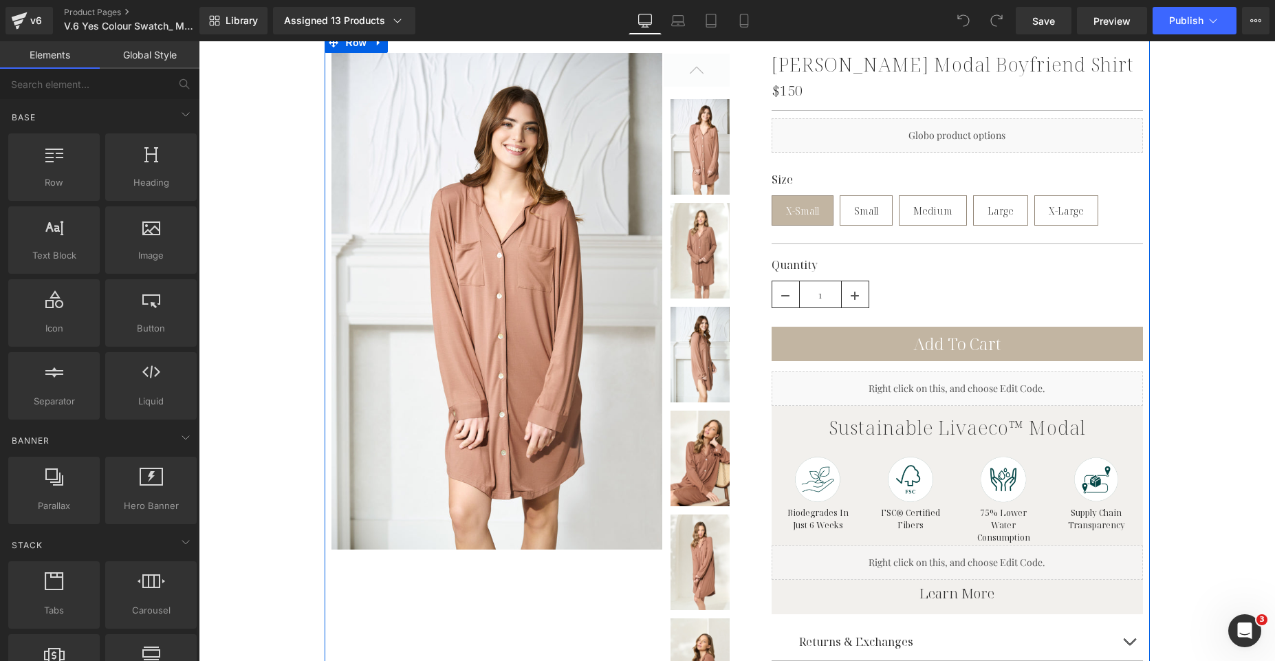
click at [947, 146] on div "Liquid" at bounding box center [957, 135] width 371 height 34
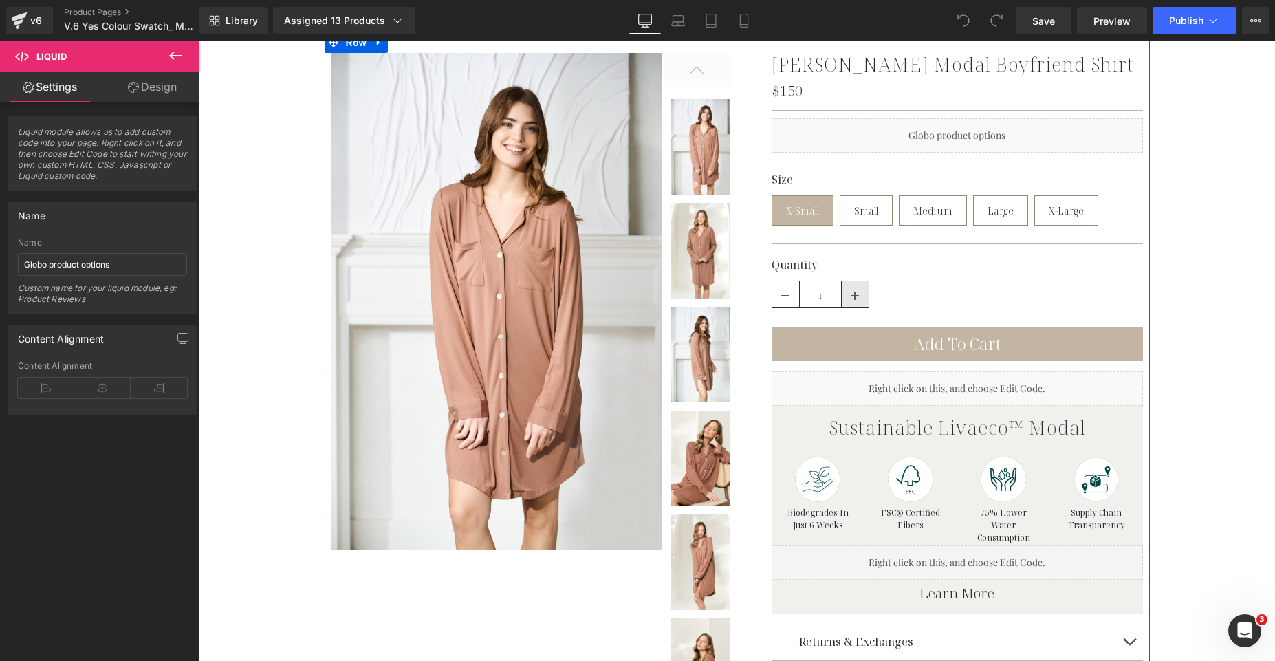
scroll to position [0, 0]
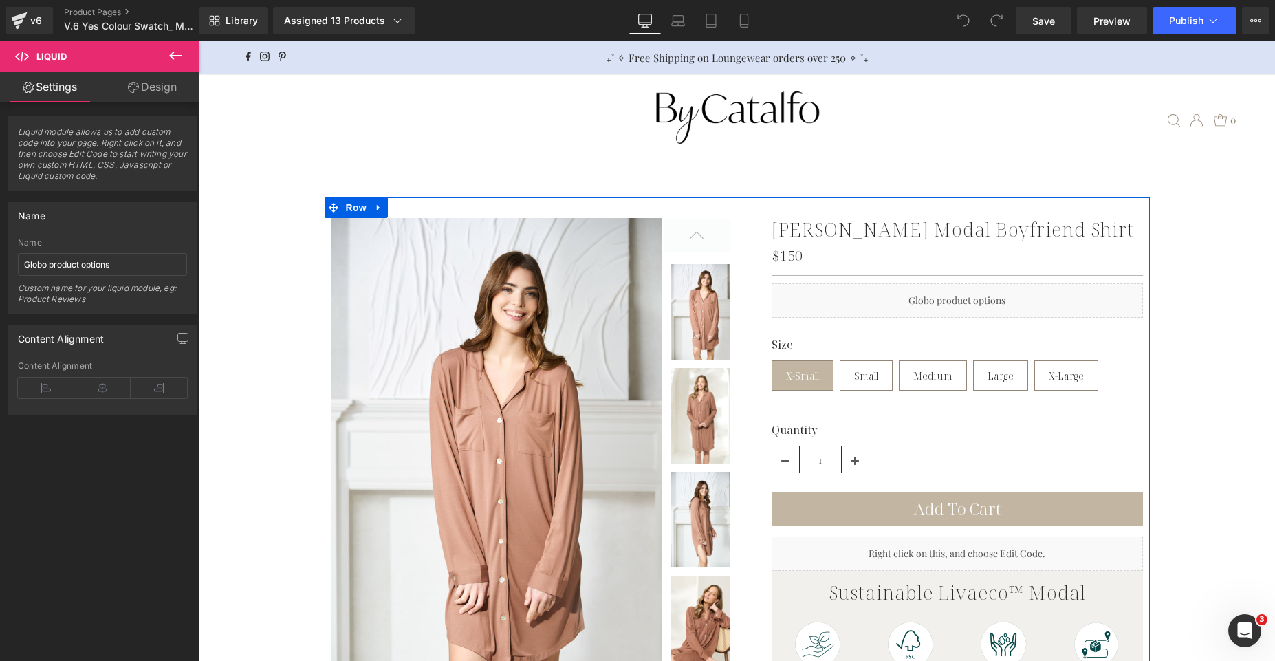
click at [852, 307] on div "Liquid" at bounding box center [957, 300] width 371 height 34
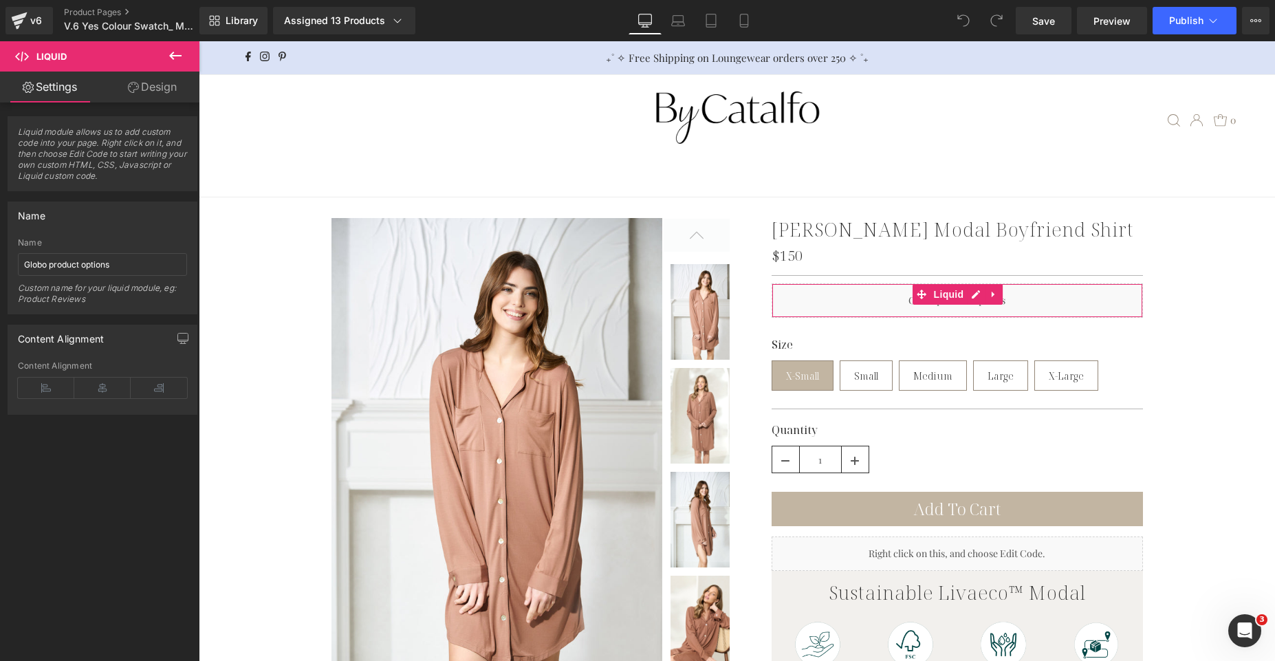
click at [166, 101] on link "Design" at bounding box center [152, 87] width 100 height 31
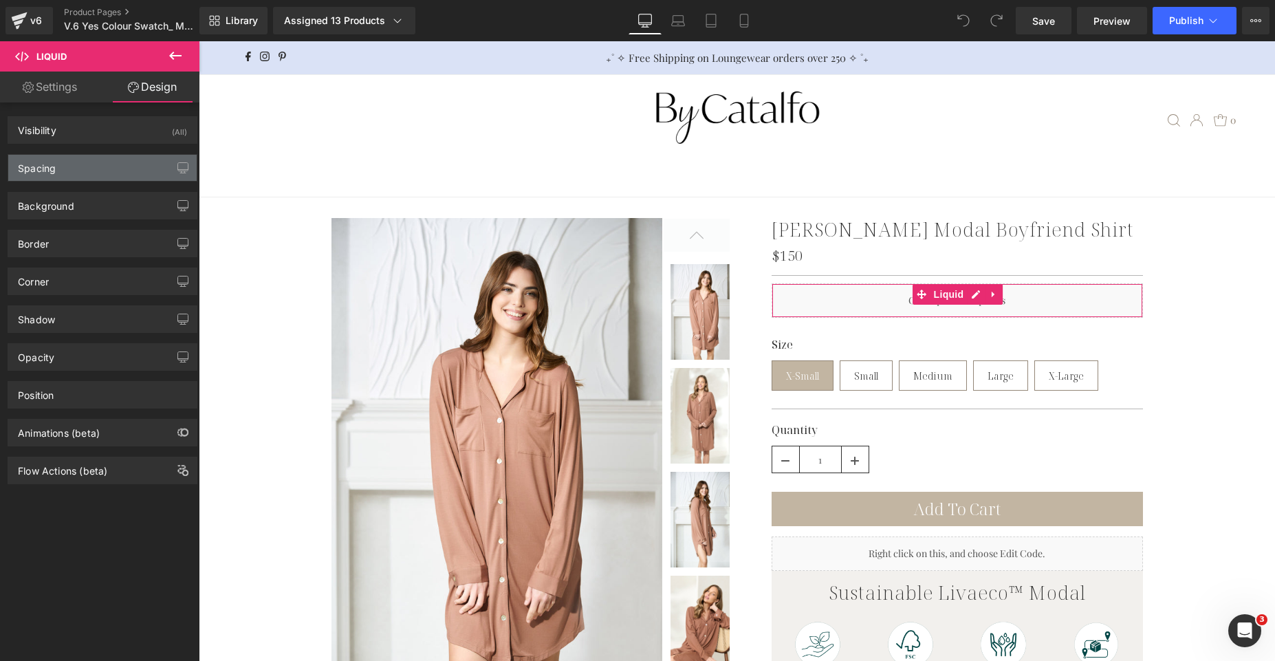
click at [143, 168] on div "Spacing" at bounding box center [102, 168] width 188 height 26
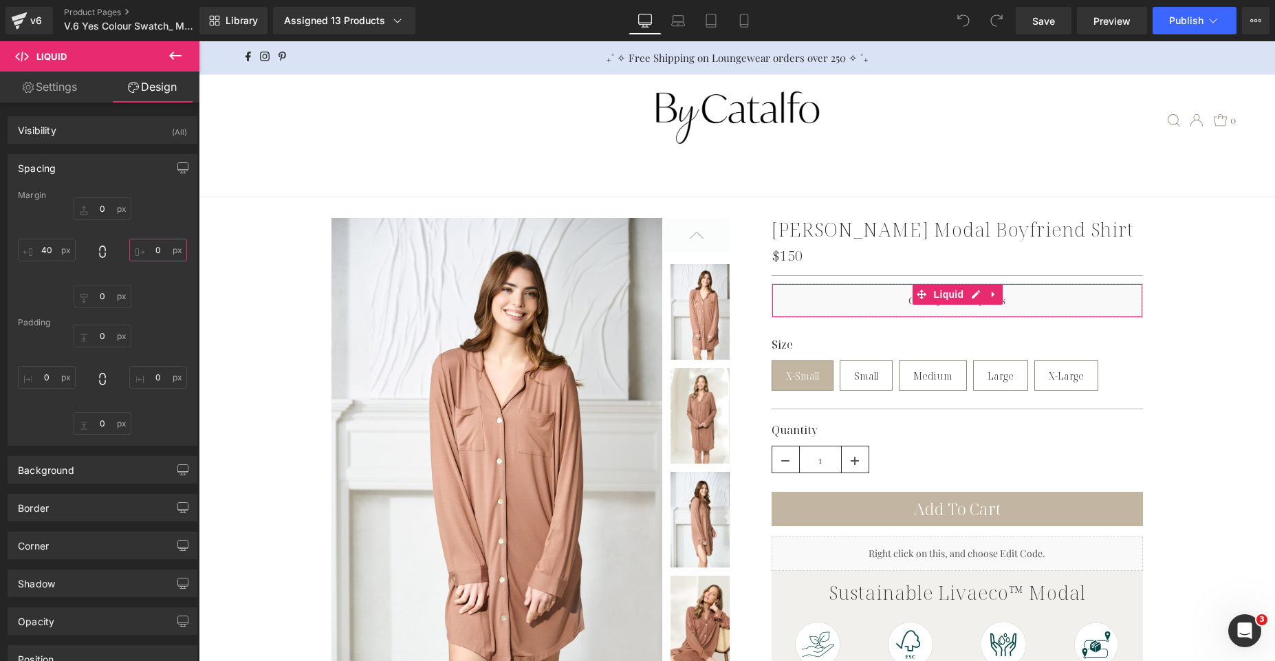
click at [151, 243] on input "0" at bounding box center [158, 250] width 58 height 23
type input "40"
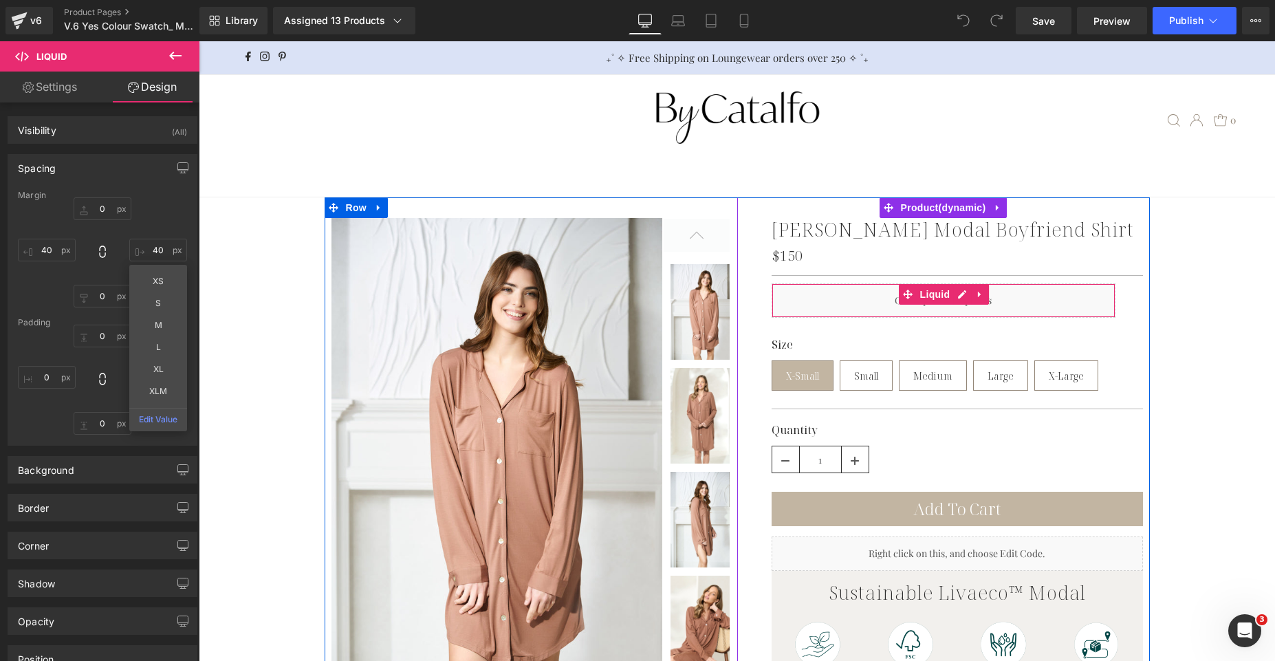
click at [1012, 310] on div "Liquid" at bounding box center [944, 300] width 344 height 34
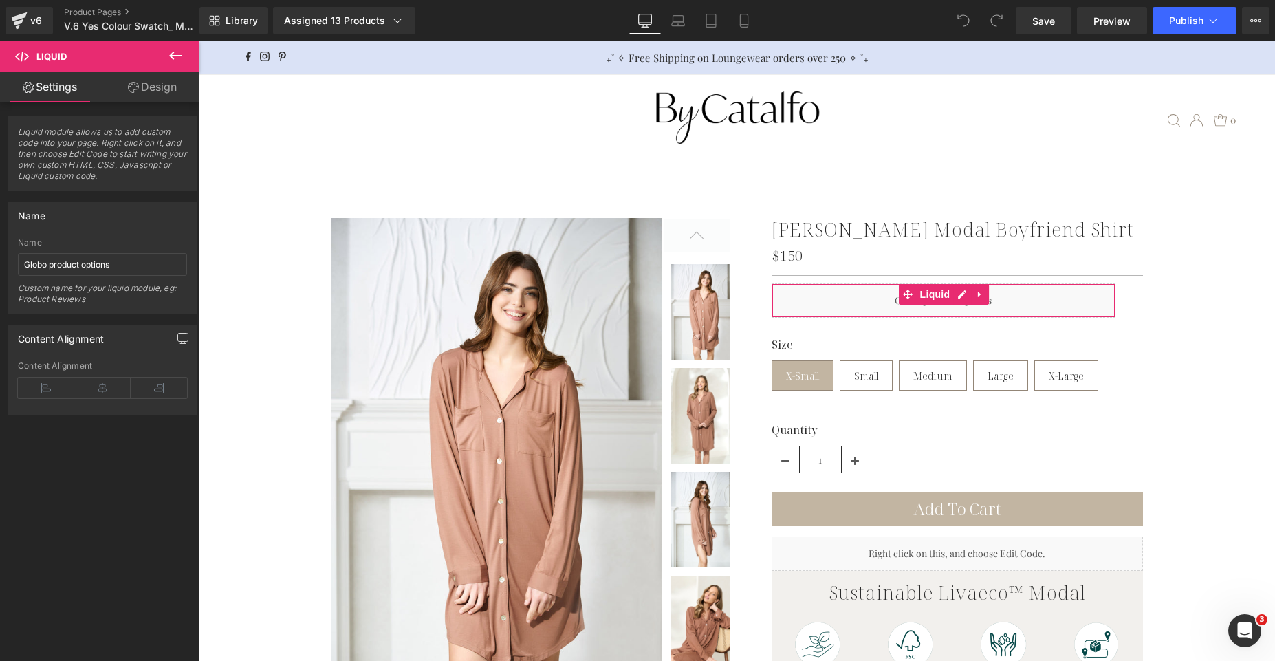
click at [176, 344] on button "button" at bounding box center [183, 338] width 22 height 26
click at [164, 373] on button "Mobile" at bounding box center [159, 367] width 42 height 23
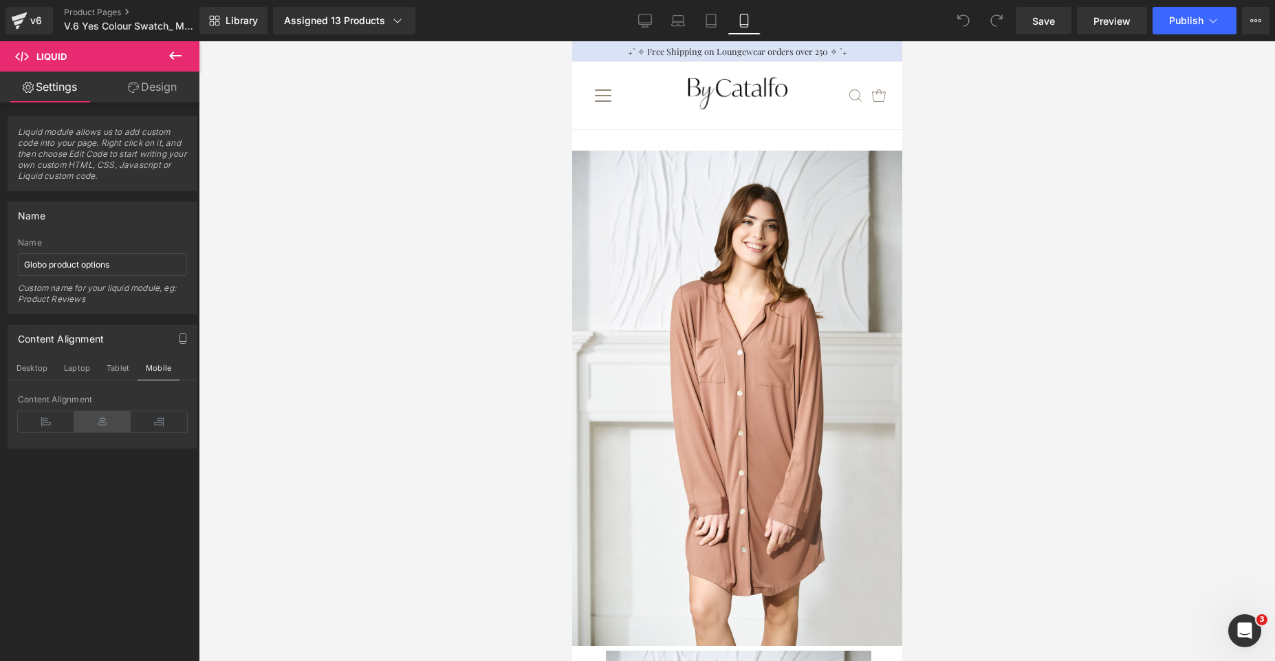
scroll to position [3210, 0]
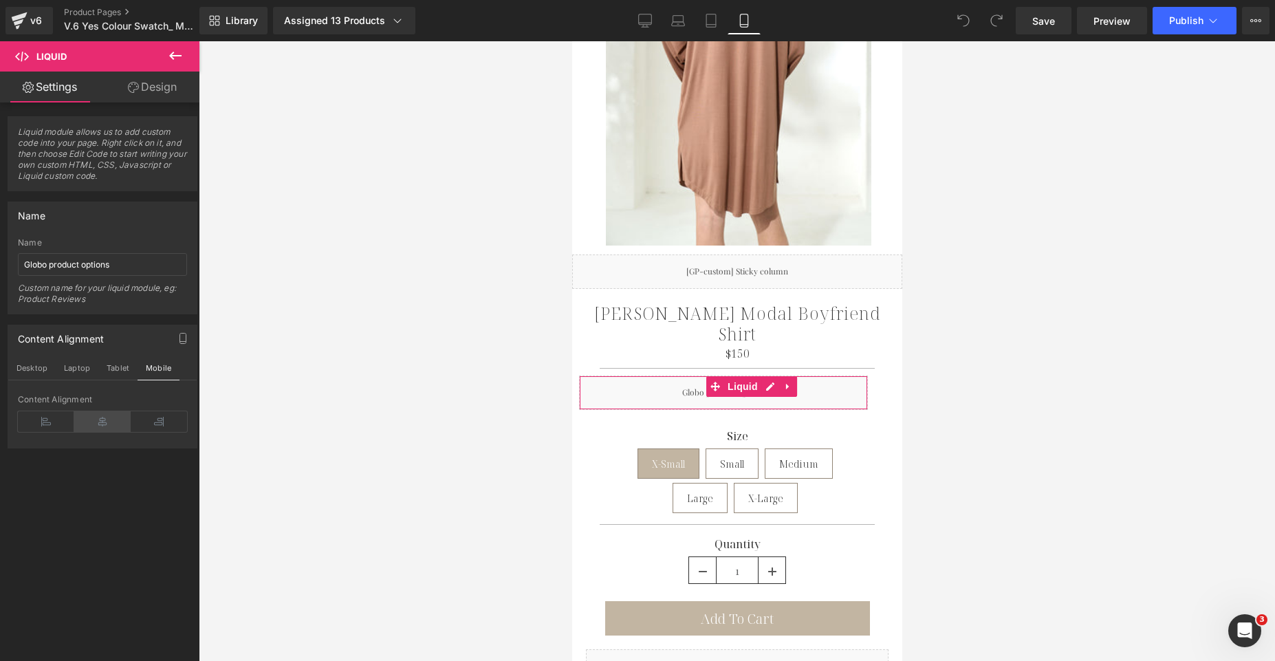
click at [113, 423] on icon at bounding box center [102, 421] width 56 height 21
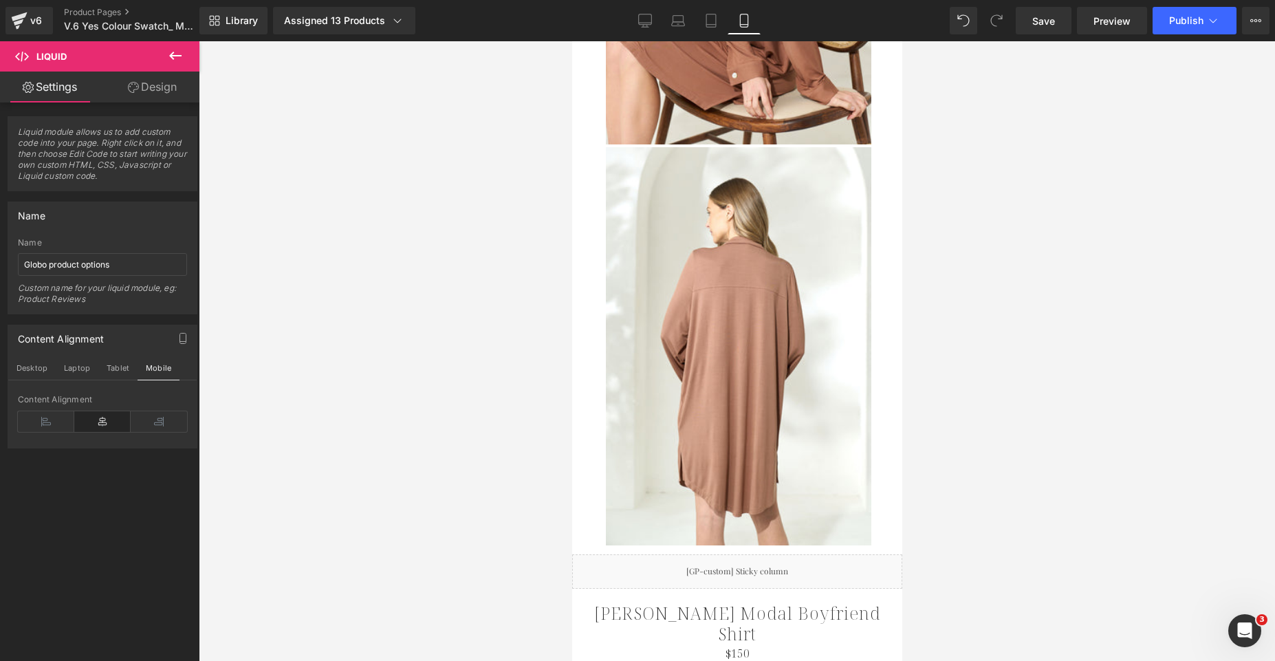
scroll to position [3044, 0]
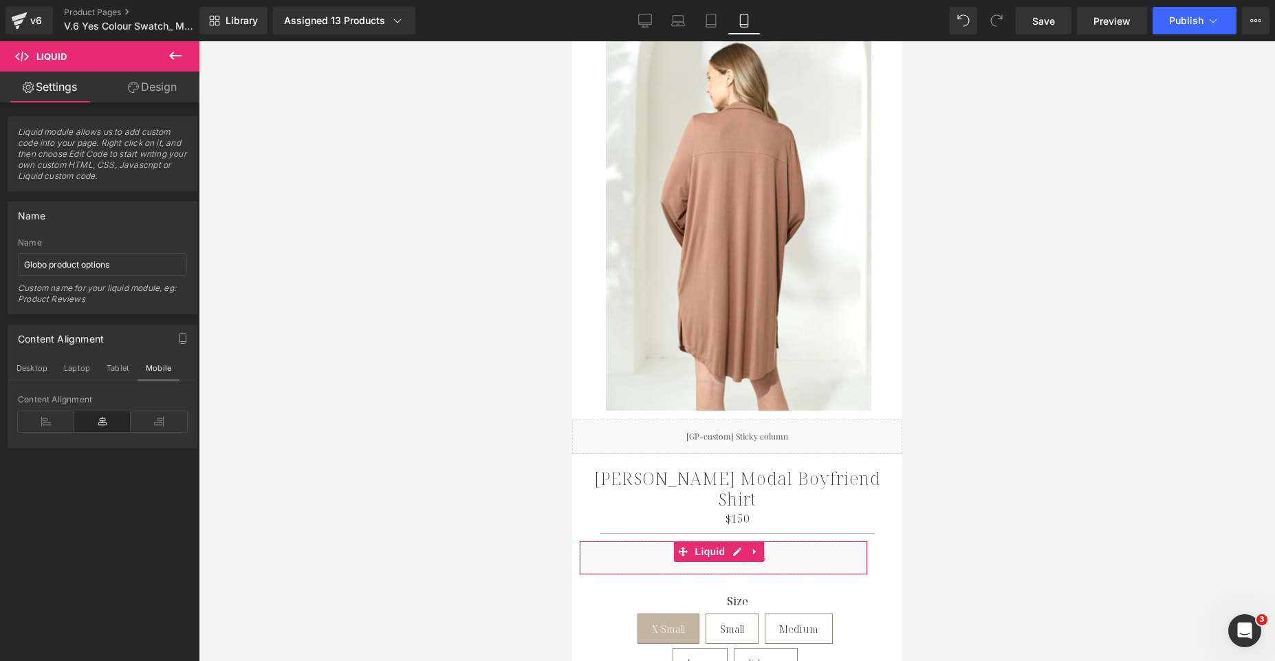
click at [123, 91] on link "Design" at bounding box center [152, 87] width 100 height 31
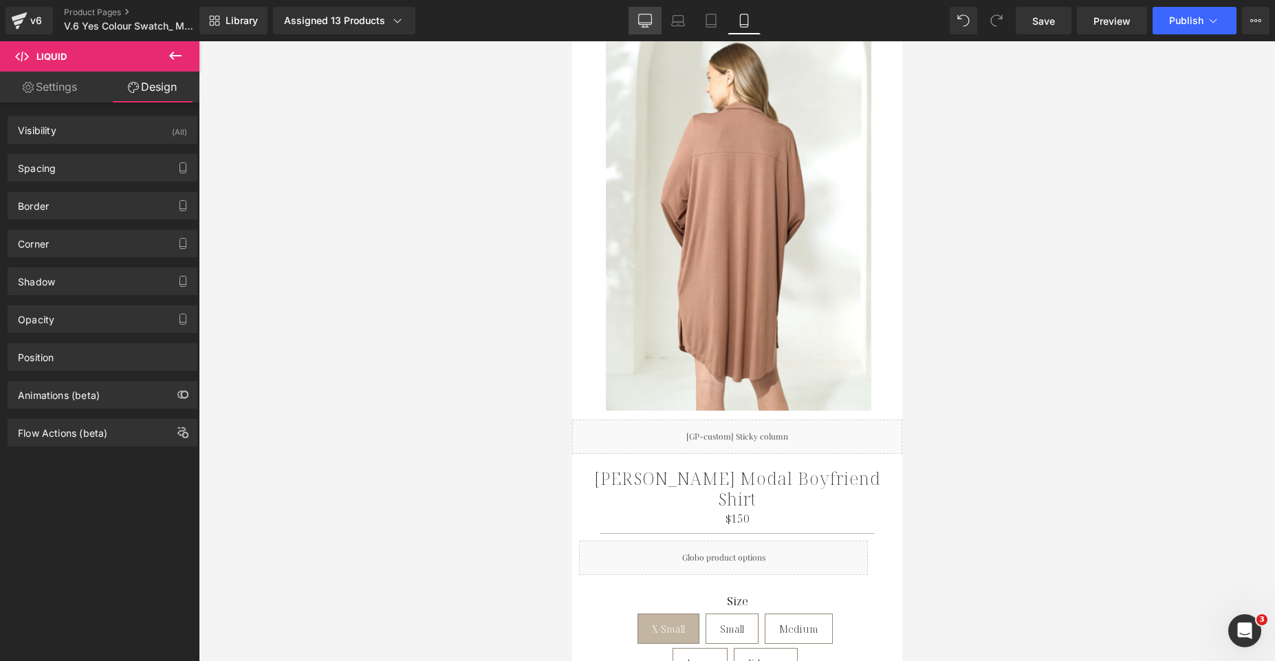
click at [649, 27] on icon at bounding box center [645, 27] width 7 height 0
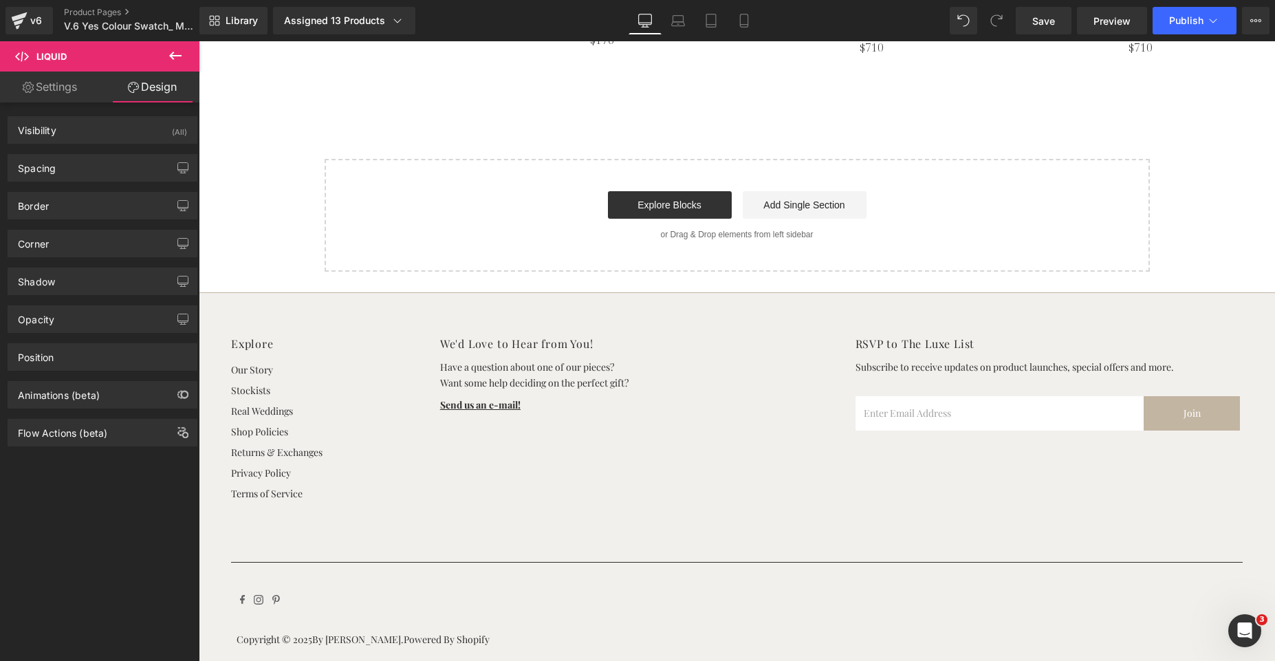
scroll to position [0, 0]
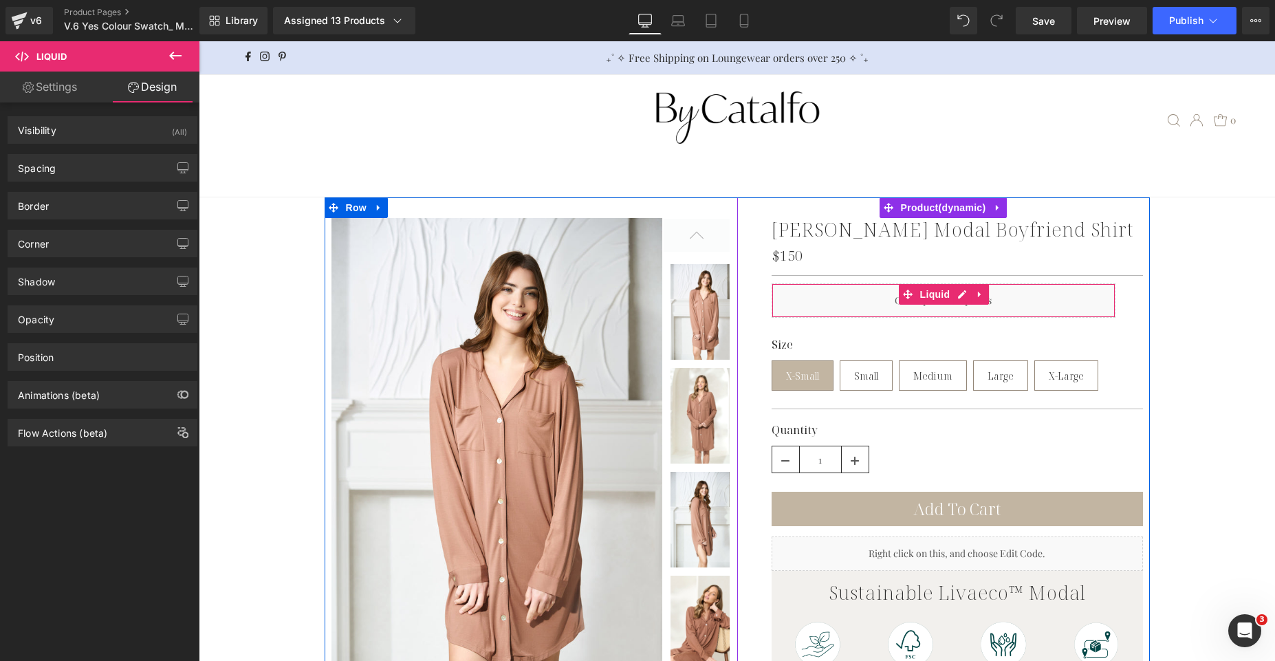
click at [817, 311] on div "Liquid" at bounding box center [944, 300] width 344 height 34
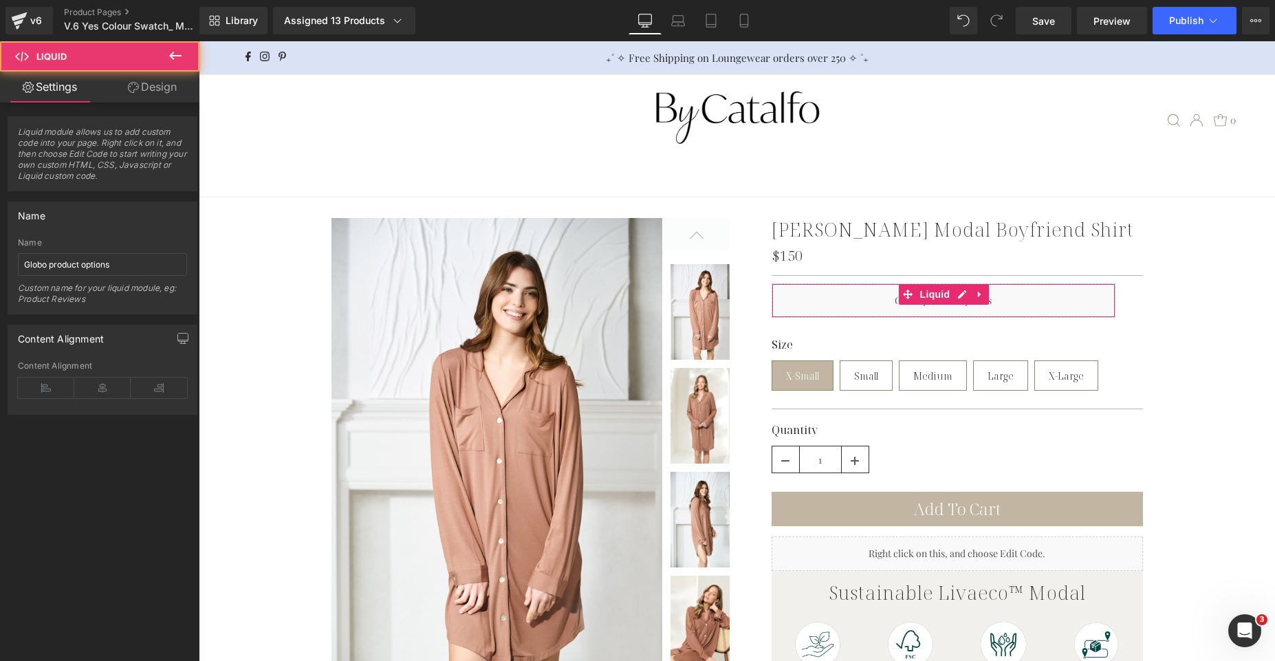
click at [166, 92] on link "Design" at bounding box center [152, 87] width 100 height 31
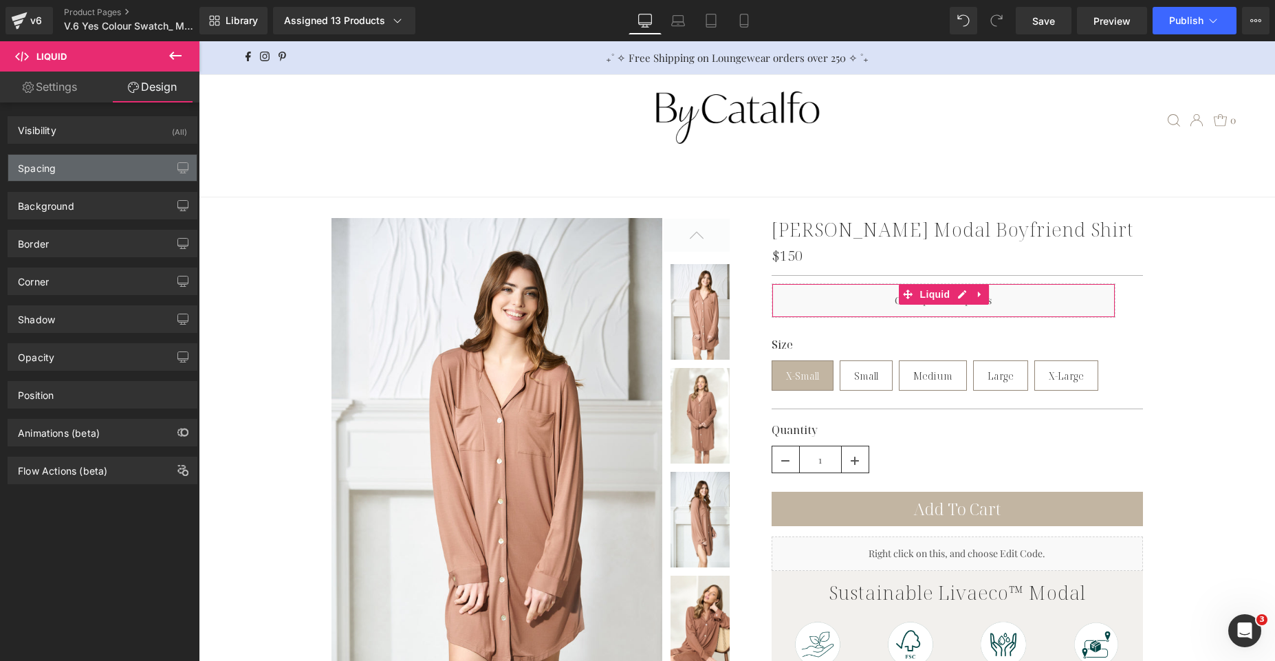
click at [138, 173] on div "Spacing" at bounding box center [102, 168] width 188 height 26
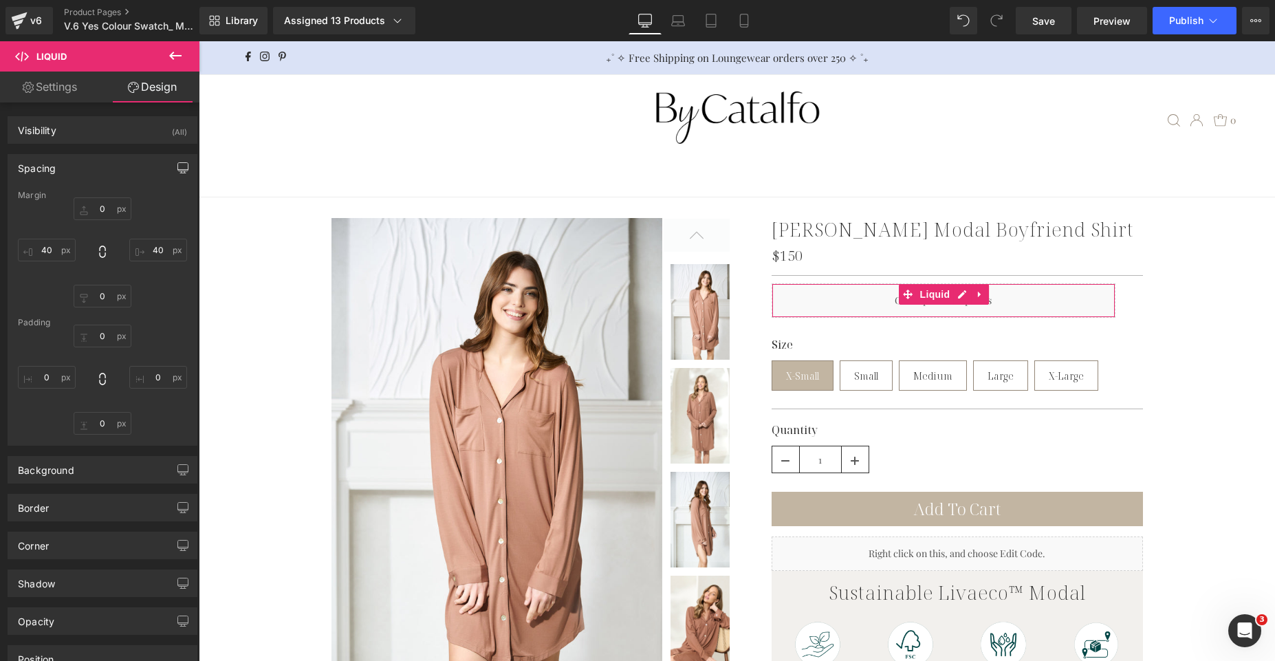
click at [178, 169] on icon "button" at bounding box center [182, 167] width 11 height 11
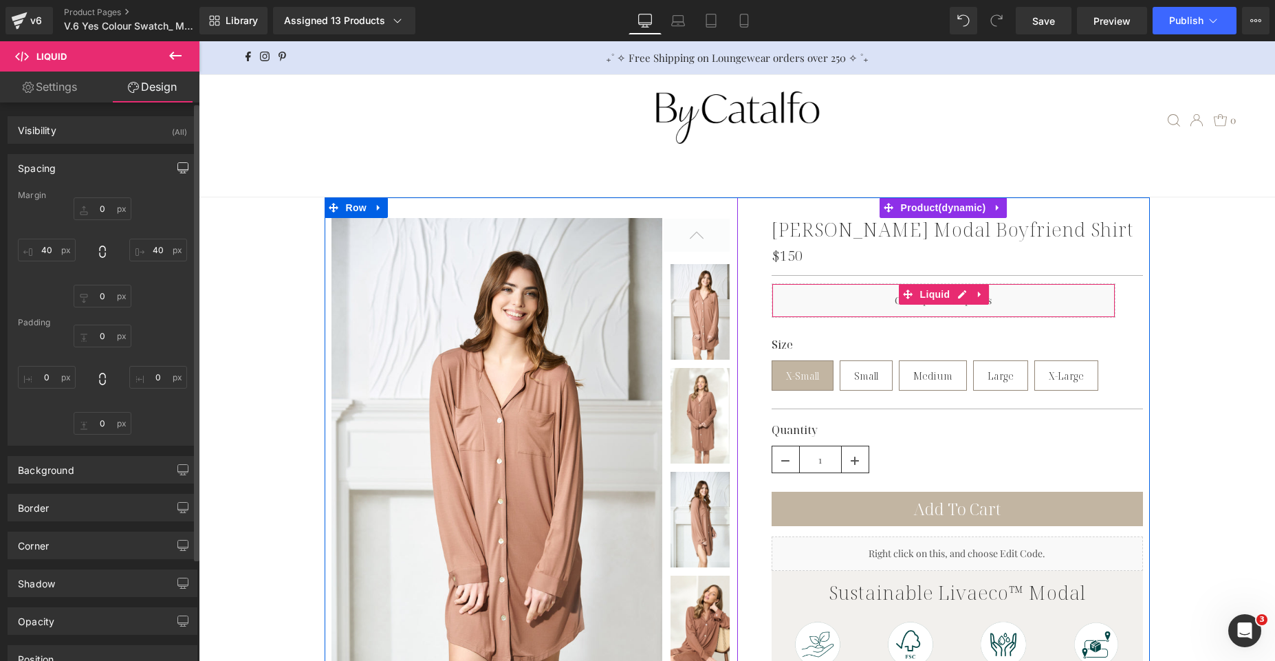
click at [853, 308] on div "Liquid" at bounding box center [944, 300] width 344 height 34
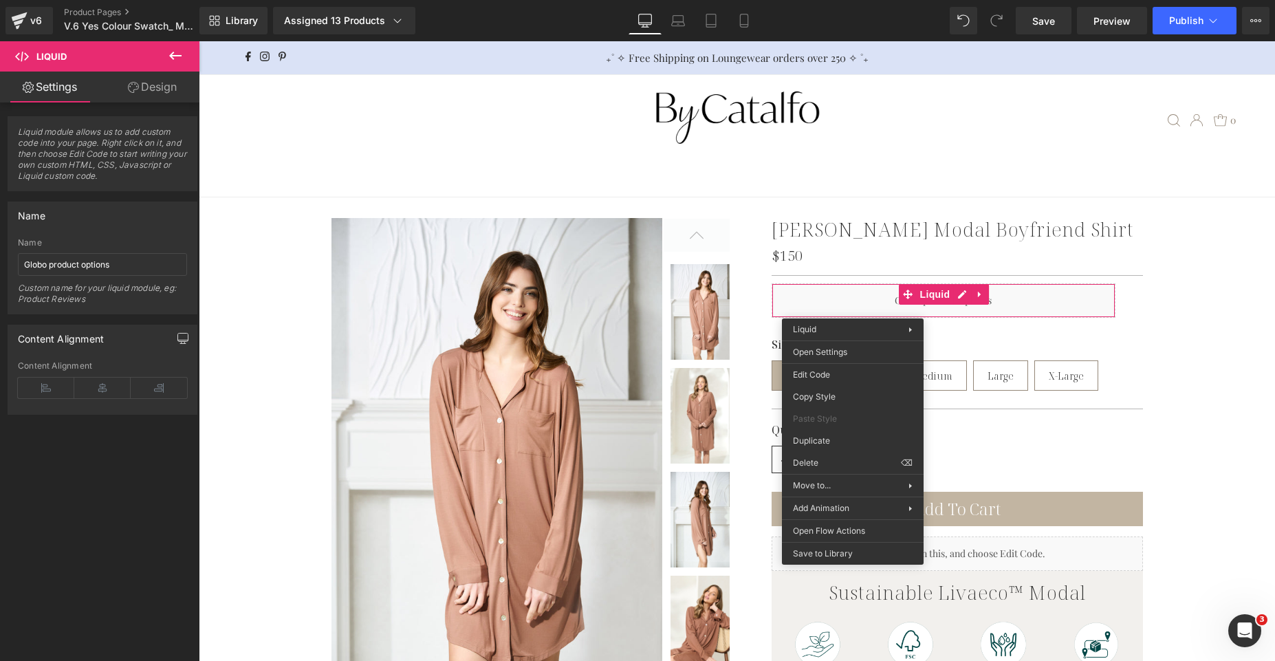
click at [177, 338] on icon "button" at bounding box center [182, 338] width 11 height 11
click at [144, 369] on button "Mobile" at bounding box center [159, 367] width 42 height 23
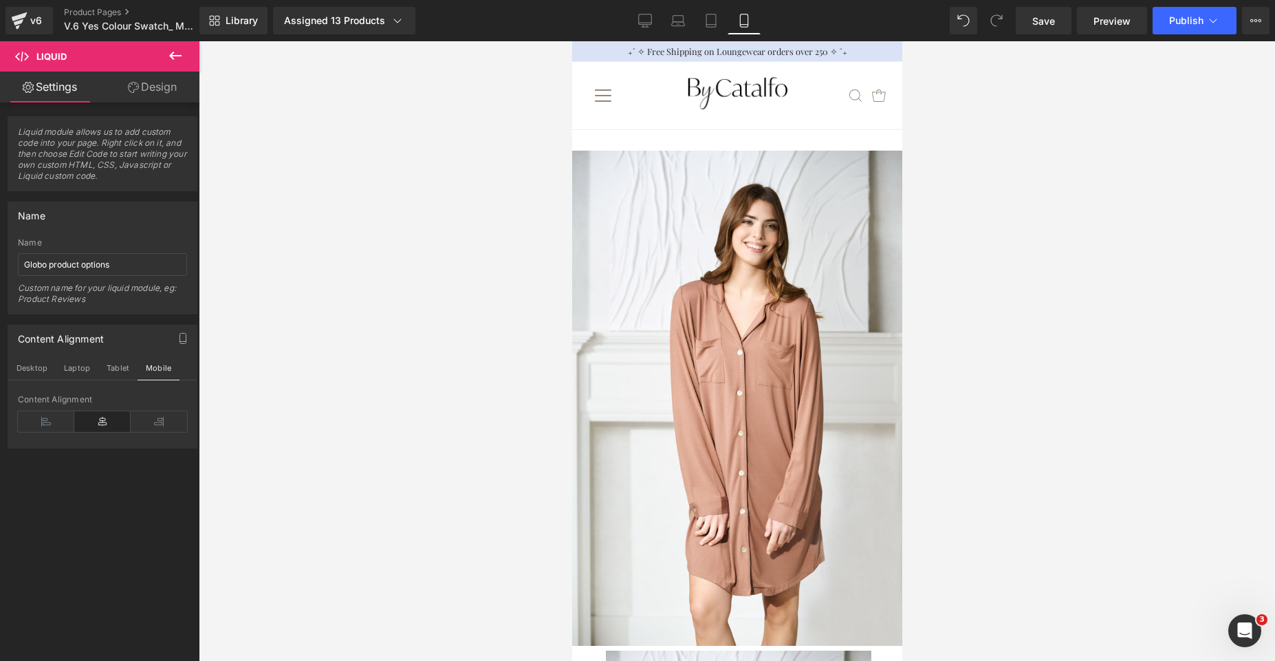
scroll to position [3177, 0]
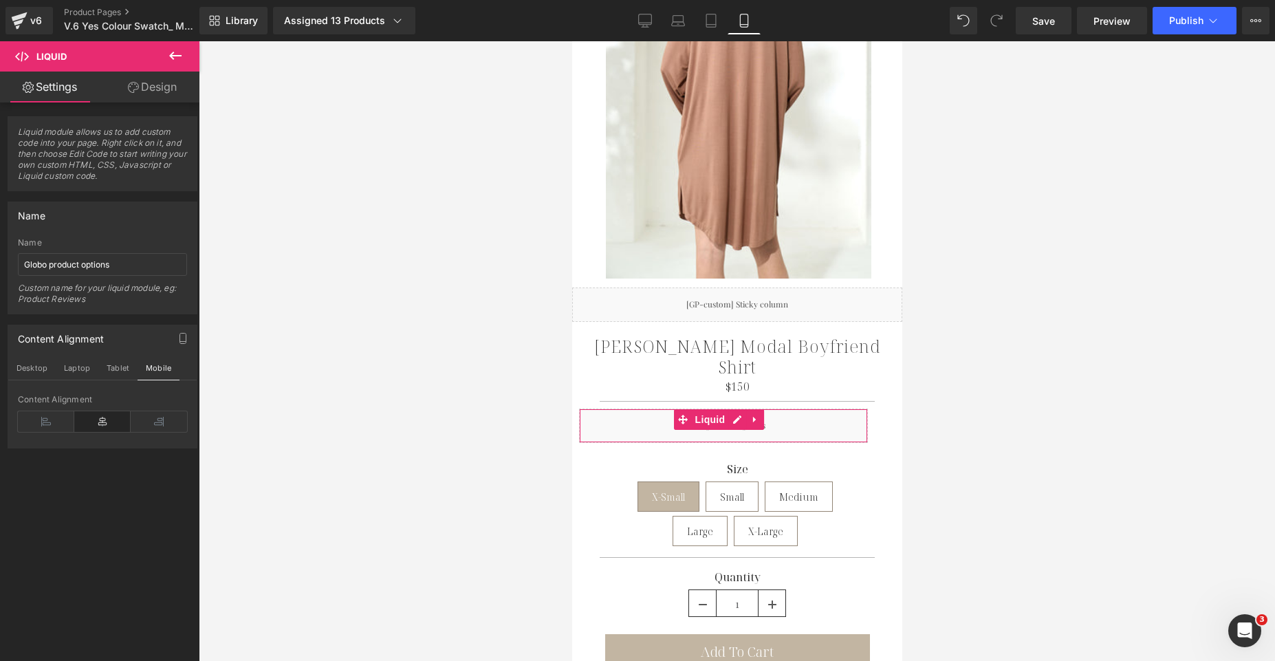
click at [156, 92] on link "Design" at bounding box center [152, 87] width 100 height 31
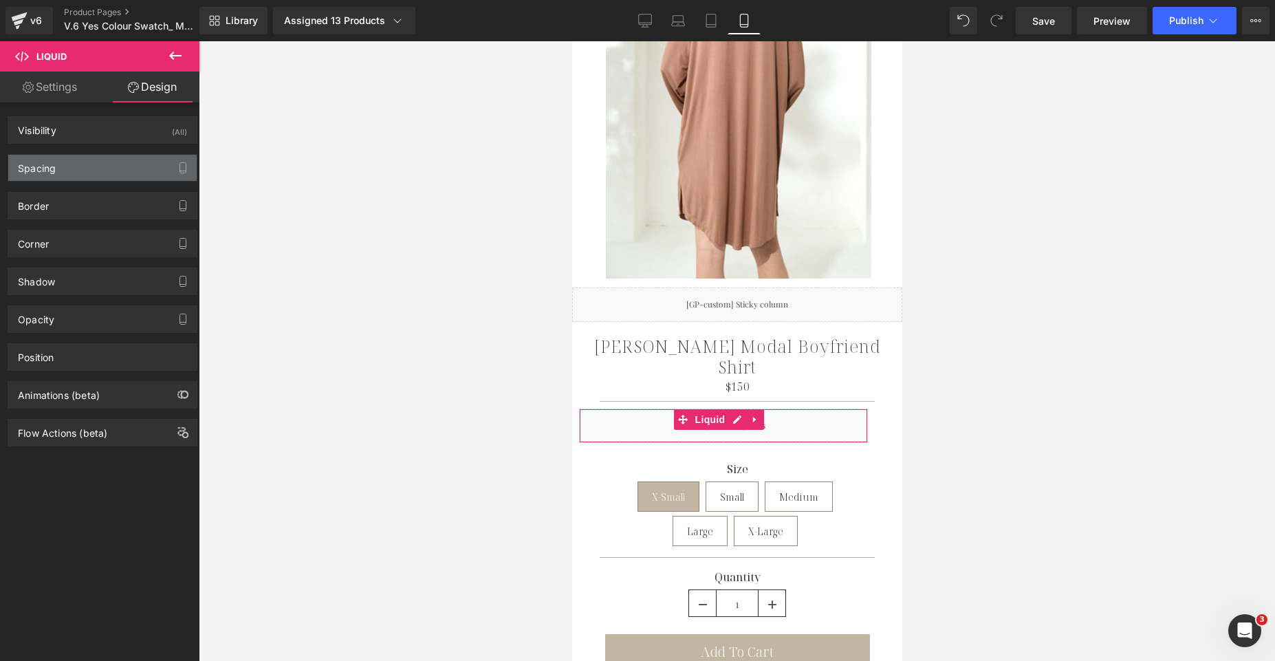
type input "0"
type input "40"
type input "0"
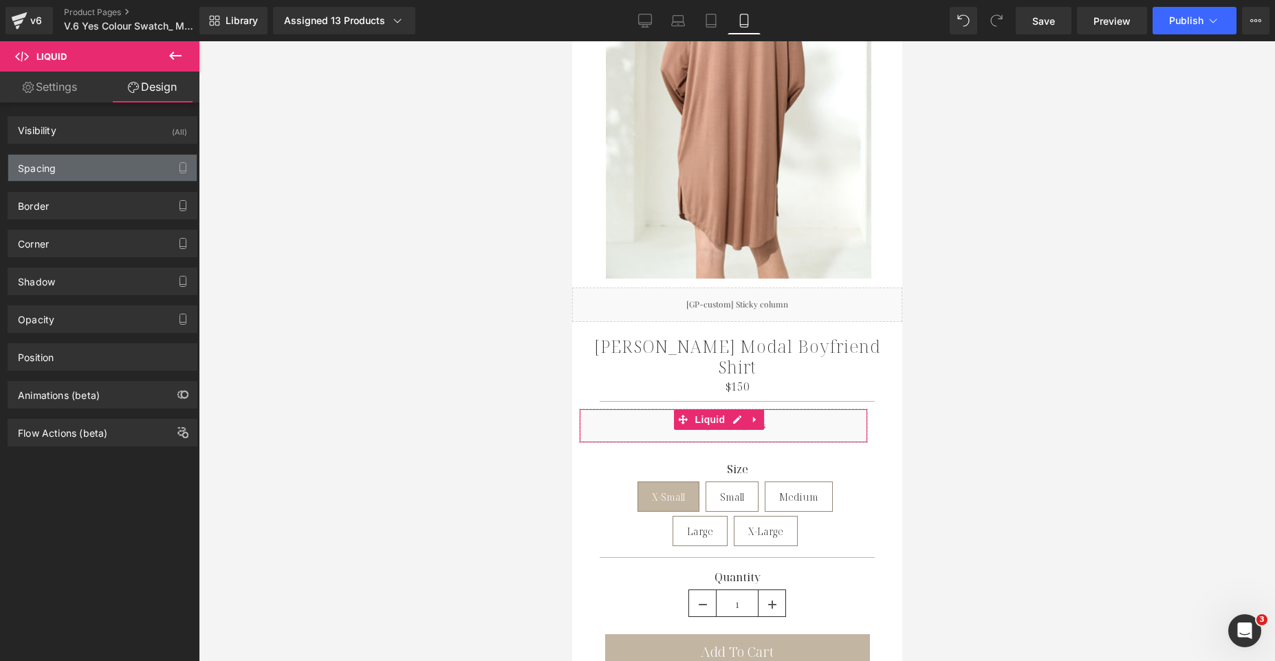
type input "0"
click at [105, 178] on div "Spacing" at bounding box center [102, 168] width 188 height 26
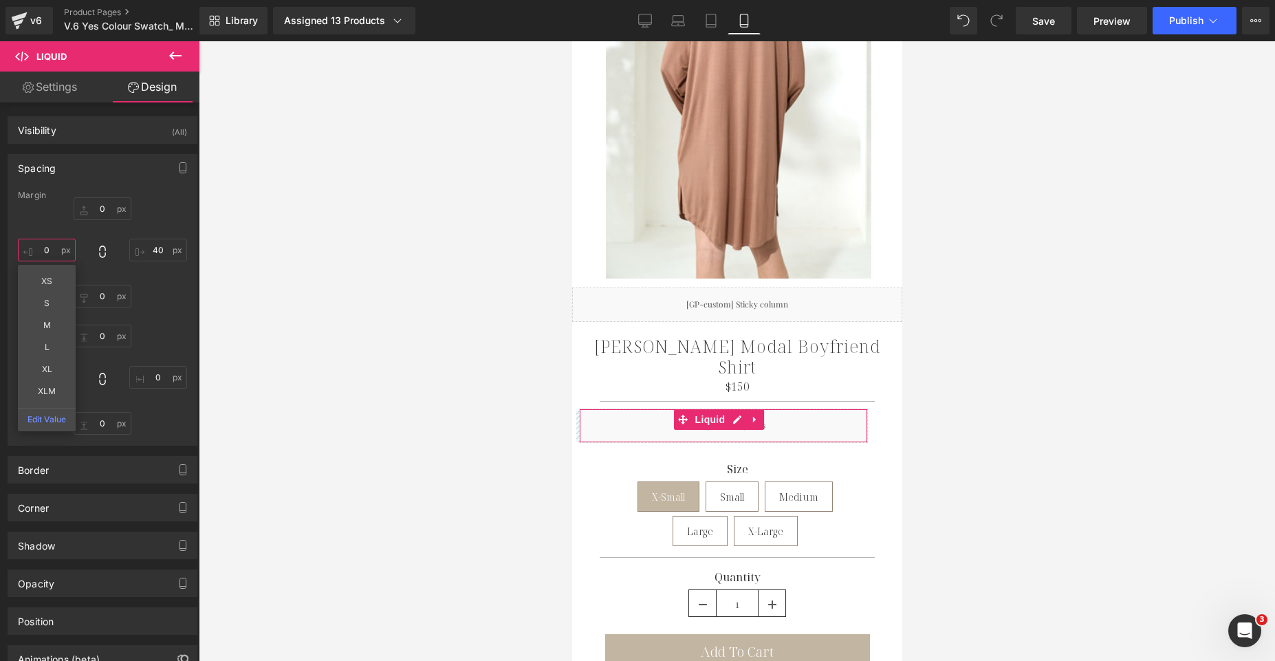
click at [56, 254] on input "0" at bounding box center [47, 250] width 58 height 23
type input "40"
click at [155, 415] on div "0px 0 0px 0 0px 0 0px 0" at bounding box center [102, 380] width 169 height 110
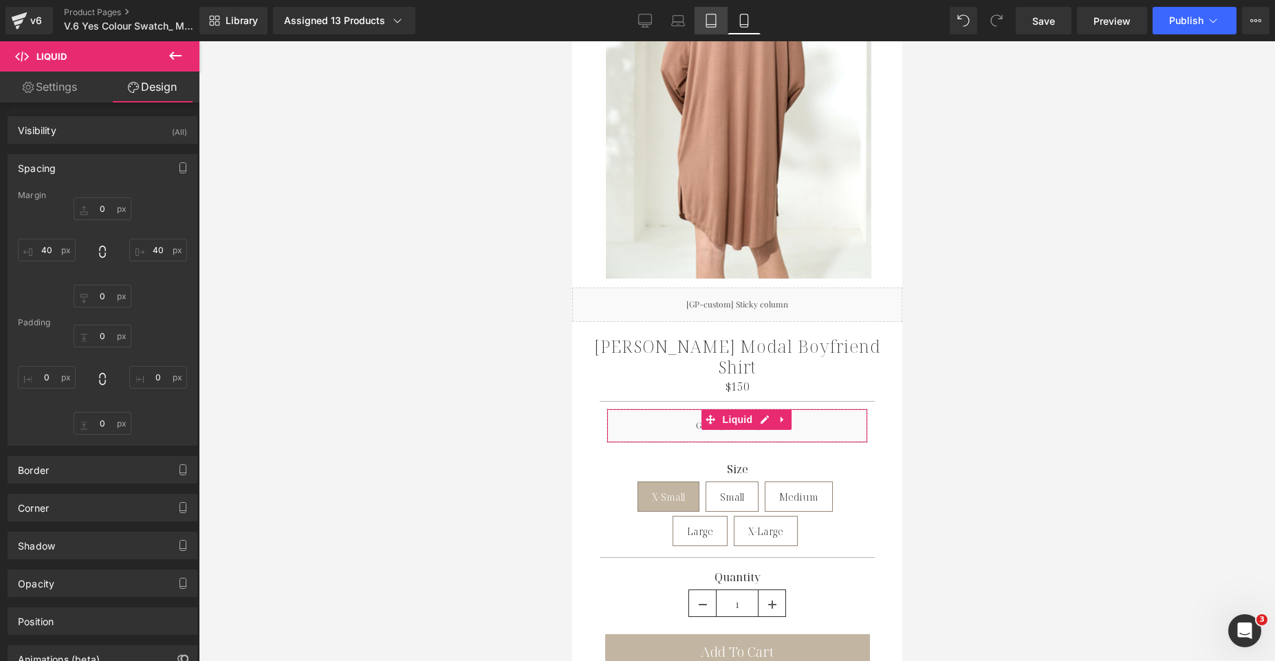
click at [702, 20] on link "Tablet" at bounding box center [711, 21] width 33 height 28
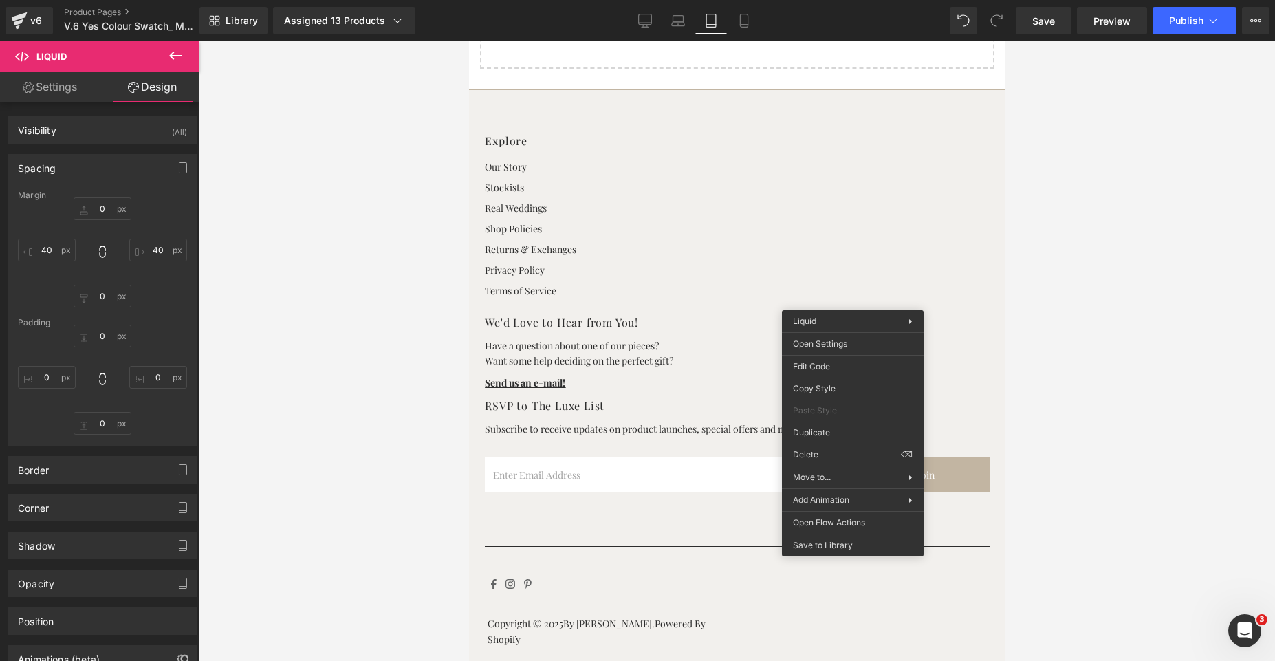
type input "0"
type input "40"
type input "0"
type input "40"
type input "0"
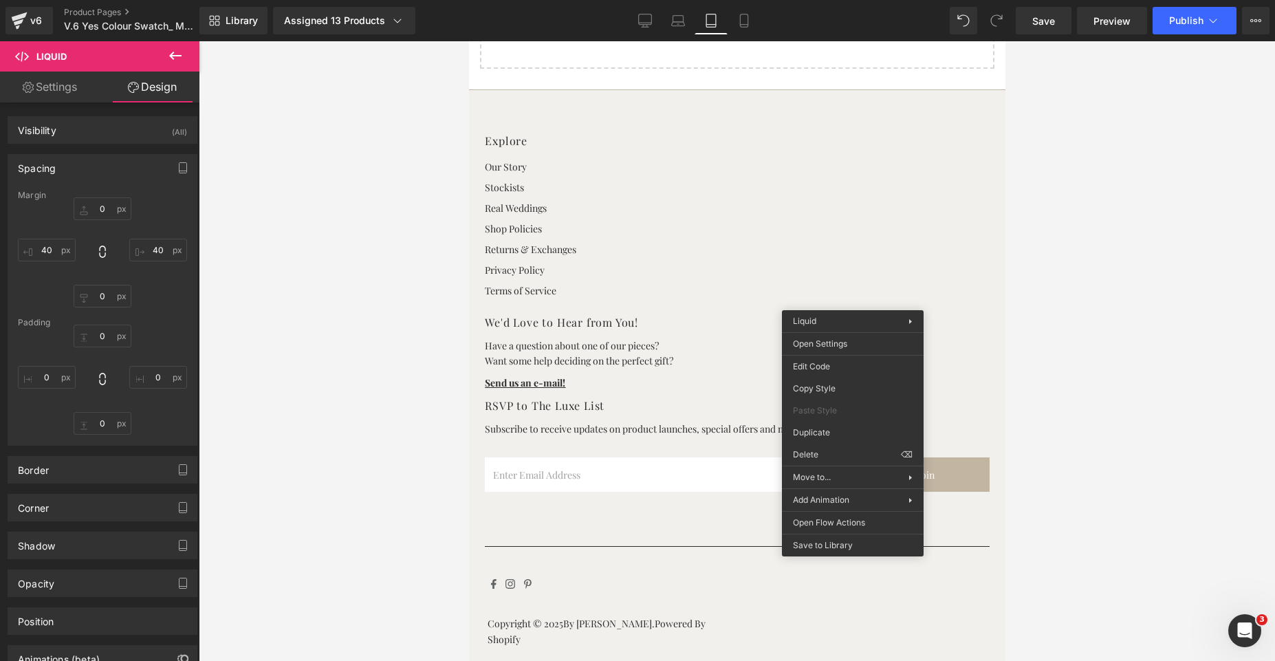
type input "0"
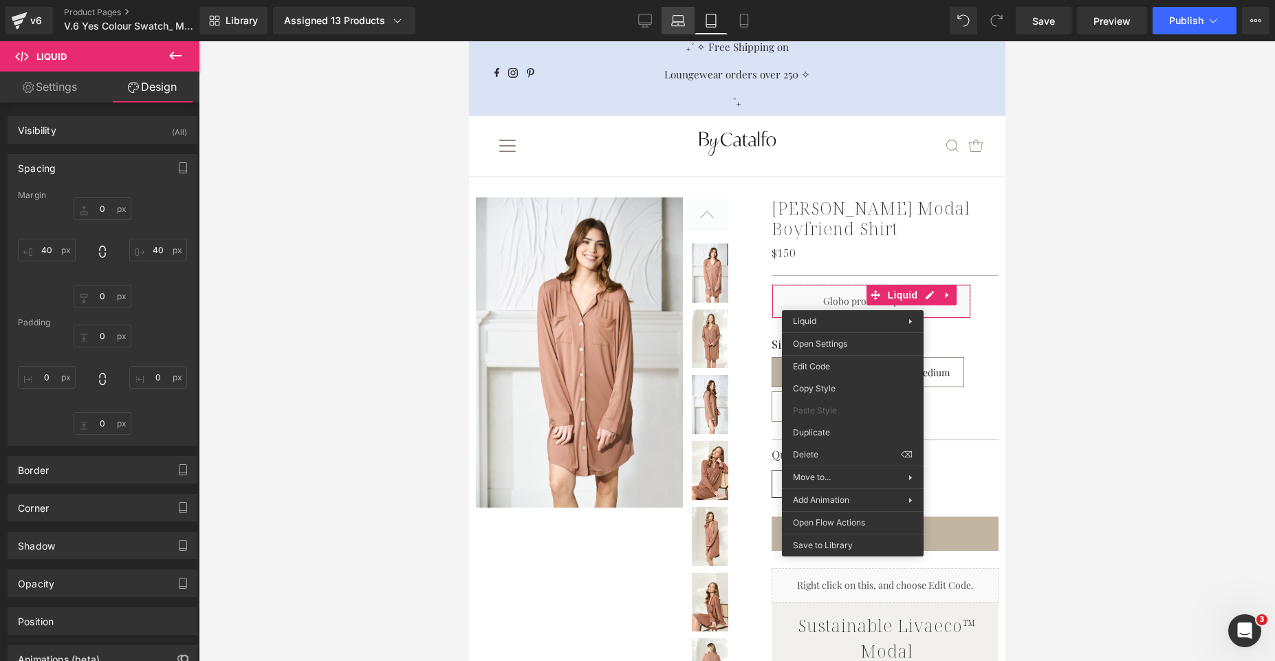
click at [682, 19] on icon at bounding box center [678, 21] width 14 height 14
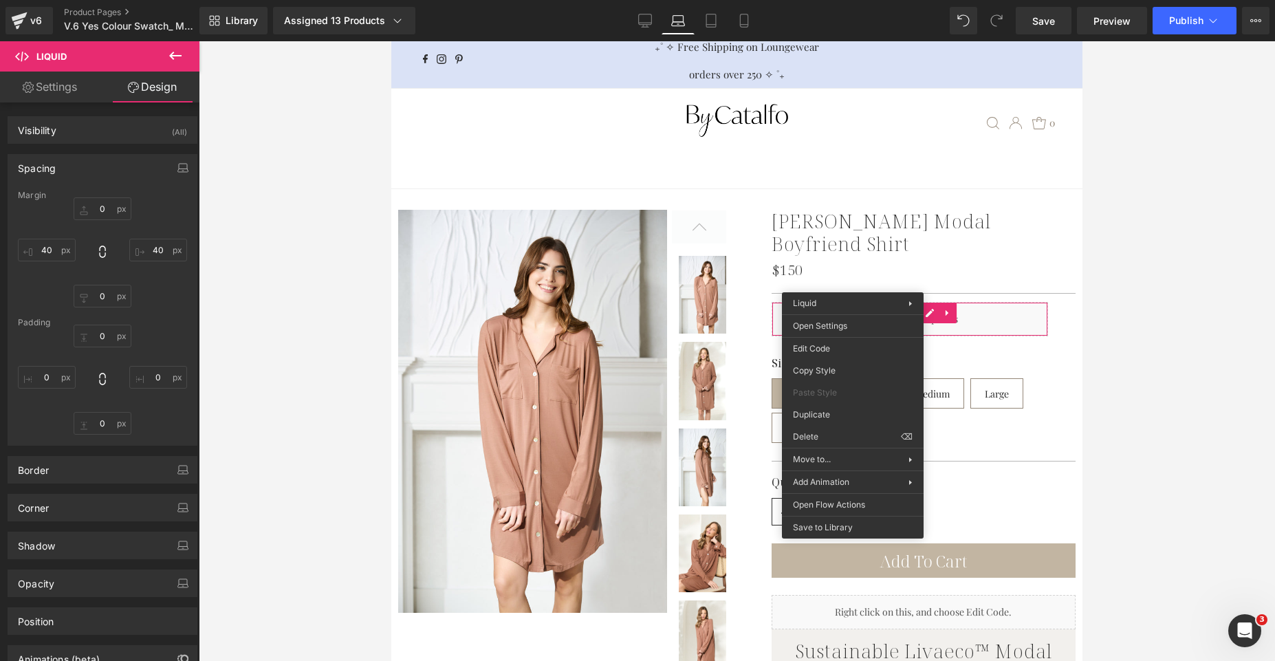
type input "0"
type input "40"
type input "0"
type input "40"
type input "0"
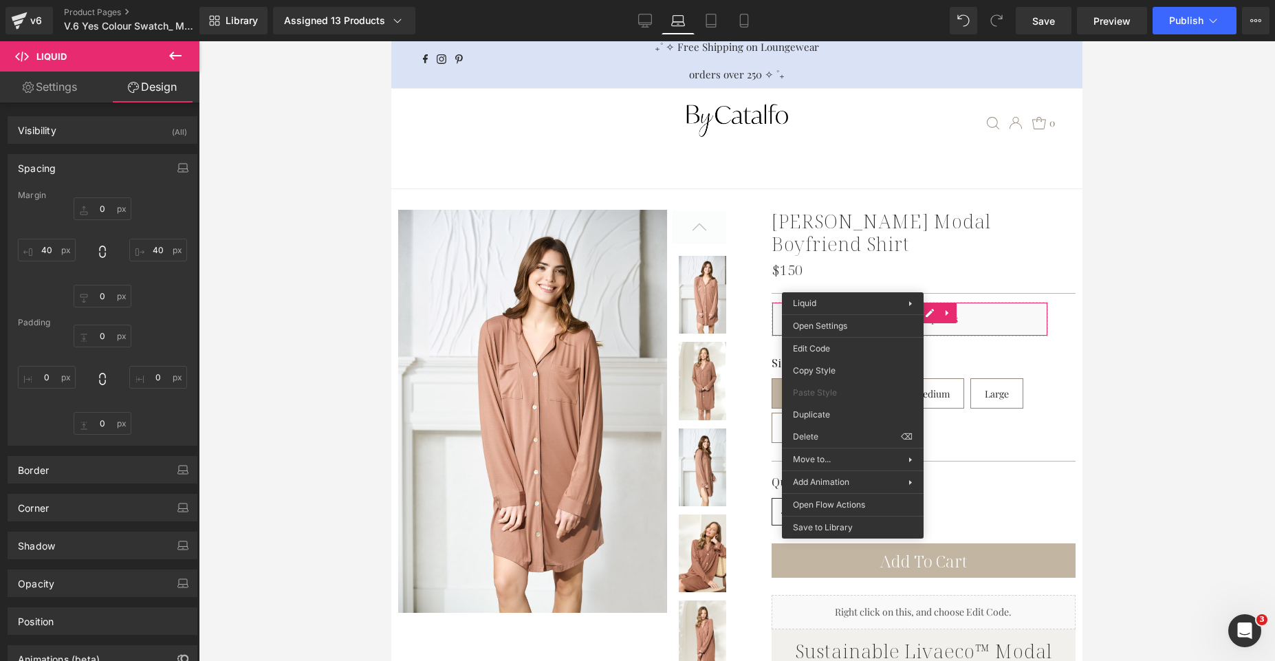
type input "0"
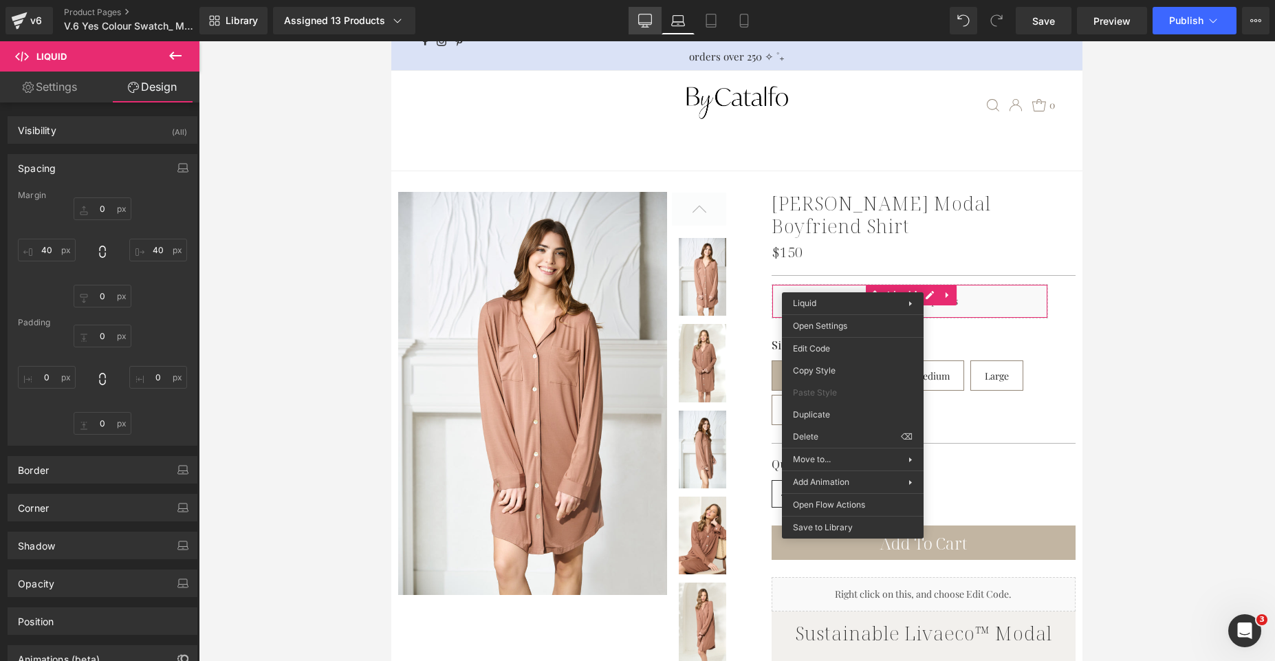
click at [646, 23] on icon at bounding box center [645, 21] width 14 height 14
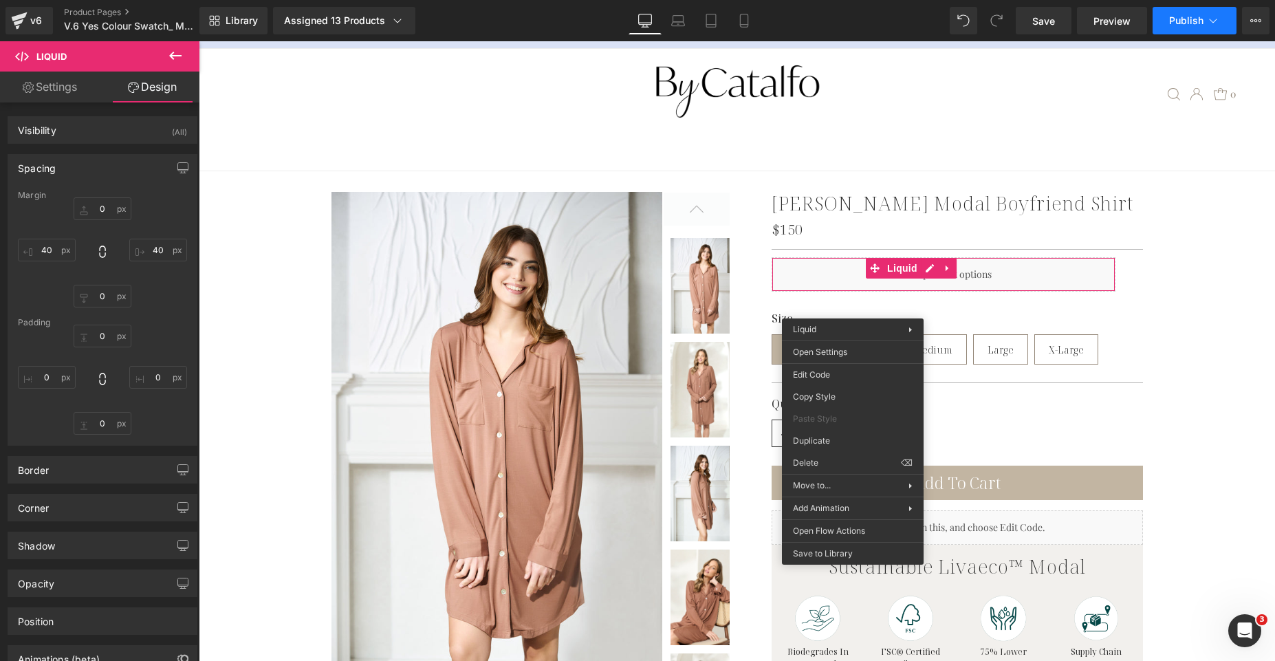
scroll to position [0, 0]
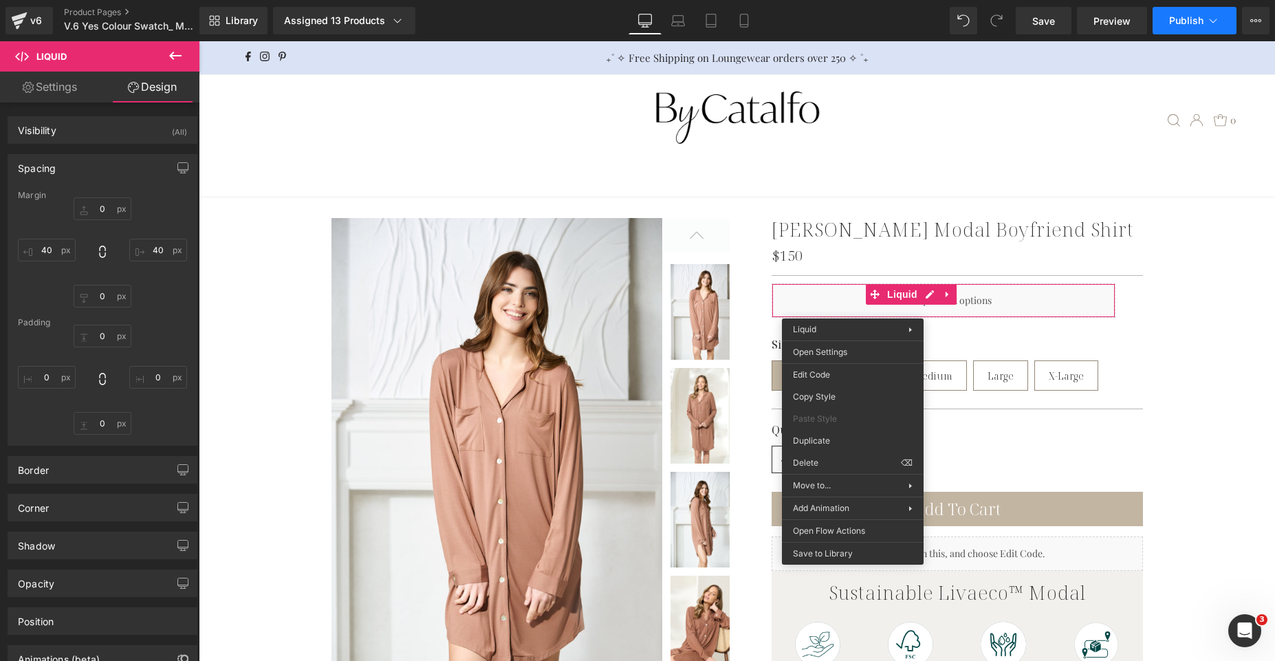
type input "0"
type input "40"
type input "0"
type input "40"
type input "0"
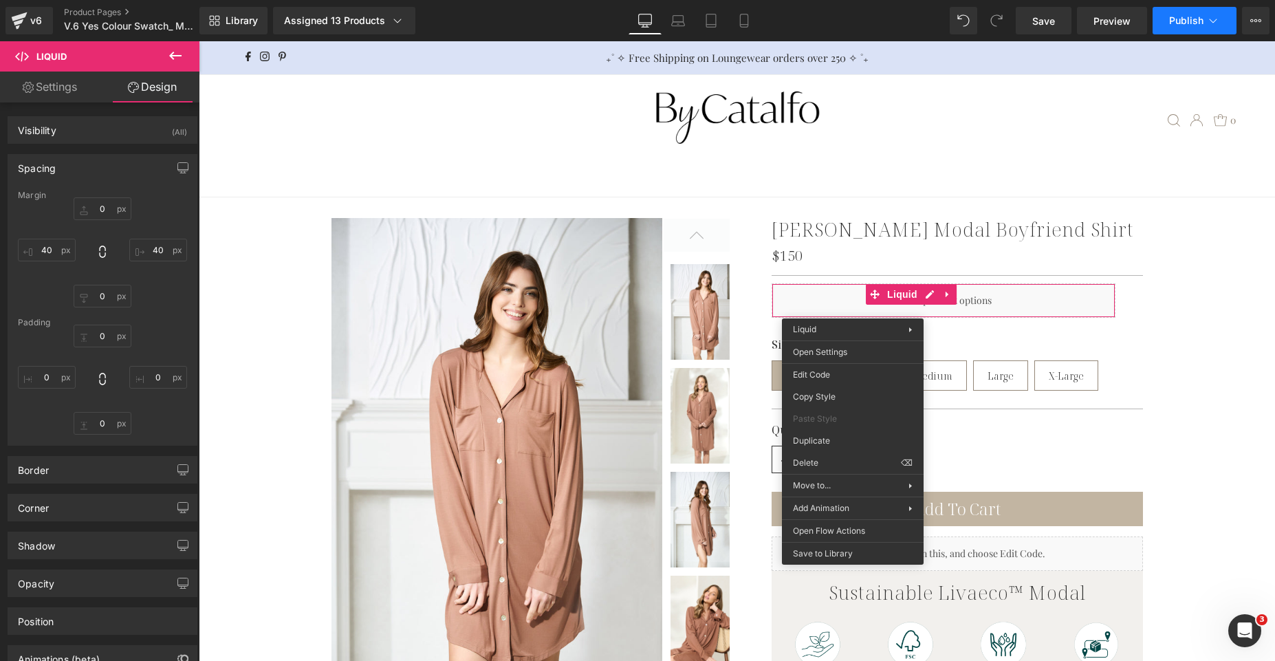
type input "0"
click at [1202, 28] on button "Publish" at bounding box center [1195, 21] width 84 height 28
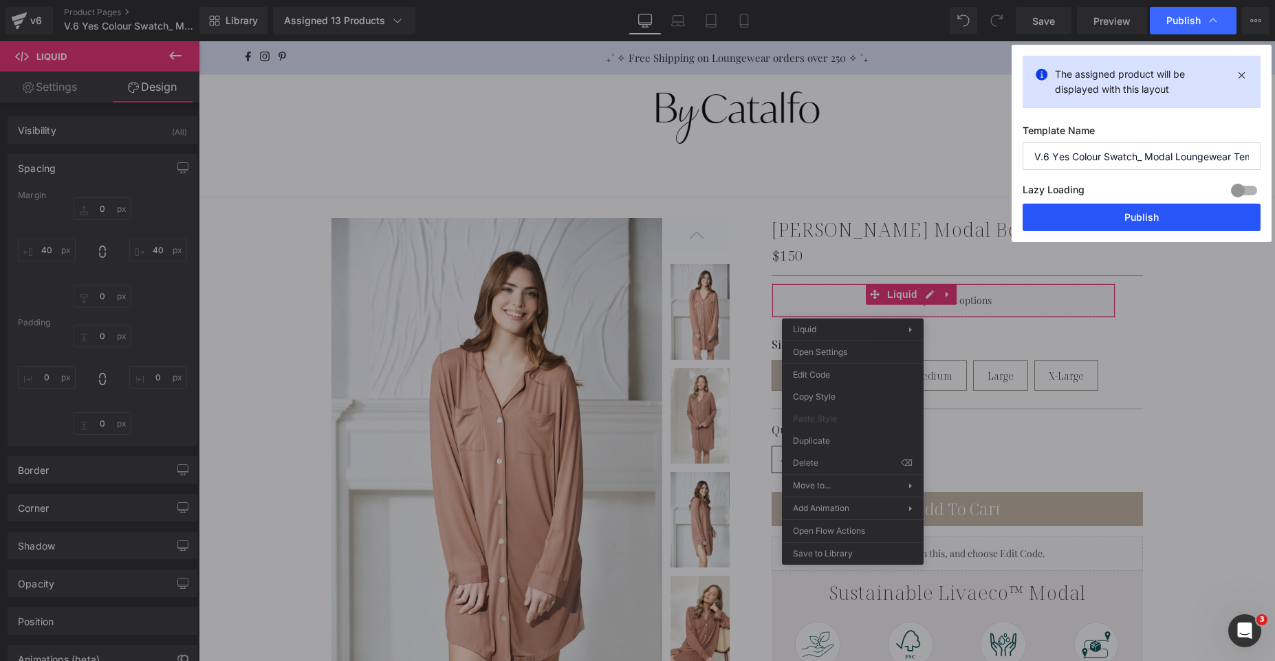
click at [1136, 215] on button "Publish" at bounding box center [1142, 218] width 238 height 28
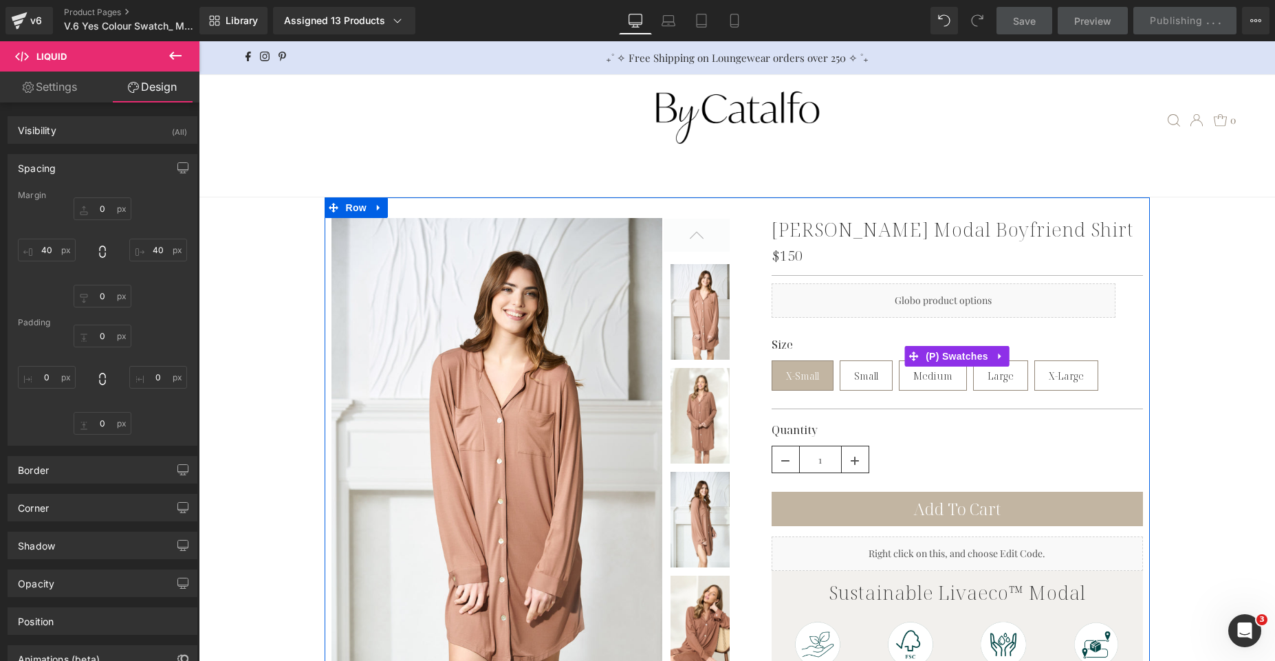
click at [1123, 385] on div "Size X-Small Small Medium Large X-Large" at bounding box center [957, 366] width 371 height 56
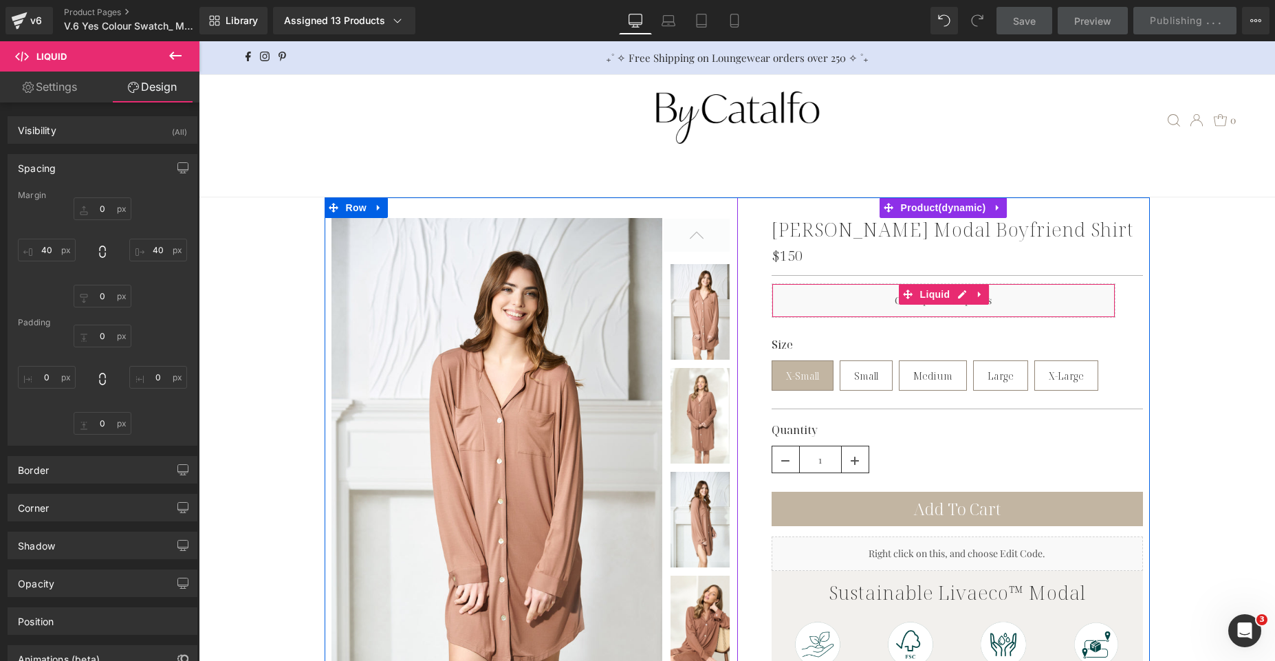
click at [1001, 307] on div "Liquid" at bounding box center [944, 300] width 344 height 34
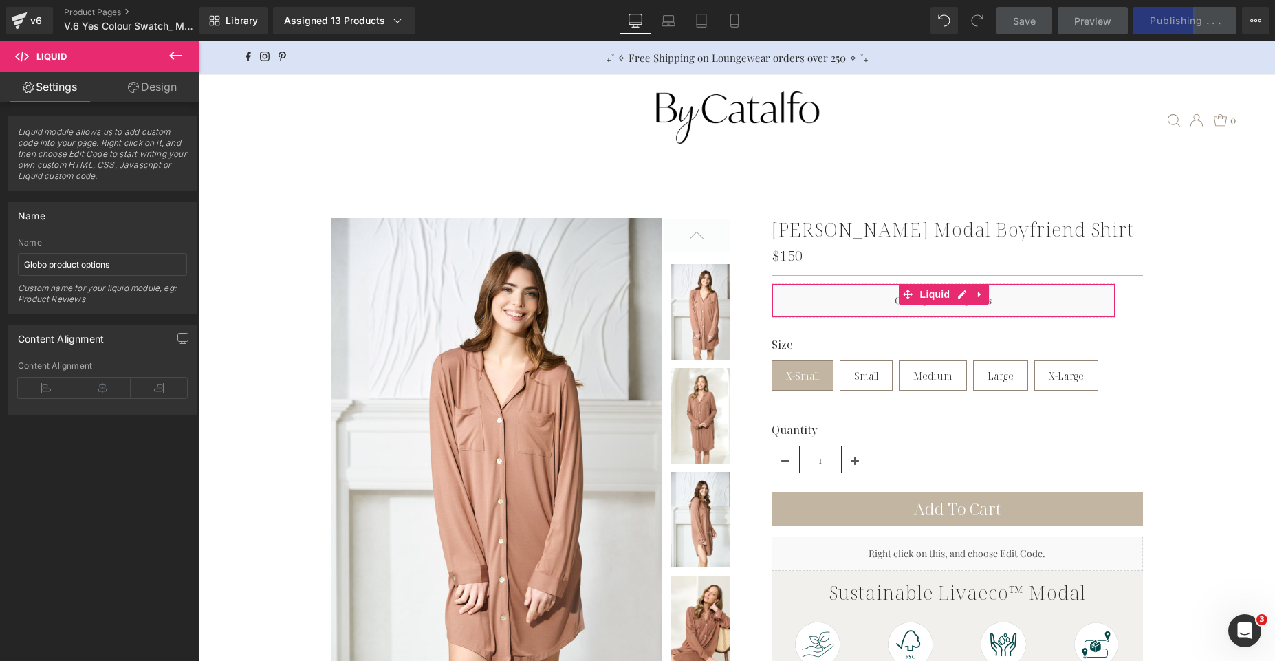
click at [140, 91] on link "Design" at bounding box center [152, 87] width 100 height 31
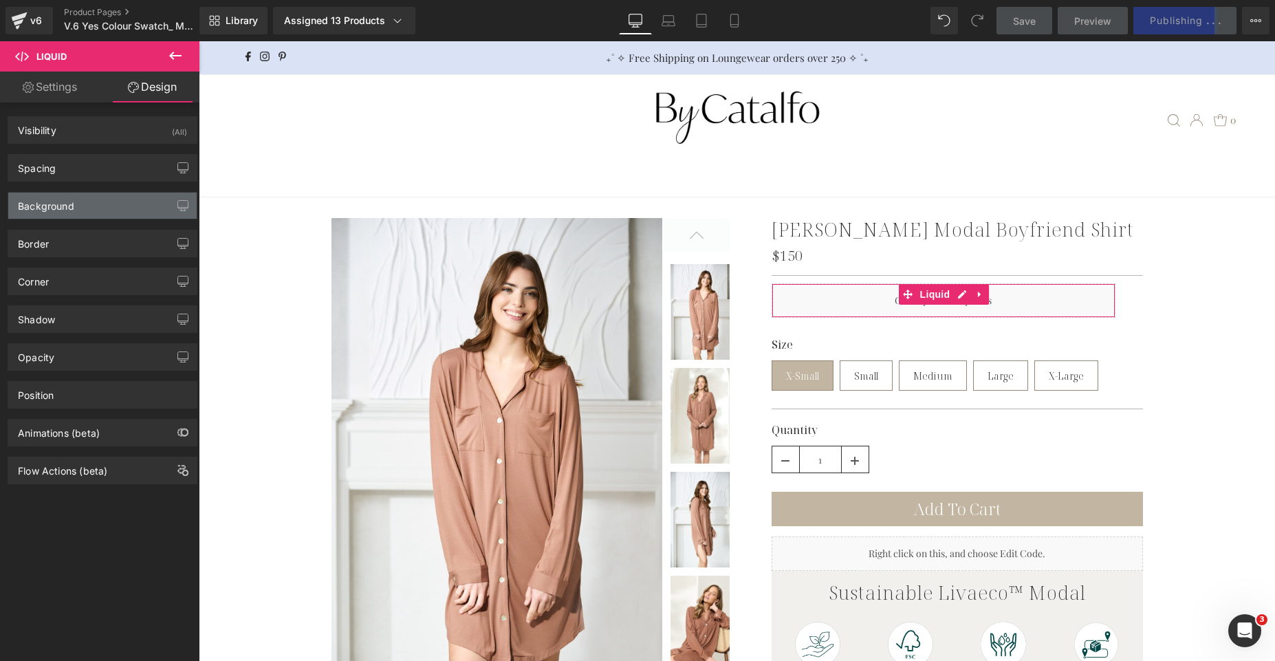
click at [99, 207] on div "Background" at bounding box center [102, 206] width 188 height 26
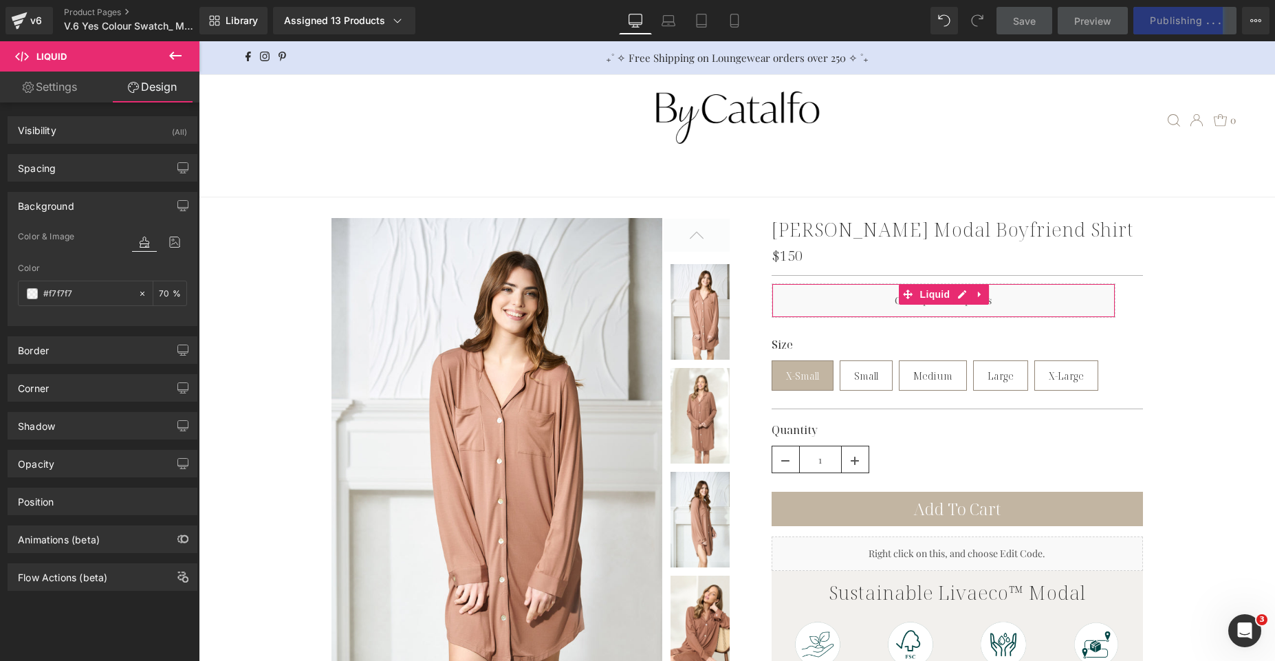
click at [98, 202] on div "Background" at bounding box center [102, 206] width 188 height 26
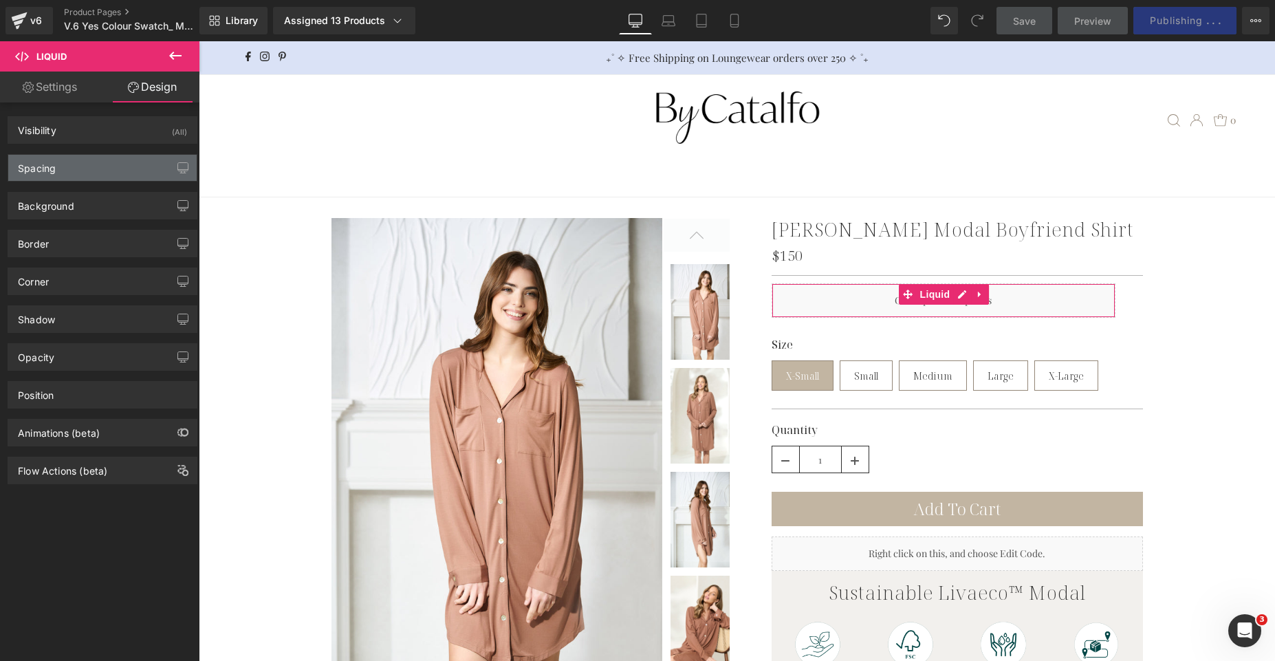
click at [105, 166] on div "Spacing" at bounding box center [102, 168] width 188 height 26
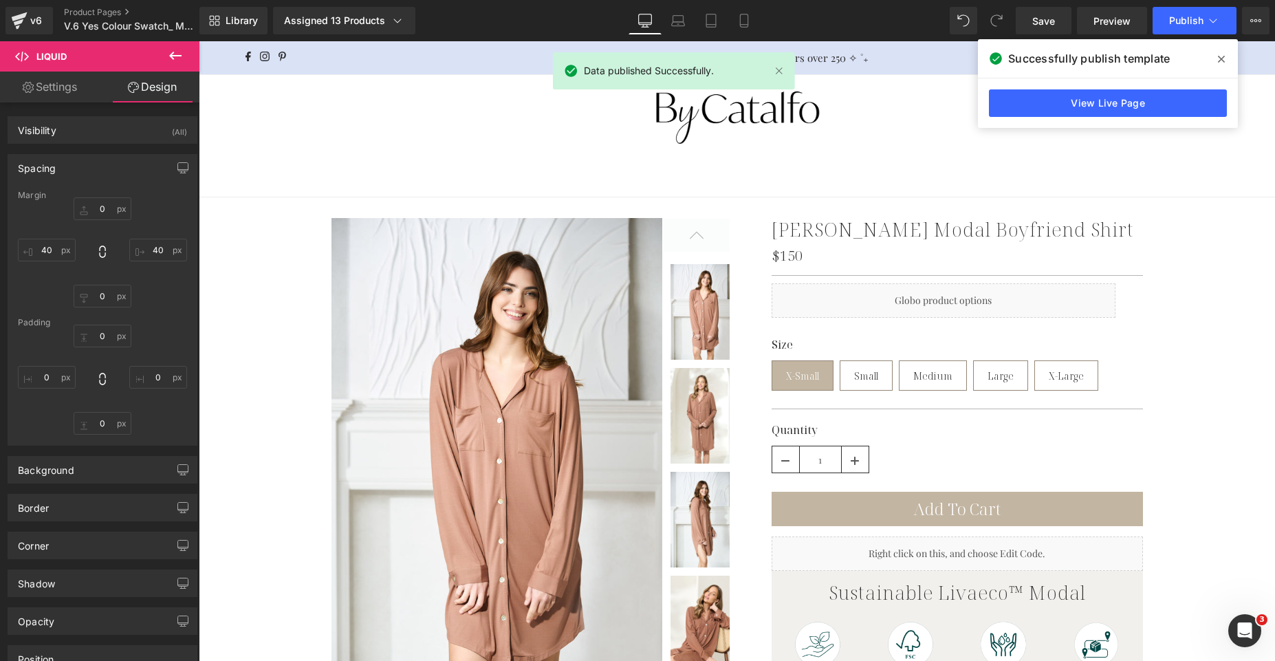
drag, startPoint x: 1218, startPoint y: 54, endPoint x: 691, endPoint y: 4, distance: 529.9
click at [1218, 54] on icon at bounding box center [1221, 59] width 7 height 11
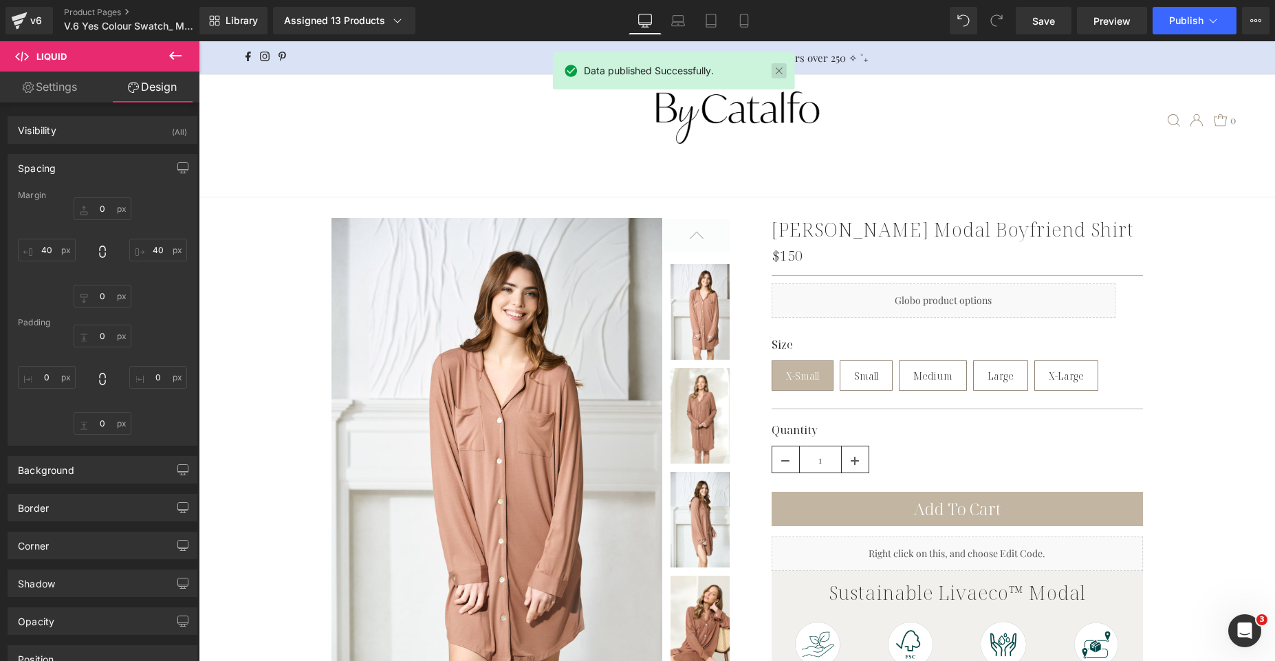
drag, startPoint x: 781, startPoint y: 68, endPoint x: 636, endPoint y: 14, distance: 154.1
click at [781, 68] on link at bounding box center [779, 70] width 15 height 15
click at [24, 30] on icon at bounding box center [19, 20] width 17 height 34
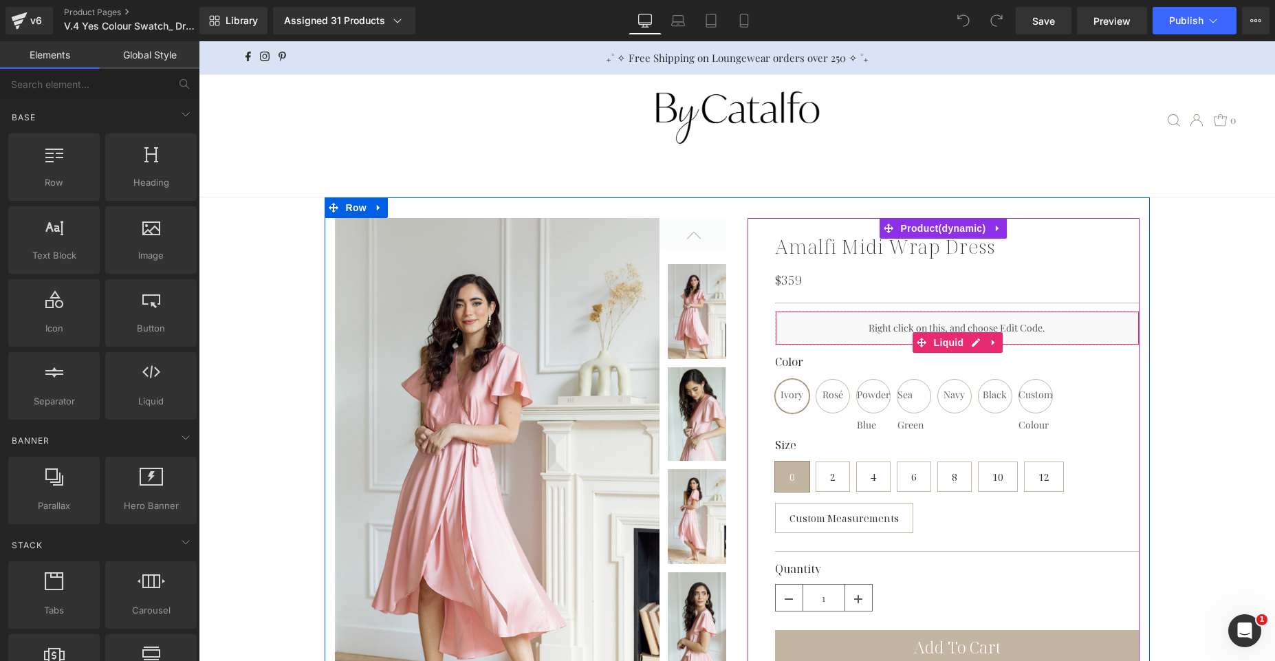
click at [894, 329] on div "Liquid" at bounding box center [957, 328] width 365 height 34
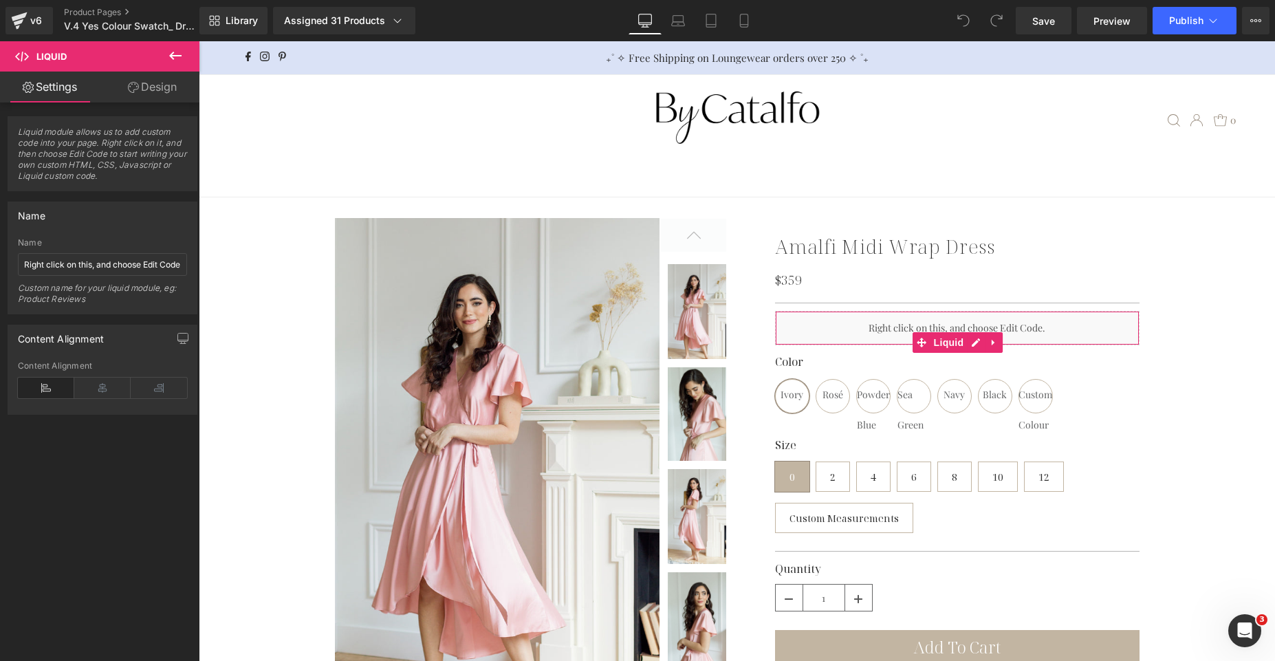
click at [169, 100] on link "Design" at bounding box center [152, 87] width 100 height 31
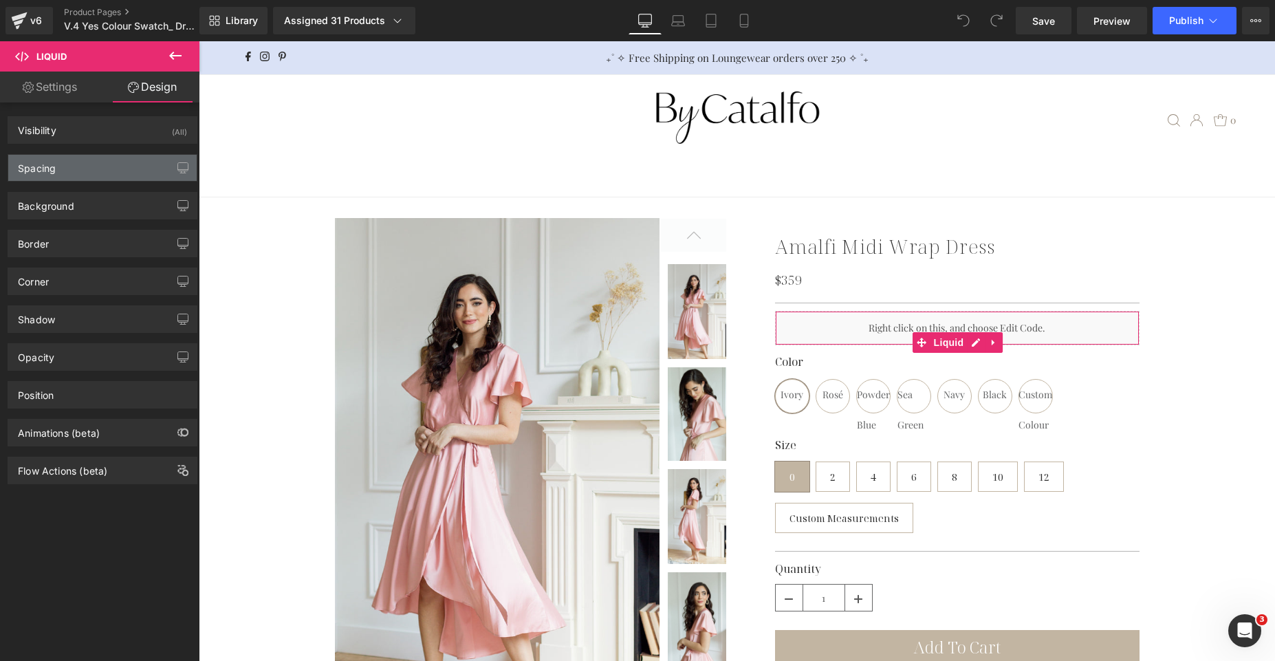
click at [125, 162] on div "Spacing" at bounding box center [102, 168] width 188 height 26
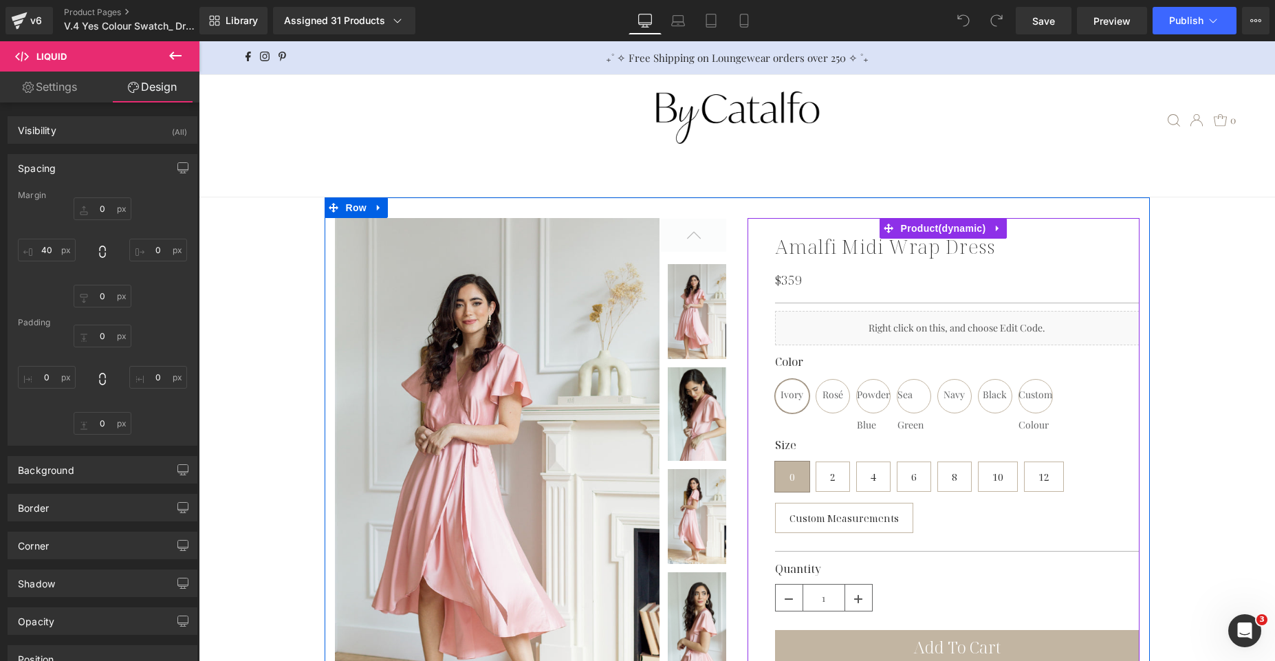
click at [842, 329] on div "Liquid" at bounding box center [957, 328] width 365 height 34
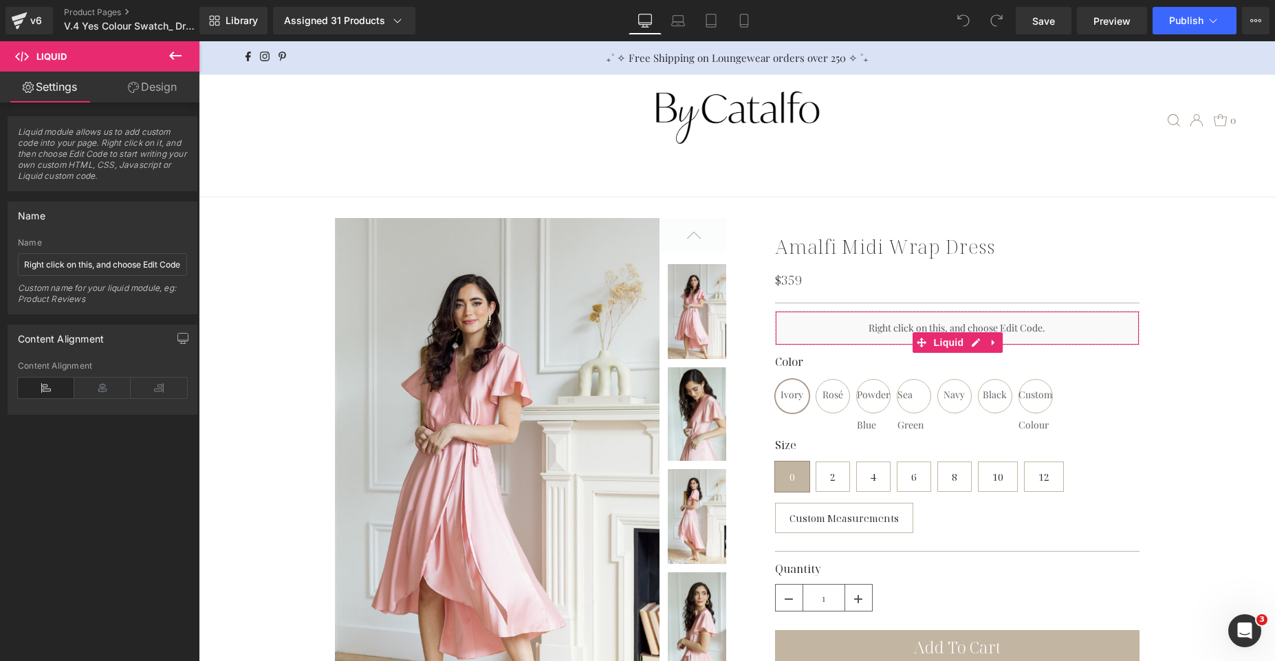
click at [163, 93] on link "Design" at bounding box center [152, 87] width 100 height 31
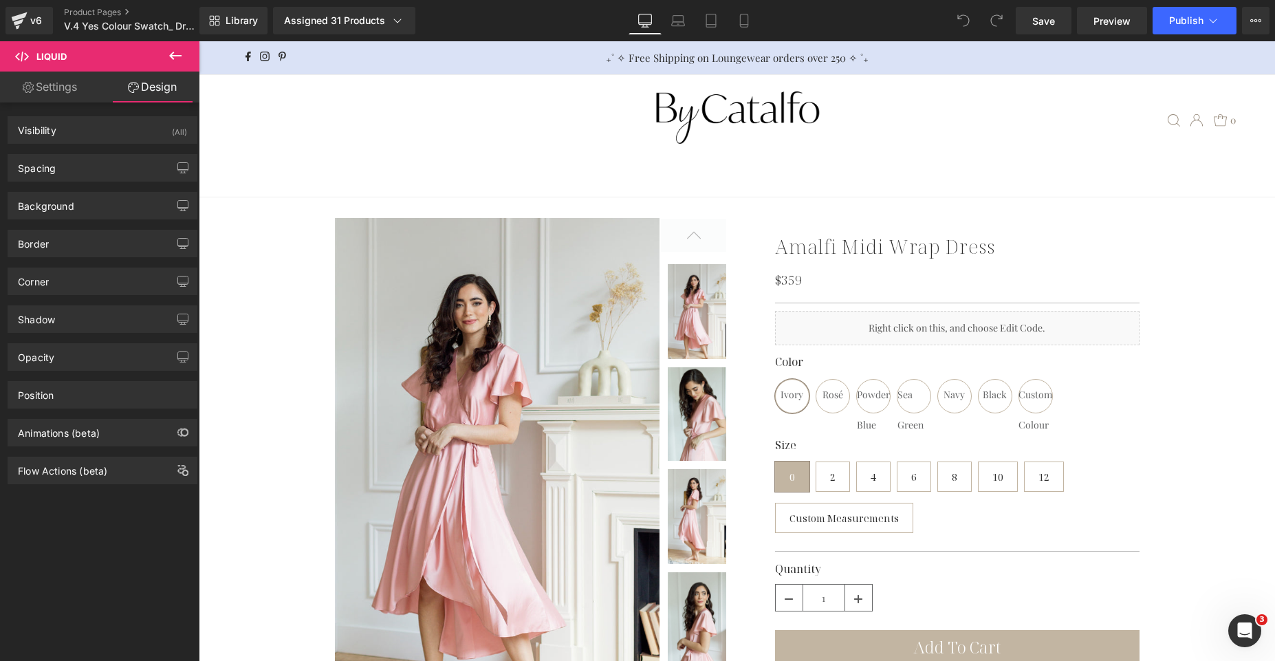
type input "0"
type input "40"
type input "0"
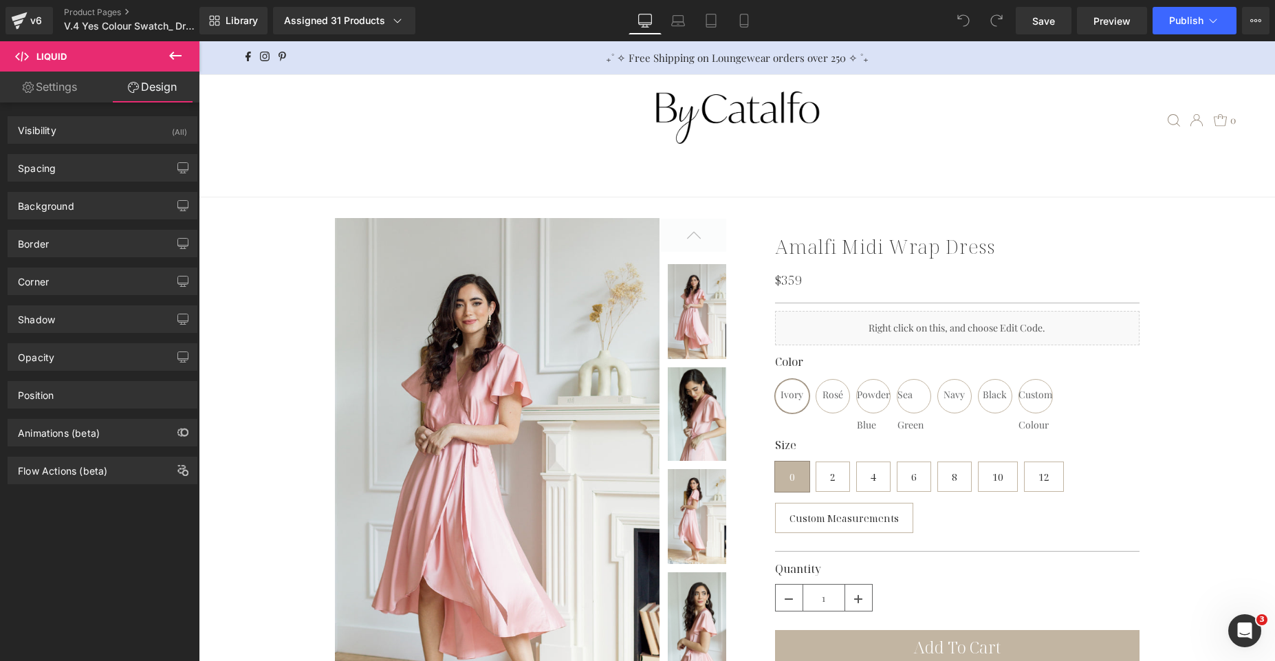
type input "0"
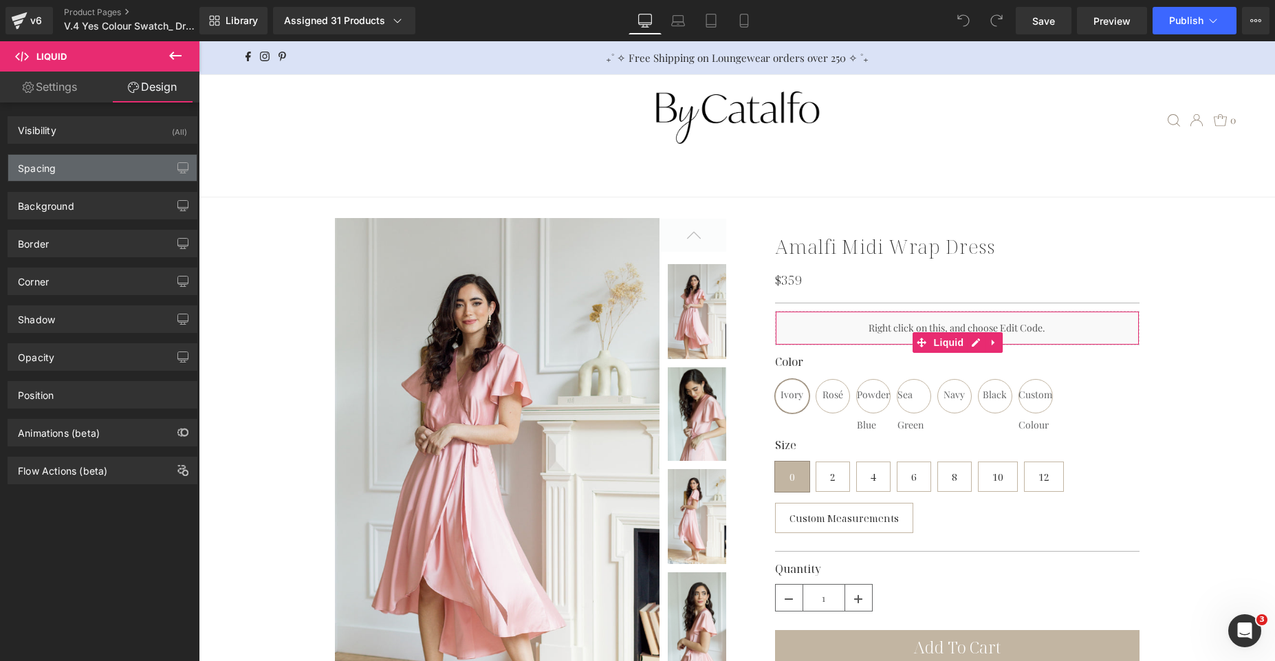
click at [100, 166] on div "Spacing" at bounding box center [102, 168] width 188 height 26
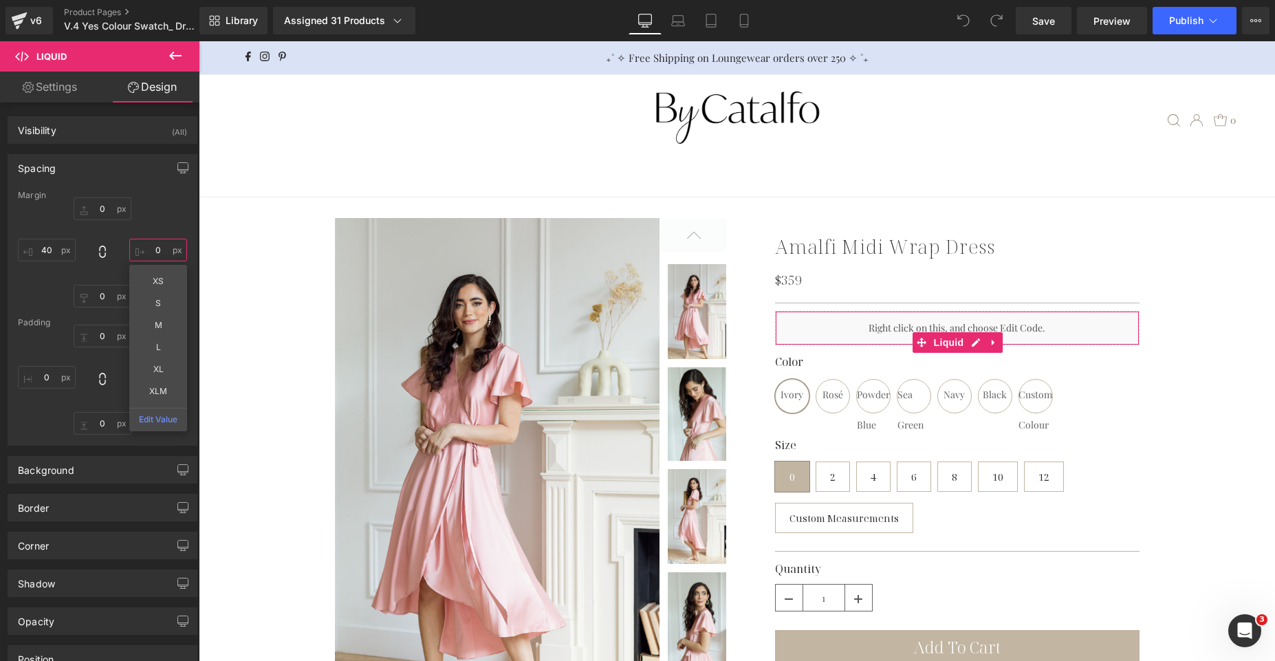
click at [146, 252] on input "0" at bounding box center [158, 250] width 58 height 23
type input "40"
click at [735, 24] on link "Mobile" at bounding box center [744, 21] width 33 height 28
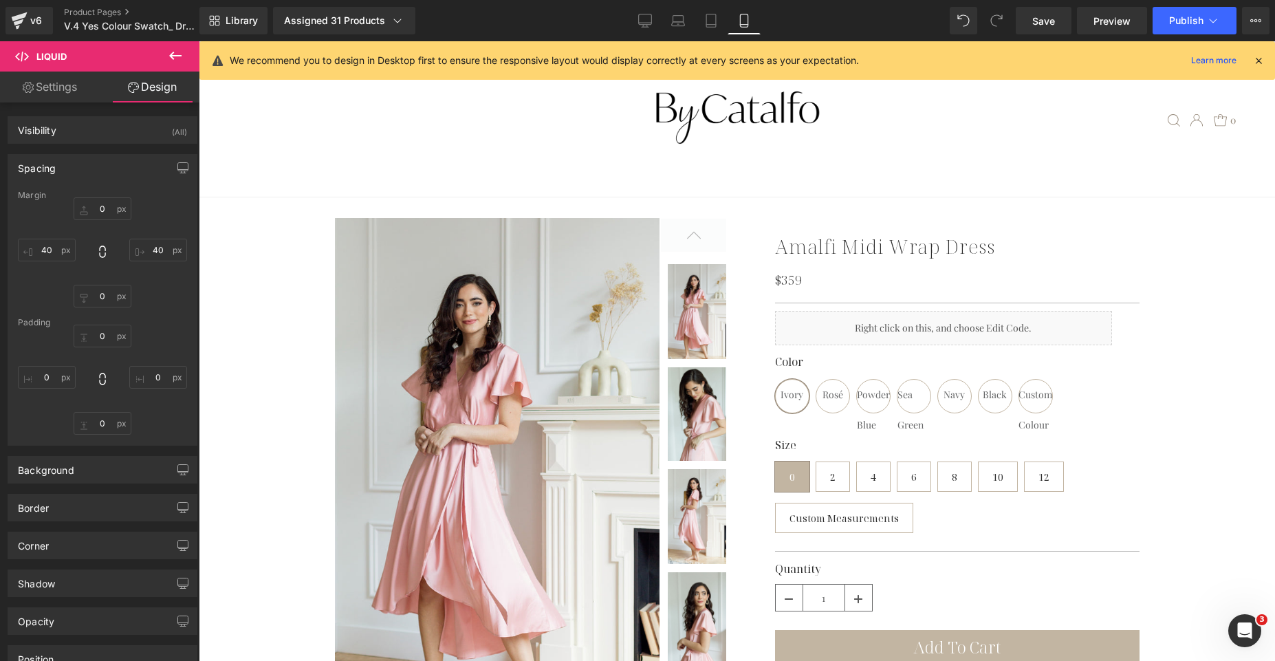
type input "0"
type input "40"
type input "0"
type input "40"
type input "0"
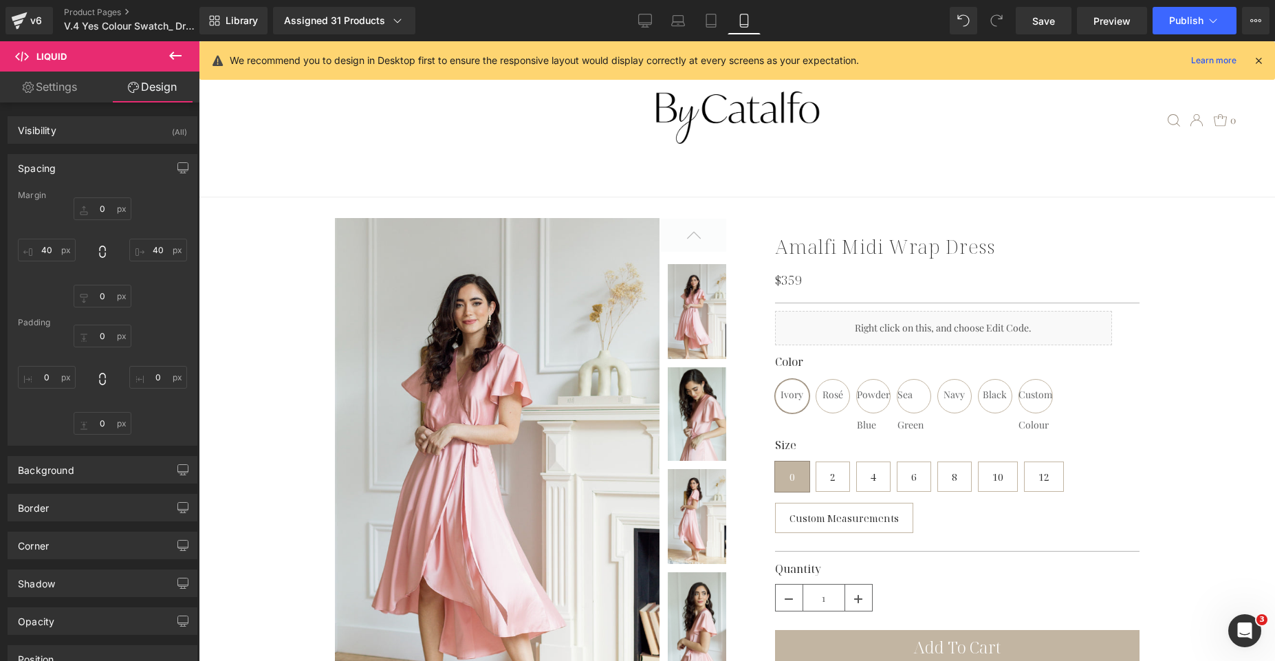
type input "0"
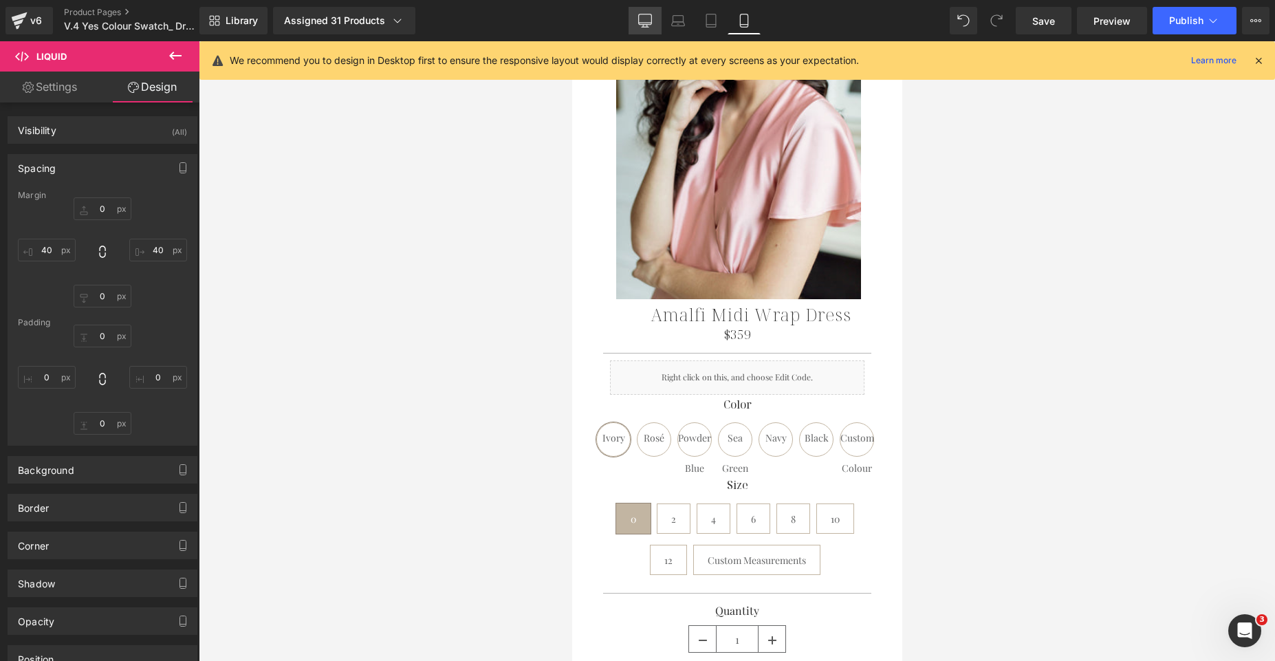
click at [645, 28] on link "Desktop" at bounding box center [645, 21] width 33 height 28
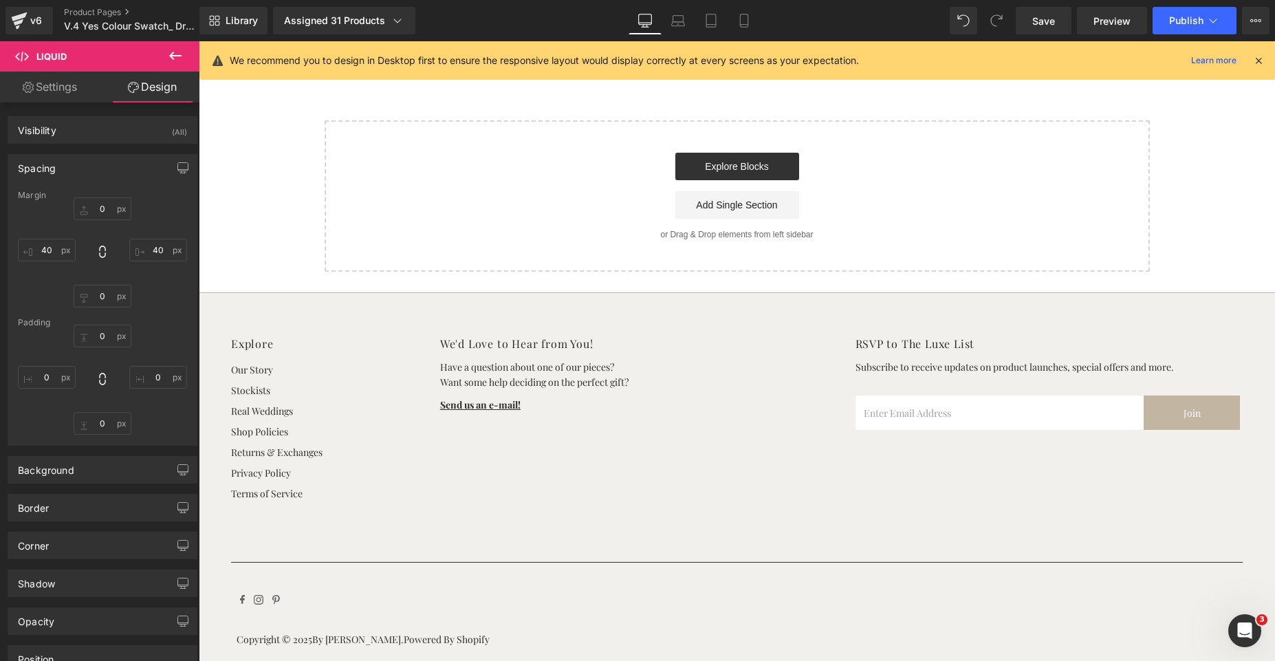
scroll to position [61, 0]
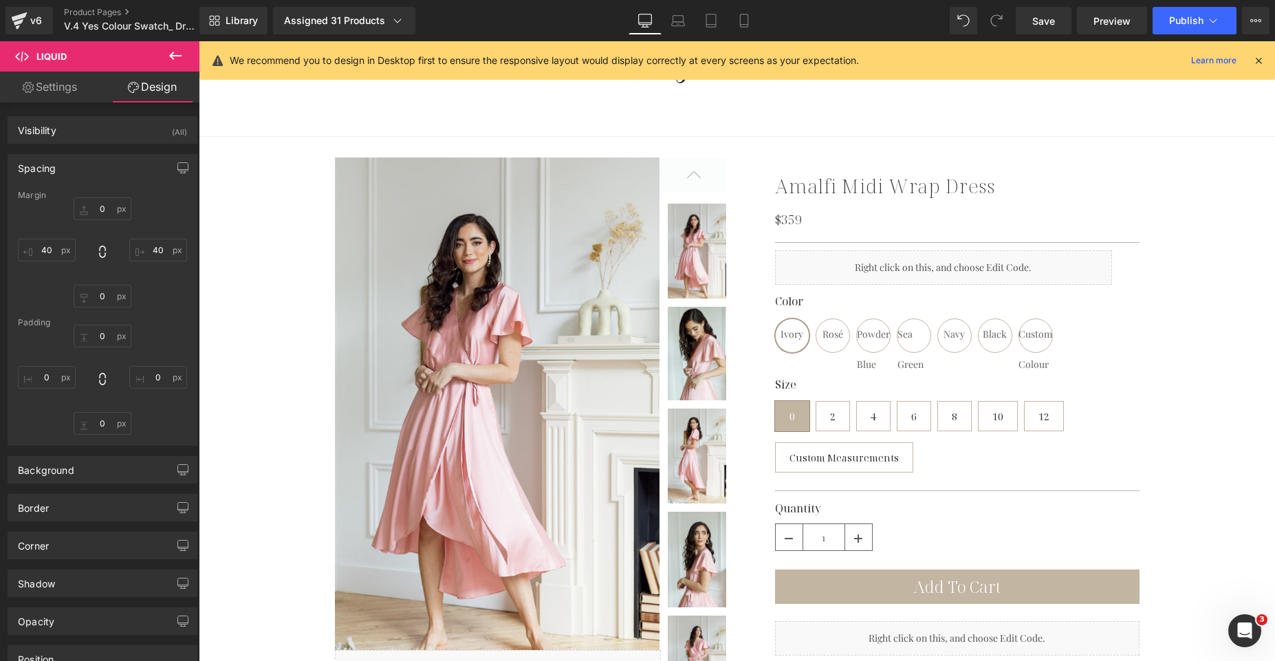
type input "0"
type input "40"
type input "0"
type input "40"
type input "0"
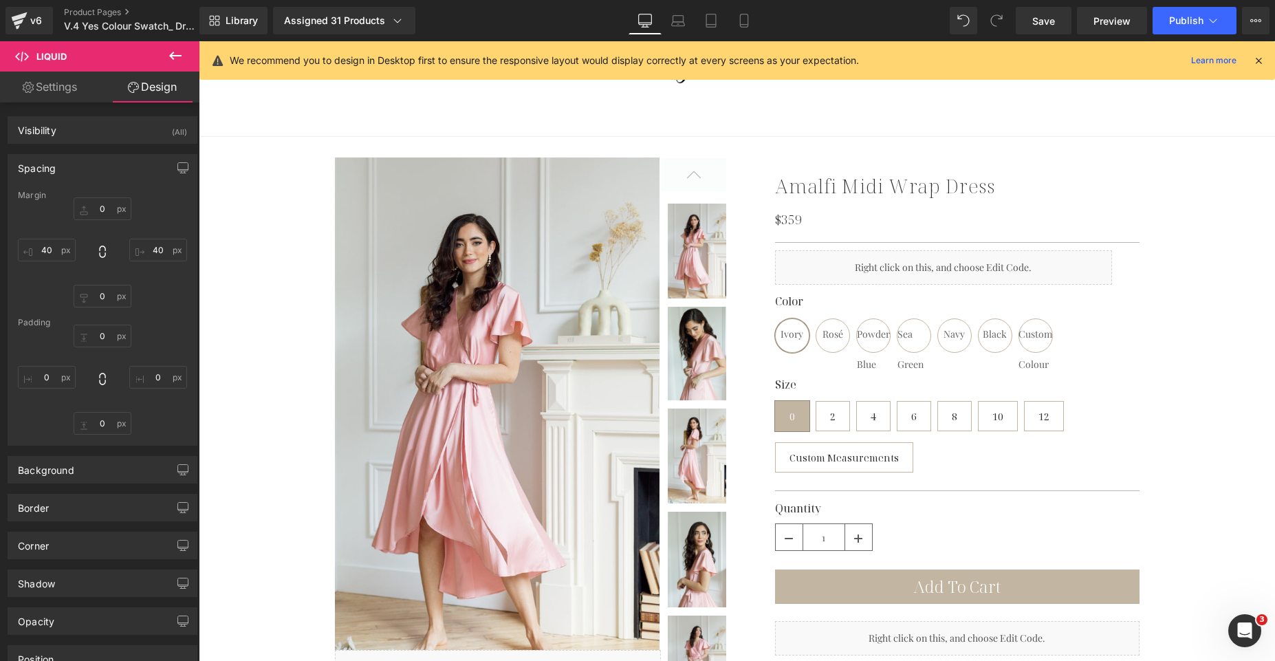
type input "0"
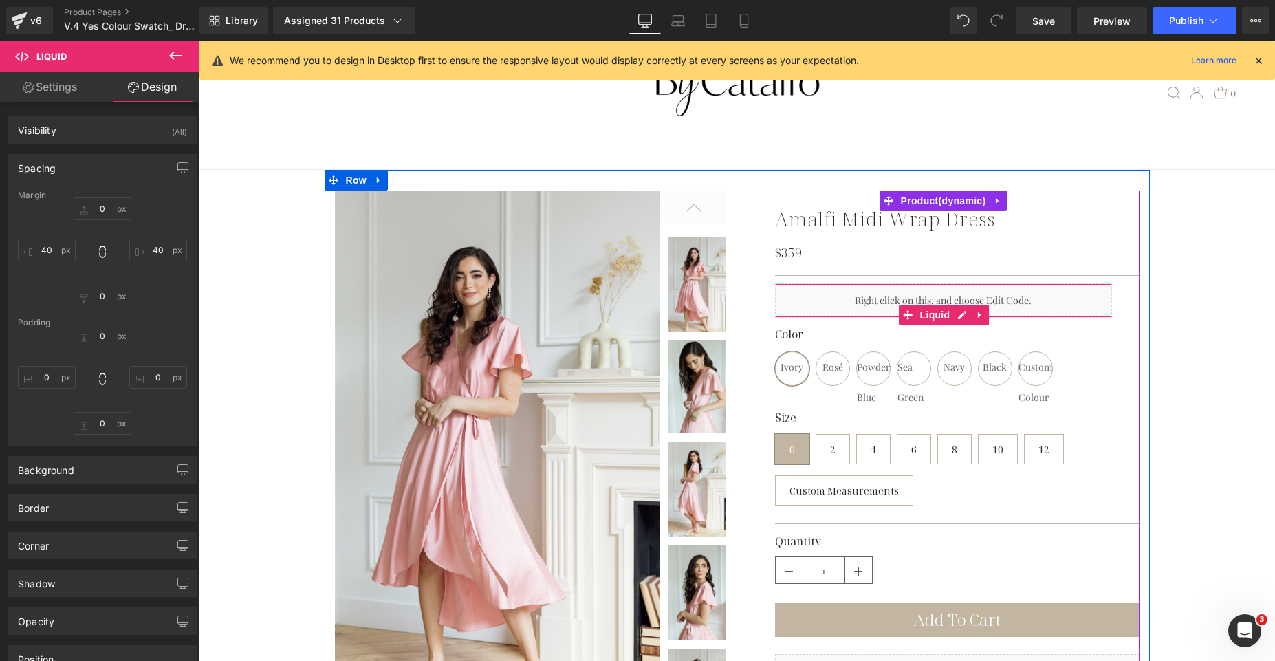
scroll to position [0, 0]
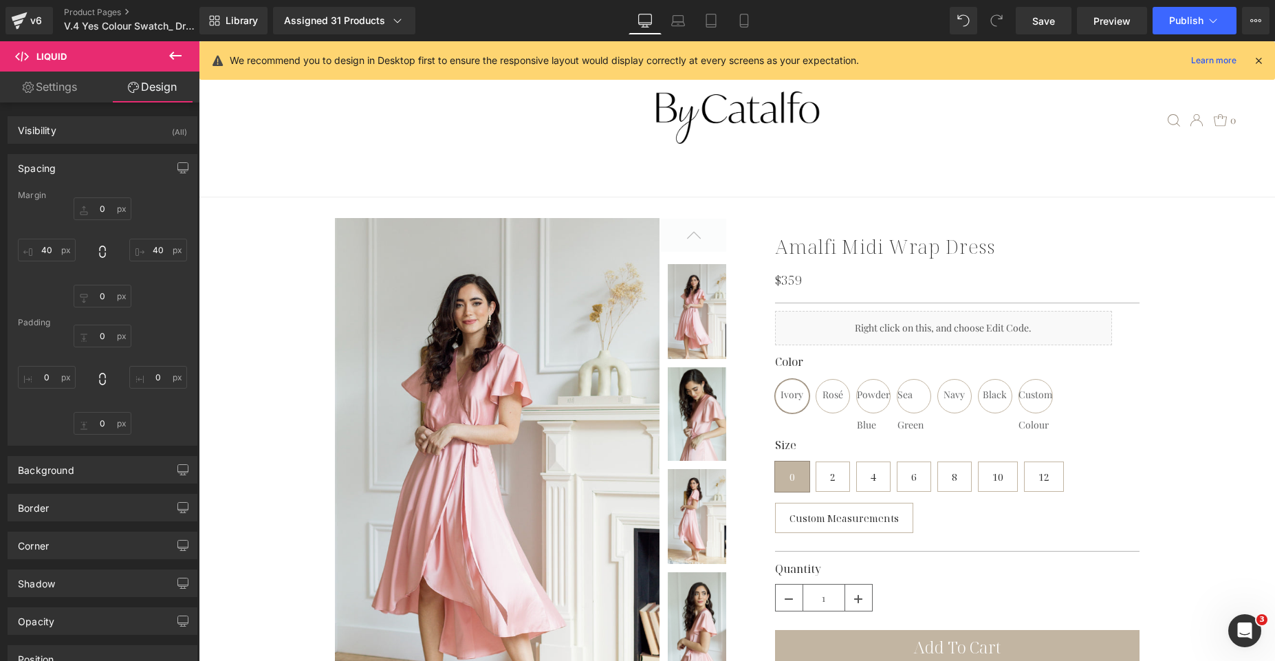
click at [1262, 58] on icon at bounding box center [1259, 60] width 12 height 12
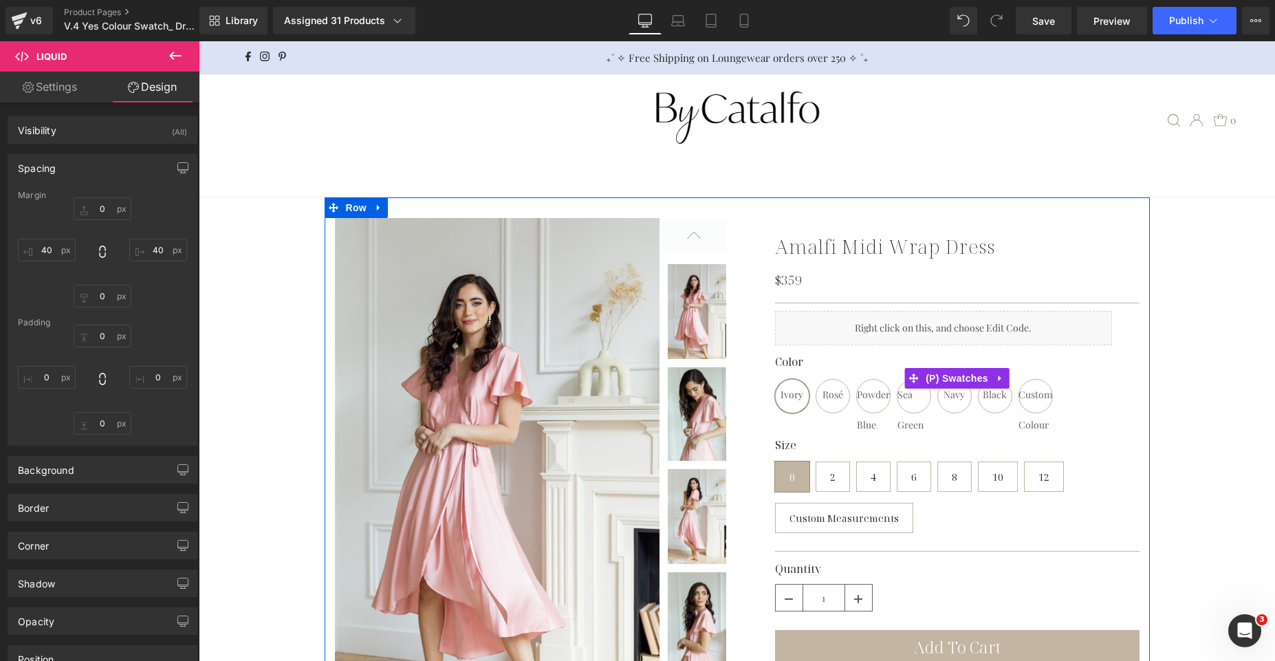
click at [880, 339] on div "Color [PERSON_NAME][GEOGRAPHIC_DATA] Powder Blue Sea Green Navy Black Custom Co…" at bounding box center [957, 378] width 365 height 86
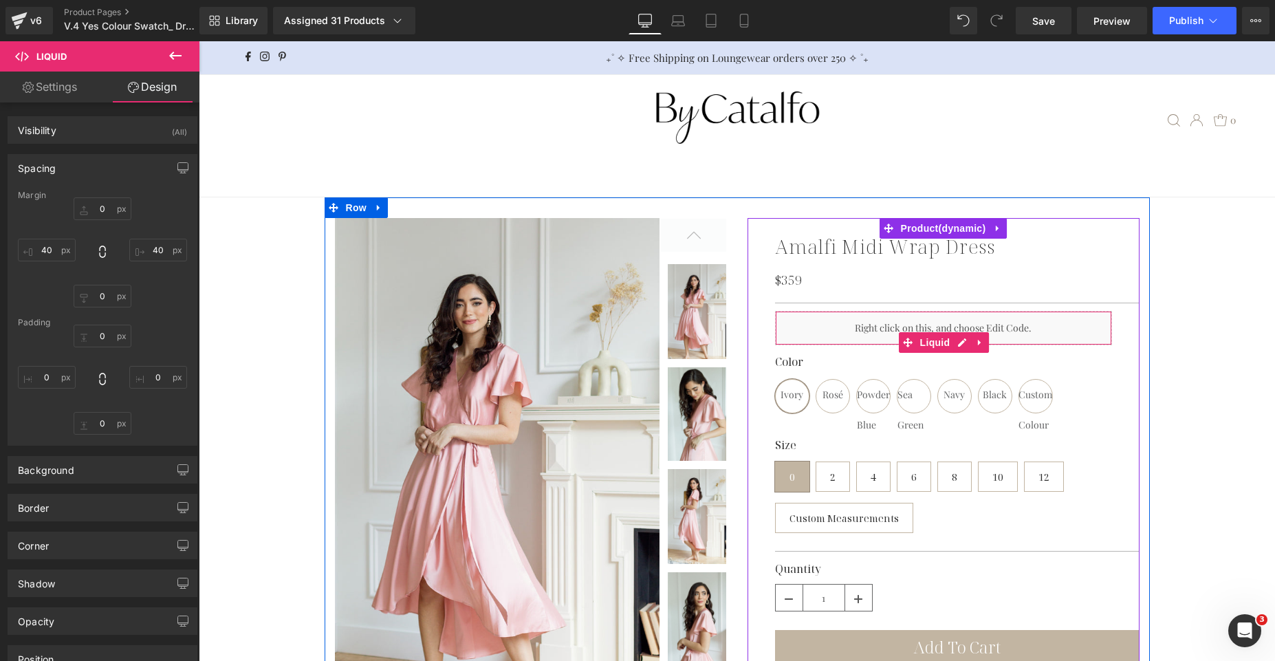
click at [888, 329] on div "Liquid" at bounding box center [943, 328] width 337 height 34
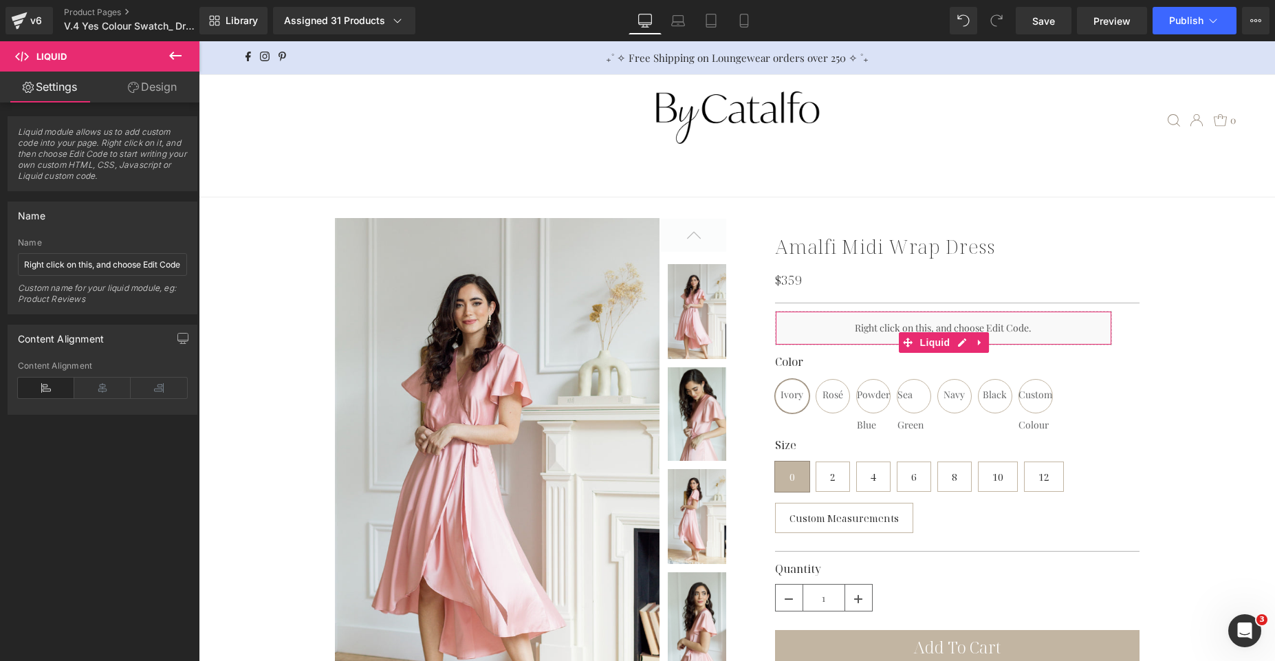
click at [162, 97] on link "Design" at bounding box center [152, 87] width 100 height 31
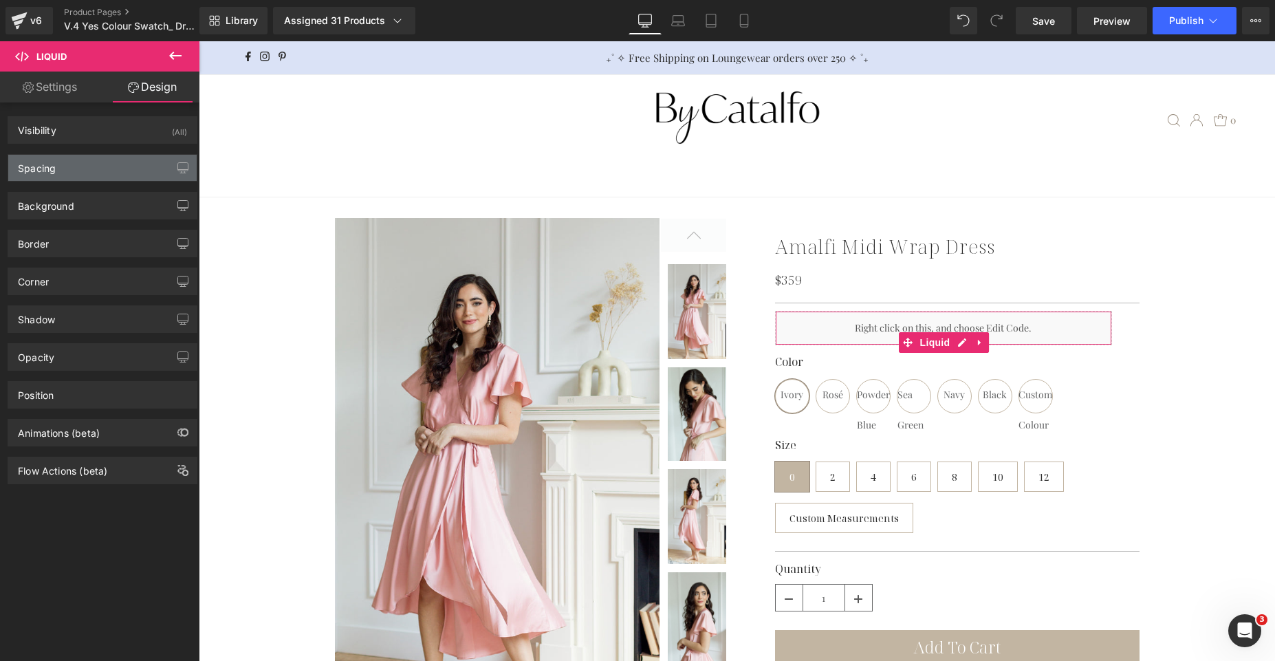
click at [116, 180] on div "Spacing" at bounding box center [102, 168] width 188 height 26
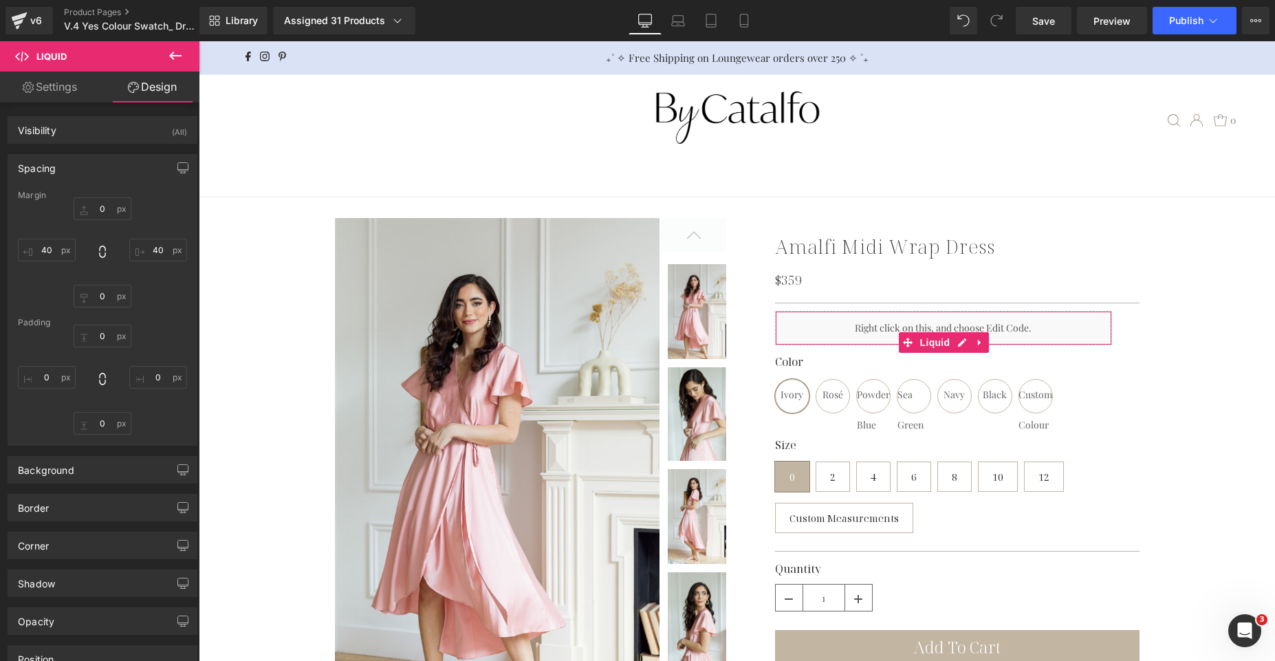
click at [120, 175] on div "Spacing" at bounding box center [102, 168] width 188 height 26
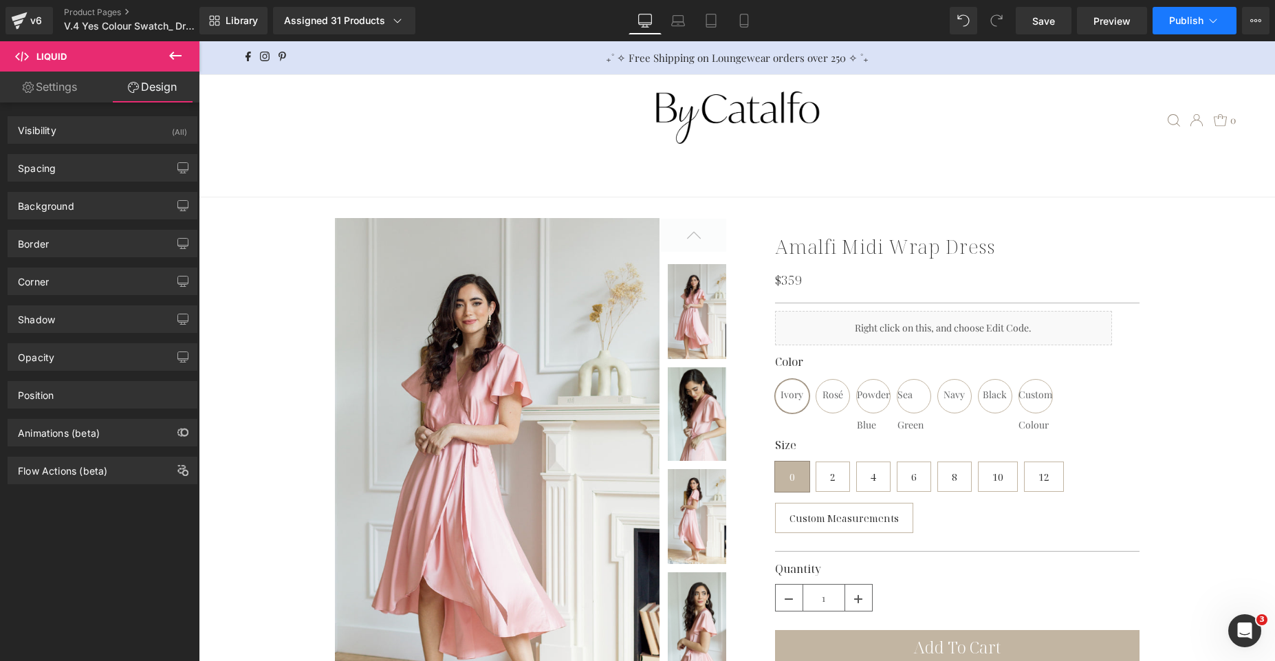
click at [1200, 15] on span "Publish" at bounding box center [1186, 20] width 34 height 11
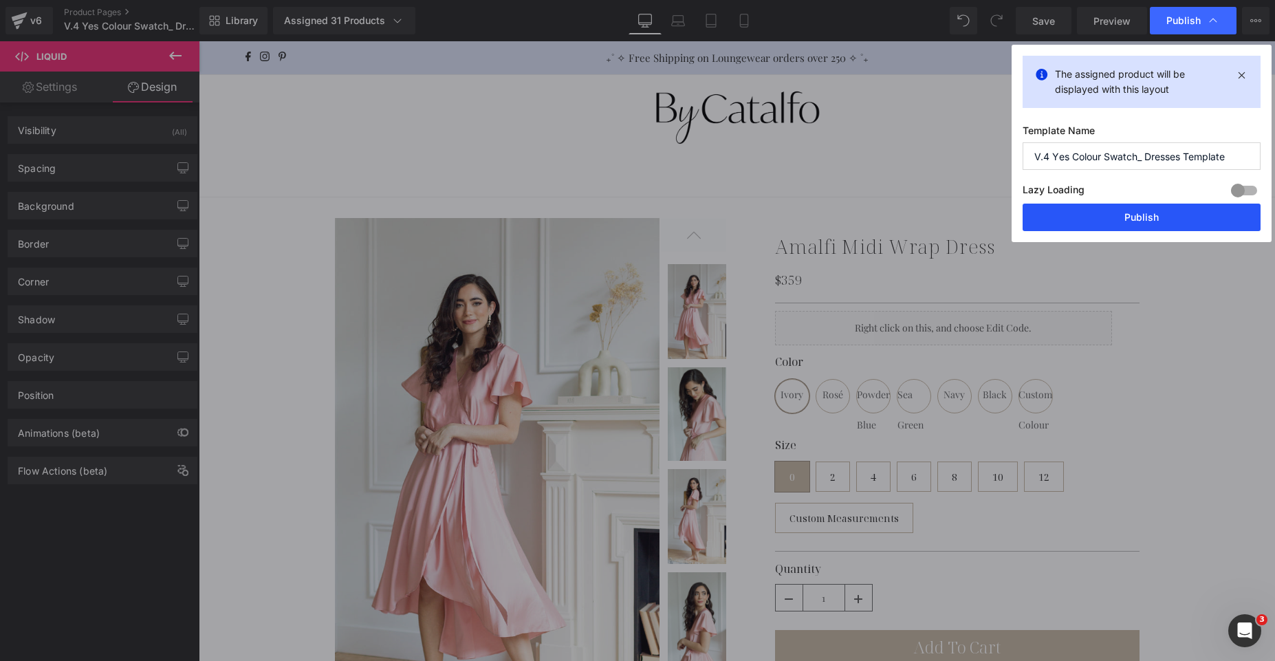
click at [1114, 225] on button "Publish" at bounding box center [1142, 218] width 238 height 28
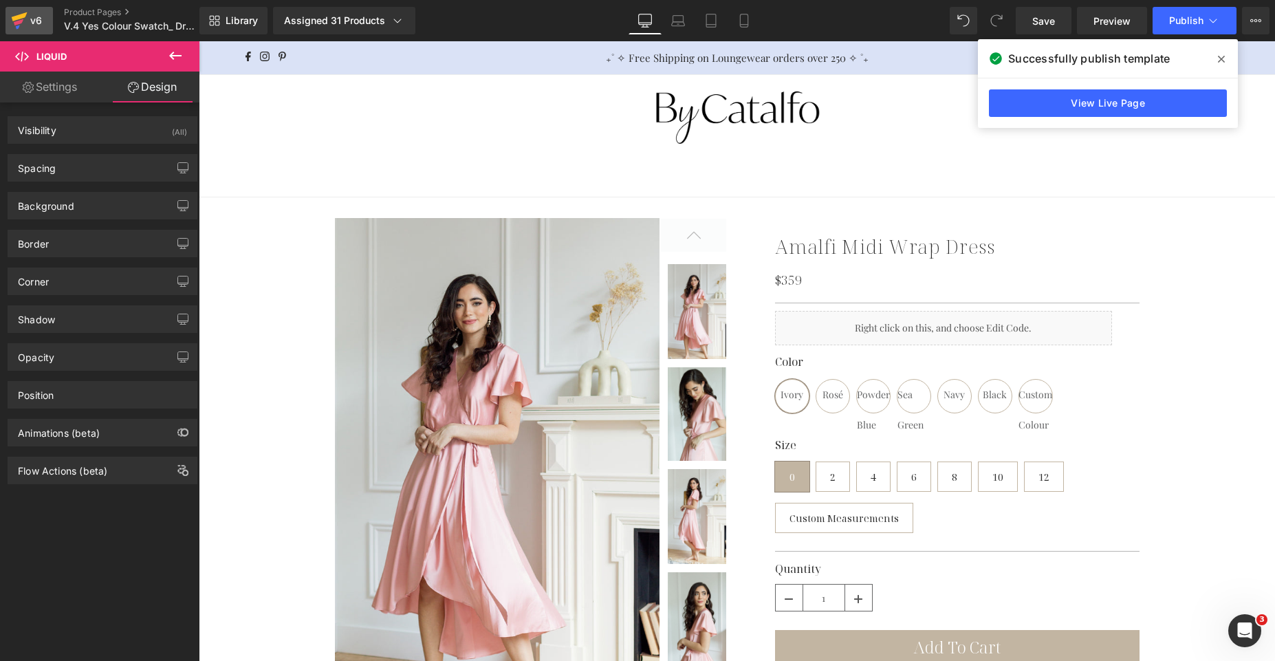
click at [41, 13] on div "v6" at bounding box center [36, 21] width 17 height 18
